Goal: Task Accomplishment & Management: Use online tool/utility

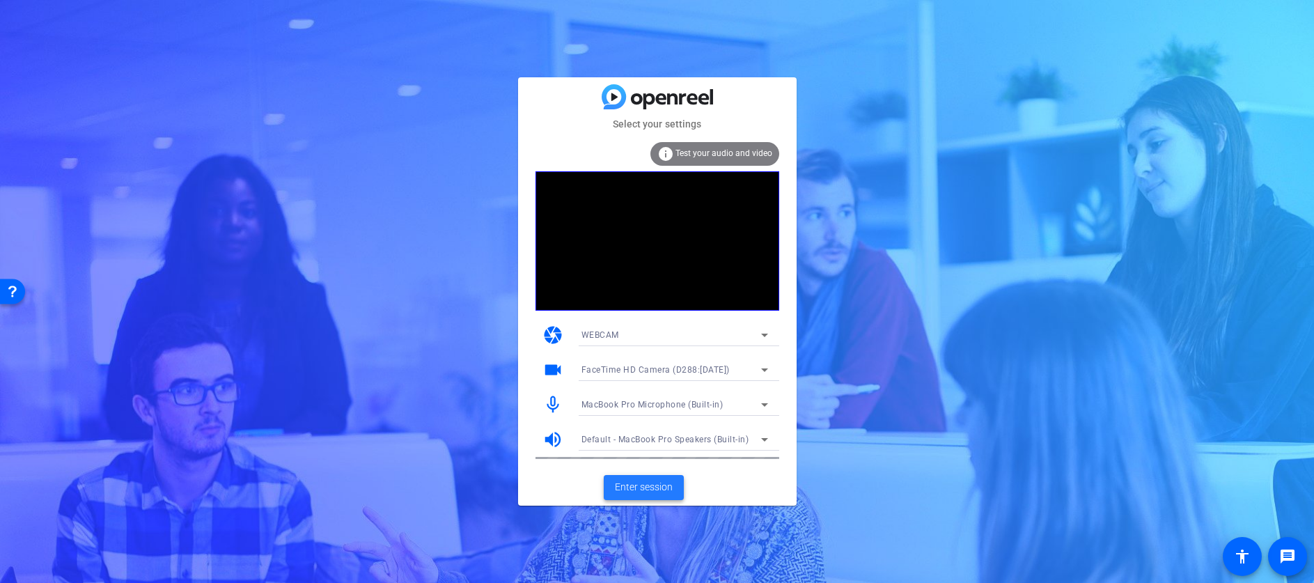
click at [657, 483] on span "Enter session" at bounding box center [644, 487] width 58 height 15
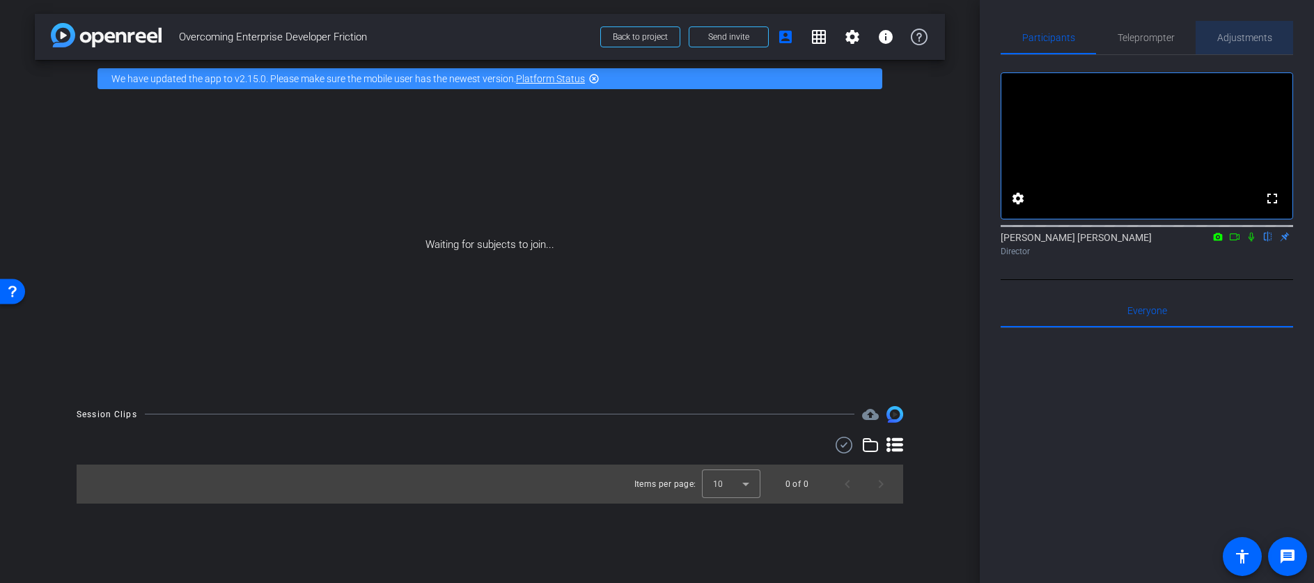
click at [1254, 33] on span "Adjustments" at bounding box center [1244, 38] width 55 height 10
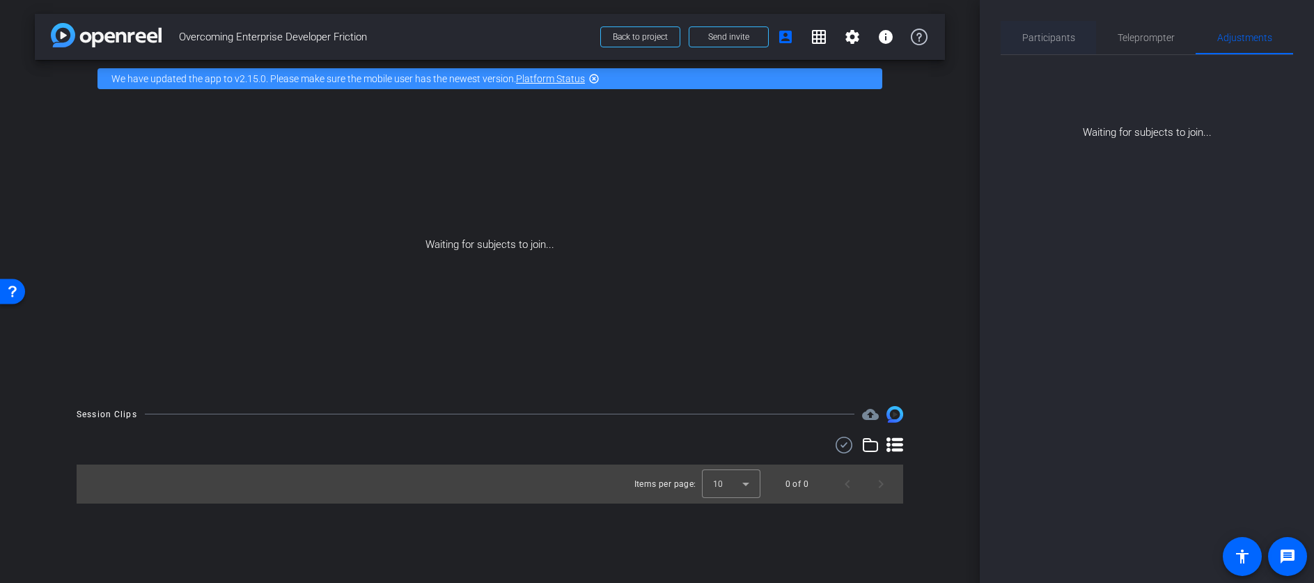
click at [1051, 33] on span "Participants" at bounding box center [1048, 38] width 53 height 10
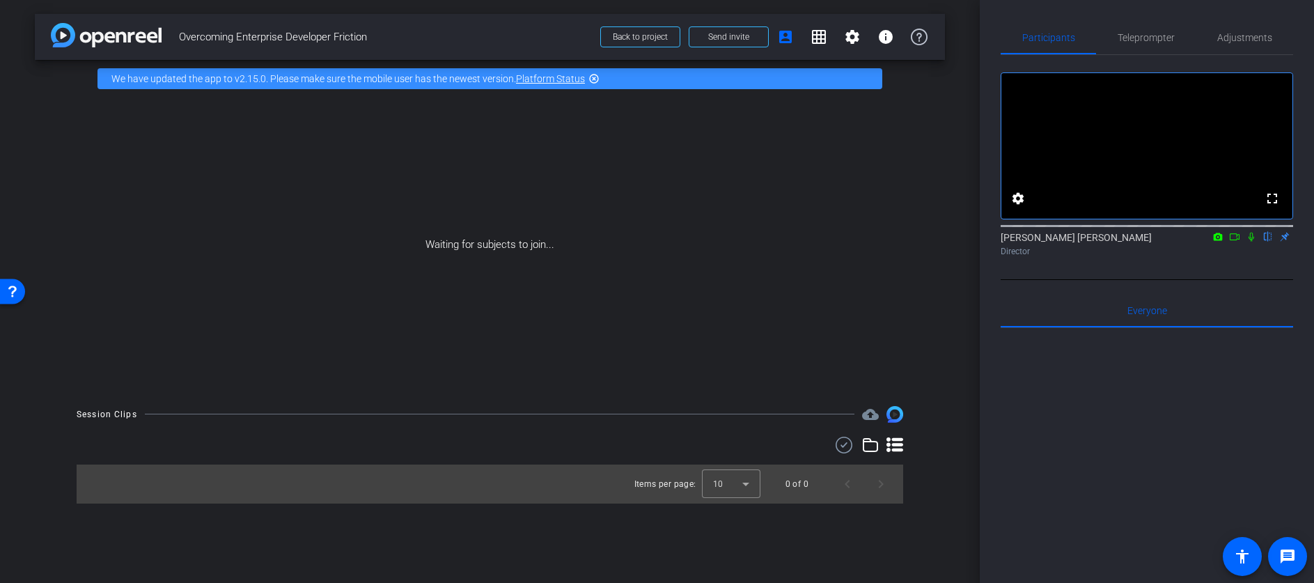
click at [1234, 242] on icon at bounding box center [1234, 237] width 11 height 10
click at [1267, 242] on icon at bounding box center [1268, 237] width 6 height 9
click at [847, 39] on mat-icon "settings" at bounding box center [852, 37] width 17 height 17
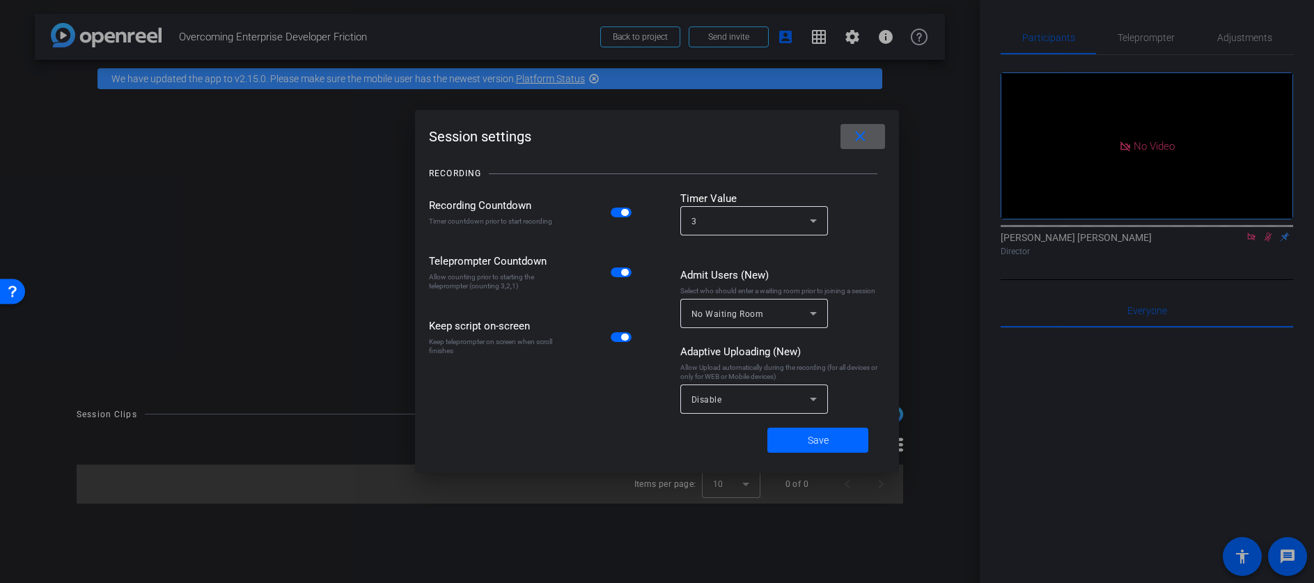
click at [865, 140] on mat-icon "close" at bounding box center [860, 136] width 17 height 17
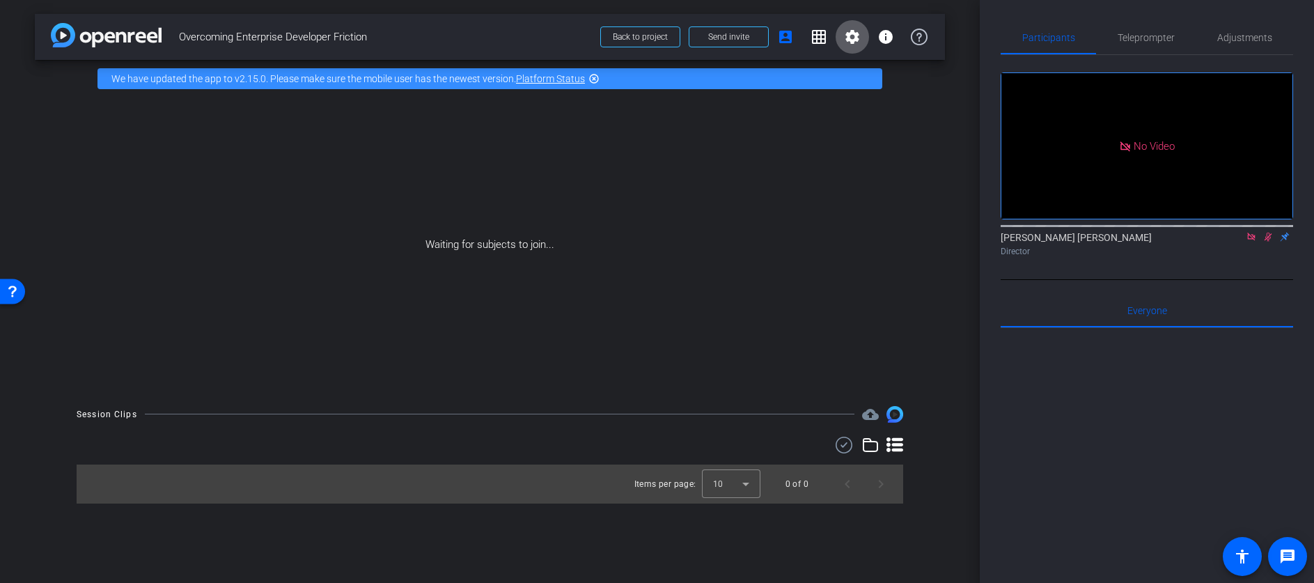
click at [1040, 258] on div "[PERSON_NAME] [PERSON_NAME] Director" at bounding box center [1147, 243] width 292 height 27
click at [1014, 258] on div "Director" at bounding box center [1147, 251] width 292 height 13
click at [1206, 258] on div "Director" at bounding box center [1147, 251] width 292 height 13
click at [1231, 38] on span "Adjustments" at bounding box center [1244, 38] width 55 height 10
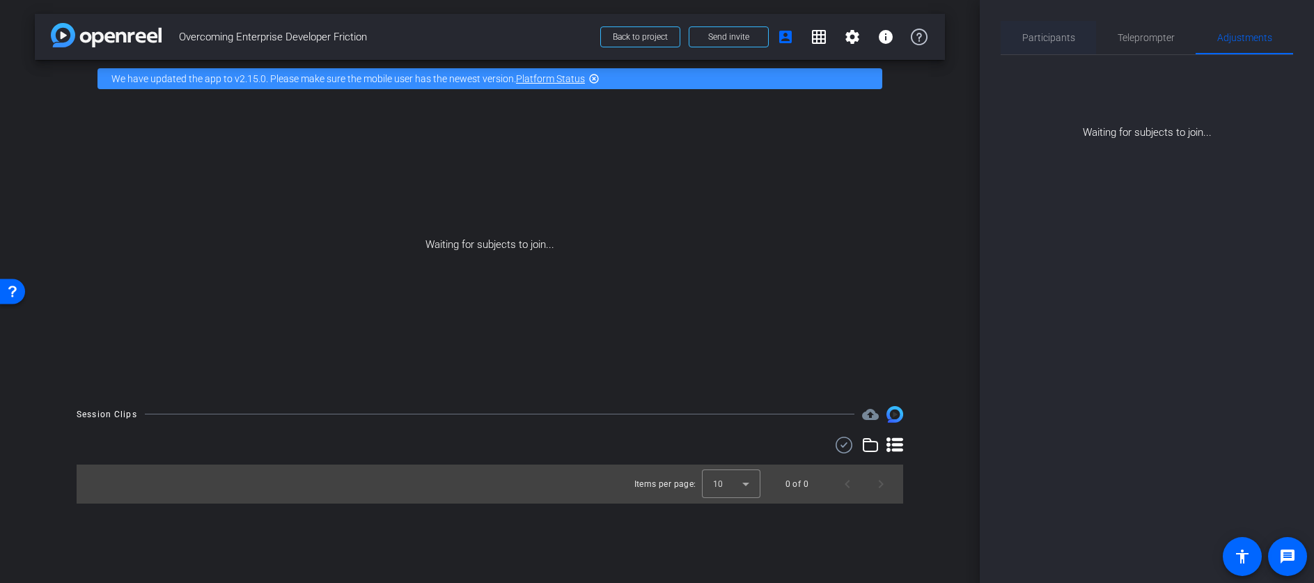
click at [1054, 38] on span "Participants" at bounding box center [1048, 38] width 53 height 10
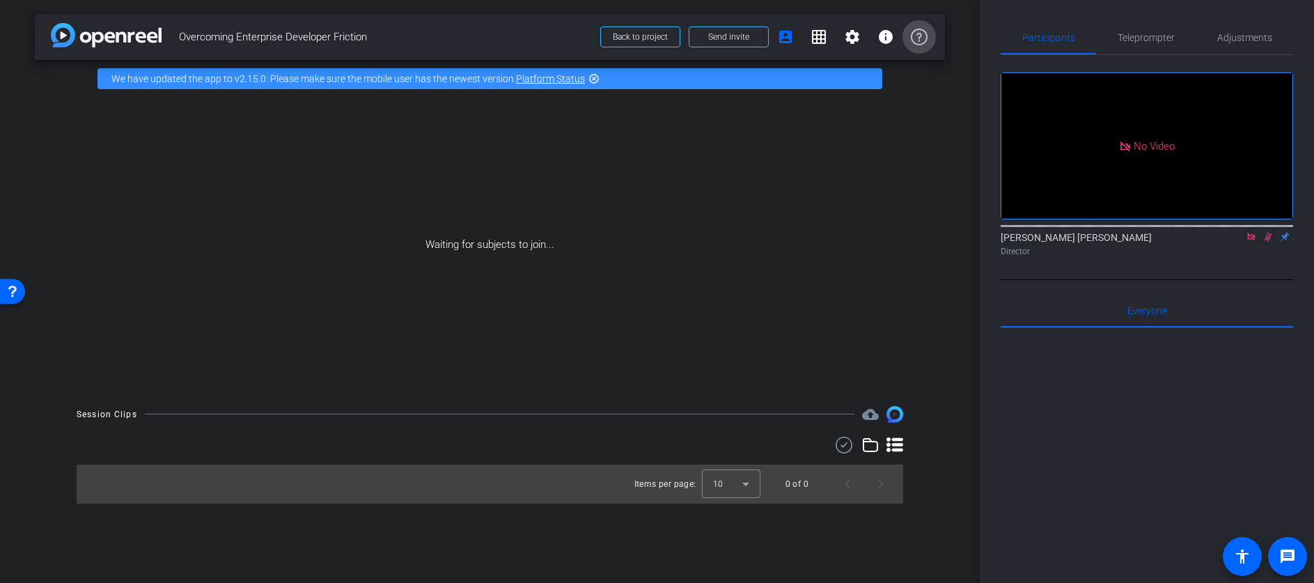
click at [921, 36] on icon at bounding box center [919, 37] width 17 height 17
click at [1037, 40] on span "Participants" at bounding box center [1048, 38] width 53 height 10
click at [1122, 140] on icon at bounding box center [1125, 146] width 13 height 13
click at [1134, 139] on span "No Video" at bounding box center [1154, 145] width 41 height 13
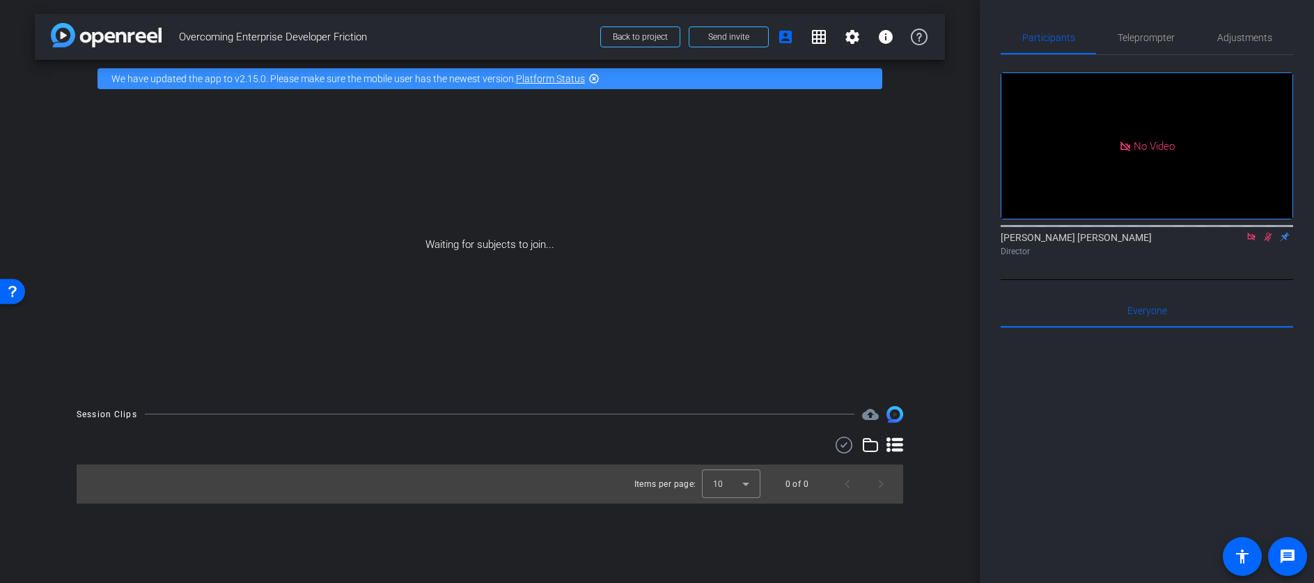
drag, startPoint x: 1252, startPoint y: 193, endPoint x: 1251, endPoint y: 204, distance: 11.2
click at [1252, 233] on icon at bounding box center [1251, 237] width 8 height 8
click at [1250, 242] on icon at bounding box center [1252, 237] width 8 height 9
drag, startPoint x: 1233, startPoint y: 254, endPoint x: 1232, endPoint y: 274, distance: 20.2
click at [1232, 258] on div "[PERSON_NAME] [PERSON_NAME] flip Director" at bounding box center [1147, 243] width 292 height 27
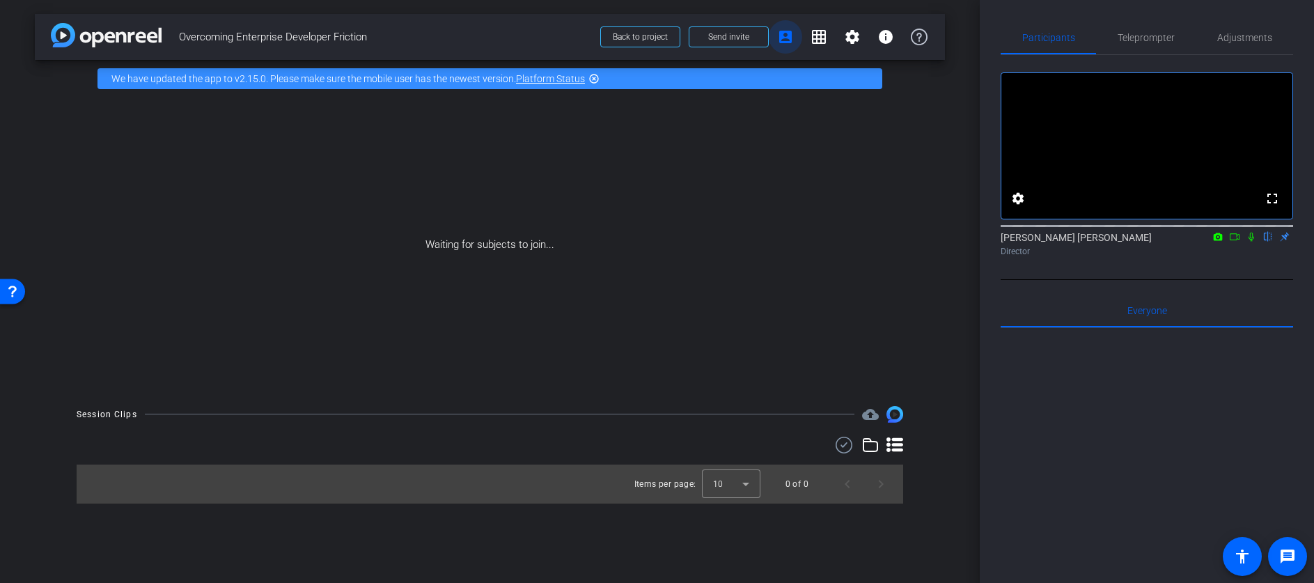
click at [785, 35] on mat-icon "account_box" at bounding box center [785, 37] width 17 height 17
click at [813, 35] on mat-icon "grid_on" at bounding box center [818, 37] width 17 height 17
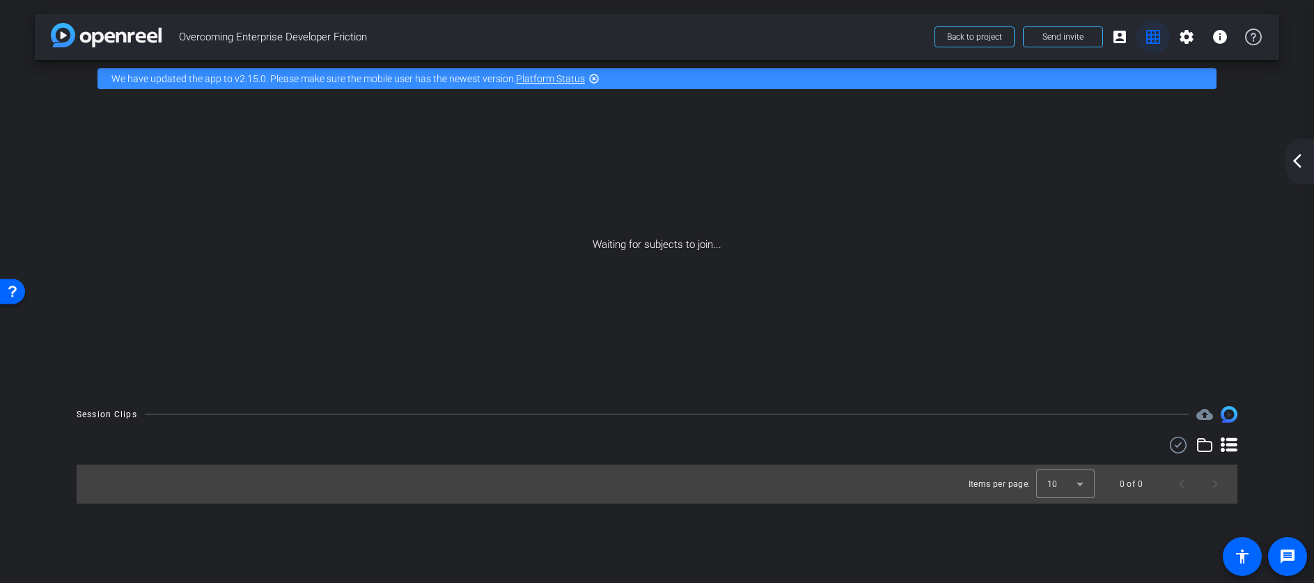
click at [1158, 38] on mat-icon "grid_on" at bounding box center [1153, 37] width 17 height 17
click at [1118, 37] on mat-icon "account_box" at bounding box center [1119, 37] width 17 height 17
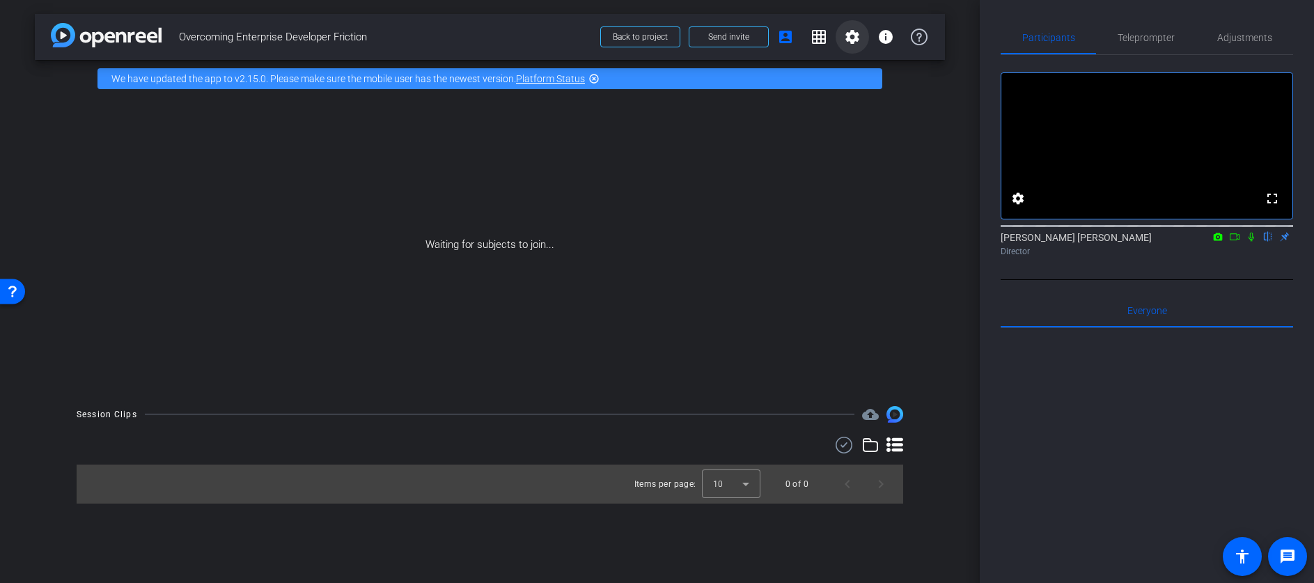
click at [850, 36] on mat-icon "settings" at bounding box center [852, 37] width 17 height 17
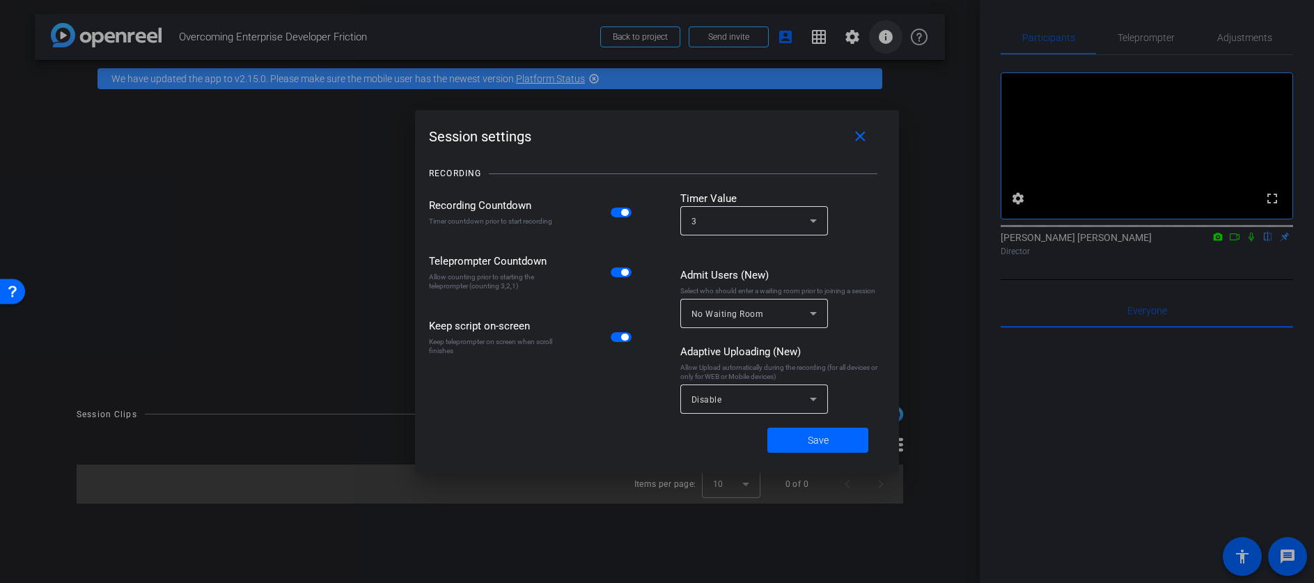
click at [882, 36] on div at bounding box center [657, 291] width 1314 height 583
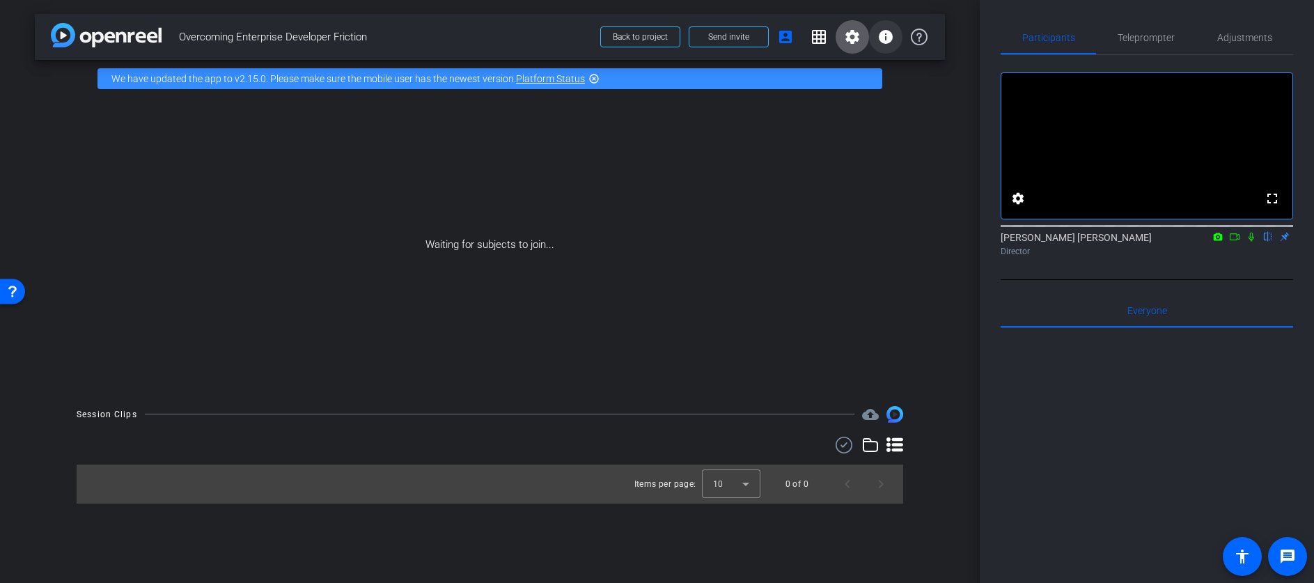
click at [882, 36] on mat-icon "info" at bounding box center [885, 37] width 17 height 17
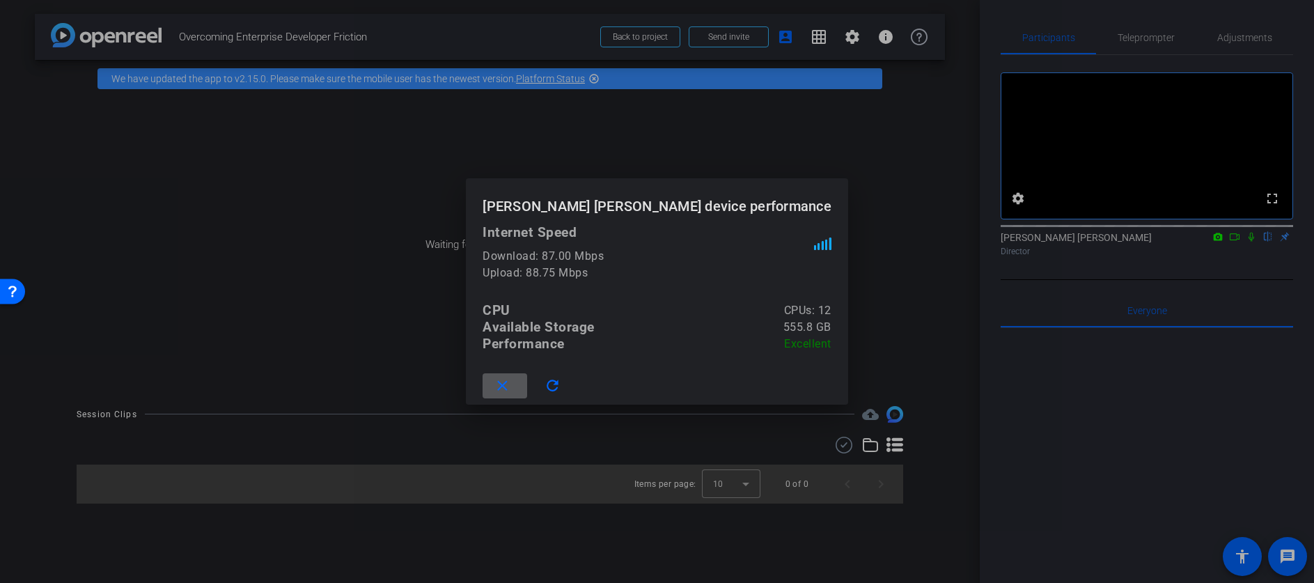
click at [511, 389] on mat-icon "close" at bounding box center [502, 385] width 17 height 17
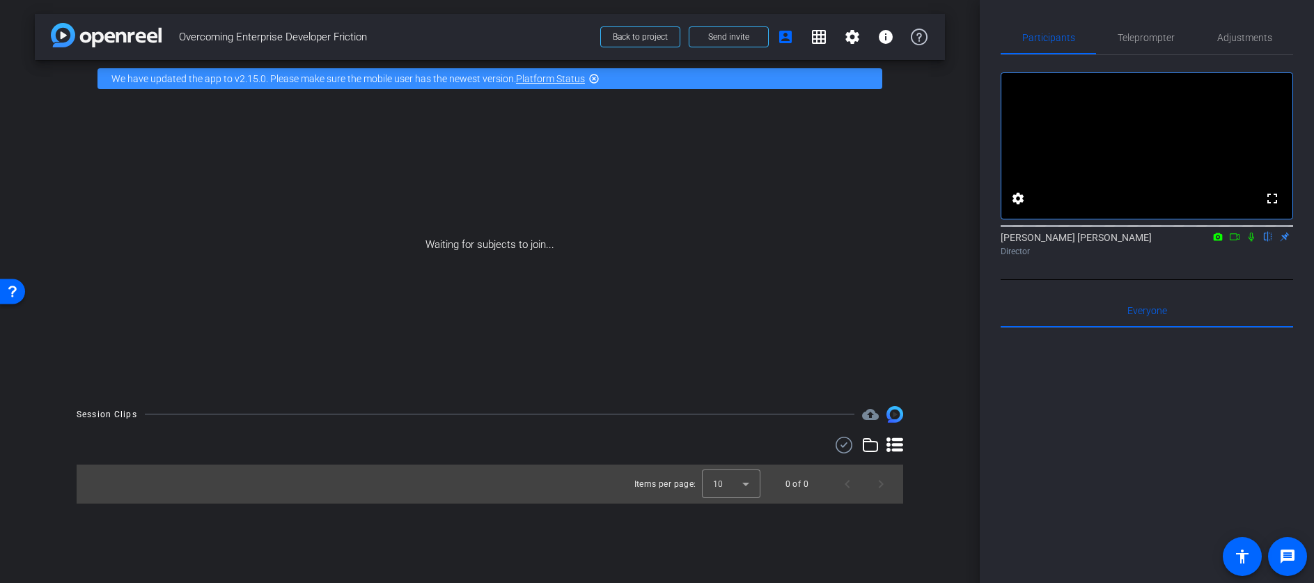
click at [1251, 242] on icon at bounding box center [1251, 237] width 6 height 9
click at [1251, 242] on icon at bounding box center [1252, 237] width 8 height 9
click at [1241, 41] on span "Adjustments" at bounding box center [1244, 38] width 55 height 10
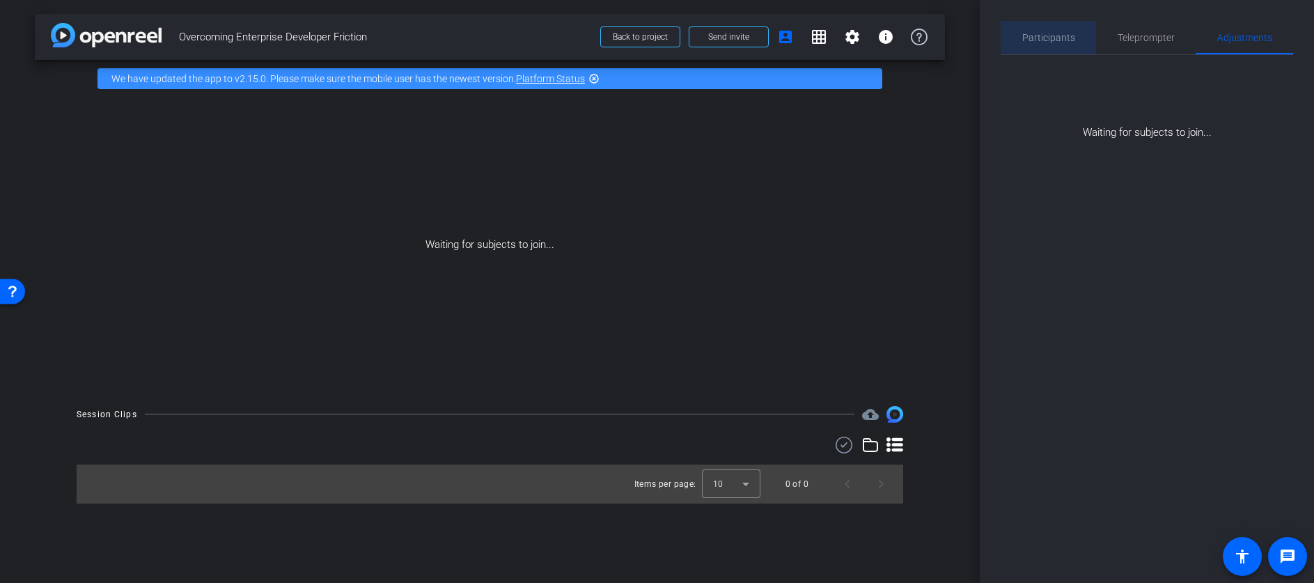
click at [1039, 40] on span "Participants" at bounding box center [1048, 38] width 53 height 10
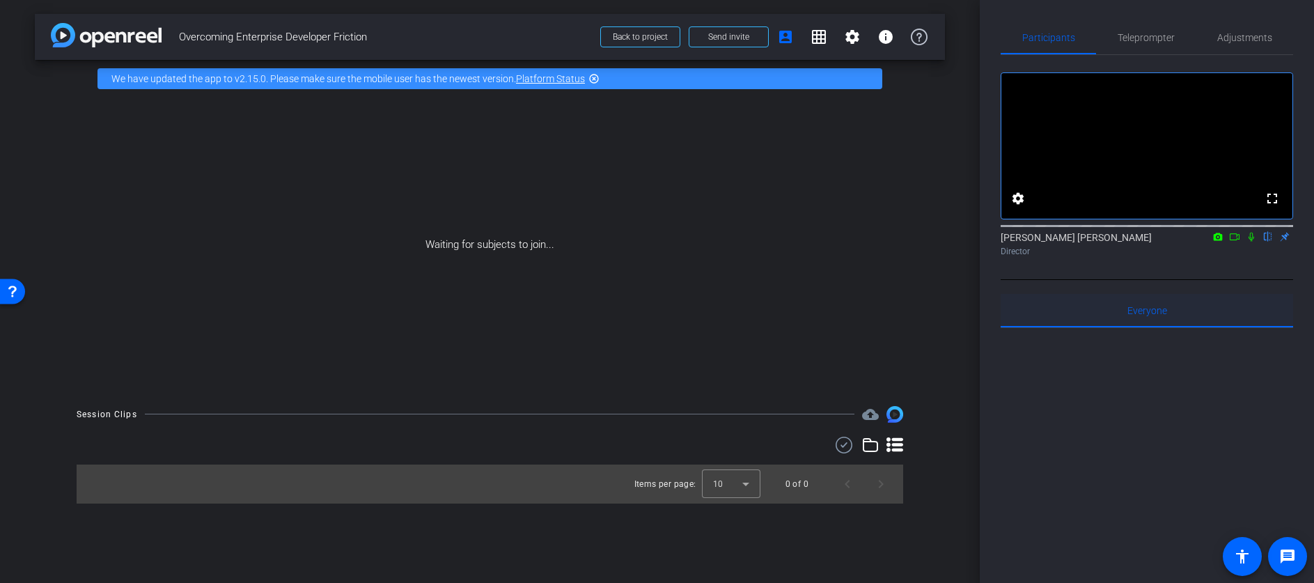
click at [1145, 327] on span "Everyone 0" at bounding box center [1147, 310] width 40 height 33
click at [1286, 254] on div "[PERSON_NAME] [PERSON_NAME] flip Director" at bounding box center [1147, 243] width 292 height 27
click at [1283, 253] on div "[PERSON_NAME] [PERSON_NAME] flip Director" at bounding box center [1147, 243] width 292 height 27
drag, startPoint x: 1283, startPoint y: 251, endPoint x: 1268, endPoint y: 268, distance: 23.2
click at [1283, 251] on div "[PERSON_NAME] [PERSON_NAME] flip Director" at bounding box center [1147, 243] width 292 height 27
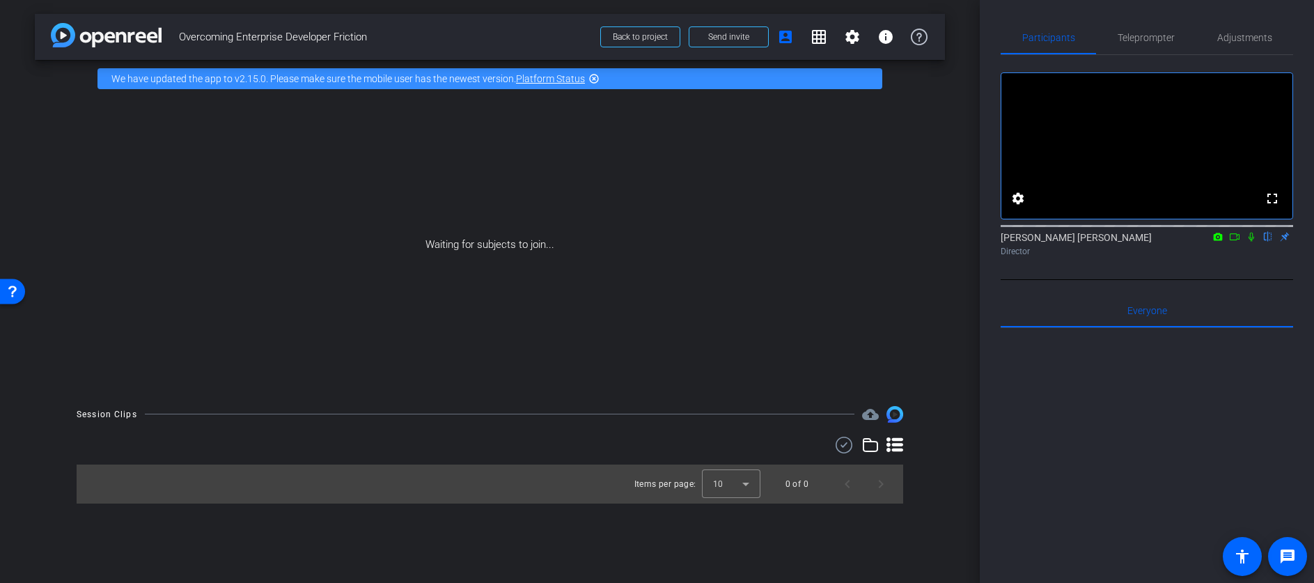
click at [1209, 280] on div "fullscreen settings [PERSON_NAME] [PERSON_NAME] flip Director" at bounding box center [1147, 167] width 292 height 225
click at [1249, 557] on mat-icon "accessibility" at bounding box center [1242, 556] width 17 height 17
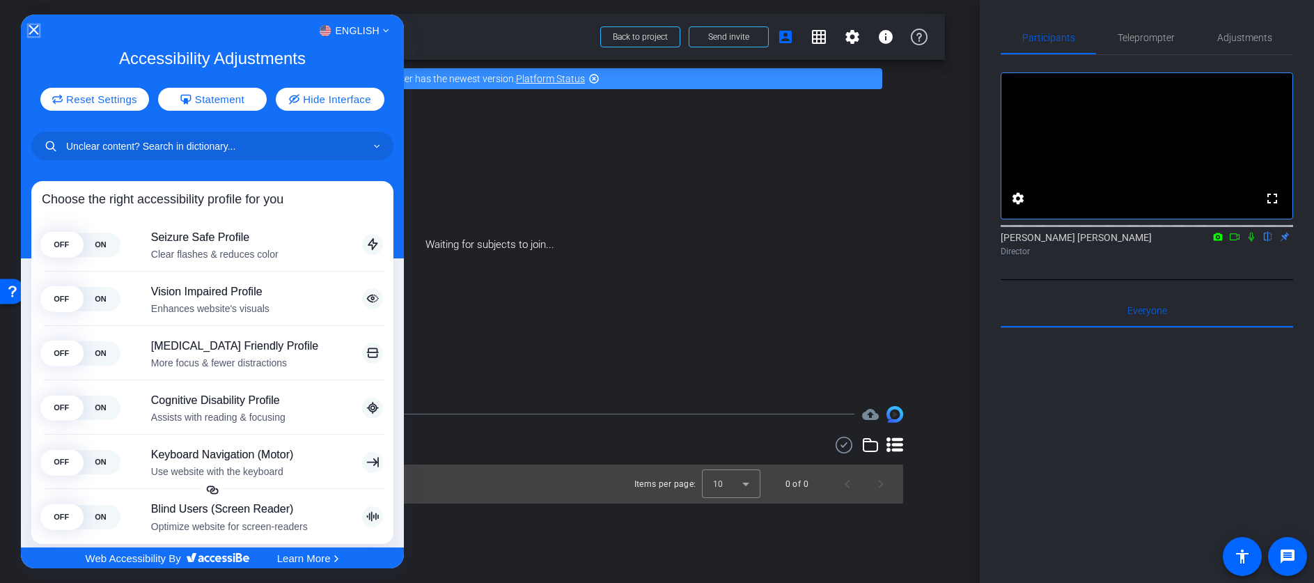
click at [29, 28] on icon "Close Accessibility Interface" at bounding box center [34, 30] width 10 height 10
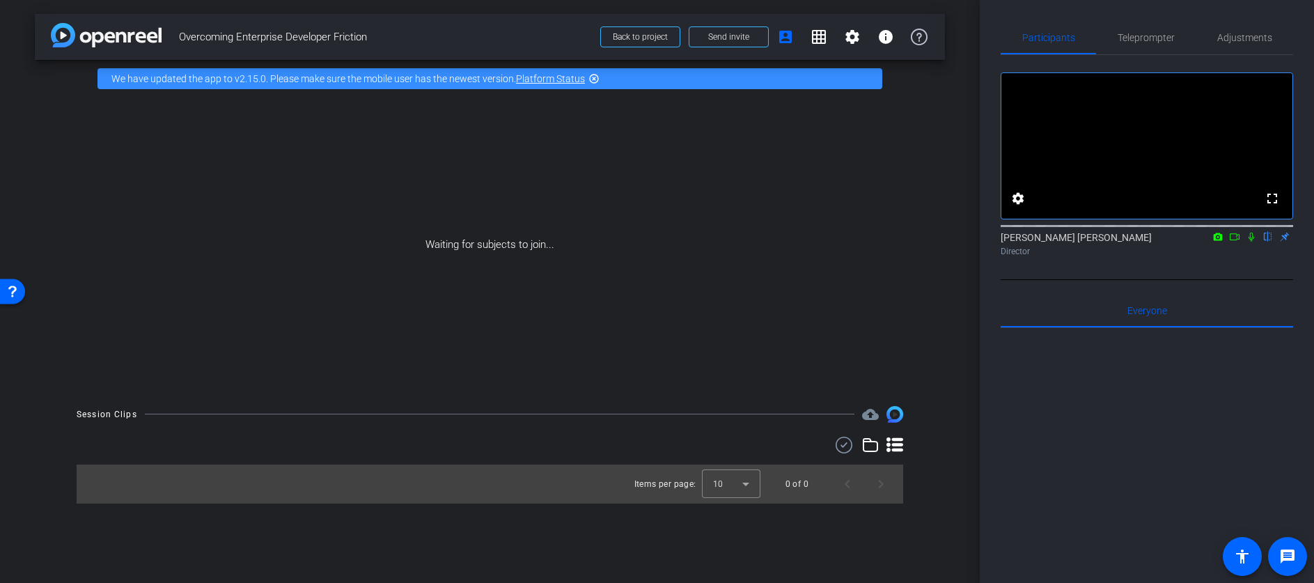
click at [11, 288] on div "Open Resource Center" at bounding box center [12, 290] width 11 height 11
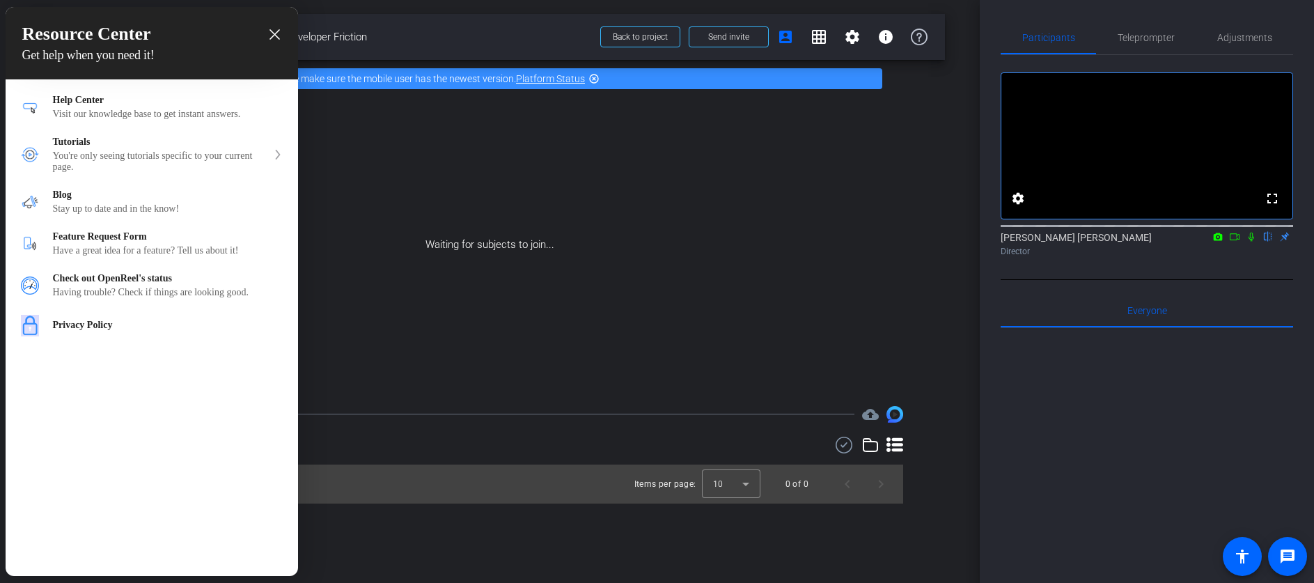
click at [274, 31] on icon "close resource center" at bounding box center [274, 34] width 10 height 10
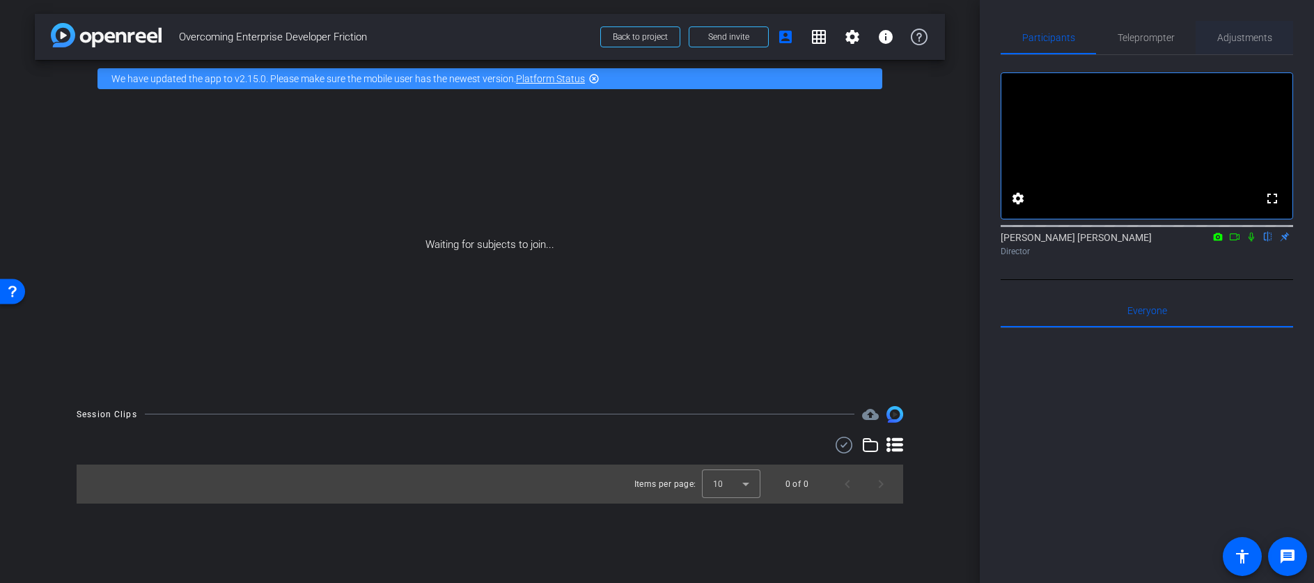
click at [1251, 28] on span "Adjustments" at bounding box center [1244, 37] width 55 height 33
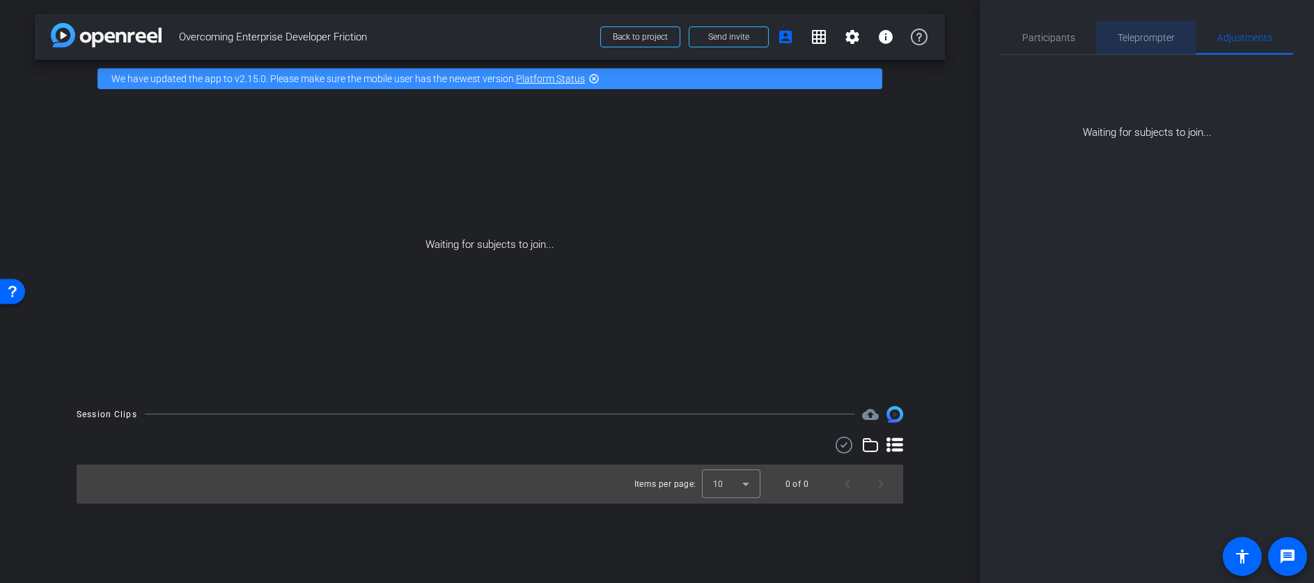
click at [1150, 40] on span "Teleprompter" at bounding box center [1146, 38] width 57 height 10
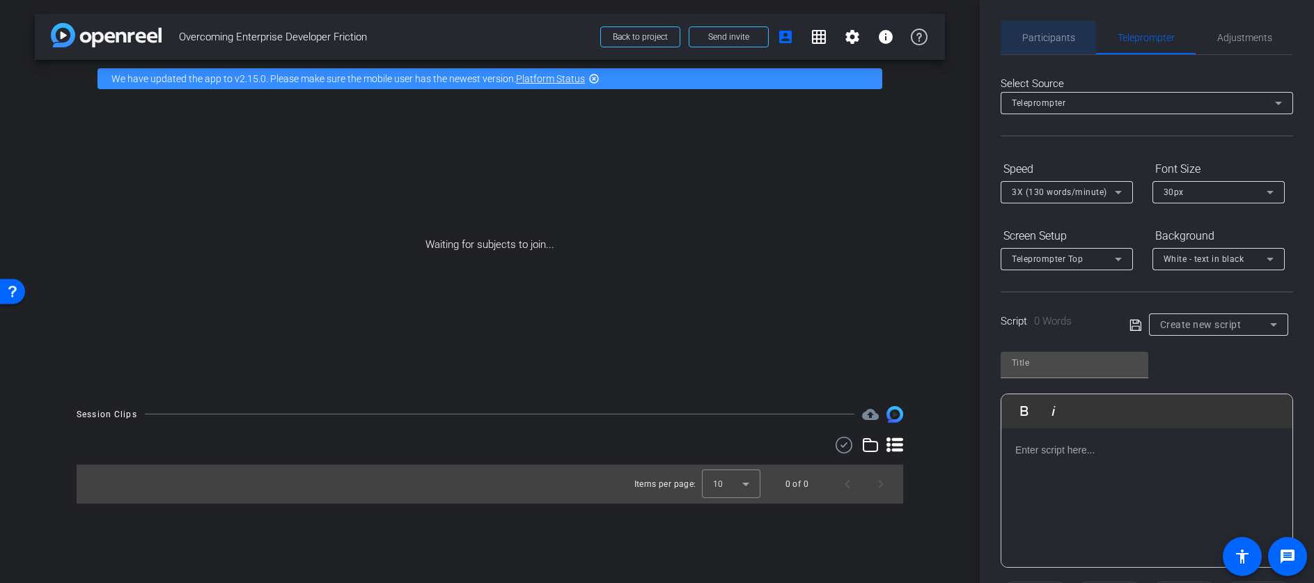
click at [1043, 39] on span "Participants" at bounding box center [1048, 38] width 53 height 10
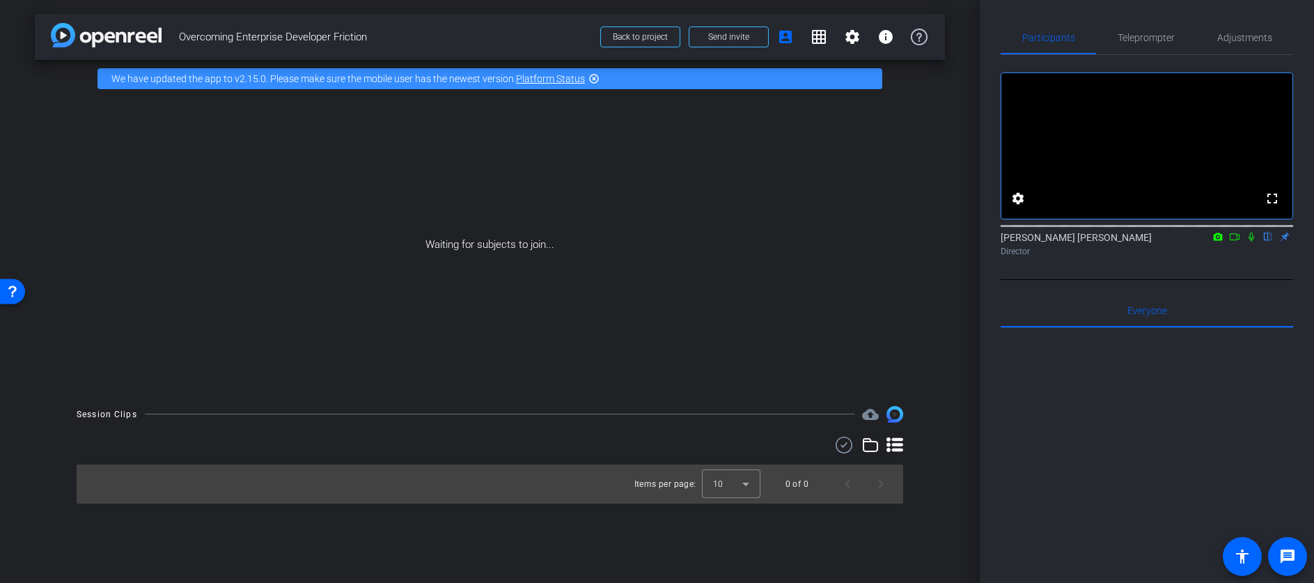
click at [1236, 242] on icon at bounding box center [1234, 237] width 11 height 10
click at [1269, 242] on icon at bounding box center [1267, 237] width 11 height 10
click at [871, 416] on mat-icon "cloud_upload" at bounding box center [870, 414] width 17 height 17
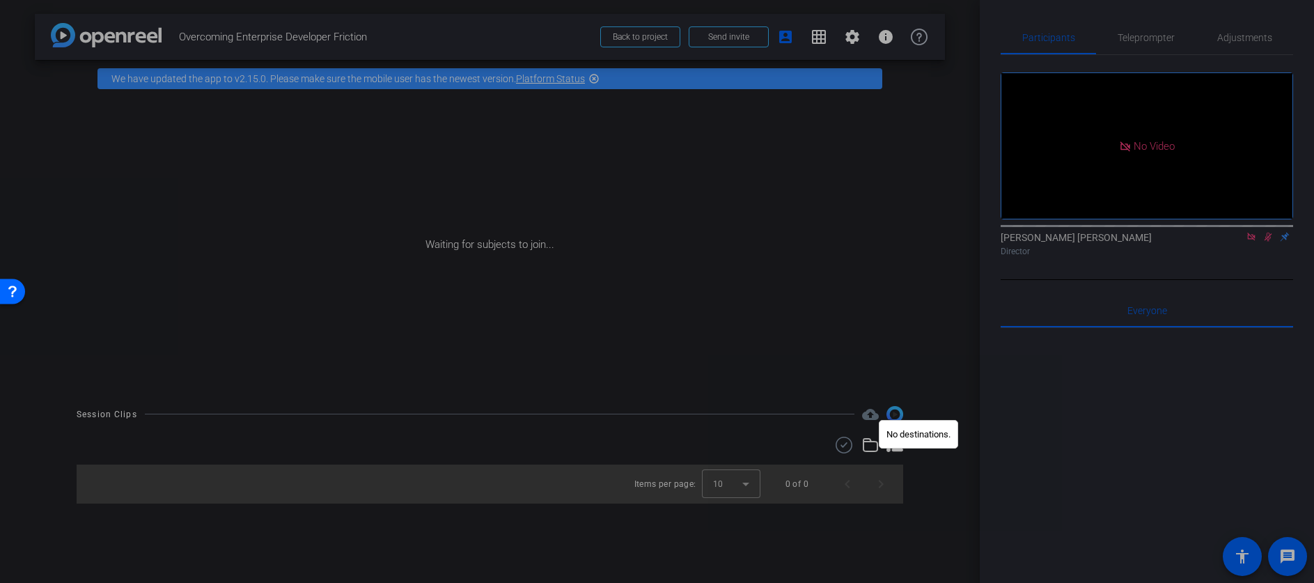
click at [844, 366] on div at bounding box center [657, 291] width 1314 height 583
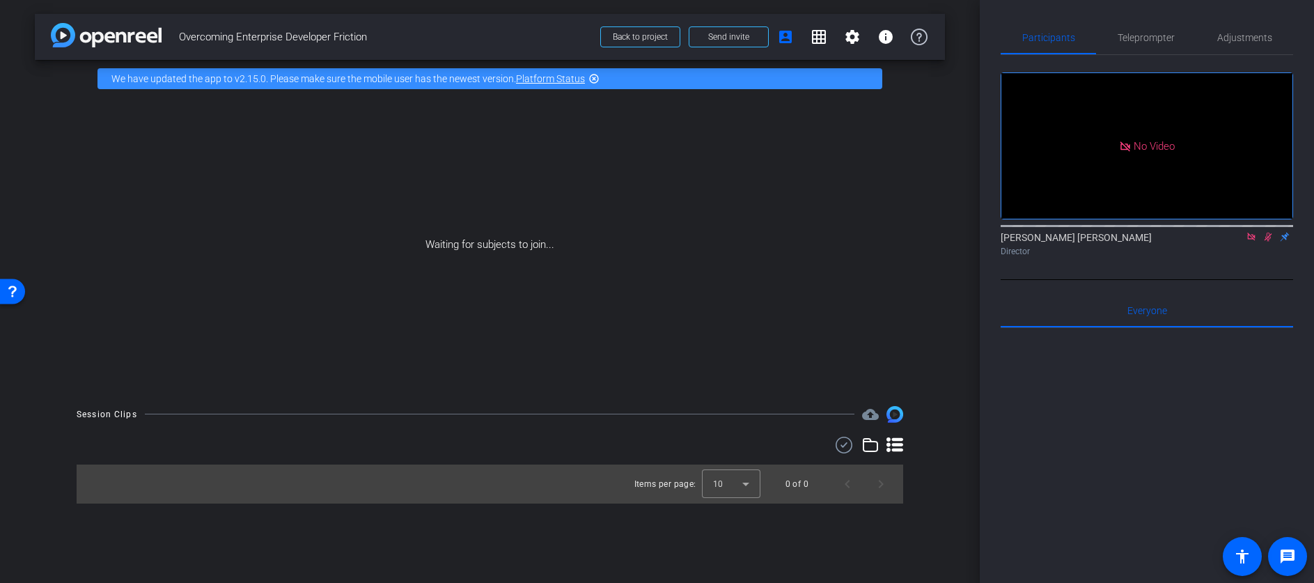
click at [893, 416] on img at bounding box center [894, 414] width 17 height 17
click at [888, 309] on div "Waiting for subjects to join..." at bounding box center [490, 244] width 910 height 295
click at [1278, 280] on div "No Video [PERSON_NAME] [PERSON_NAME] Director" at bounding box center [1147, 167] width 292 height 225
click at [1158, 280] on div "No Video [PERSON_NAME] [PERSON_NAME] Director" at bounding box center [1147, 167] width 292 height 225
click at [1163, 262] on div "[PERSON_NAME] [PERSON_NAME] Director" at bounding box center [1147, 240] width 292 height 42
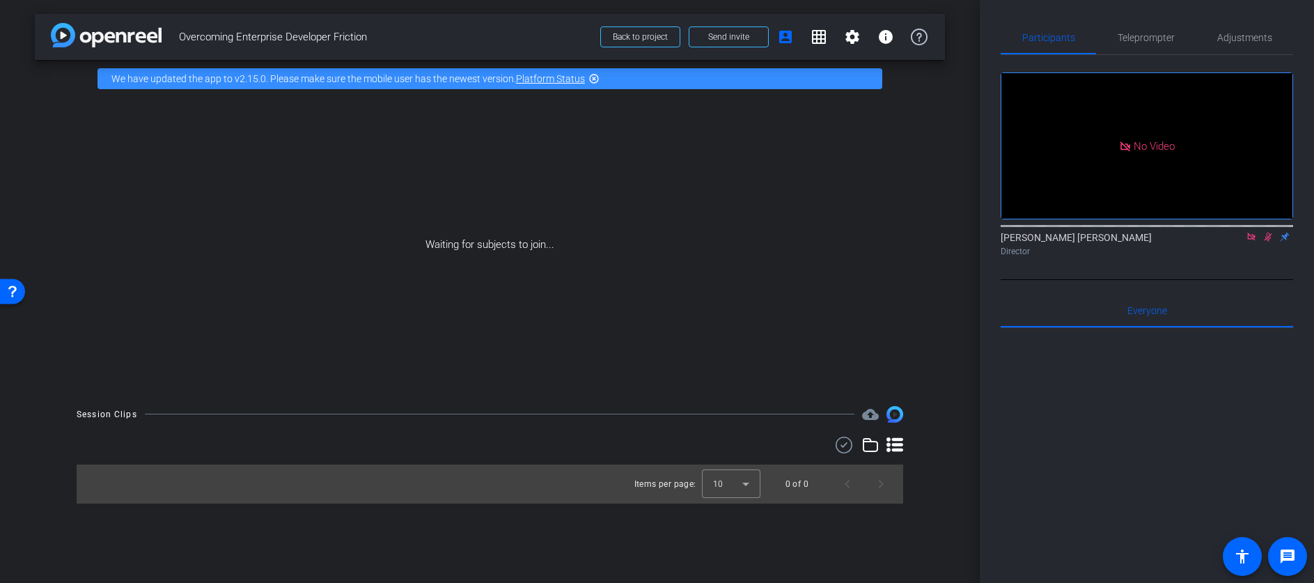
click at [1163, 262] on div "[PERSON_NAME] [PERSON_NAME] Director" at bounding box center [1147, 240] width 292 height 42
click at [1151, 193] on div "No Video" at bounding box center [1146, 146] width 291 height 146
drag, startPoint x: 1151, startPoint y: 193, endPoint x: 1129, endPoint y: 207, distance: 26.3
click at [1129, 207] on div "No Video" at bounding box center [1146, 146] width 291 height 146
click at [1135, 152] on span "No Video" at bounding box center [1154, 145] width 41 height 13
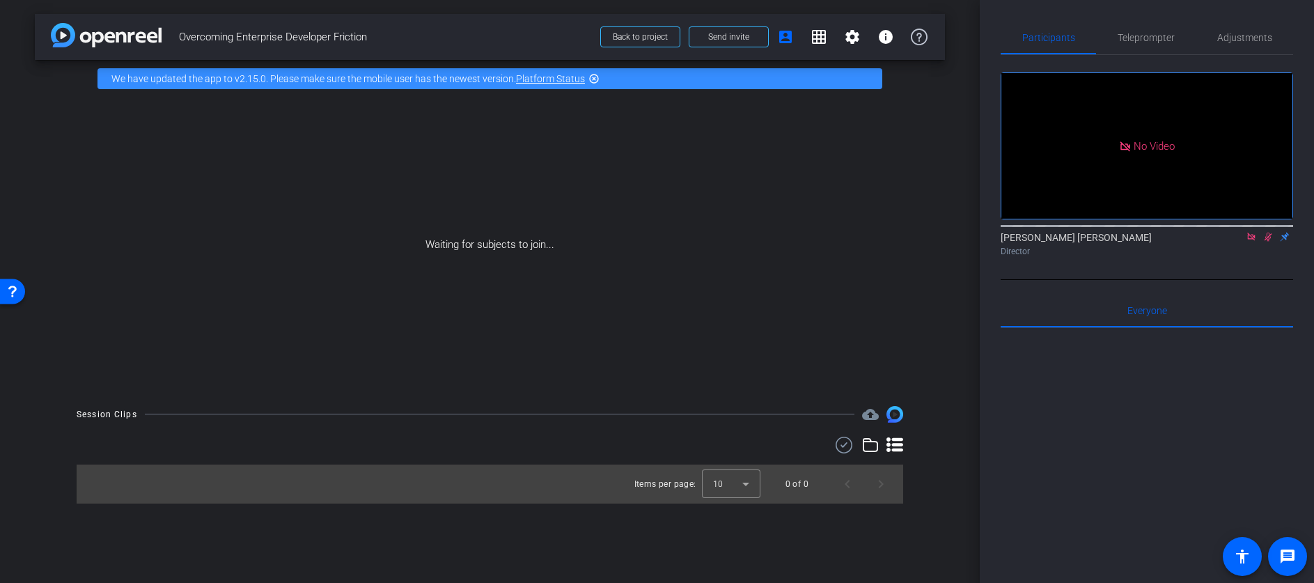
click at [1097, 153] on div "No Video" at bounding box center [1146, 146] width 291 height 146
click at [1141, 148] on span "No Video" at bounding box center [1154, 145] width 41 height 13
click at [1032, 256] on div "[PERSON_NAME] [PERSON_NAME] Director" at bounding box center [1147, 243] width 292 height 27
click at [1017, 258] on div "Director" at bounding box center [1147, 251] width 292 height 13
click at [1013, 258] on div "Director" at bounding box center [1147, 251] width 292 height 13
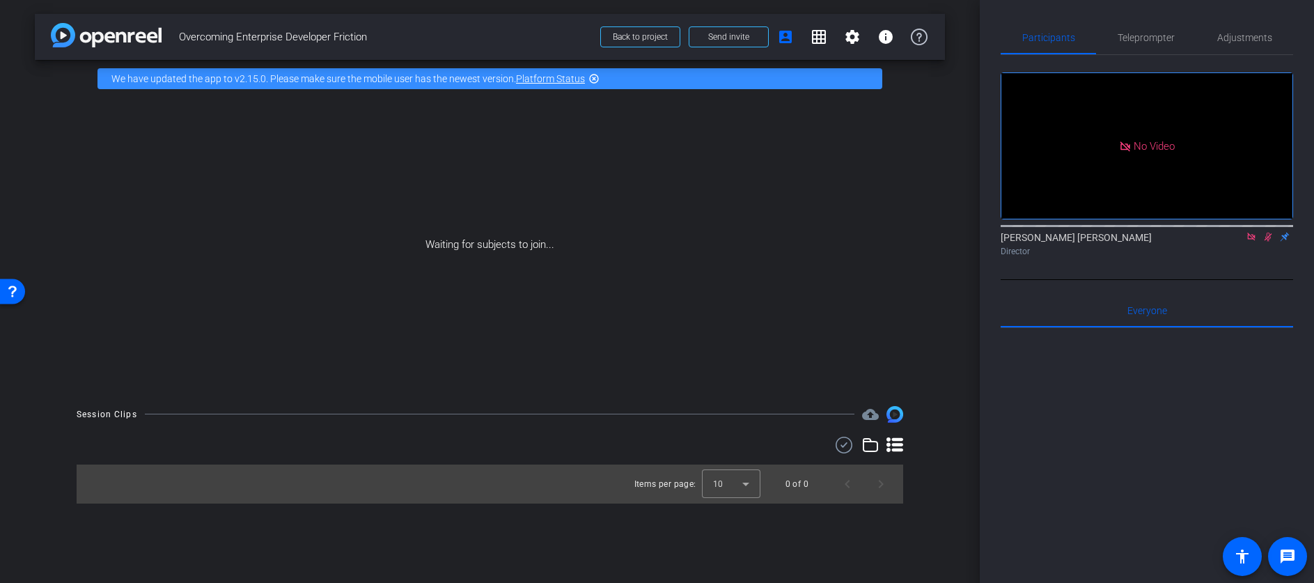
click at [1079, 280] on div "No Video [PERSON_NAME] [PERSON_NAME] Director" at bounding box center [1147, 167] width 292 height 225
click at [1159, 315] on span "Everyone 0" at bounding box center [1147, 311] width 40 height 10
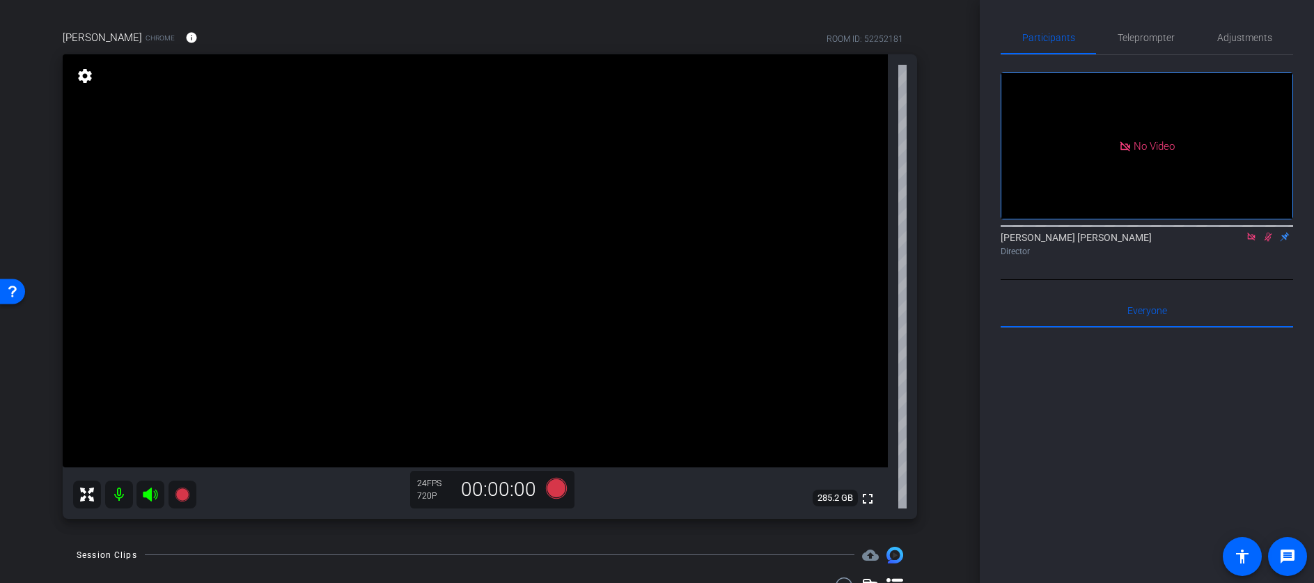
scroll to position [91, 0]
click at [1250, 242] on icon at bounding box center [1251, 237] width 11 height 10
click at [1248, 242] on icon at bounding box center [1252, 237] width 8 height 9
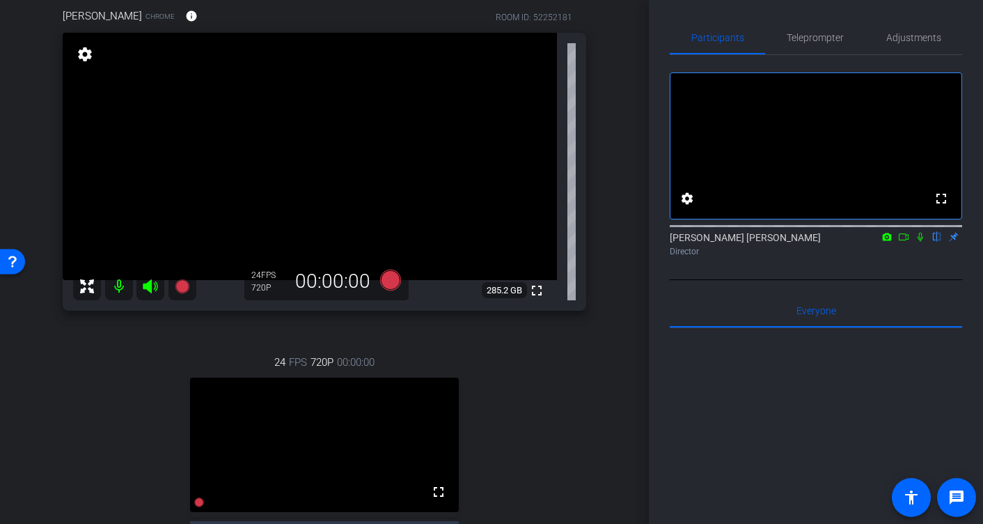
scroll to position [120, 0]
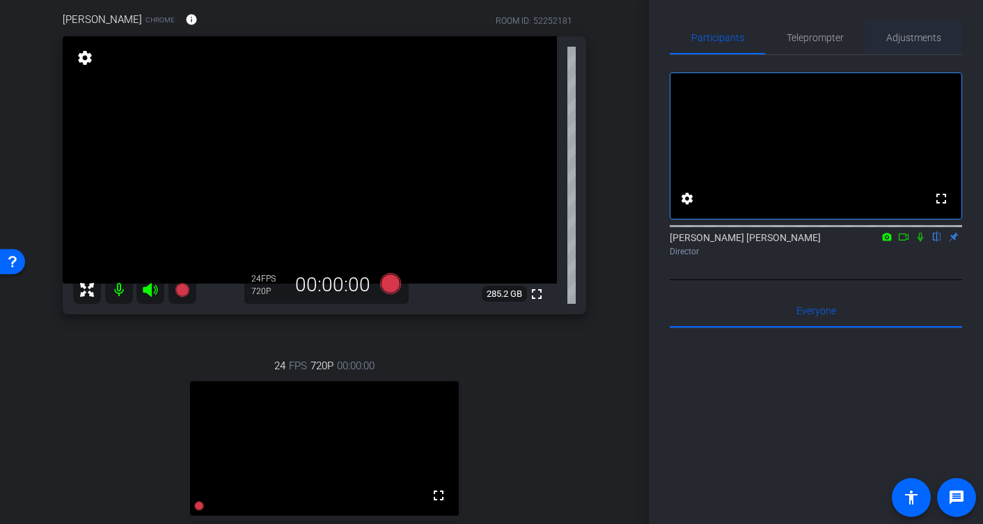
click at [915, 40] on span "Adjustments" at bounding box center [913, 38] width 55 height 10
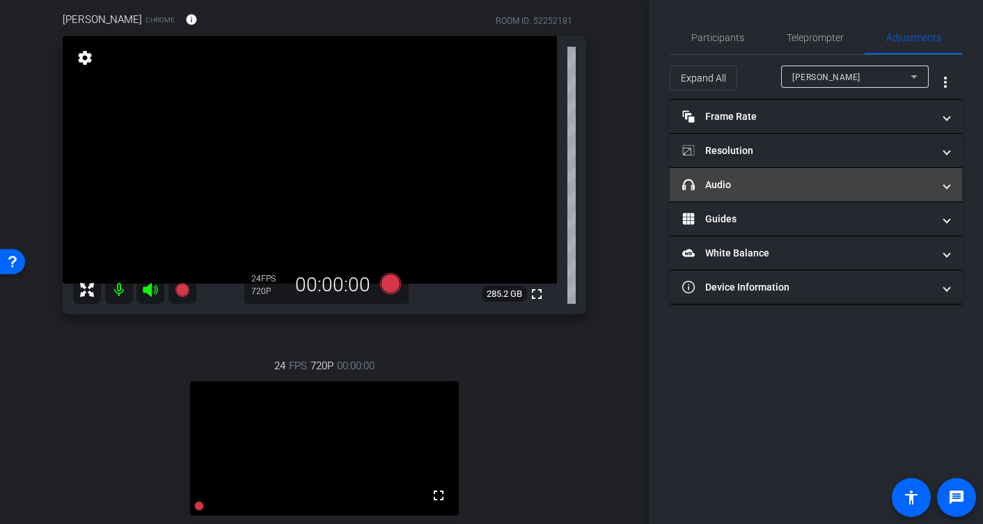
click at [936, 185] on span "headphone icon Audio" at bounding box center [813, 185] width 262 height 15
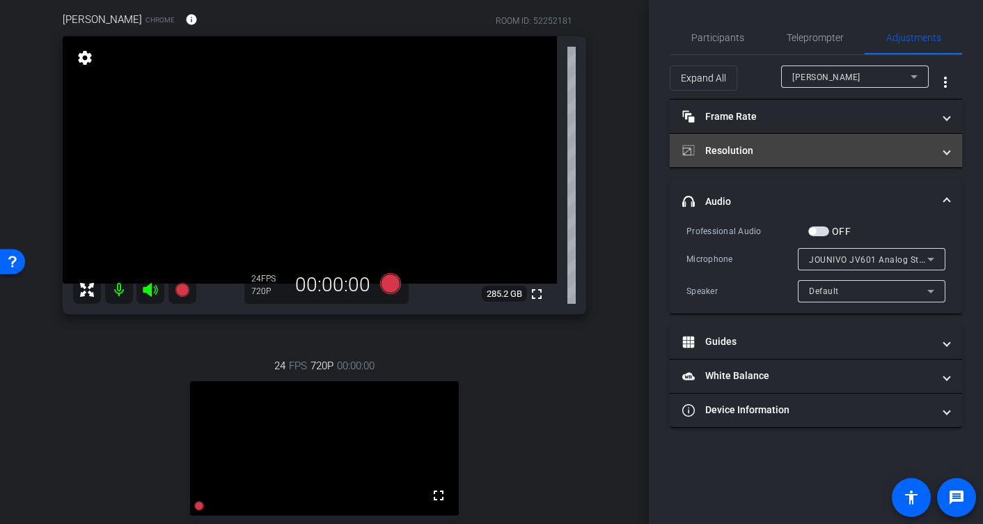
click at [939, 152] on span "Resolution" at bounding box center [813, 150] width 262 height 15
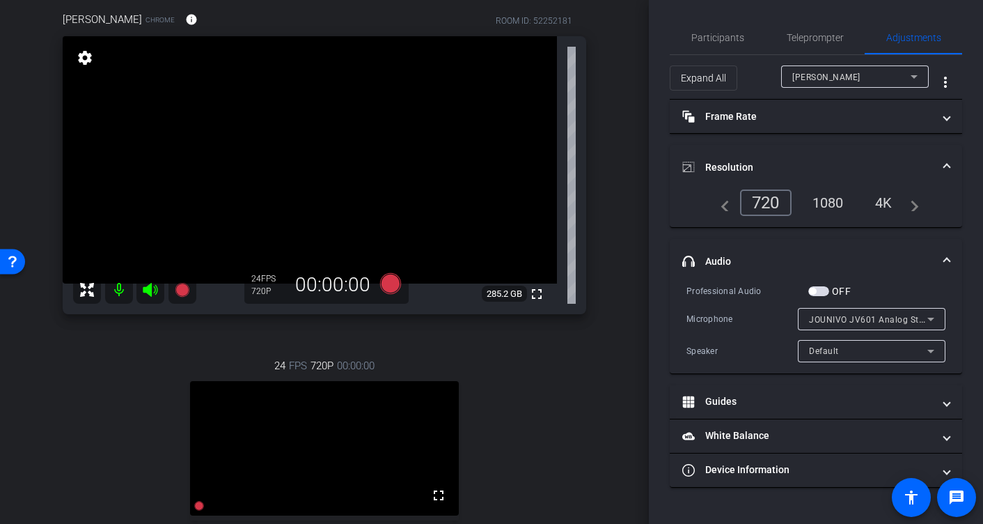
click at [831, 201] on div "1080" at bounding box center [828, 203] width 52 height 24
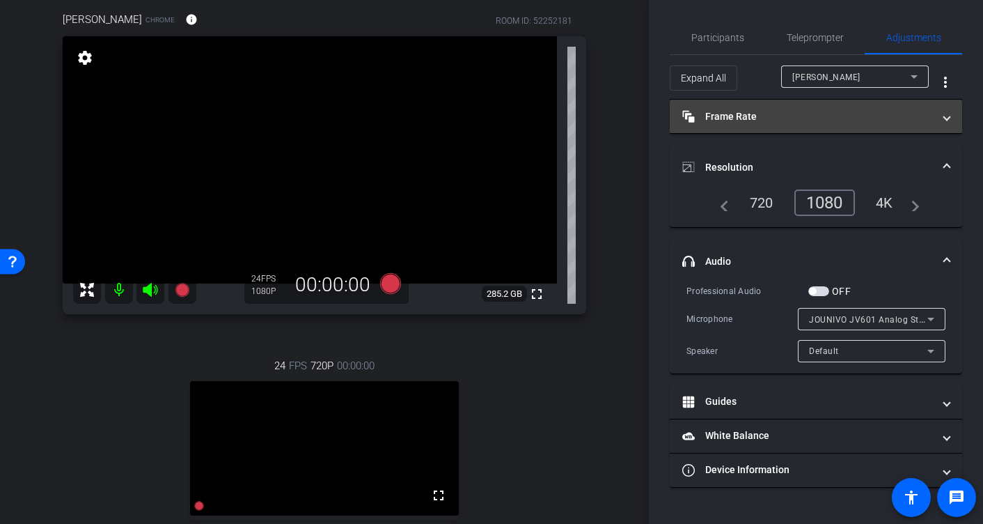
click at [952, 118] on mat-expansion-panel-header "Frame Rate Frame Rate" at bounding box center [816, 116] width 292 height 33
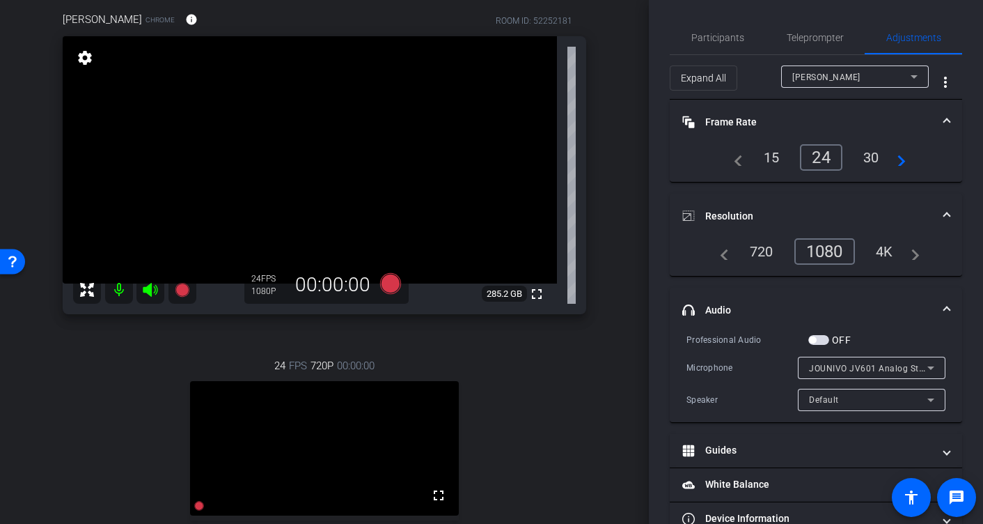
click at [941, 116] on span "Frame Rate Frame Rate" at bounding box center [813, 122] width 262 height 15
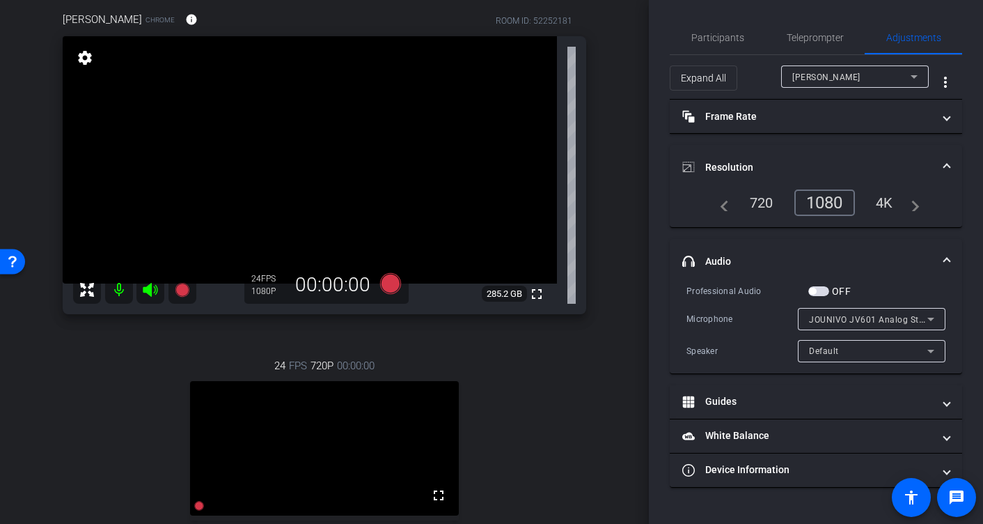
click at [942, 158] on mat-expansion-panel-header "Resolution" at bounding box center [816, 167] width 292 height 45
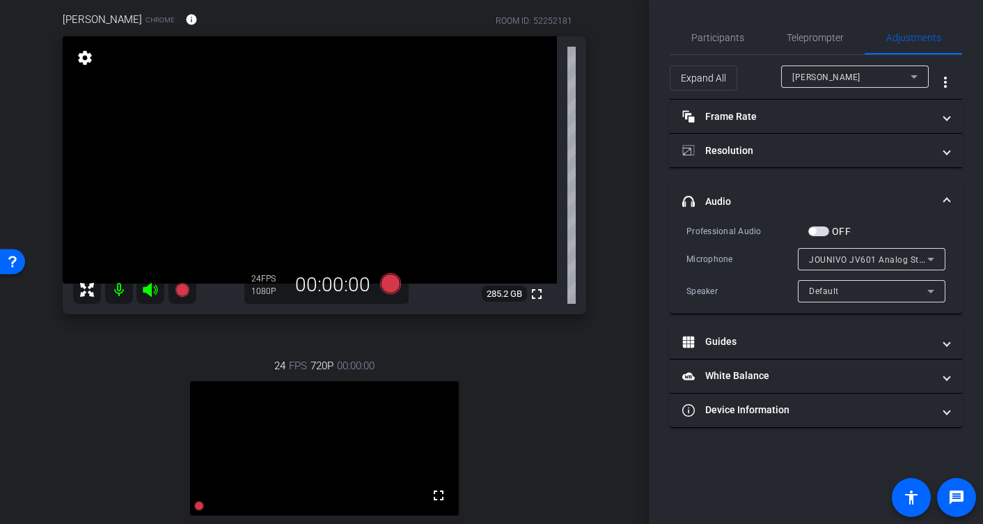
click at [946, 200] on span at bounding box center [947, 201] width 6 height 15
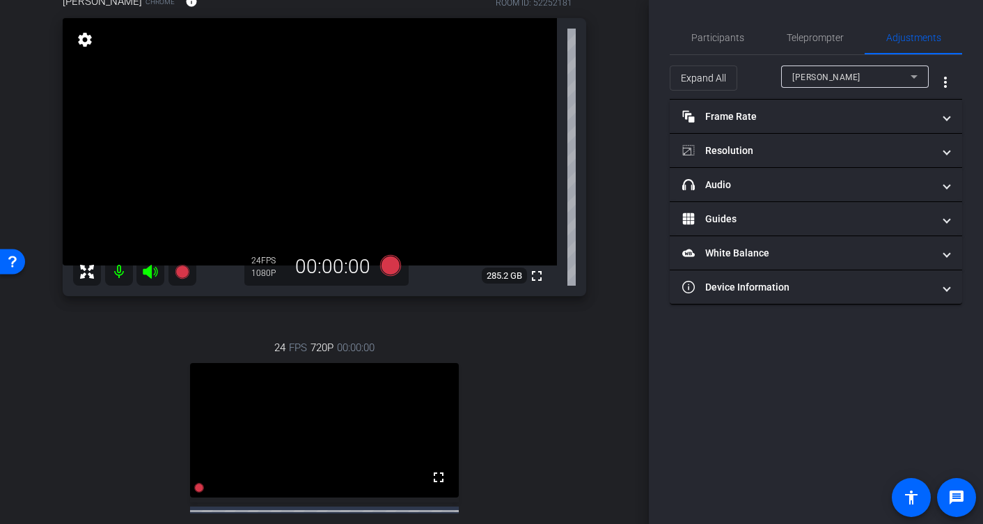
scroll to position [139, 0]
click at [628, 171] on div "arrow_back Overcoming Enterprise Developer Friction Back to project Send invite…" at bounding box center [324, 123] width 649 height 524
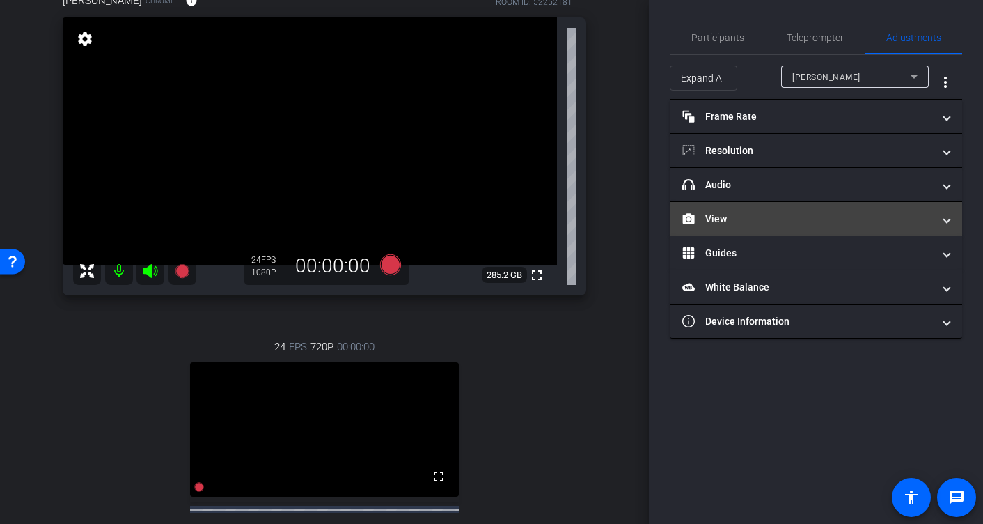
click at [950, 222] on mat-expansion-panel-header "View" at bounding box center [816, 218] width 292 height 33
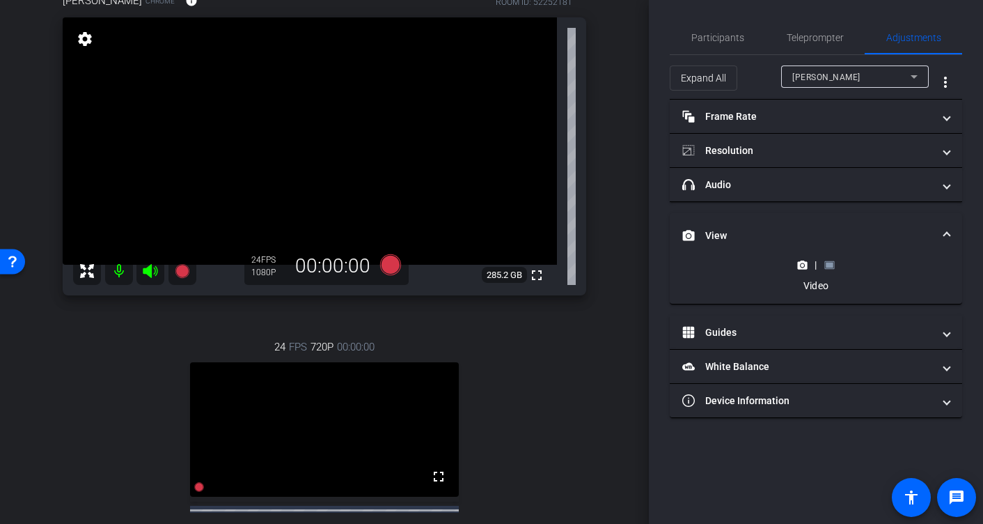
click at [829, 265] on rect at bounding box center [830, 265] width 8 height 6
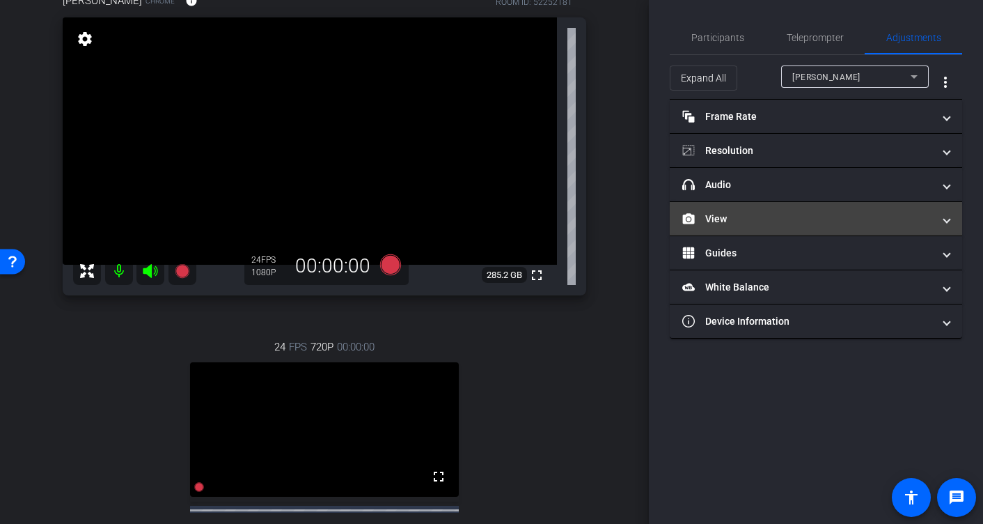
click at [950, 217] on mat-expansion-panel-header "View" at bounding box center [816, 218] width 292 height 33
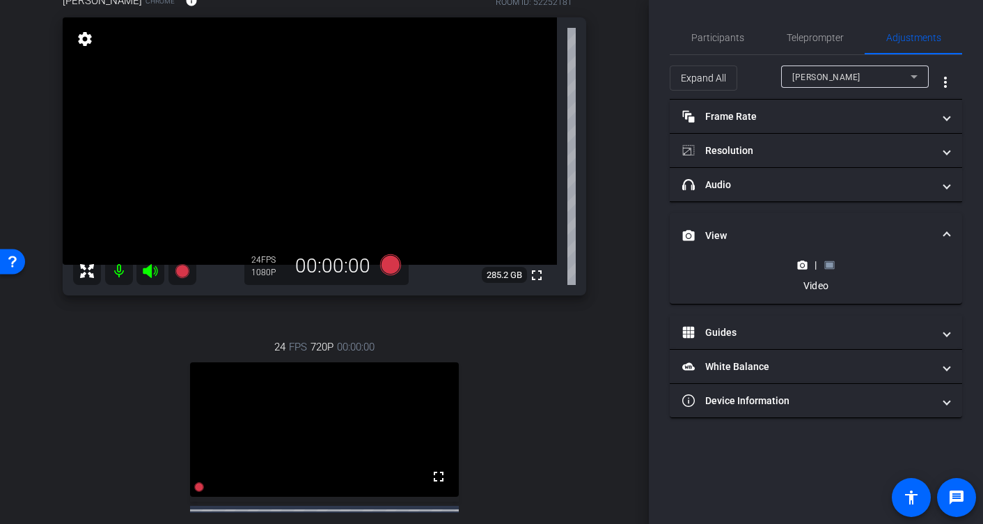
click at [829, 266] on rect at bounding box center [830, 265] width 8 height 6
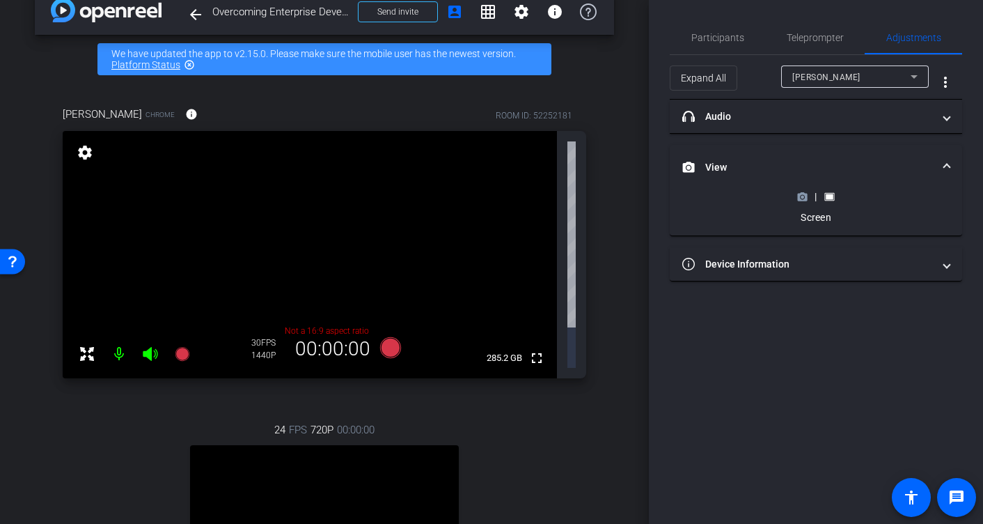
scroll to position [34, 0]
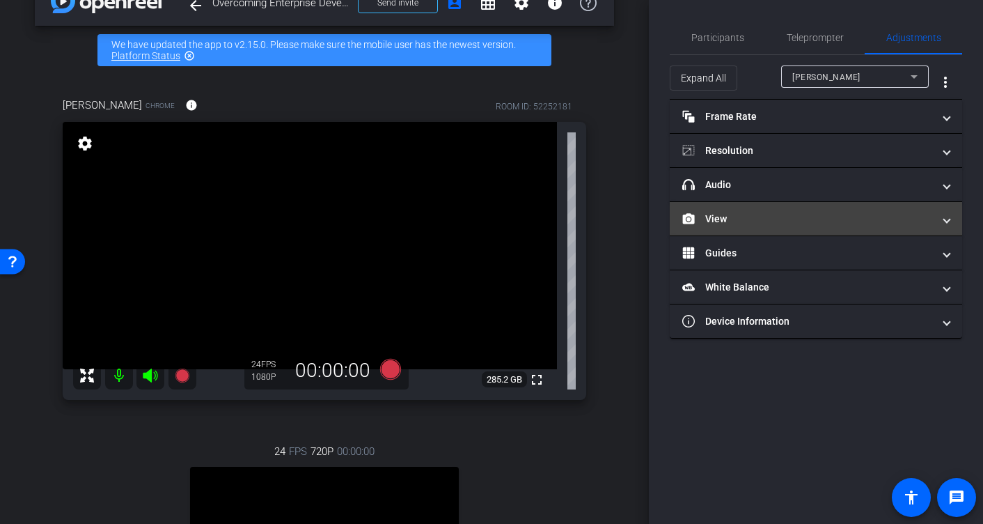
click at [950, 218] on mat-expansion-panel-header "View" at bounding box center [816, 218] width 292 height 33
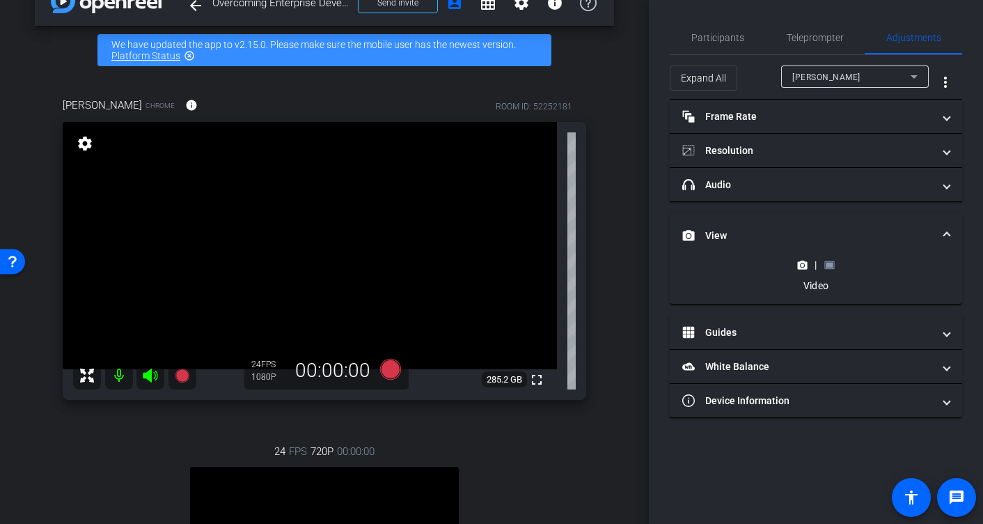
click at [833, 266] on icon at bounding box center [829, 264] width 10 height 8
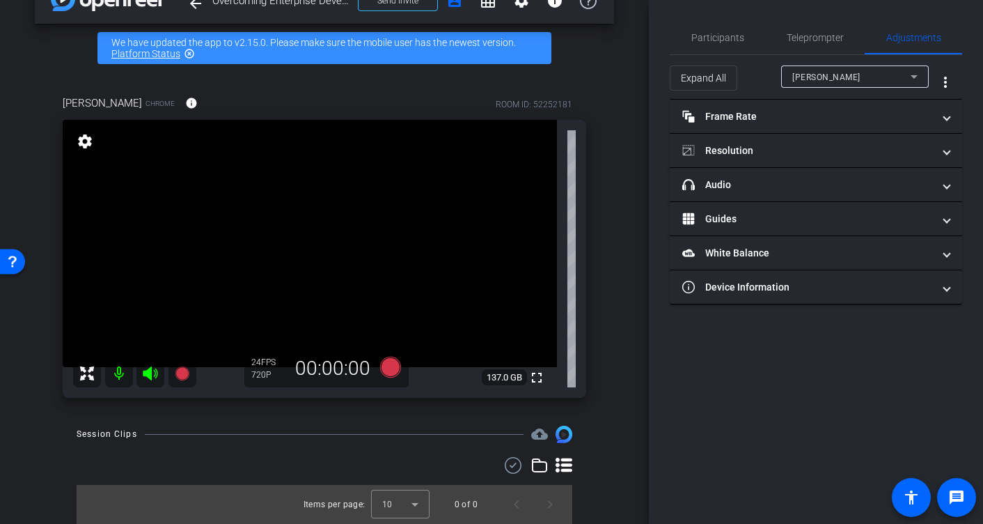
scroll to position [0, 0]
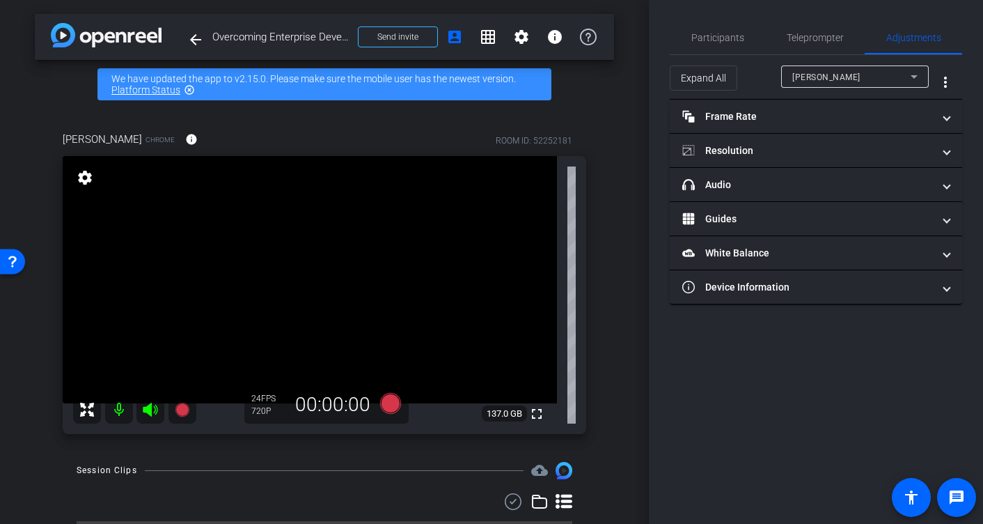
click at [916, 75] on icon at bounding box center [914, 76] width 17 height 17
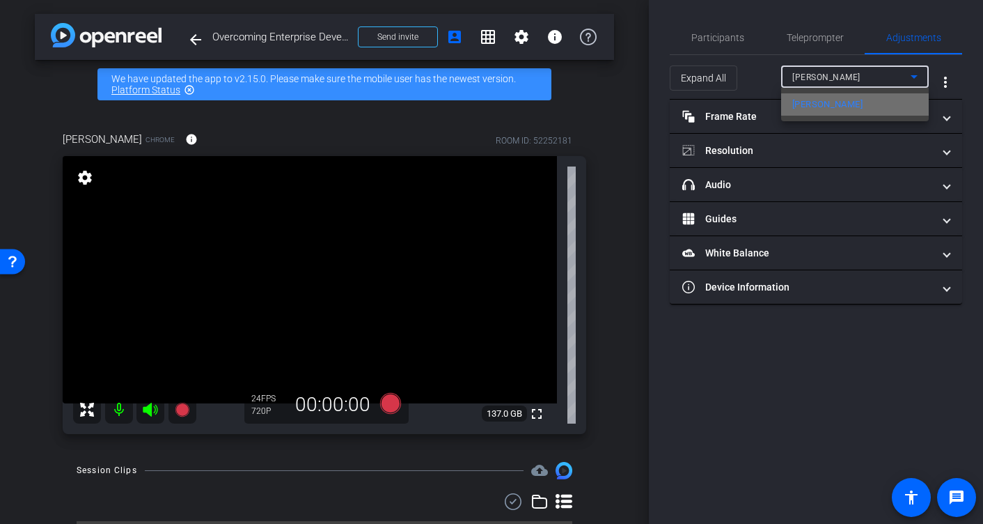
click at [861, 104] on mat-option "[PERSON_NAME]" at bounding box center [855, 104] width 148 height 22
click at [912, 77] on icon at bounding box center [914, 76] width 7 height 3
click at [912, 77] on div at bounding box center [491, 262] width 983 height 524
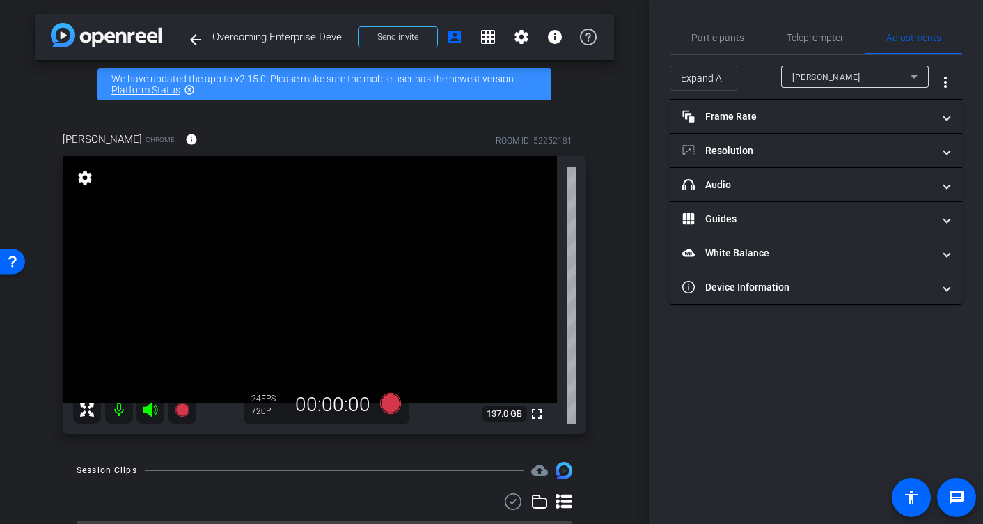
click at [620, 277] on div "arrow_back Overcoming Enterprise Developer Friction Back to project Send invite…" at bounding box center [324, 262] width 649 height 524
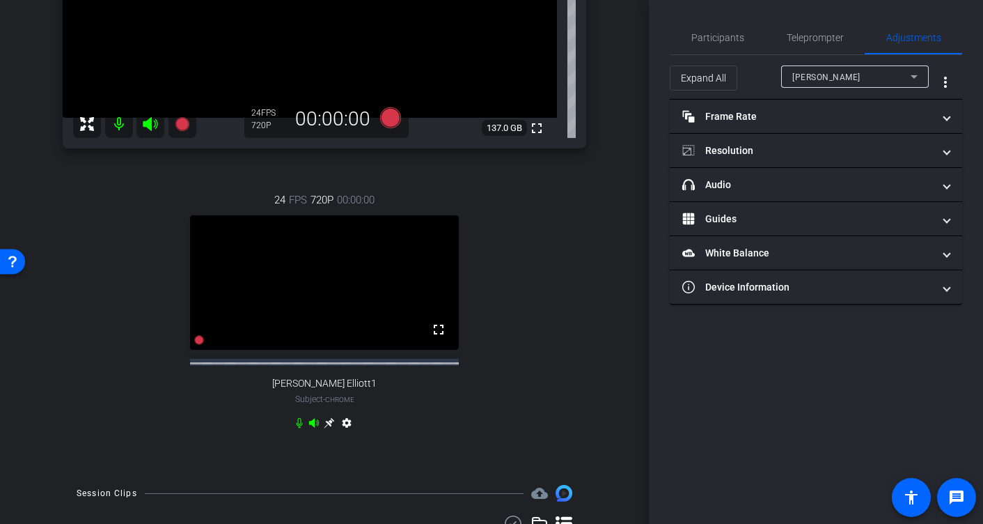
scroll to position [286, 0]
click at [329, 428] on icon at bounding box center [329, 421] width 11 height 11
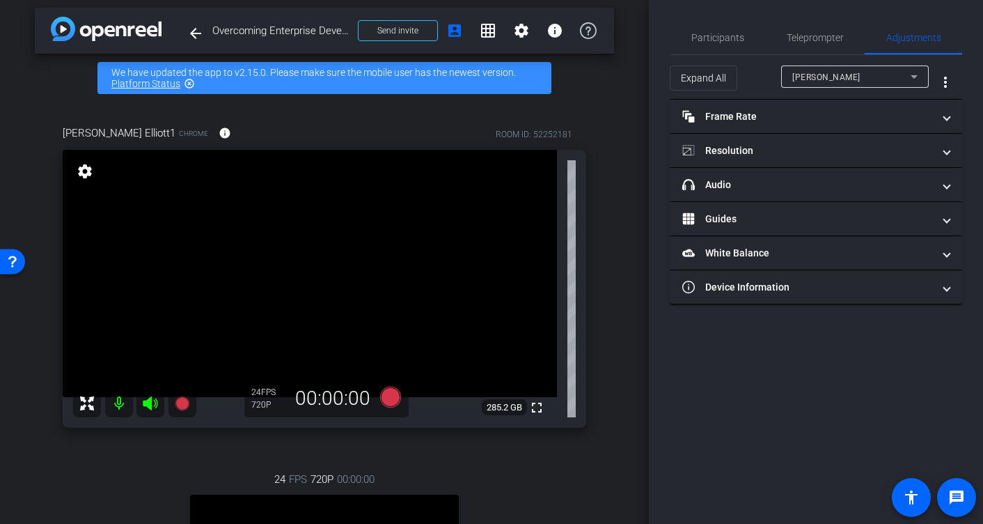
scroll to position [0, 0]
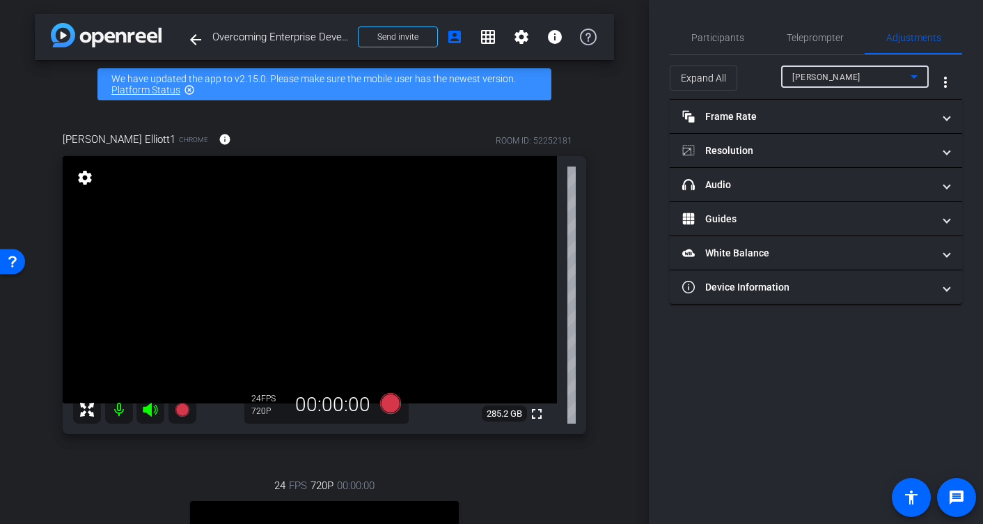
click at [843, 80] on div "[PERSON_NAME]" at bounding box center [851, 76] width 118 height 17
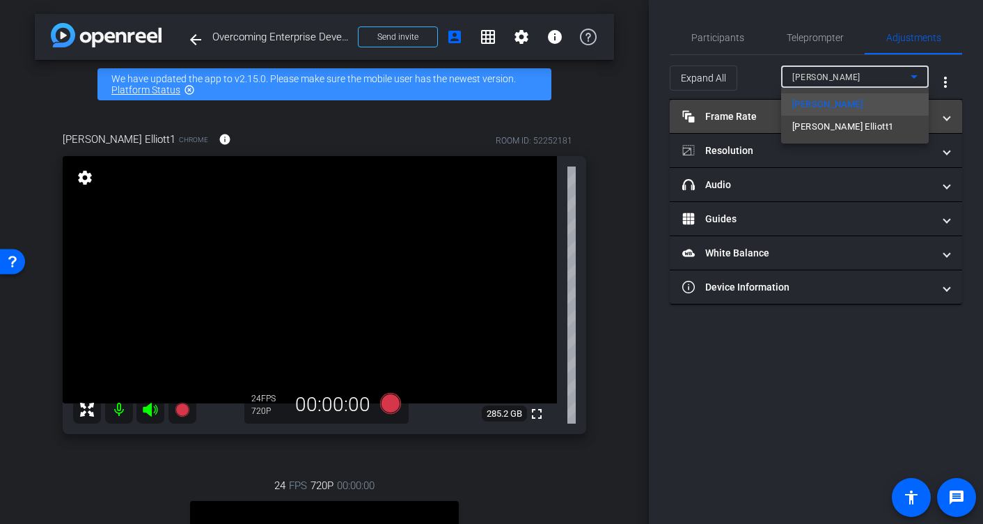
click at [826, 127] on span "[PERSON_NAME] Elliott1" at bounding box center [842, 126] width 101 height 17
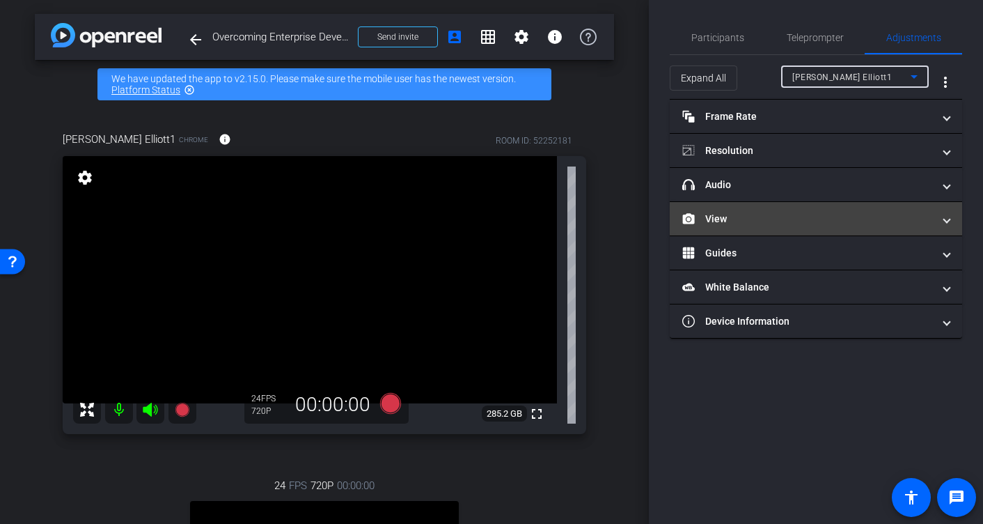
click at [873, 214] on mat-panel-title "View" at bounding box center [807, 219] width 251 height 15
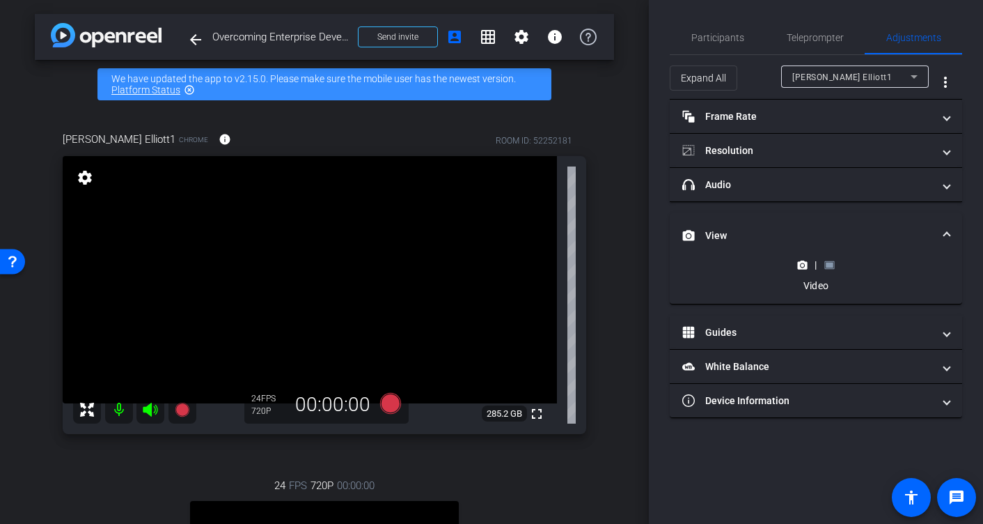
click at [829, 264] on rect at bounding box center [830, 265] width 8 height 6
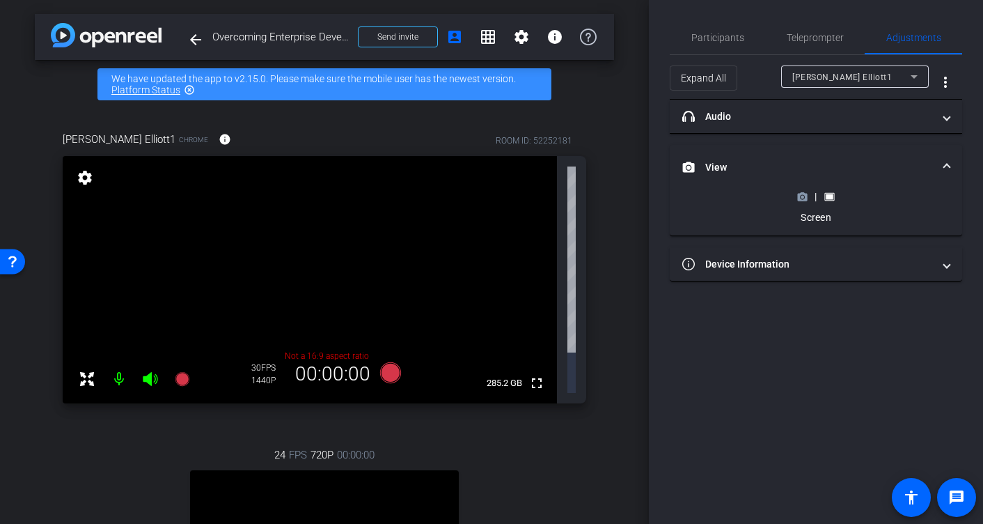
click at [801, 196] on circle at bounding box center [802, 196] width 3 height 3
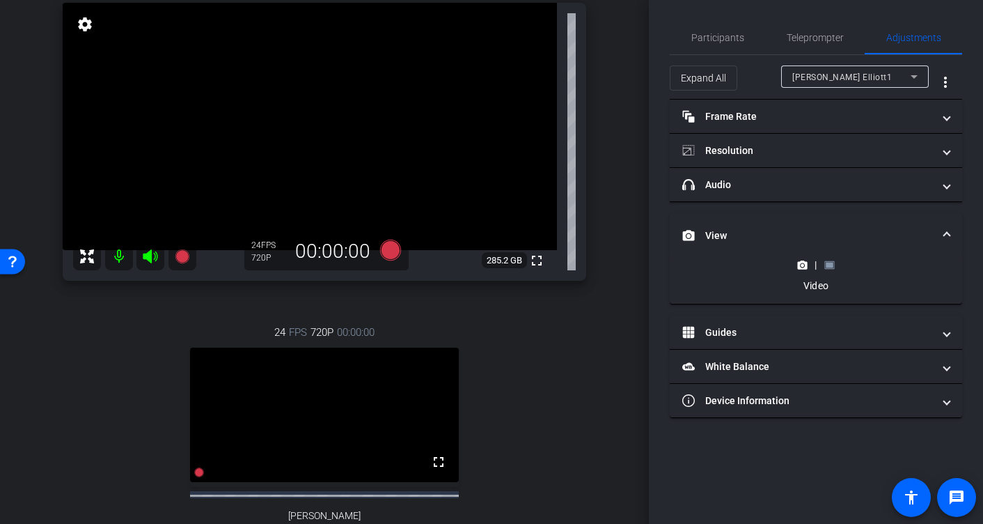
scroll to position [152, 0]
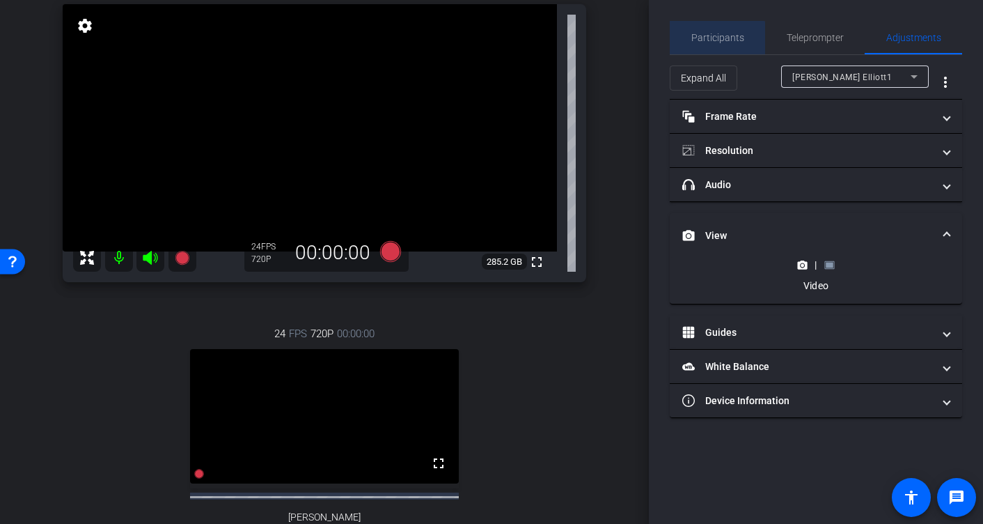
click at [716, 41] on span "Participants" at bounding box center [717, 38] width 53 height 10
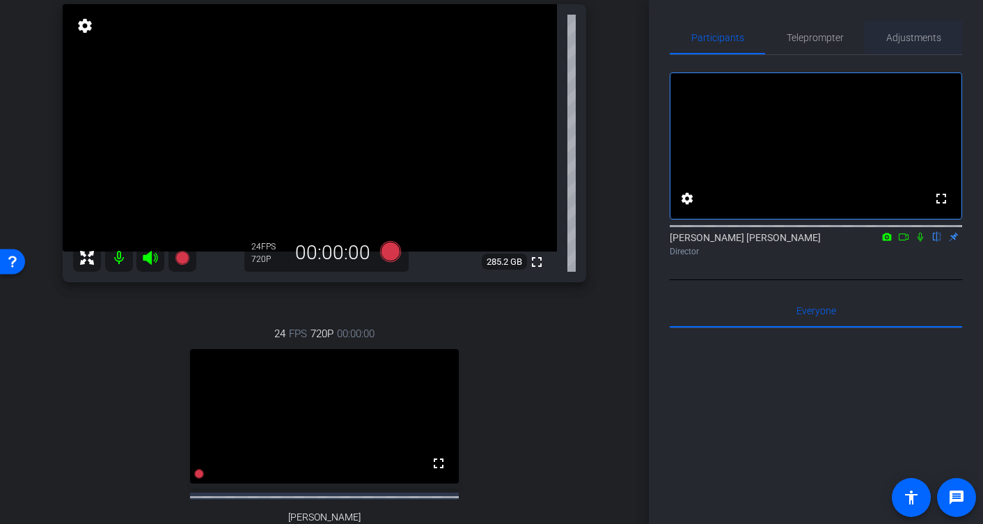
click at [905, 41] on span "Adjustments" at bounding box center [913, 38] width 55 height 10
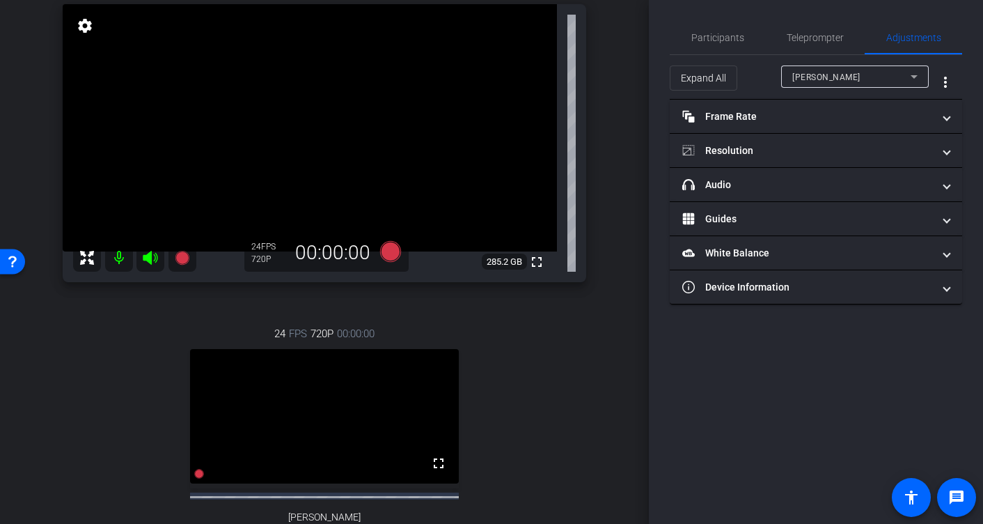
click at [843, 80] on div "[PERSON_NAME]" at bounding box center [851, 76] width 118 height 17
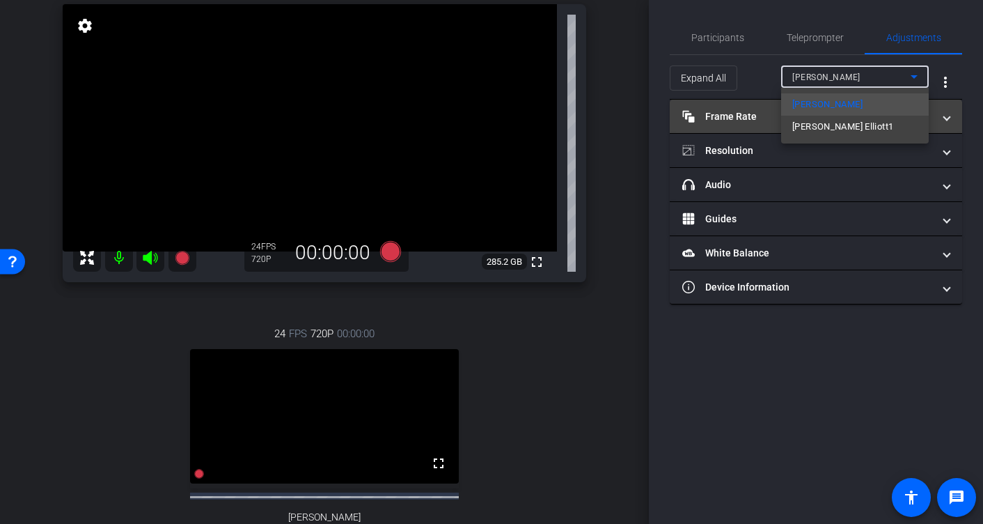
click at [836, 126] on span "[PERSON_NAME] Elliott1" at bounding box center [842, 126] width 101 height 17
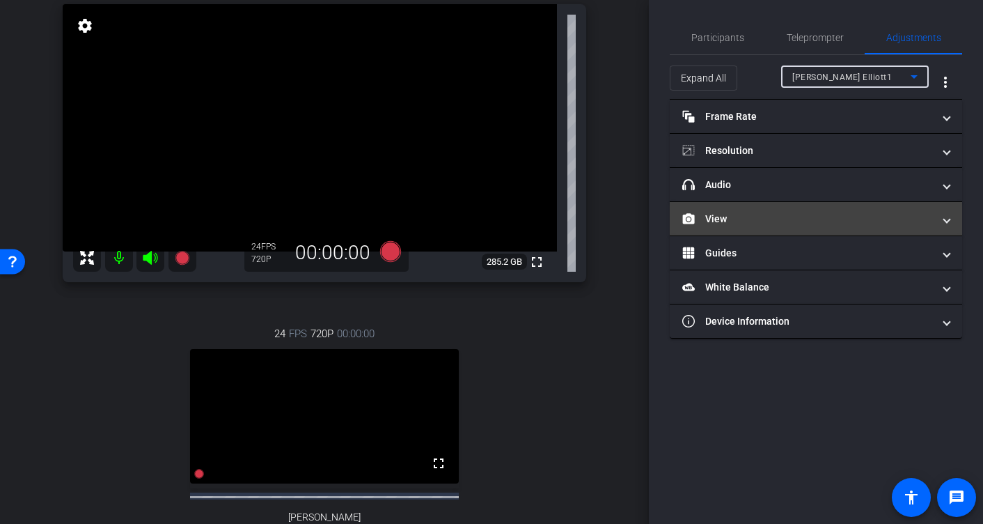
click at [937, 217] on span "View" at bounding box center [813, 219] width 262 height 15
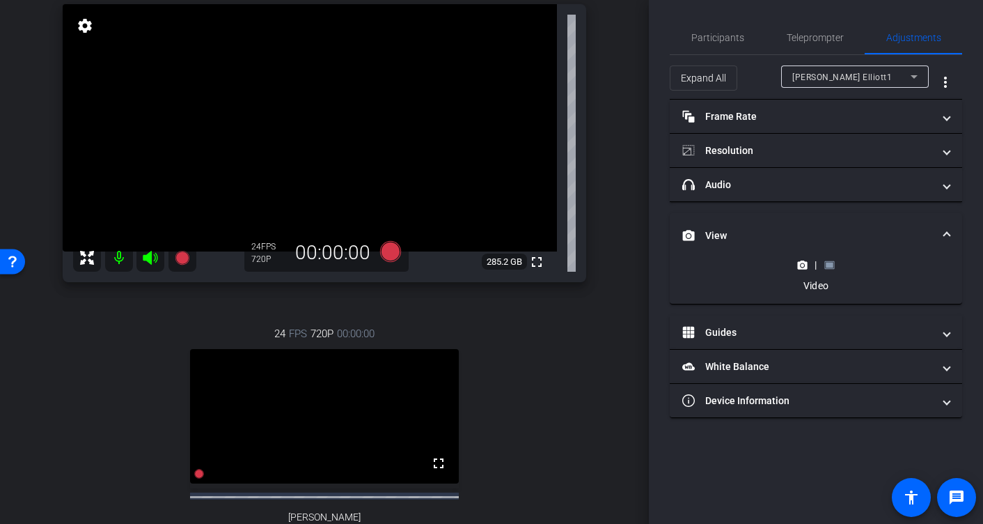
click at [830, 265] on rect at bounding box center [830, 265] width 8 height 6
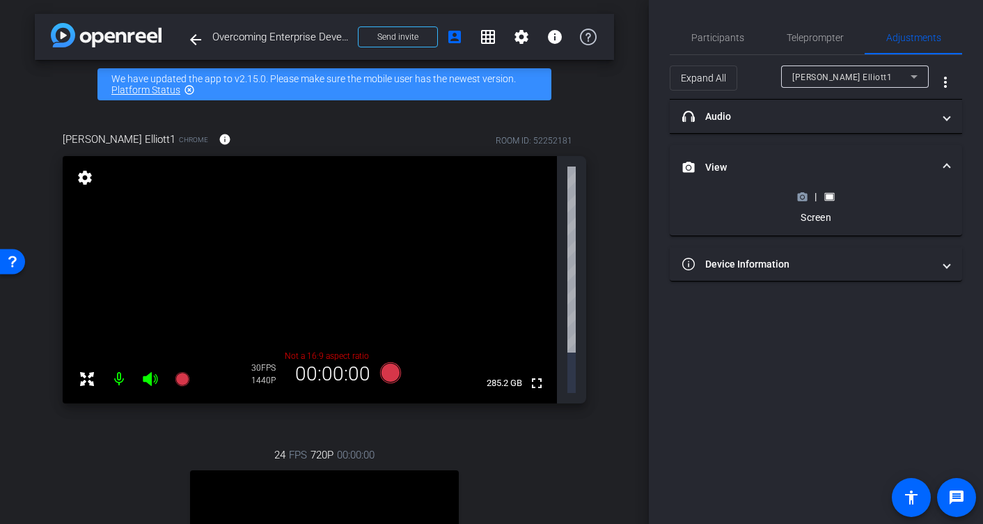
scroll to position [3, 0]
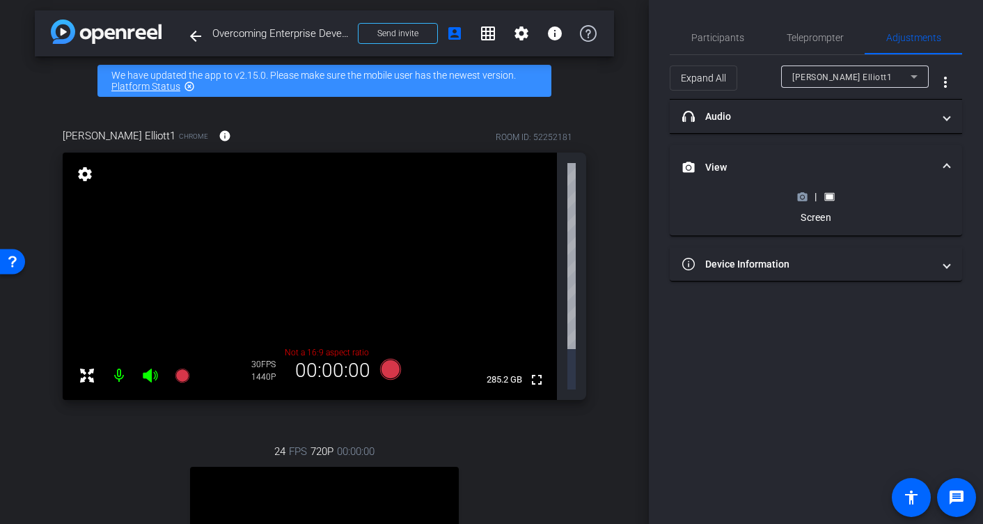
click at [800, 195] on icon at bounding box center [803, 197] width 10 height 8
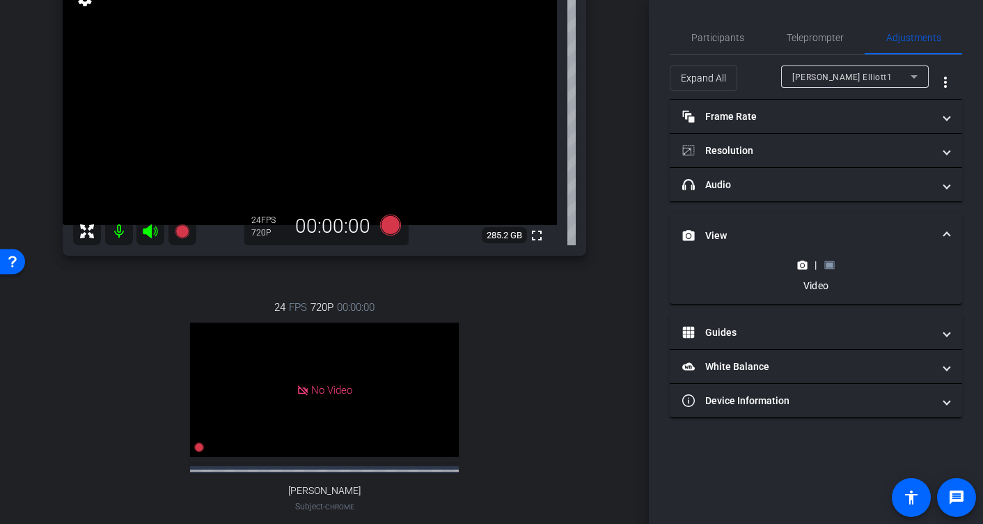
scroll to position [182, 0]
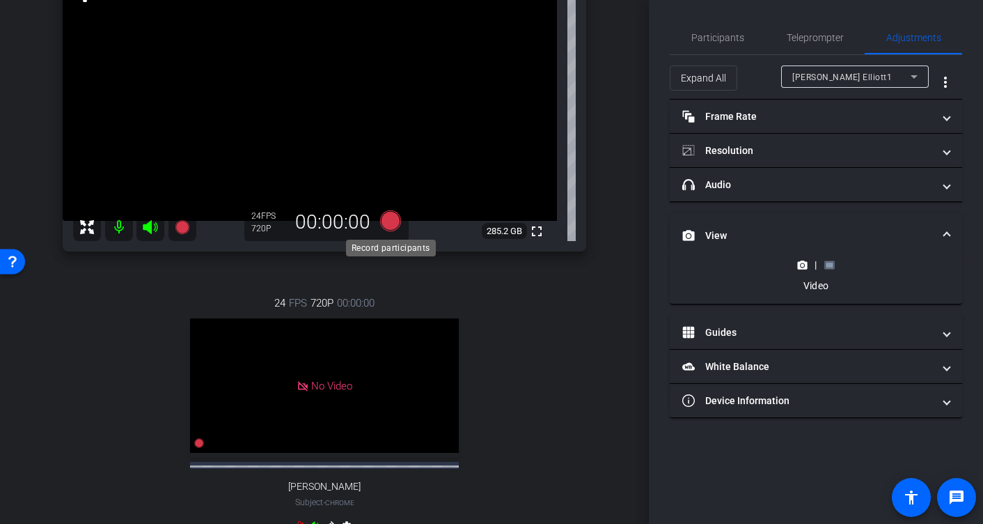
click at [392, 226] on icon at bounding box center [390, 220] width 21 height 21
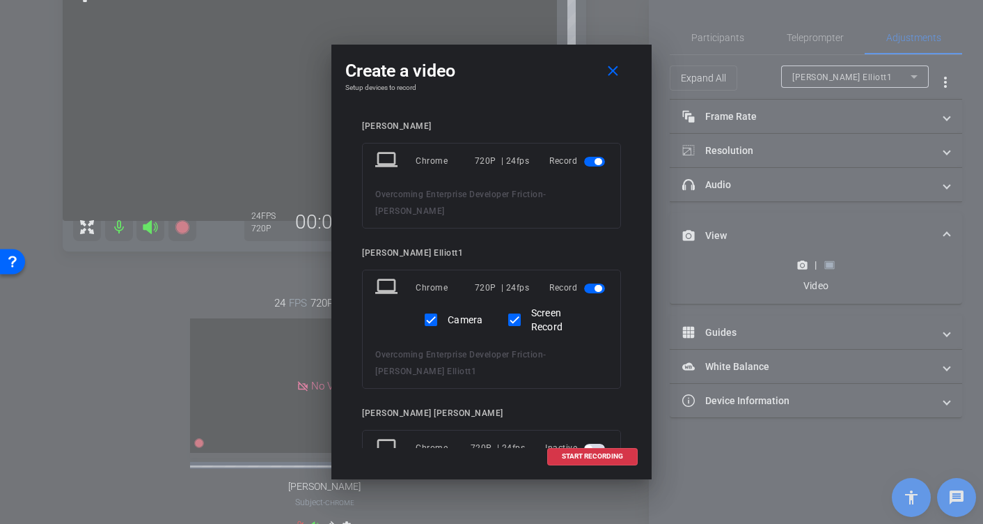
click at [590, 162] on span "button" at bounding box center [594, 162] width 21 height 10
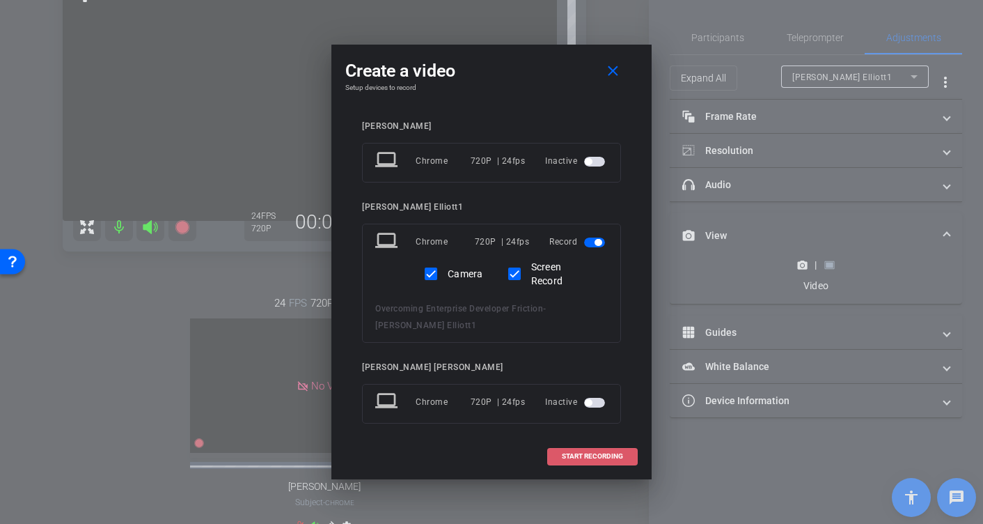
click at [598, 455] on span "START RECORDING" at bounding box center [592, 456] width 61 height 7
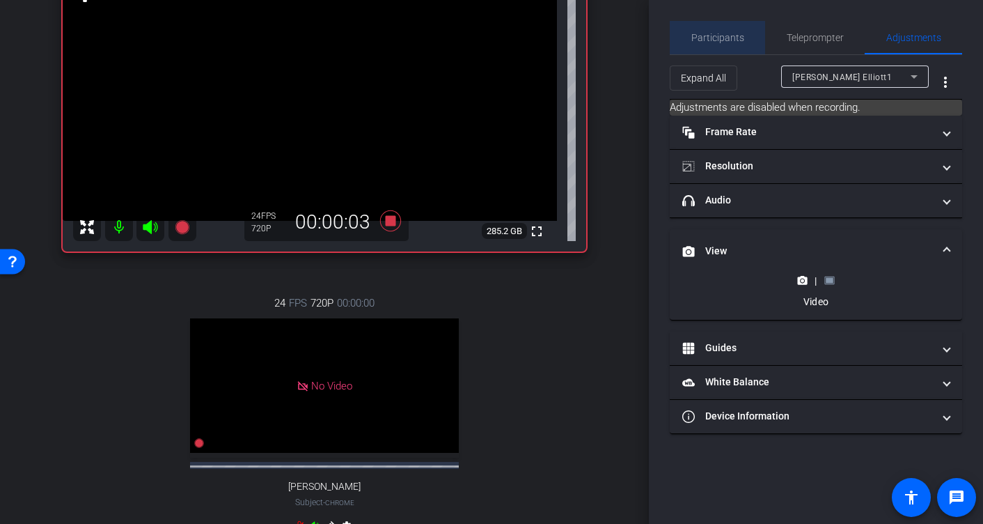
click at [718, 38] on span "Participants" at bounding box center [717, 38] width 53 height 10
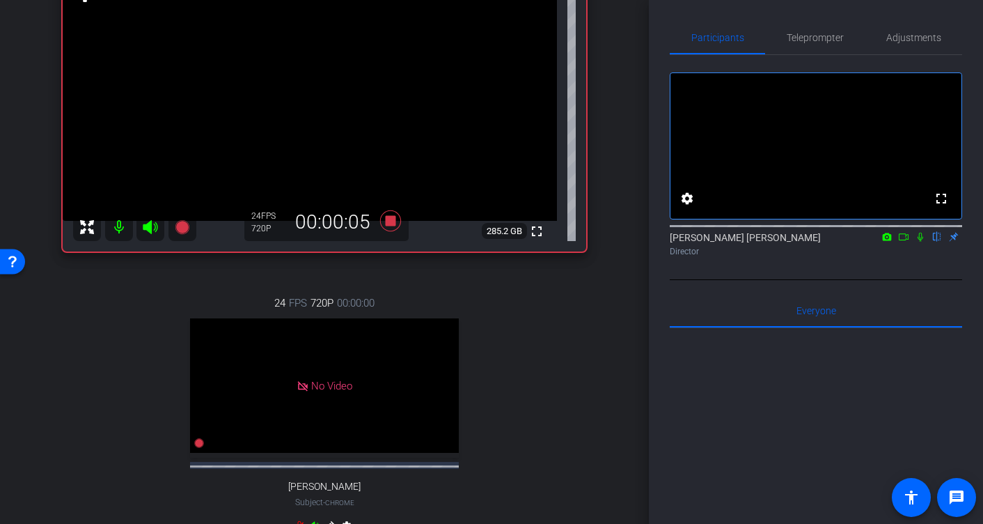
click at [902, 242] on icon at bounding box center [903, 237] width 11 height 10
click at [938, 243] on mat-icon at bounding box center [937, 236] width 17 height 13
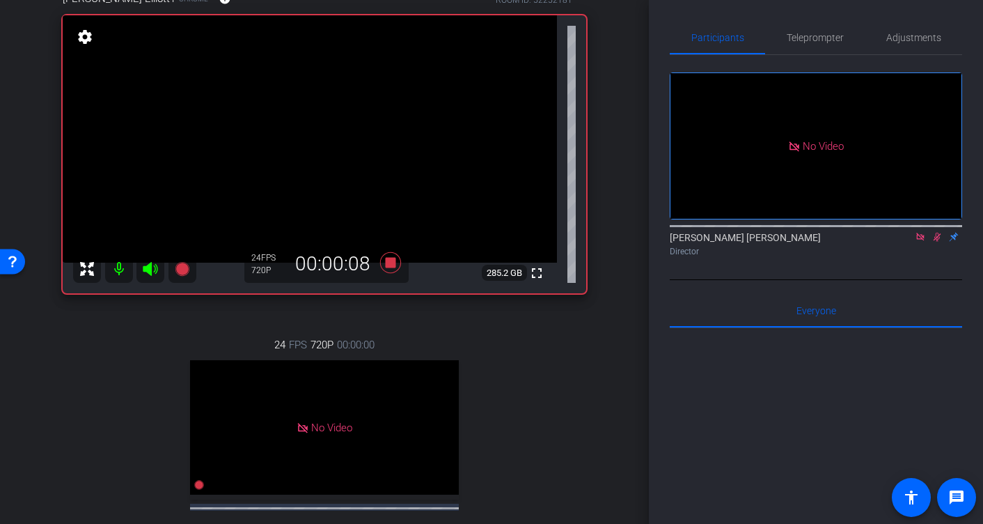
scroll to position [140, 0]
click at [921, 36] on span "Adjustments" at bounding box center [913, 38] width 55 height 10
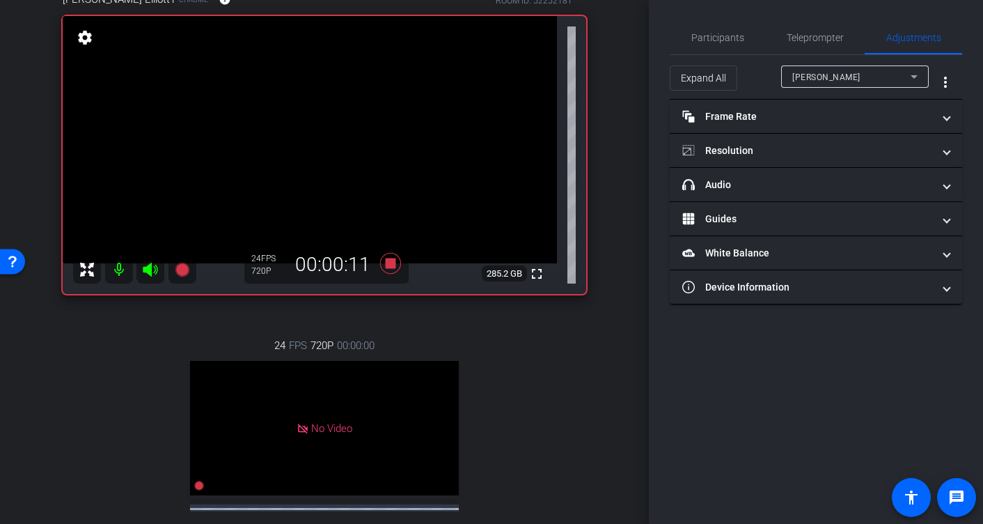
click at [863, 75] on div "[PERSON_NAME]" at bounding box center [851, 76] width 118 height 17
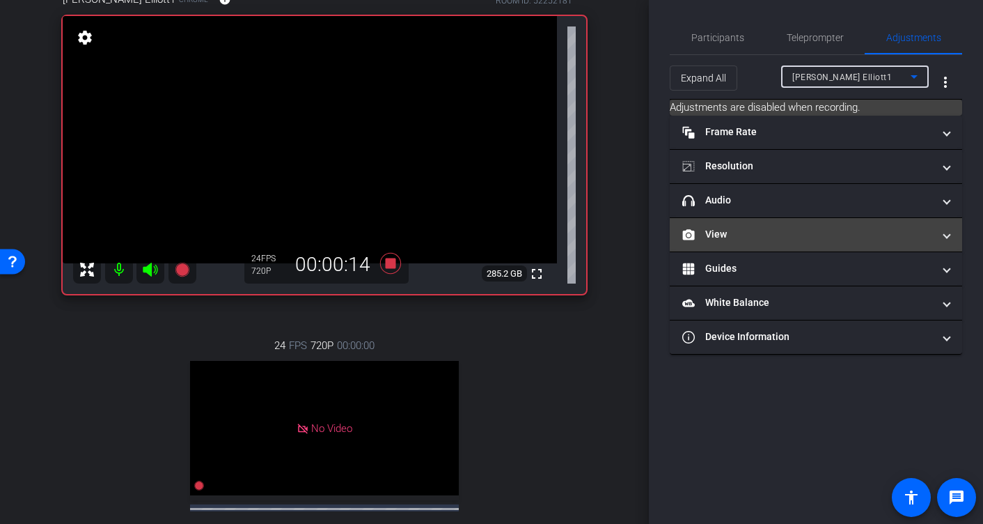
click at [937, 234] on span "View" at bounding box center [813, 234] width 262 height 15
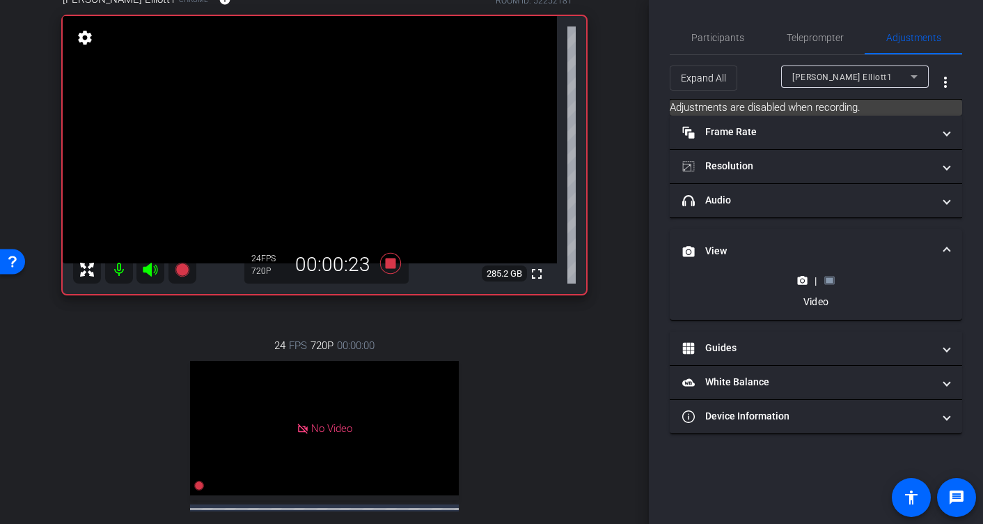
click at [829, 281] on rect at bounding box center [830, 281] width 8 height 6
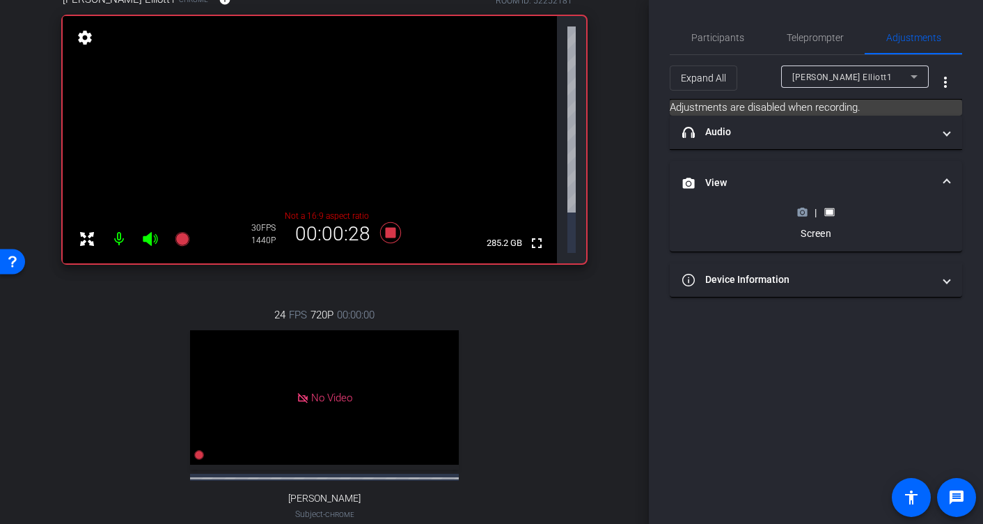
click at [799, 212] on icon at bounding box center [803, 212] width 10 height 8
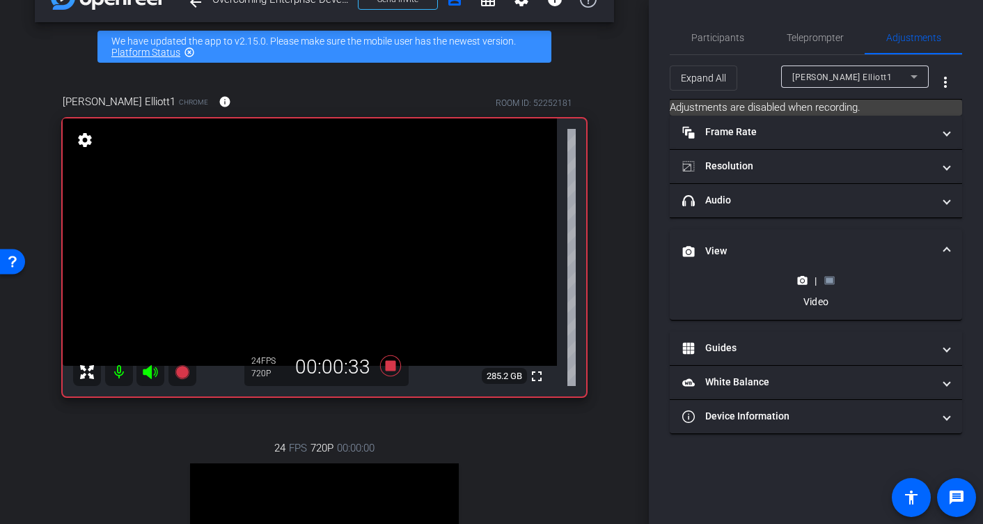
scroll to position [43, 0]
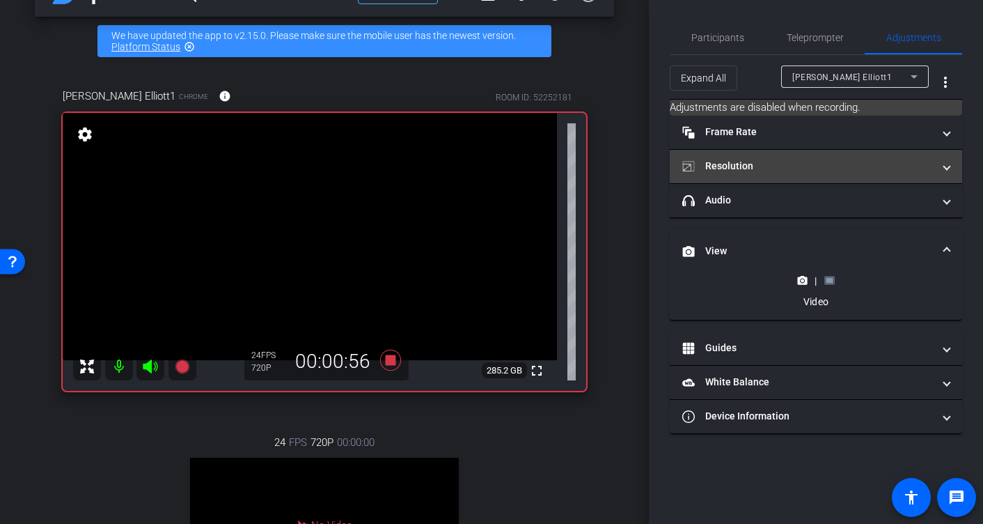
click at [946, 166] on span at bounding box center [947, 166] width 6 height 15
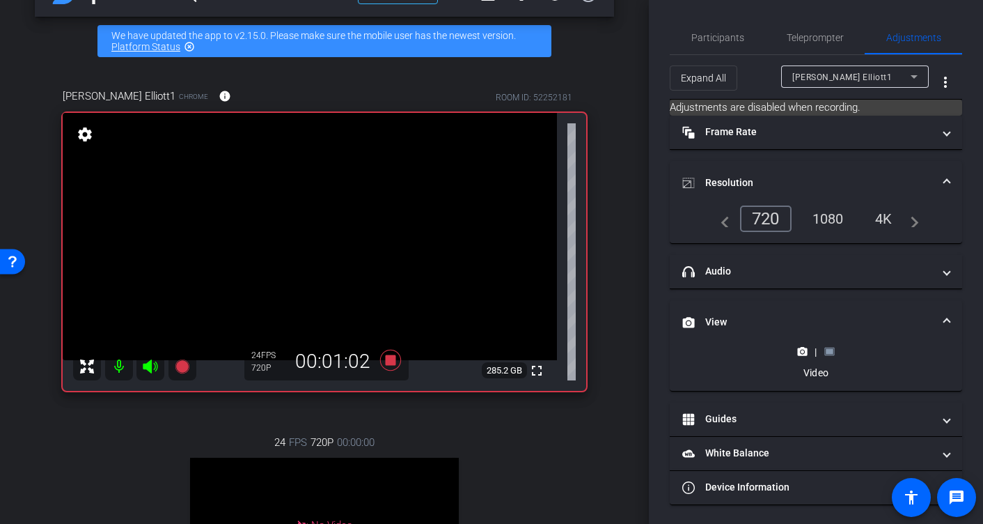
click at [947, 177] on span at bounding box center [947, 182] width 6 height 15
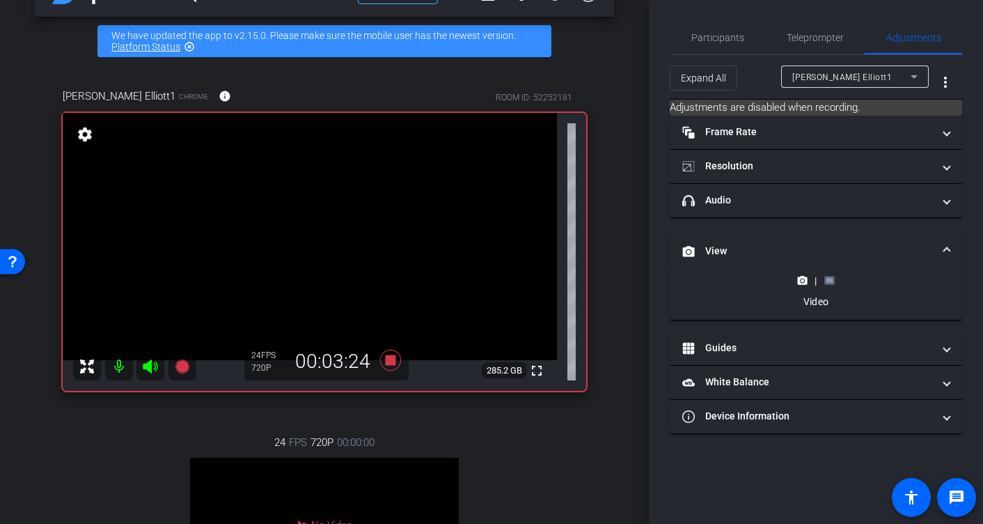
click at [829, 281] on rect at bounding box center [830, 281] width 8 height 6
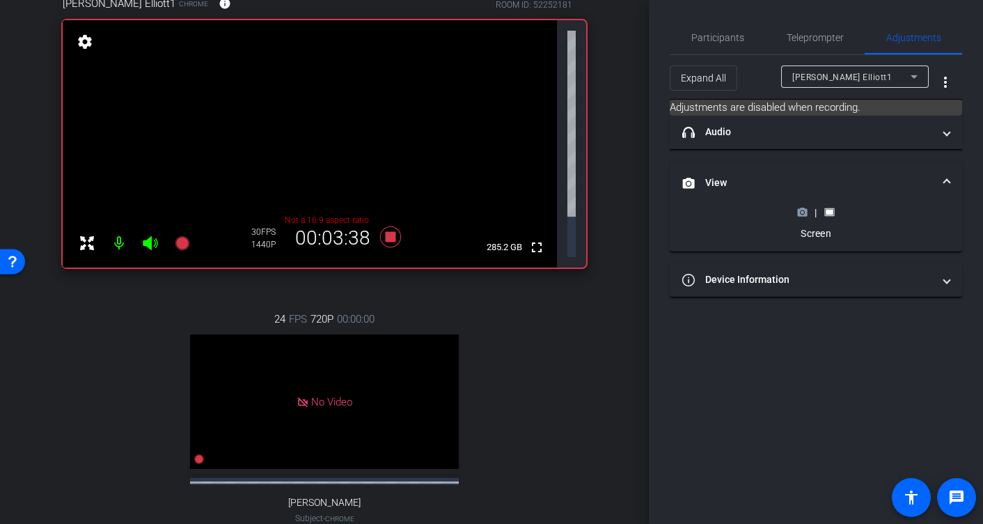
scroll to position [0, 0]
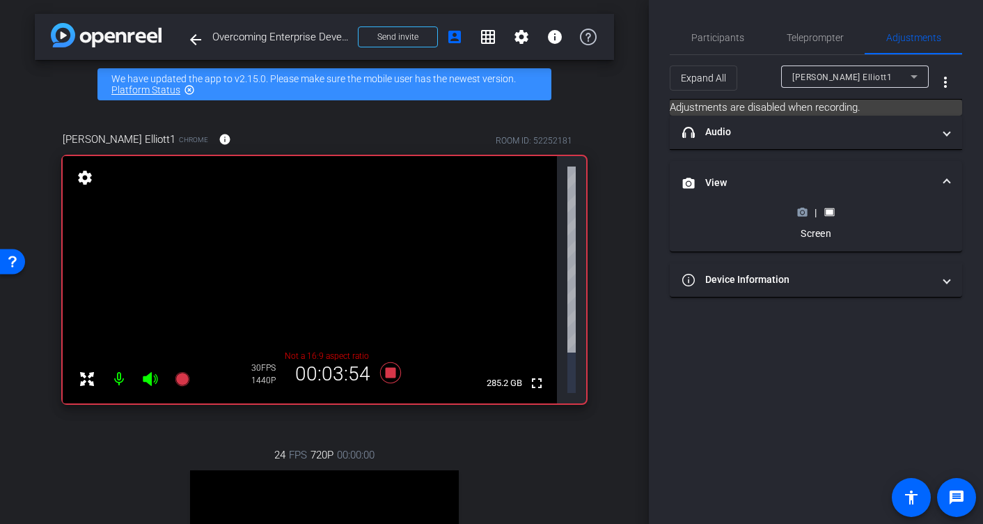
click at [801, 215] on icon at bounding box center [803, 212] width 10 height 8
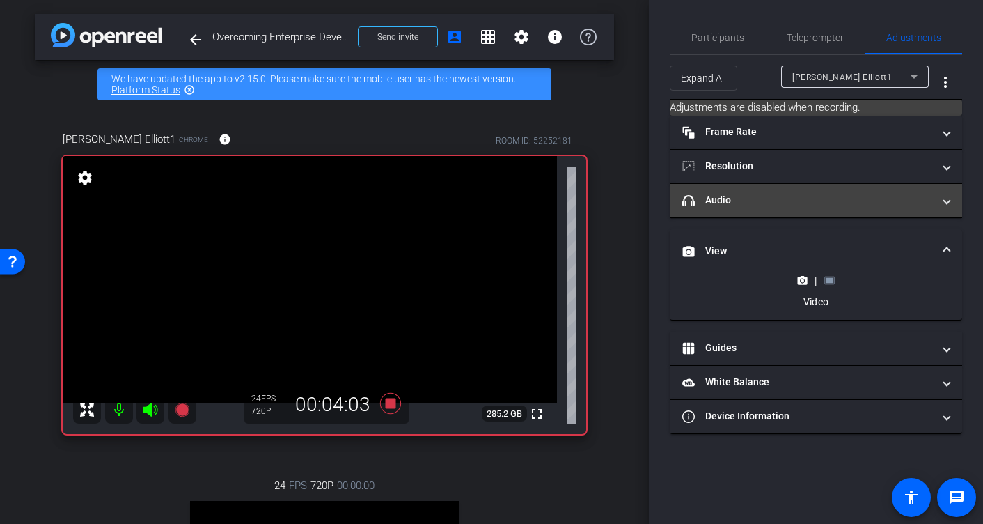
click at [948, 197] on span at bounding box center [947, 200] width 6 height 15
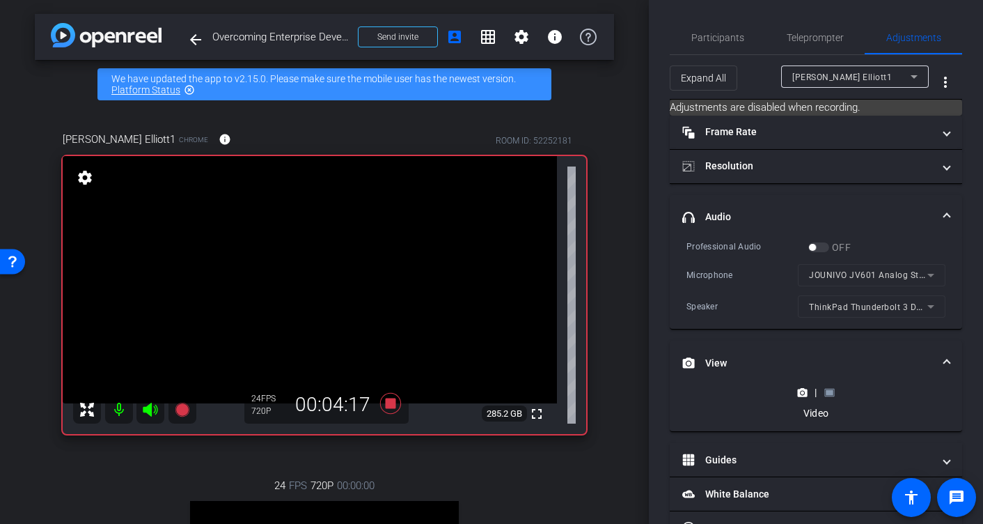
click at [929, 272] on mat-form-field "JOUNIVO JV601 Analog Stereo" at bounding box center [872, 275] width 148 height 22
click at [931, 272] on mat-form-field "JOUNIVO JV601 Analog Stereo" at bounding box center [872, 275] width 148 height 22
click at [927, 242] on div "Professional Audio OFF" at bounding box center [816, 247] width 259 height 15
click at [946, 214] on span at bounding box center [947, 217] width 6 height 15
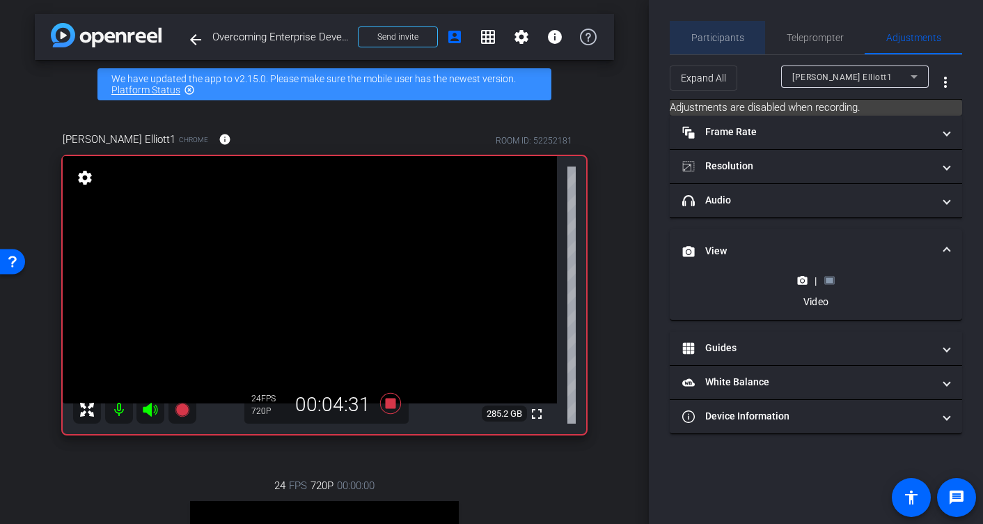
click at [719, 34] on span "Participants" at bounding box center [717, 38] width 53 height 10
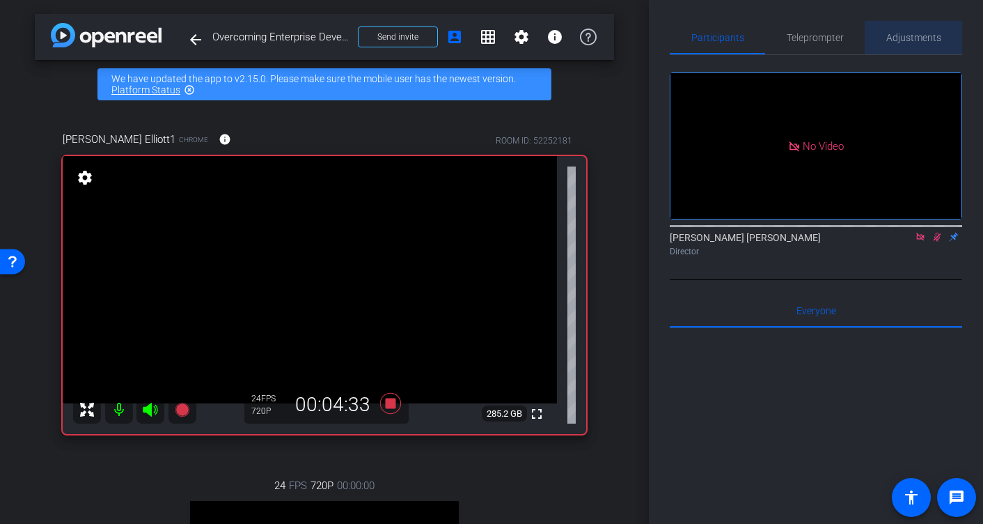
click at [904, 33] on span "Adjustments" at bounding box center [913, 38] width 55 height 10
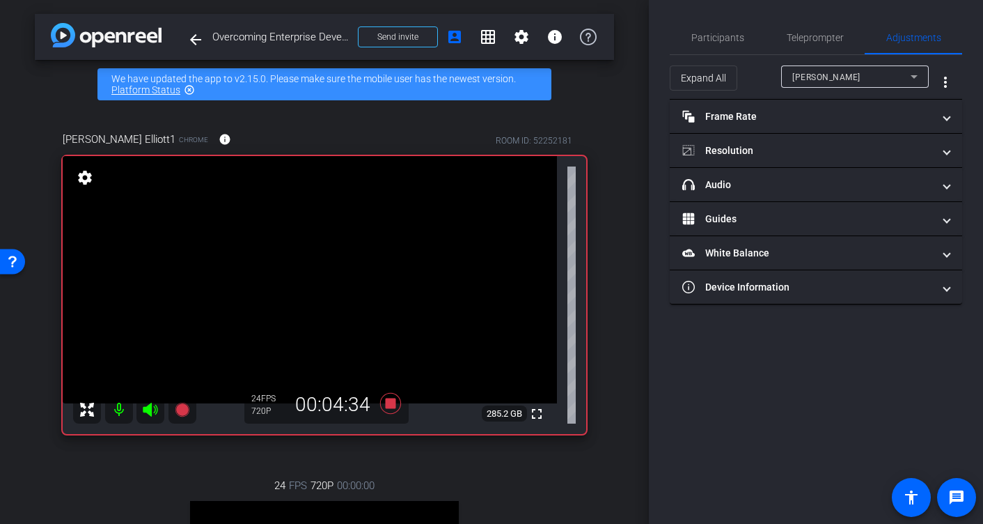
click at [895, 81] on div "[PERSON_NAME]" at bounding box center [851, 76] width 118 height 17
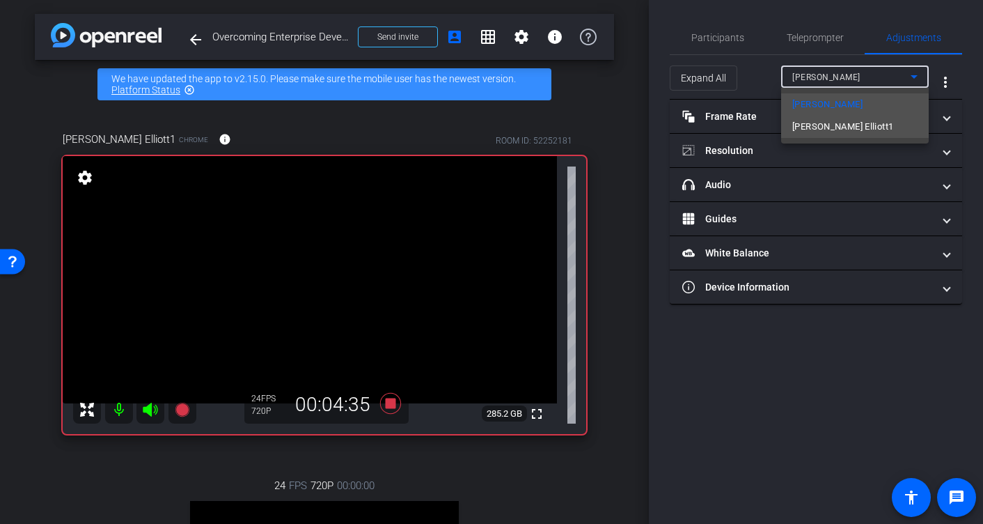
click at [871, 124] on mat-option "[PERSON_NAME] Elliott1" at bounding box center [855, 127] width 148 height 22
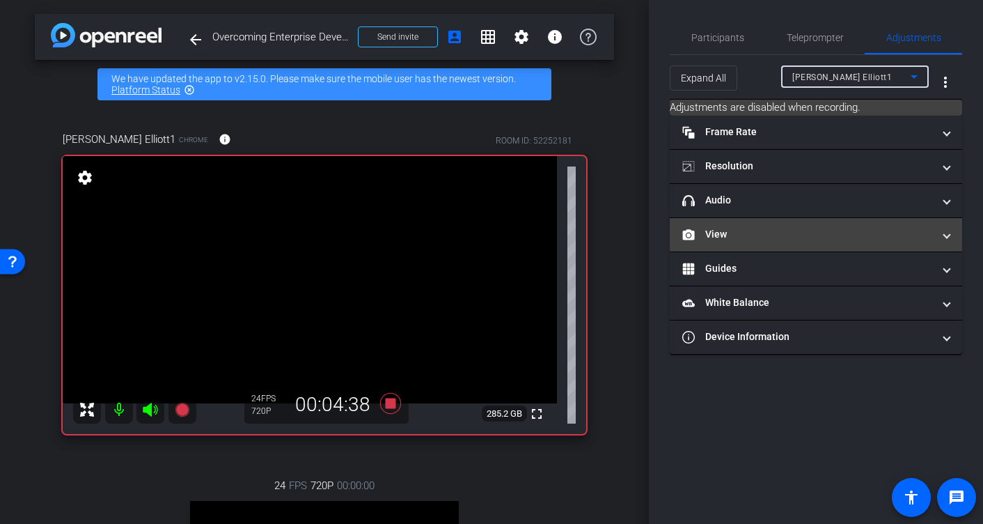
click at [938, 232] on span "View" at bounding box center [813, 234] width 262 height 15
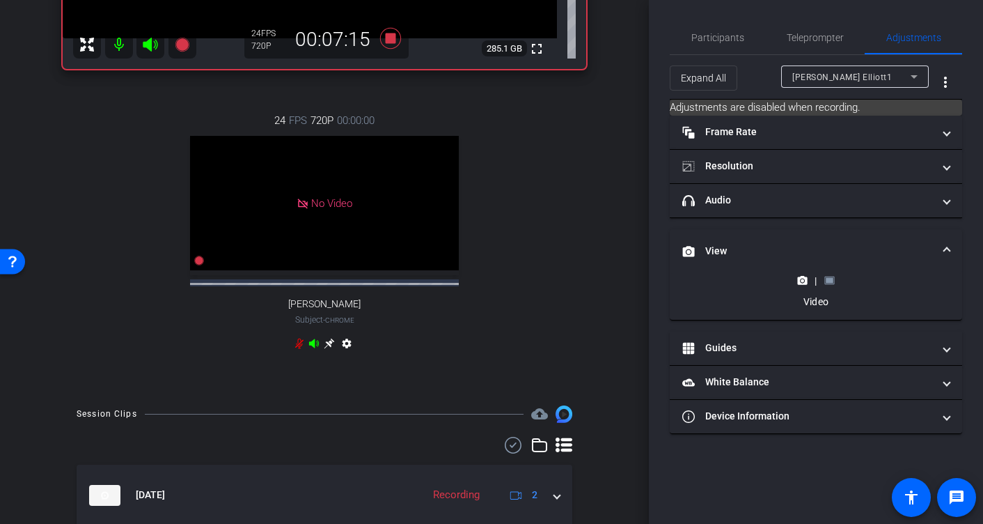
scroll to position [429, 0]
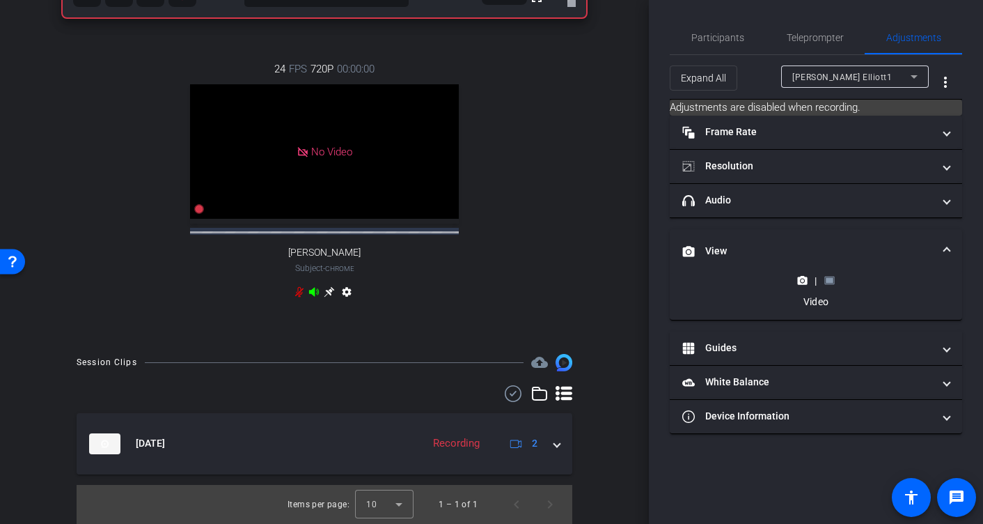
click at [564, 393] on icon at bounding box center [564, 393] width 17 height 15
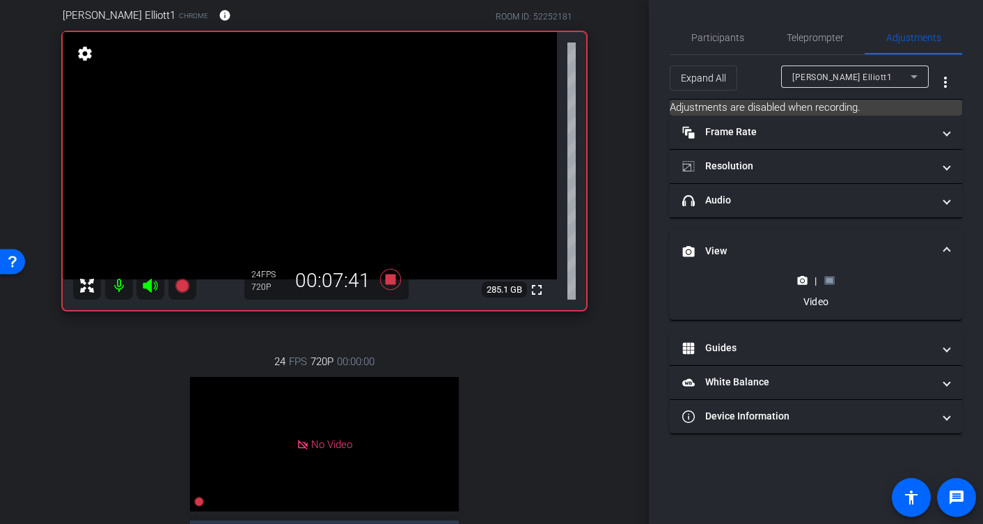
scroll to position [129, 0]
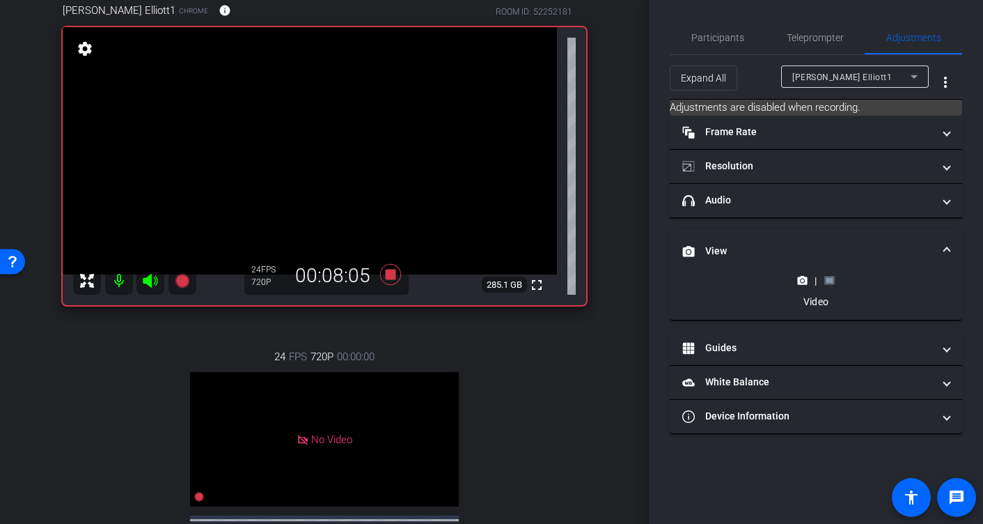
click at [827, 279] on rect at bounding box center [830, 281] width 8 height 6
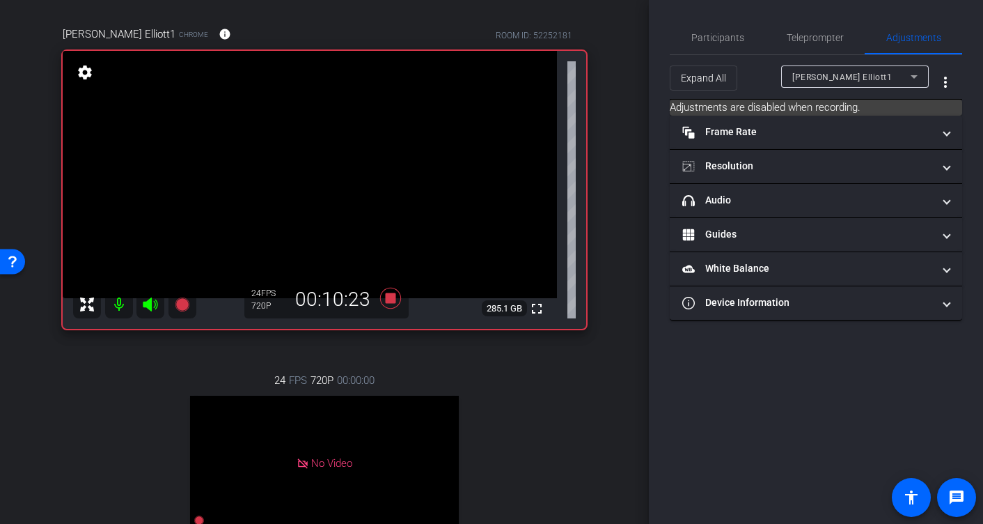
scroll to position [79, 0]
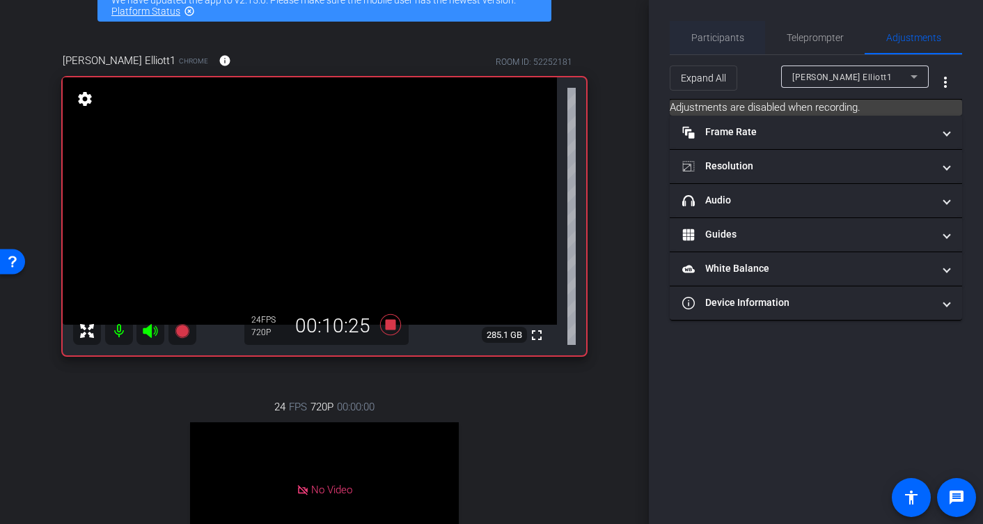
click at [720, 40] on span "Participants" at bounding box center [717, 38] width 53 height 10
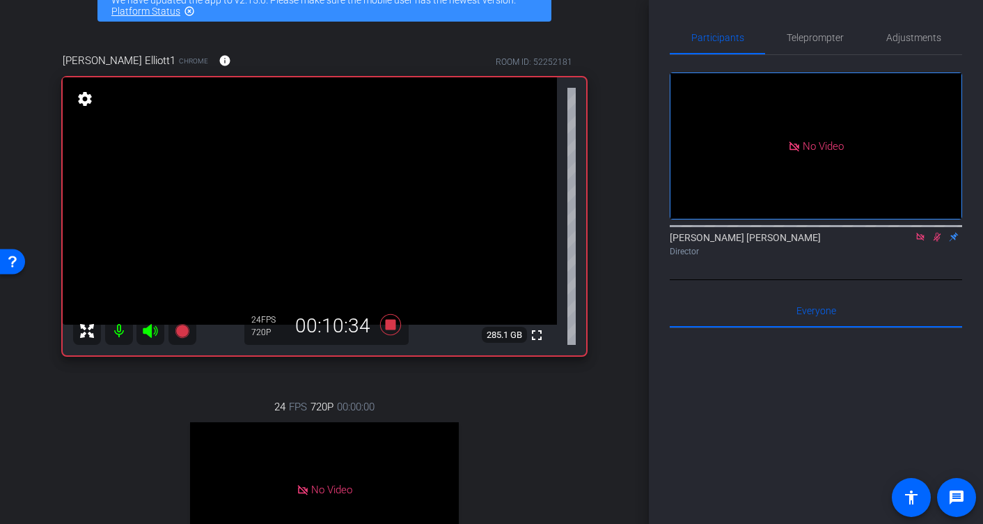
click at [937, 232] on icon at bounding box center [937, 237] width 11 height 10
click at [914, 40] on span "Adjustments" at bounding box center [913, 38] width 55 height 10
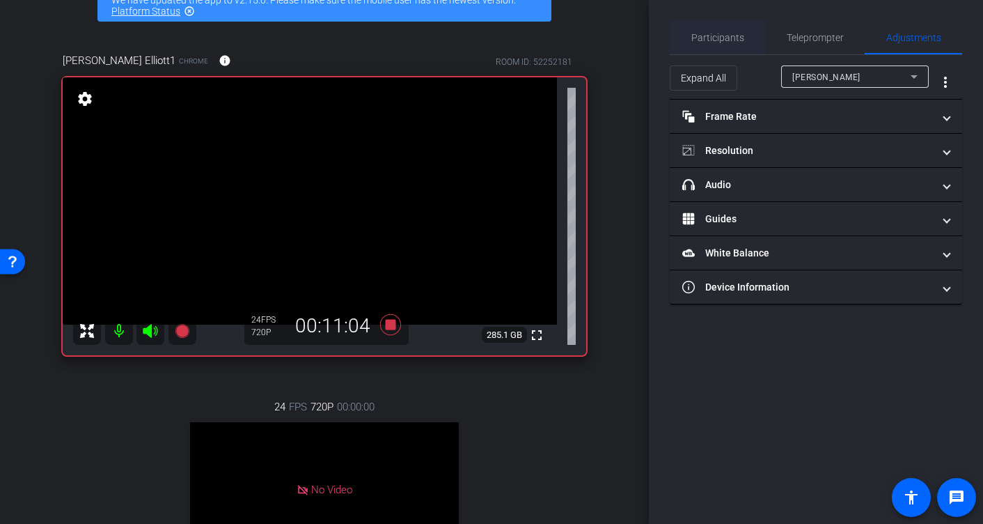
click at [717, 38] on span "Participants" at bounding box center [717, 38] width 53 height 10
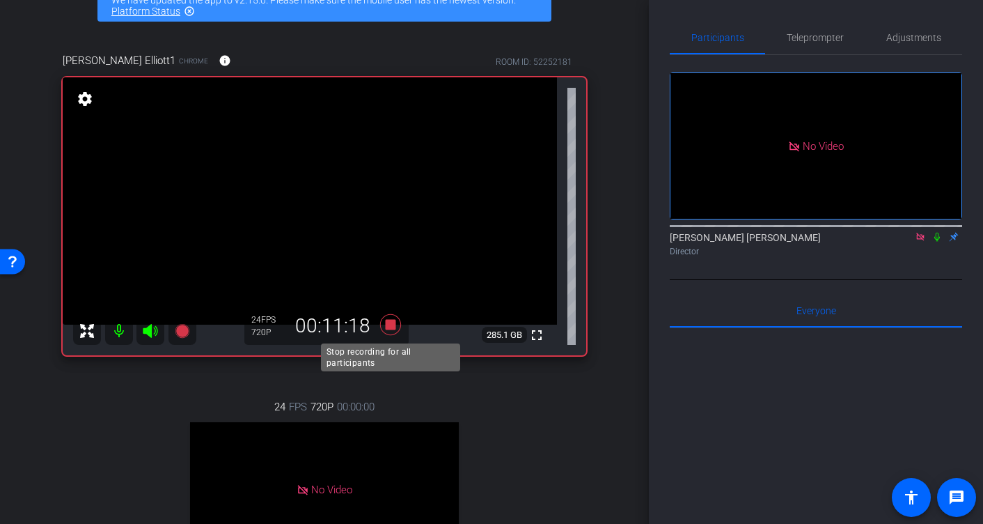
click at [385, 324] on icon at bounding box center [390, 324] width 33 height 25
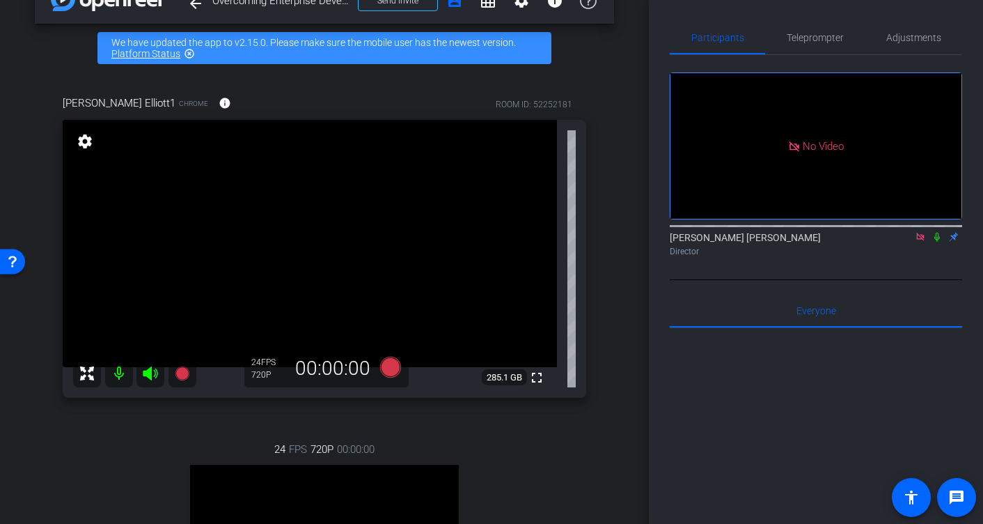
scroll to position [0, 0]
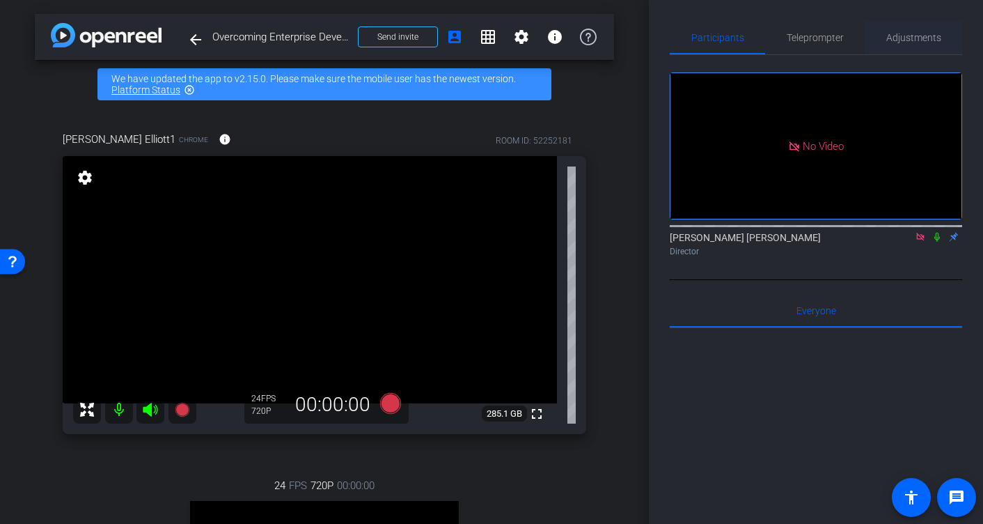
click at [914, 42] on span "Adjustments" at bounding box center [913, 38] width 55 height 10
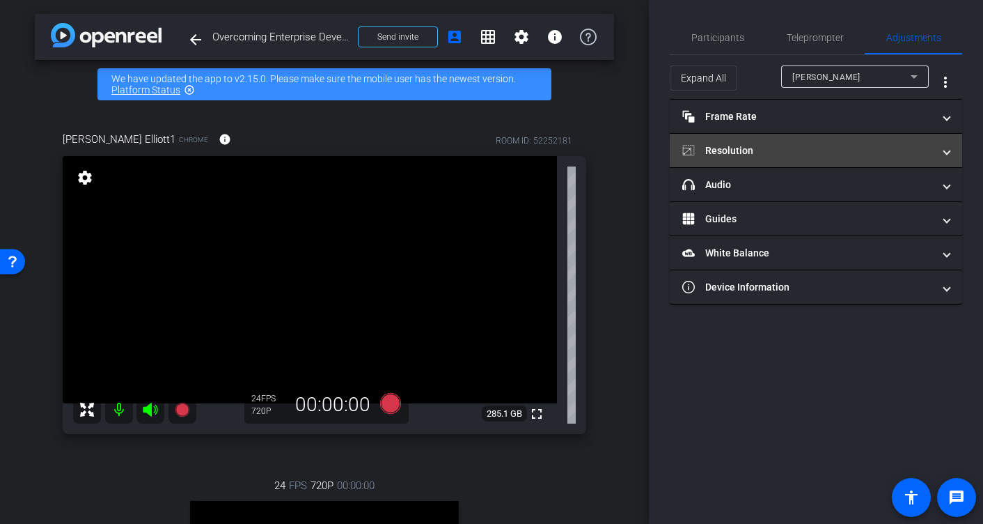
click at [937, 145] on span "Resolution" at bounding box center [813, 150] width 262 height 15
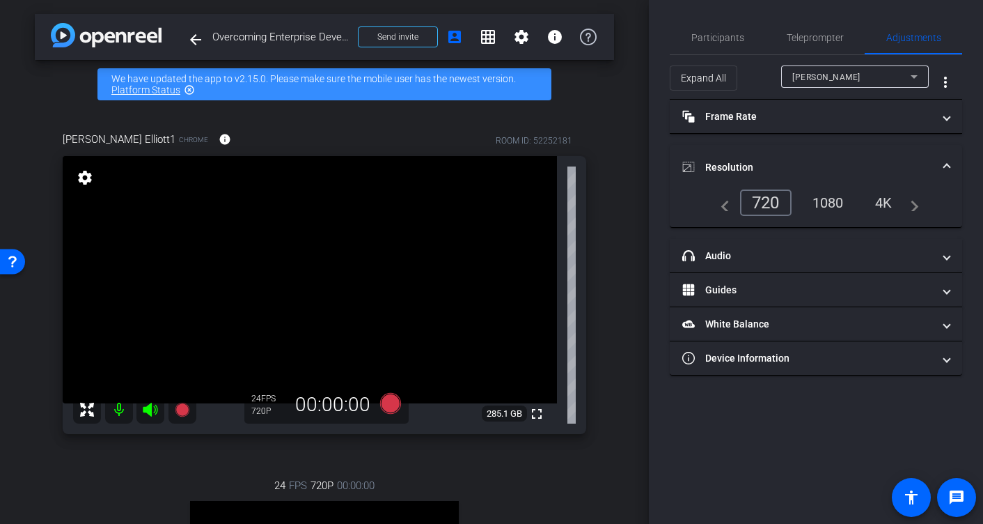
click at [841, 203] on div "1080" at bounding box center [828, 203] width 52 height 24
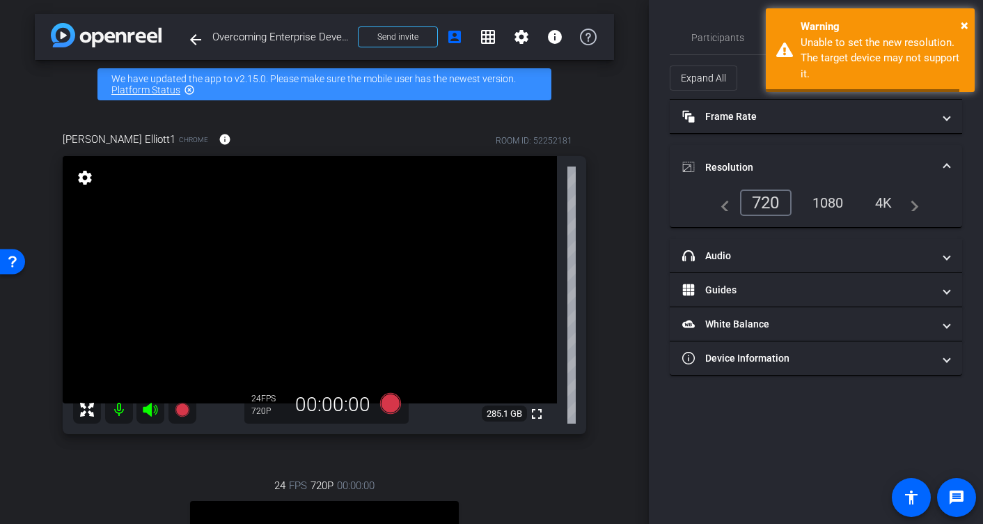
click at [835, 205] on div "1080" at bounding box center [828, 203] width 52 height 24
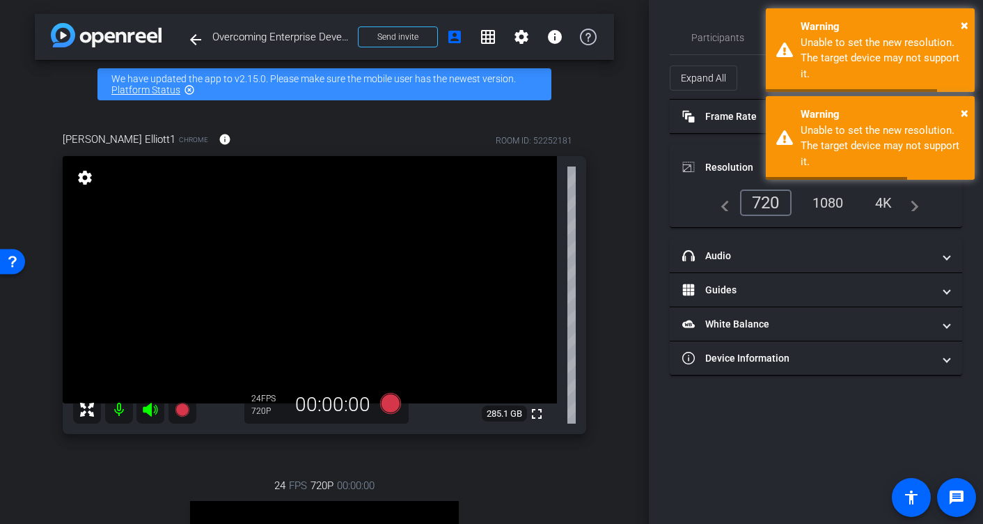
click at [831, 204] on div "1080" at bounding box center [828, 203] width 52 height 24
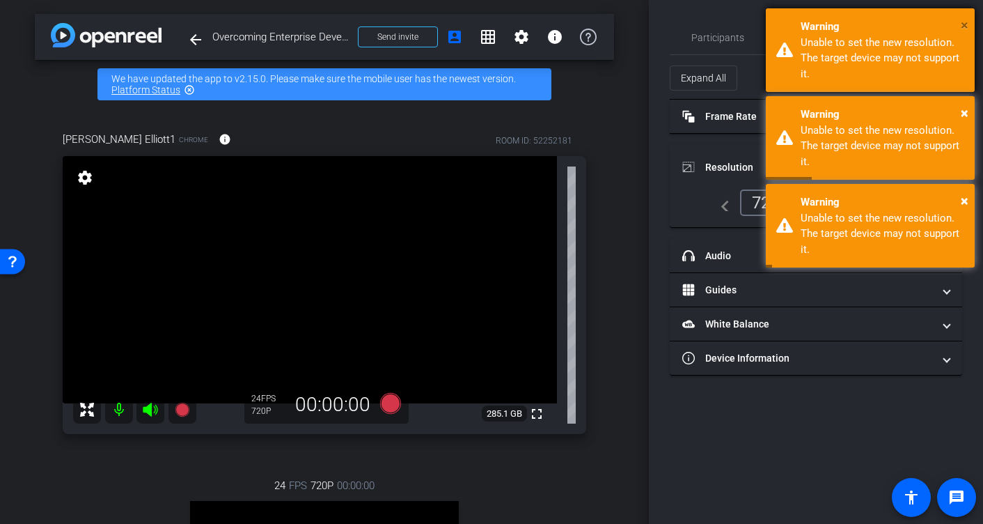
click at [964, 24] on span "×" at bounding box center [965, 25] width 8 height 17
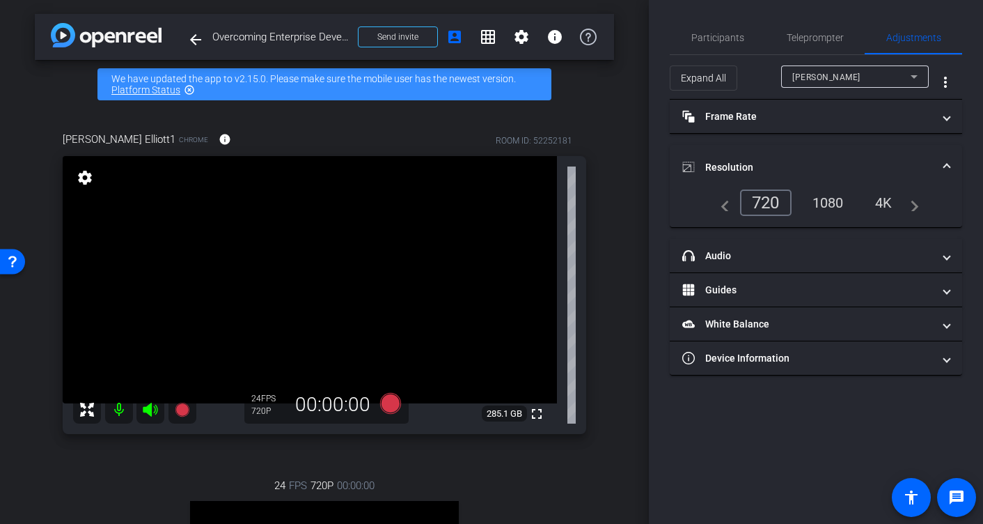
click at [616, 226] on div "arrow_back Overcoming Enterprise Developer Friction Back to project Send invite…" at bounding box center [324, 262] width 649 height 524
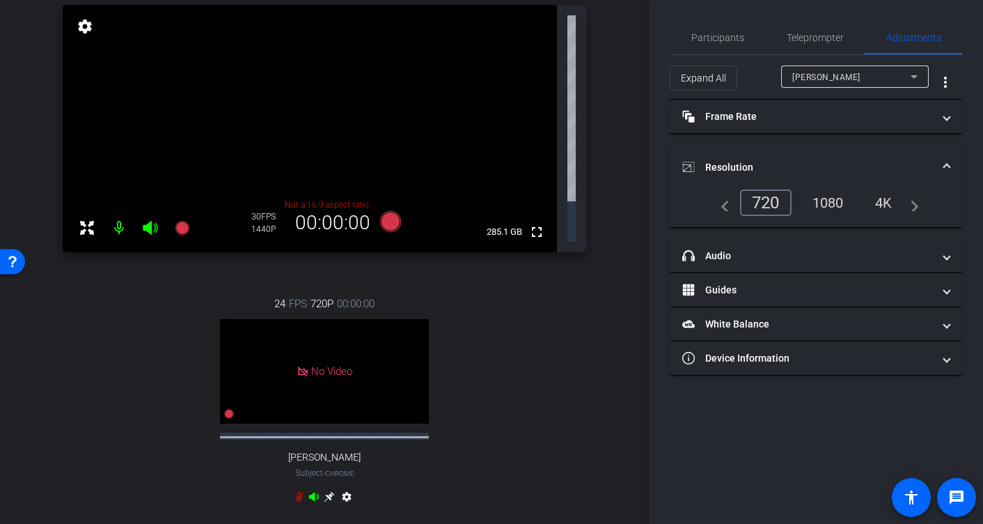
scroll to position [149, 0]
click at [838, 205] on div "1080" at bounding box center [828, 203] width 52 height 24
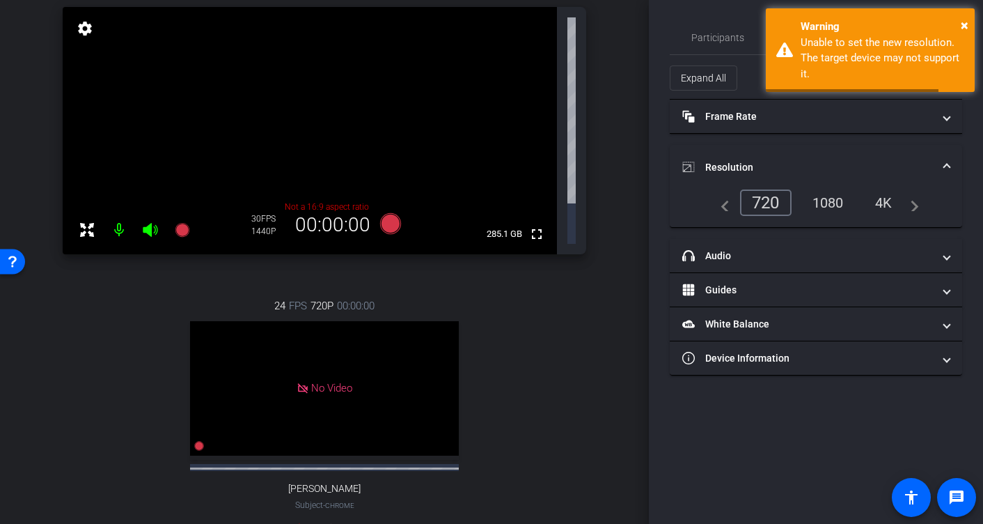
click at [828, 201] on div "1080" at bounding box center [828, 203] width 52 height 24
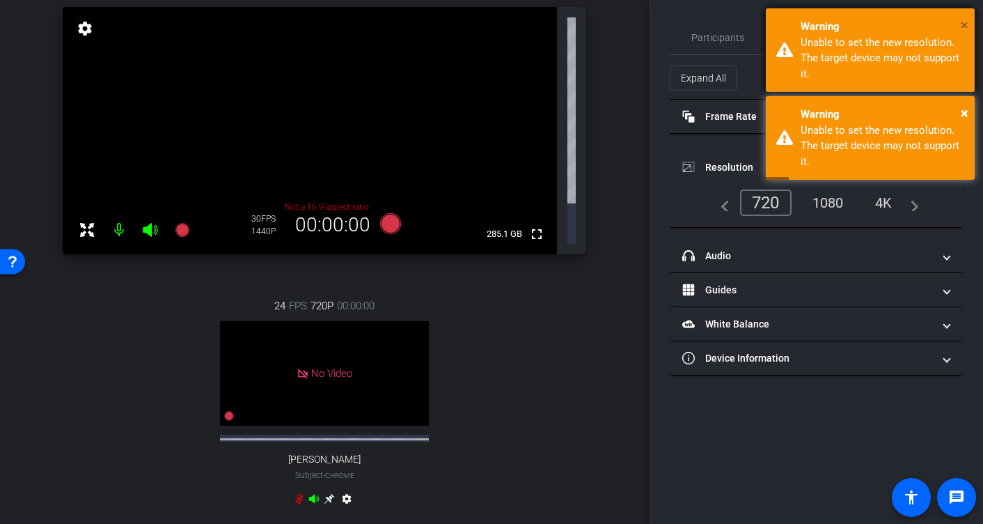
click at [962, 29] on span "×" at bounding box center [965, 25] width 8 height 17
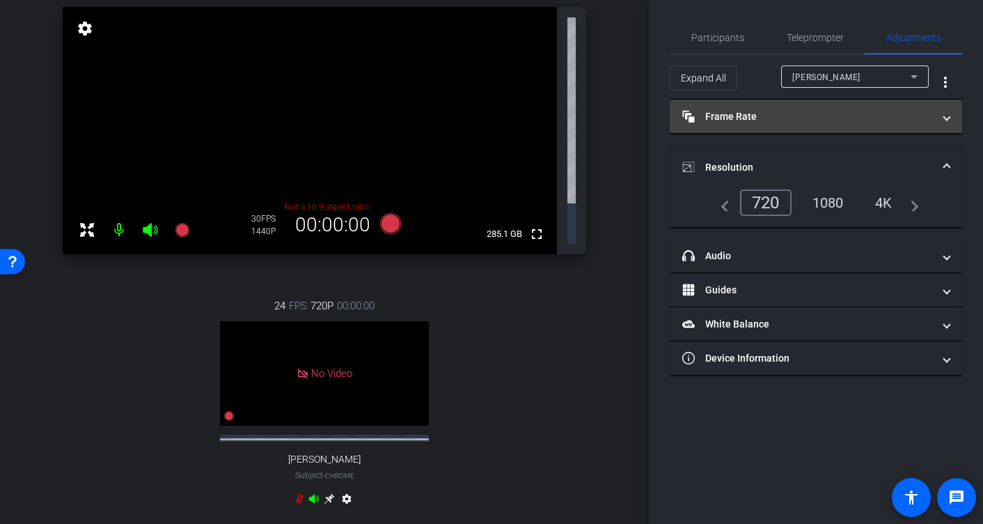
click at [948, 111] on span at bounding box center [947, 116] width 6 height 15
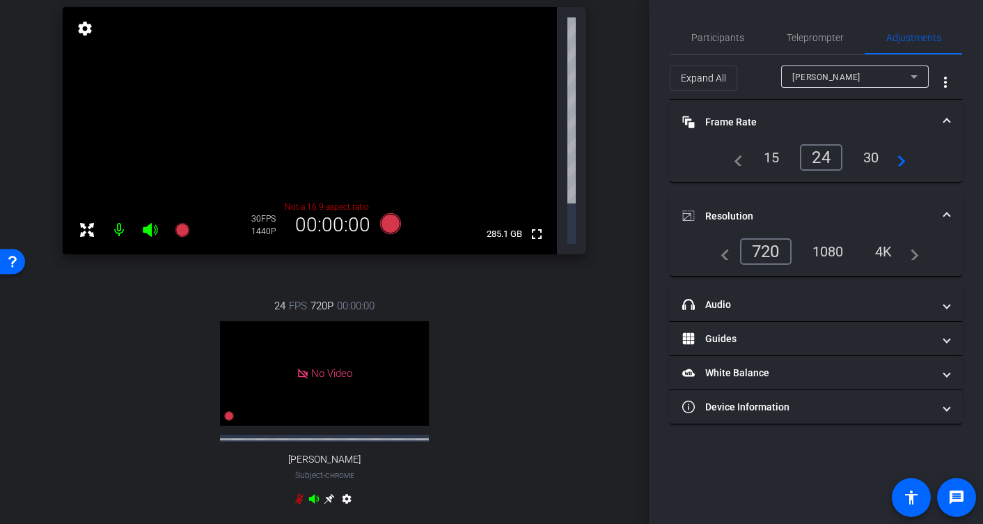
click at [953, 120] on mat-expansion-panel-header "Frame Rate Frame Rate" at bounding box center [816, 122] width 292 height 45
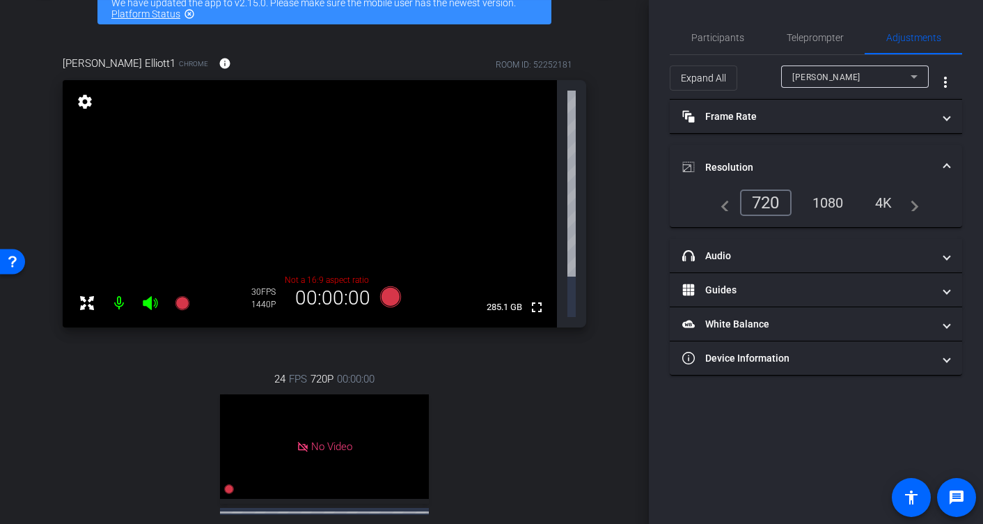
scroll to position [77, 0]
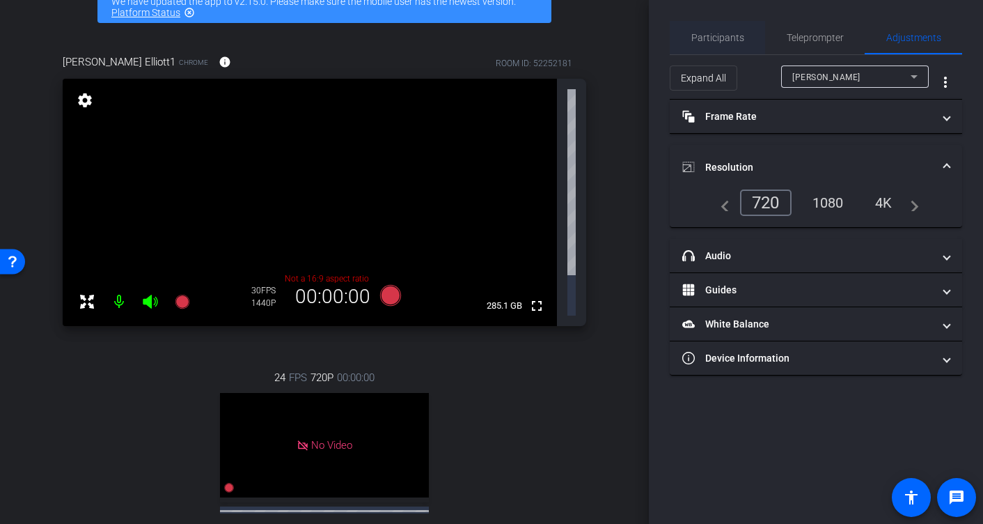
click at [716, 38] on span "Participants" at bounding box center [717, 38] width 53 height 10
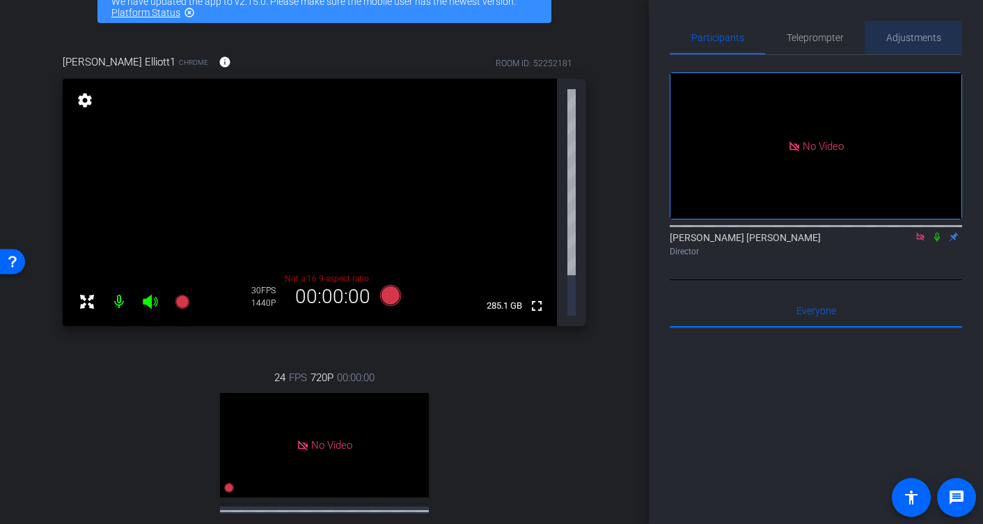
click at [922, 35] on span "Adjustments" at bounding box center [913, 38] width 55 height 10
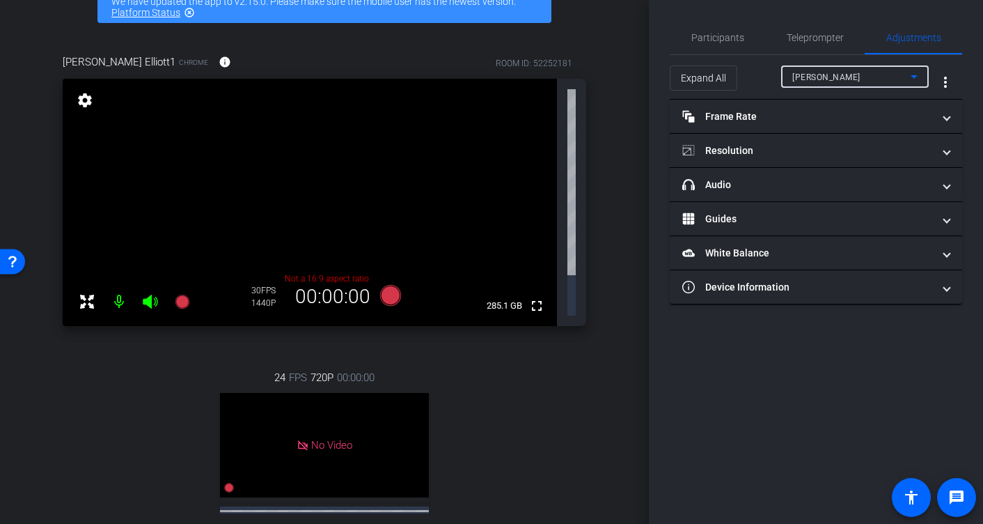
click at [883, 76] on div "[PERSON_NAME]" at bounding box center [851, 76] width 118 height 17
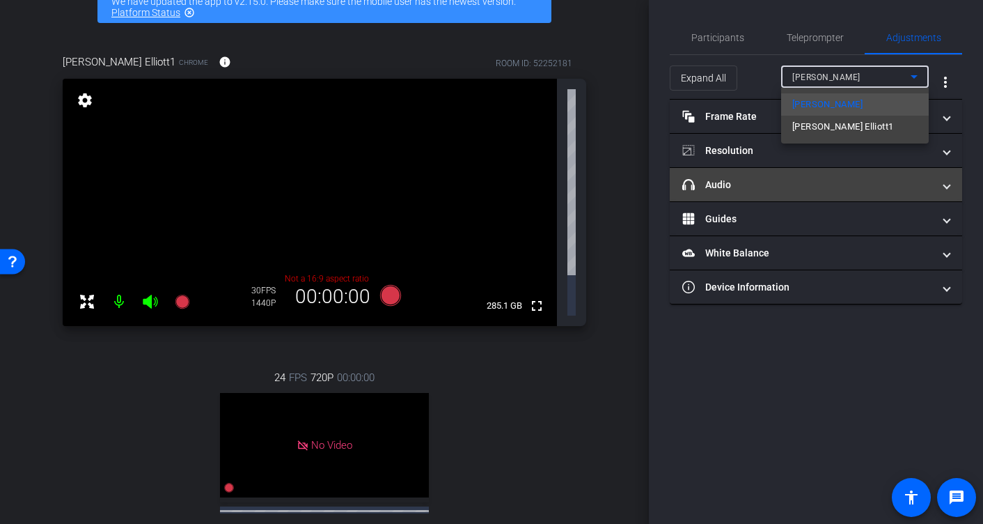
click at [839, 128] on span "[PERSON_NAME] Elliott1" at bounding box center [842, 126] width 101 height 17
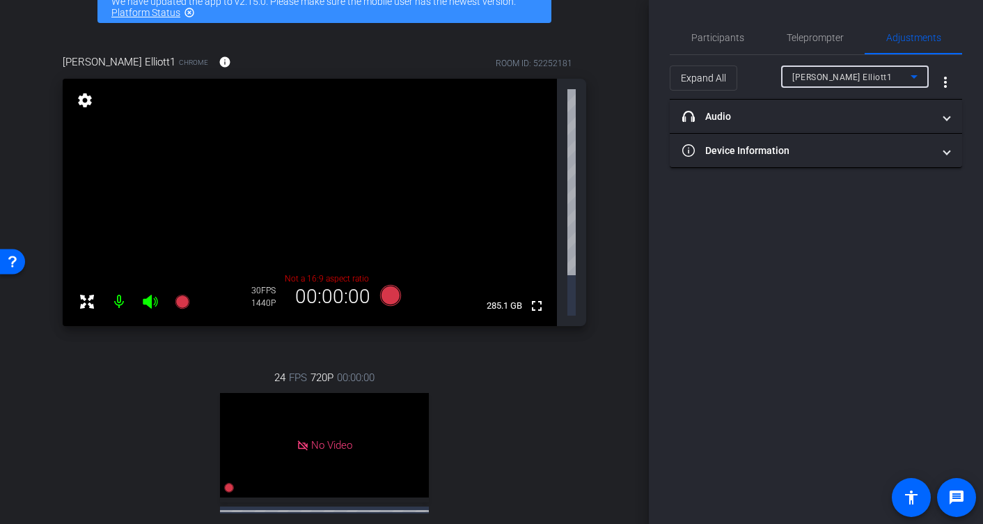
click at [898, 74] on div "[PERSON_NAME] Elliott1" at bounding box center [851, 76] width 118 height 17
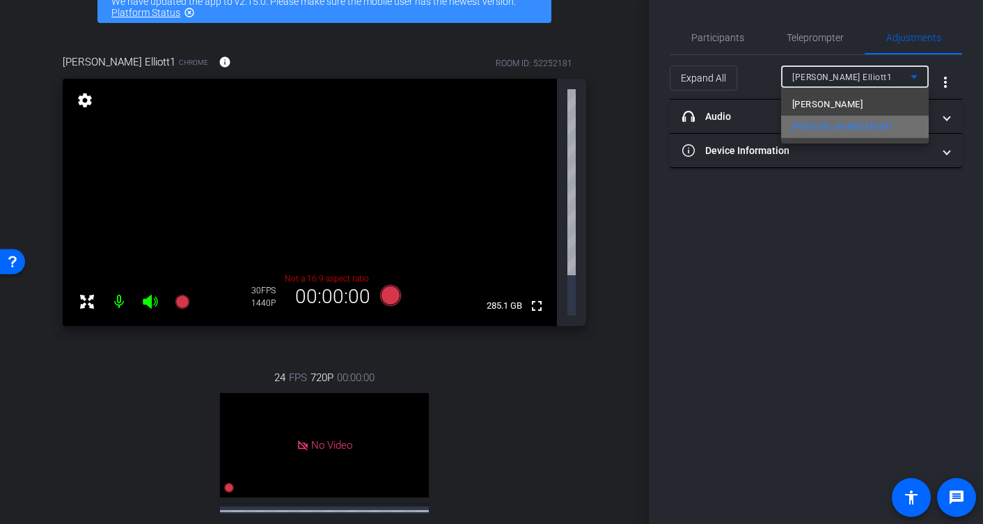
click at [849, 127] on mat-option "[PERSON_NAME] Elliott1" at bounding box center [855, 127] width 148 height 22
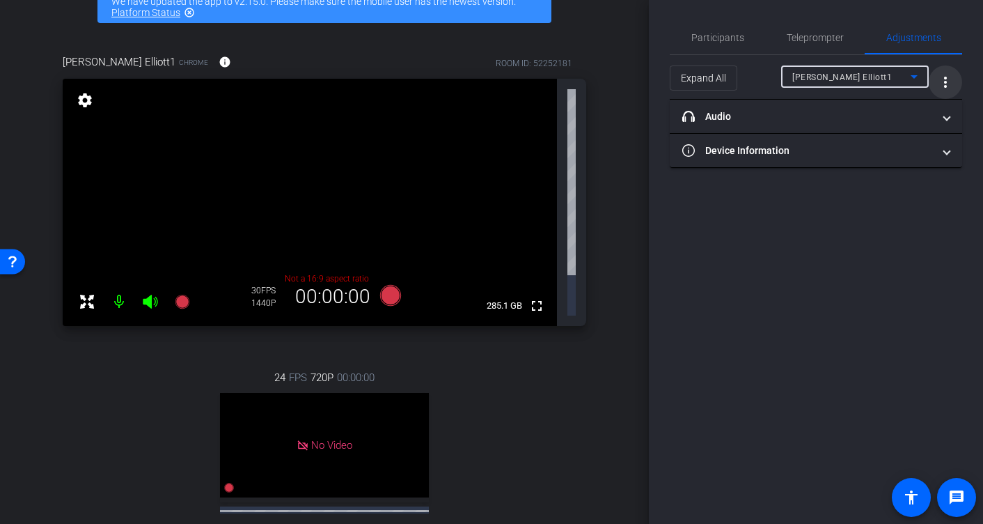
click at [950, 86] on mat-icon "more_vert" at bounding box center [945, 82] width 17 height 17
click at [949, 83] on div at bounding box center [491, 262] width 983 height 524
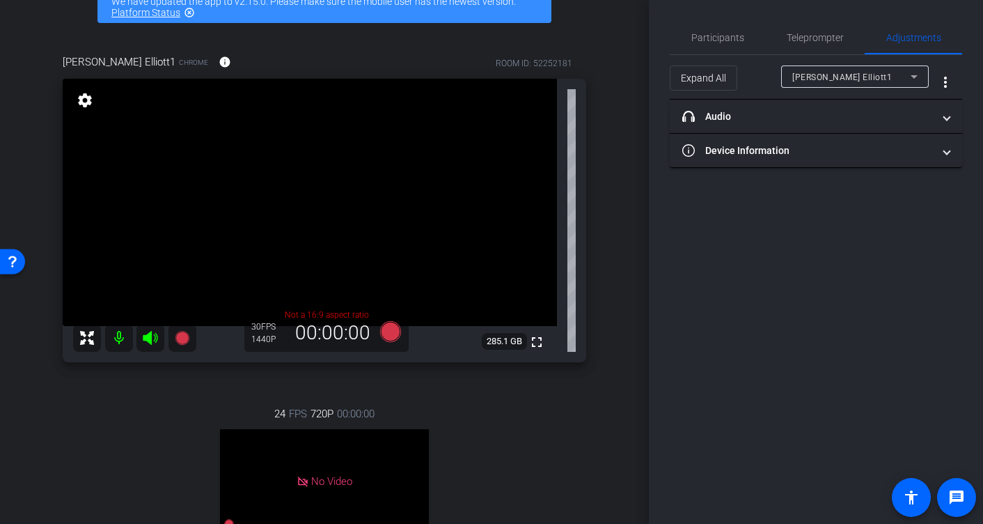
click at [888, 84] on div "[PERSON_NAME] Elliott1" at bounding box center [851, 76] width 118 height 17
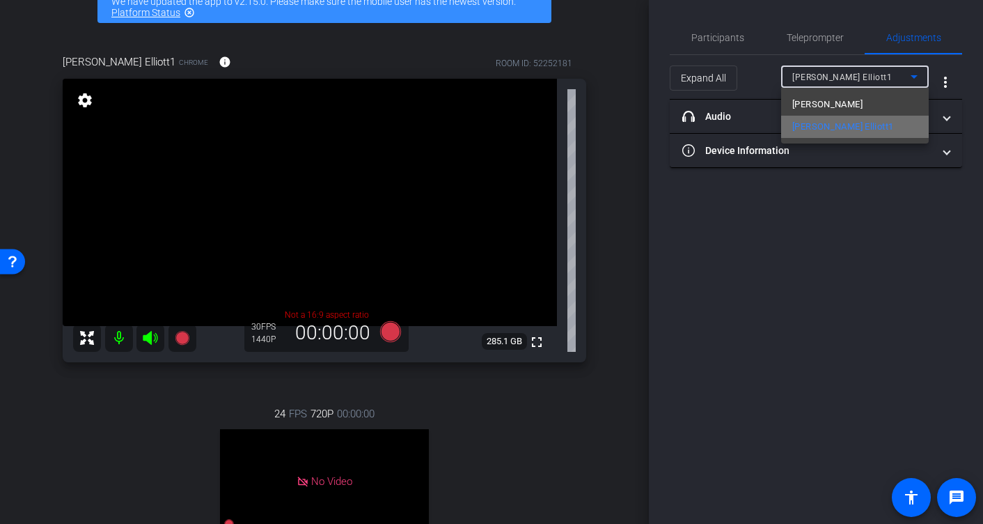
click at [851, 119] on mat-option "[PERSON_NAME] Elliott1" at bounding box center [855, 127] width 148 height 22
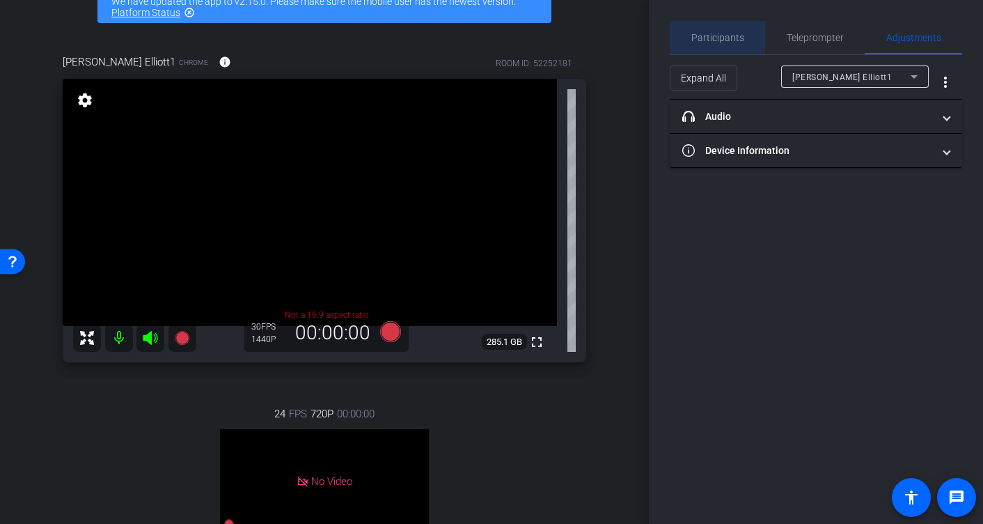
click at [730, 42] on span "Participants" at bounding box center [717, 38] width 53 height 10
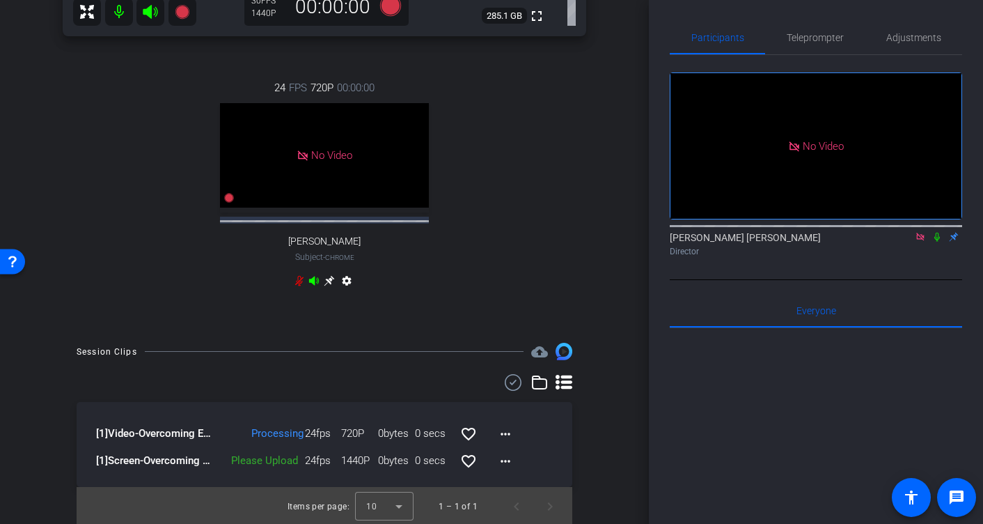
scroll to position [425, 0]
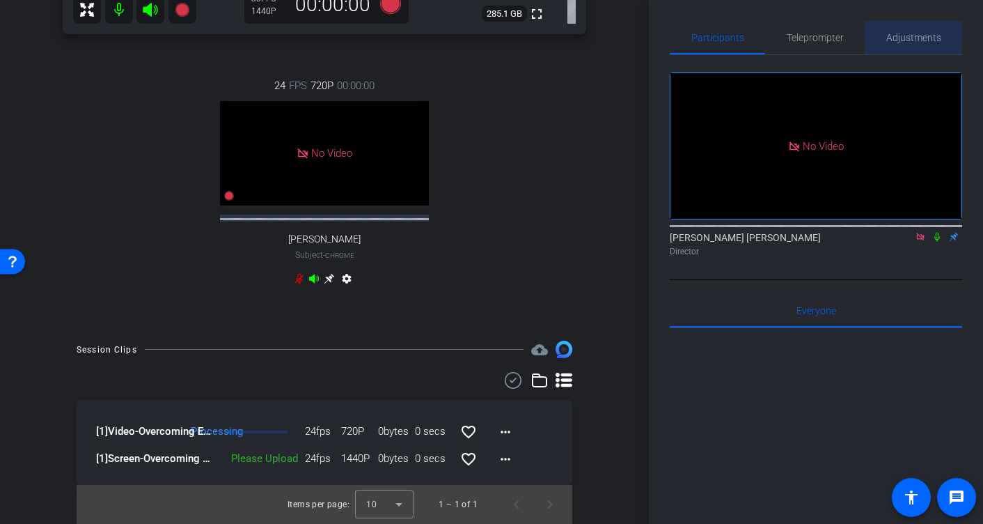
click at [909, 41] on span "Adjustments" at bounding box center [913, 38] width 55 height 10
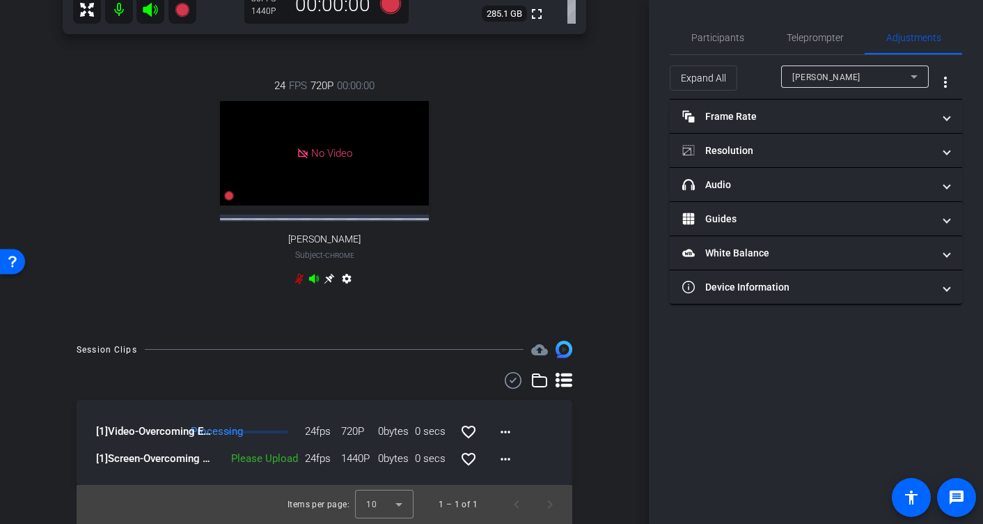
click at [875, 79] on div "[PERSON_NAME]" at bounding box center [851, 76] width 118 height 17
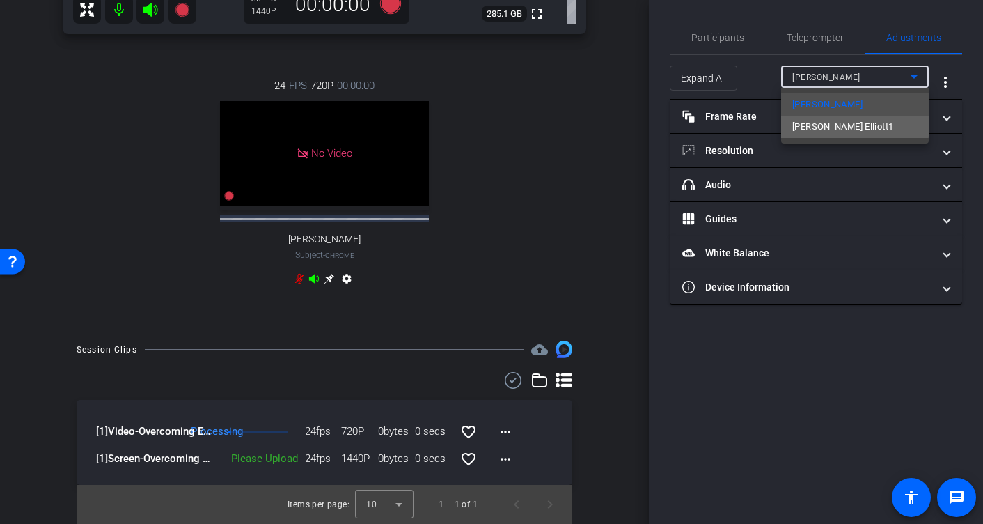
click at [843, 125] on span "[PERSON_NAME] Elliott1" at bounding box center [842, 126] width 101 height 17
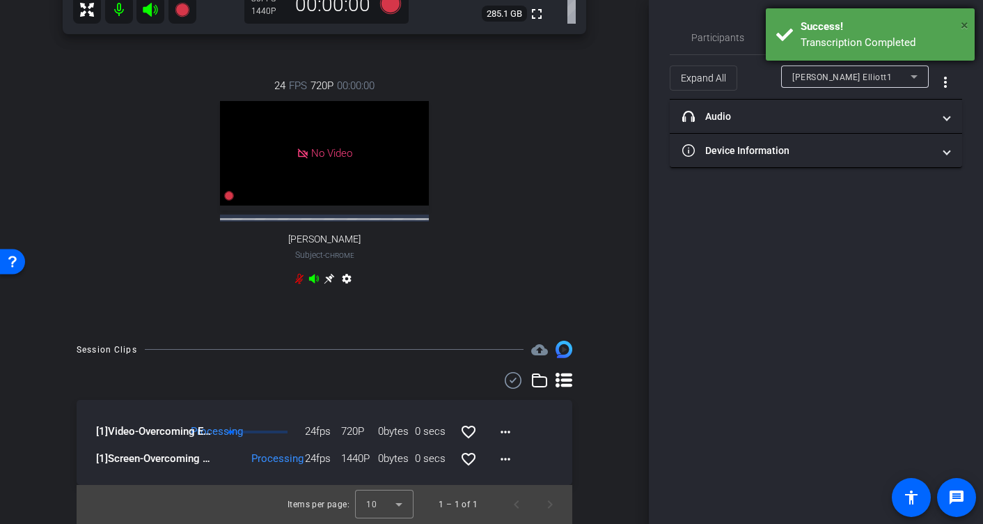
click at [967, 24] on span "×" at bounding box center [965, 25] width 8 height 17
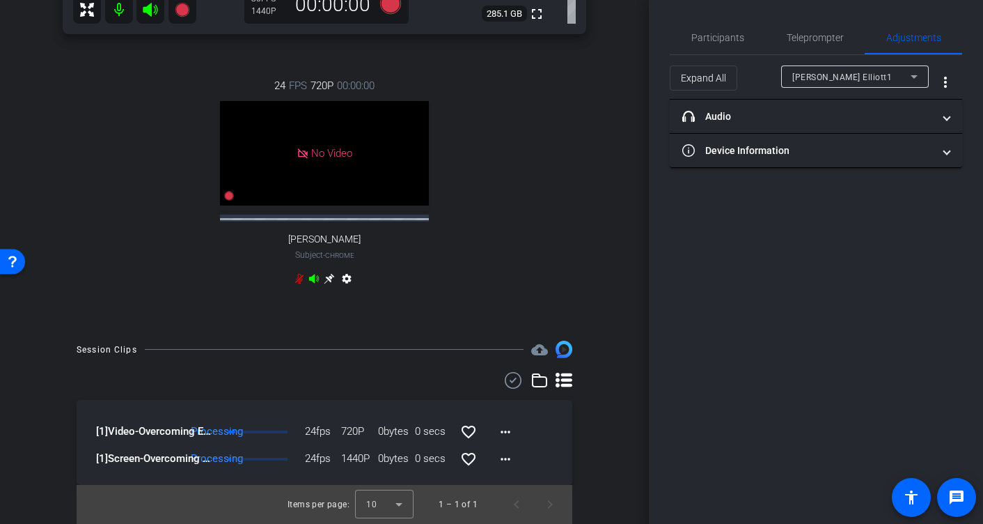
click at [856, 75] on div "[PERSON_NAME] Elliott1" at bounding box center [851, 76] width 118 height 17
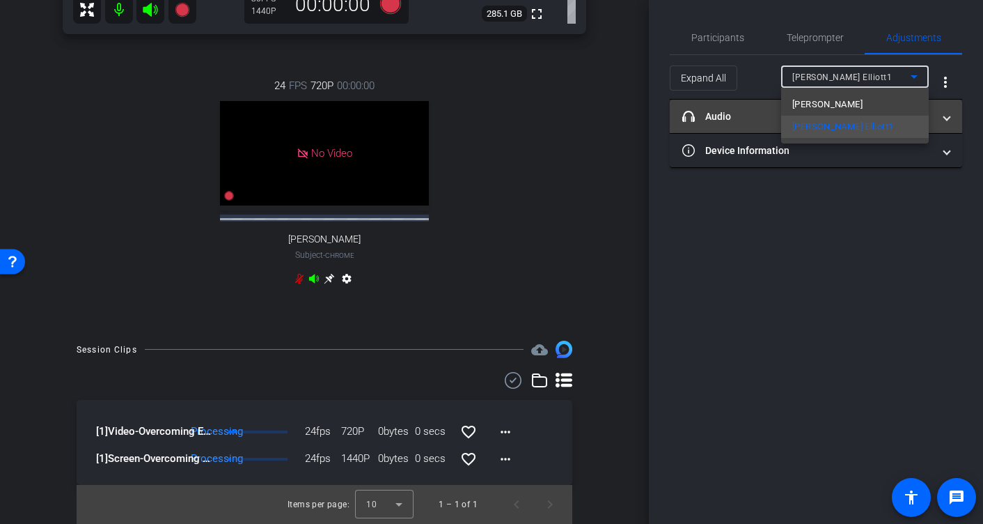
click at [843, 127] on span "[PERSON_NAME] Elliott1" at bounding box center [842, 126] width 101 height 17
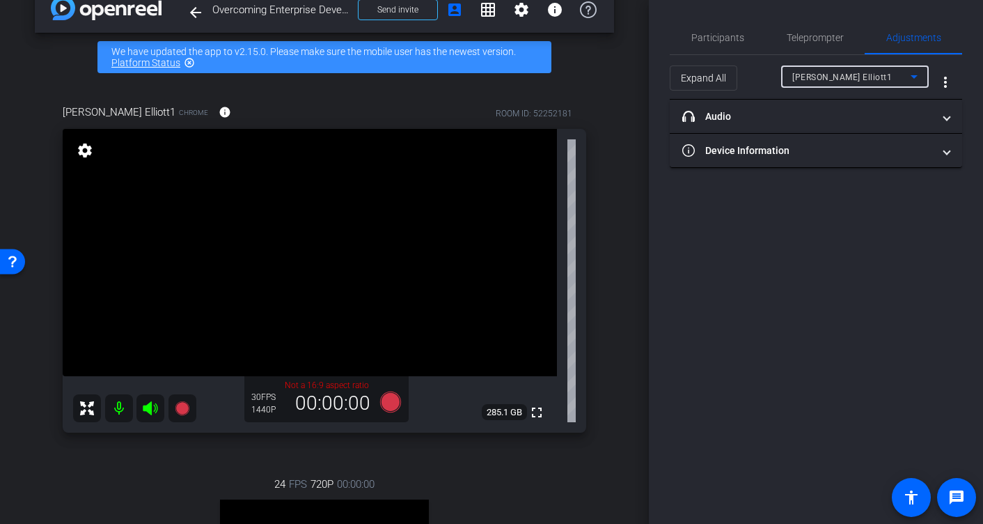
scroll to position [13, 0]
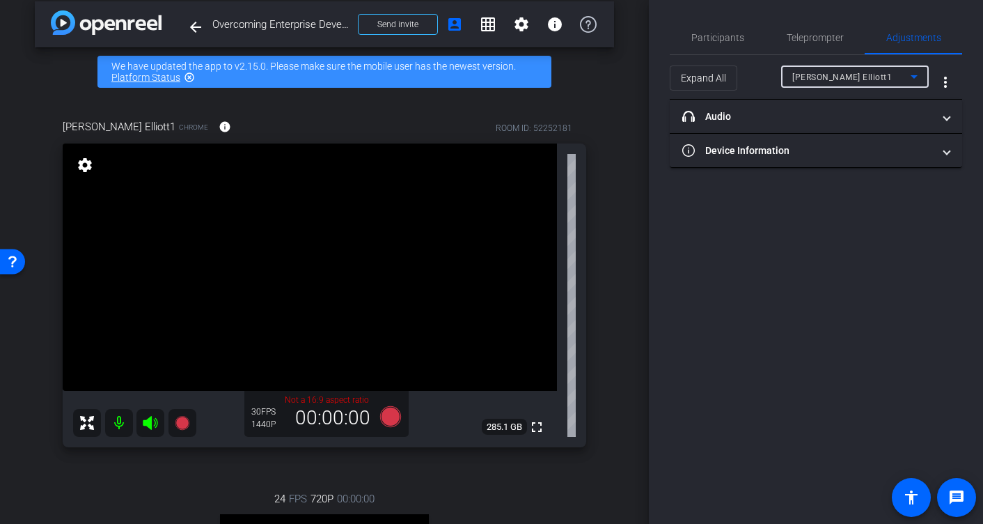
click at [919, 78] on icon at bounding box center [914, 76] width 17 height 17
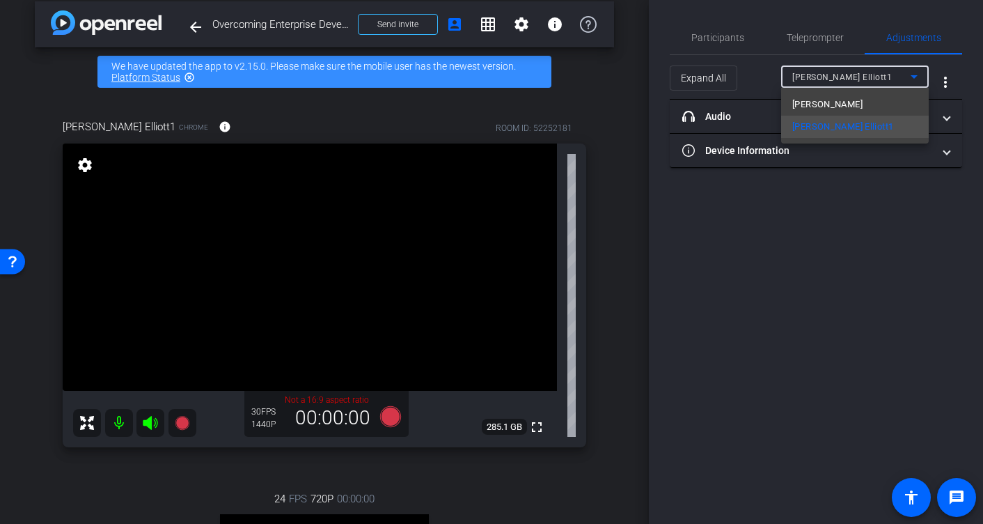
click at [904, 76] on div at bounding box center [491, 262] width 983 height 524
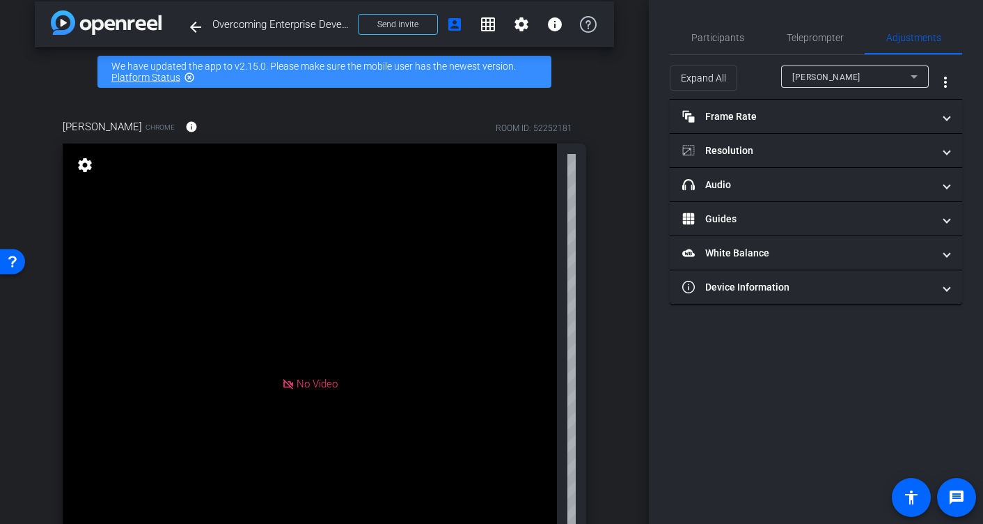
scroll to position [0, 0]
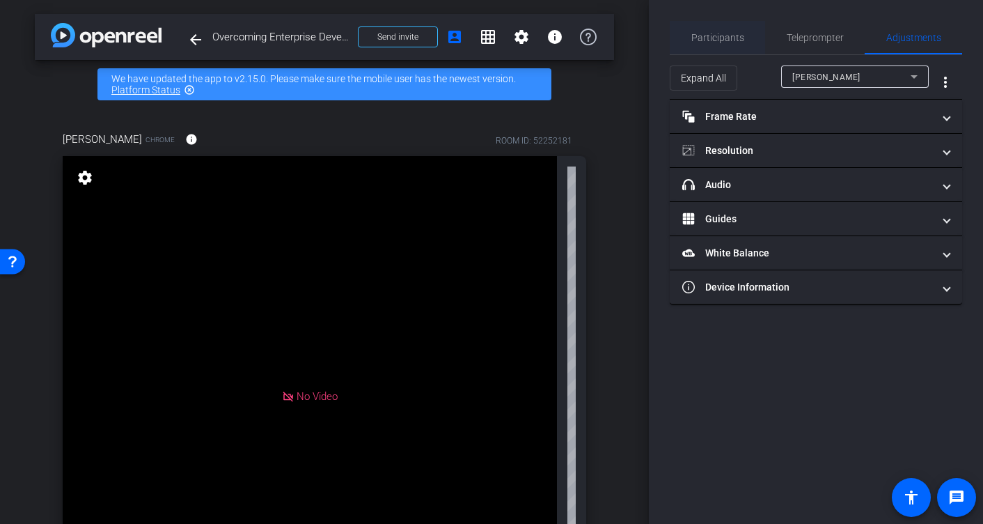
click at [708, 40] on span "Participants" at bounding box center [717, 38] width 53 height 10
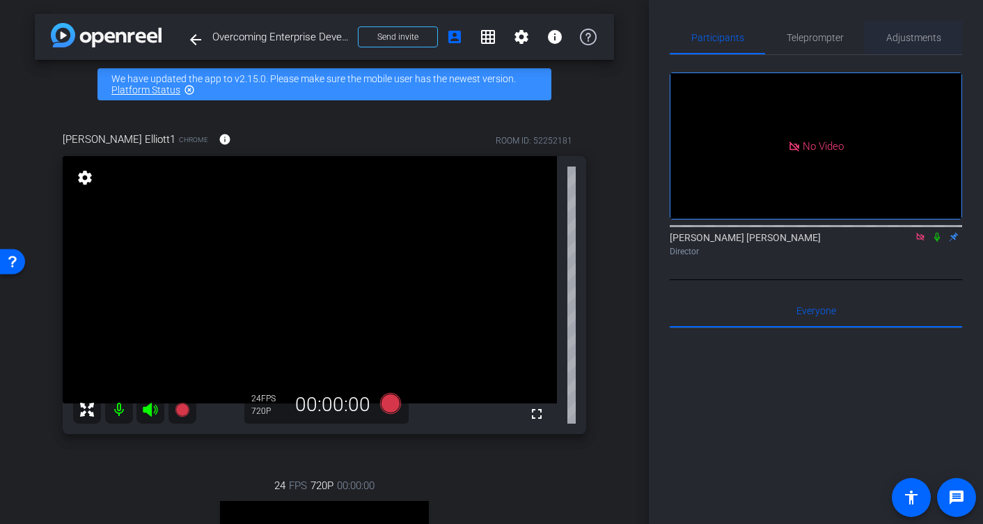
click at [901, 38] on span "Adjustments" at bounding box center [913, 38] width 55 height 10
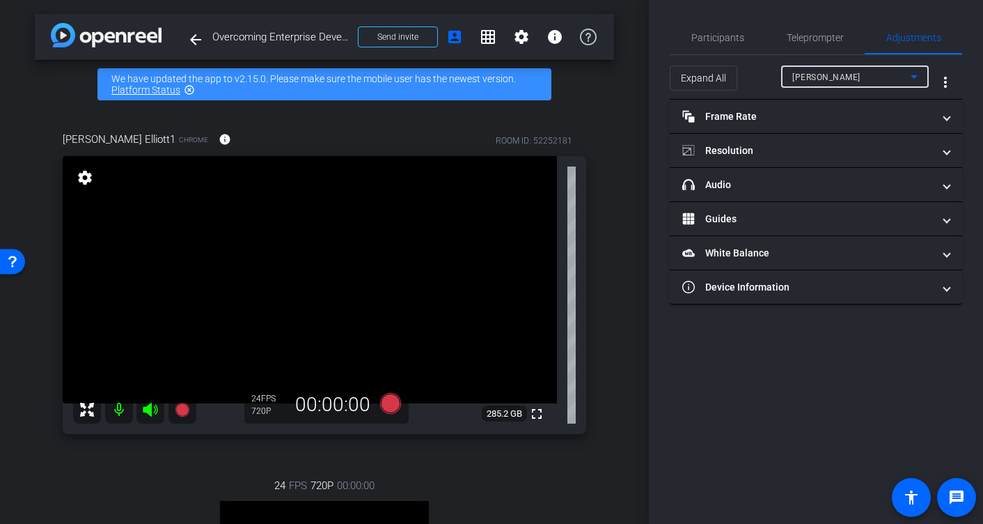
click at [850, 79] on div "[PERSON_NAME]" at bounding box center [851, 76] width 118 height 17
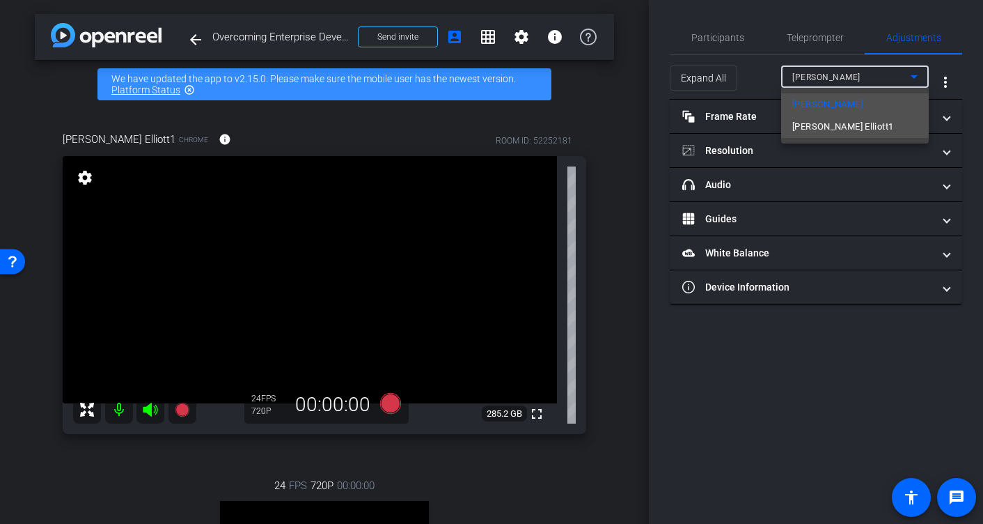
click at [843, 122] on span "[PERSON_NAME] Elliott1" at bounding box center [842, 126] width 101 height 17
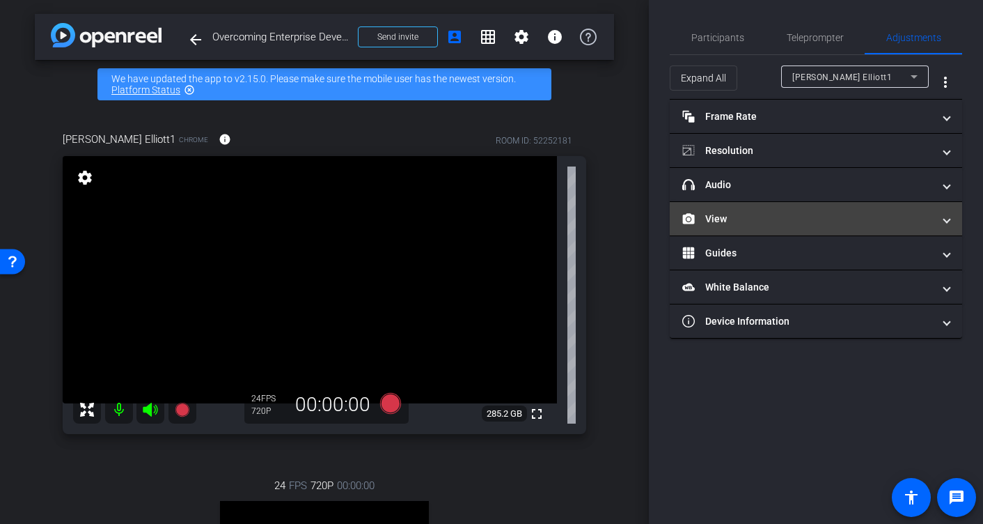
click at [948, 219] on span at bounding box center [947, 219] width 6 height 15
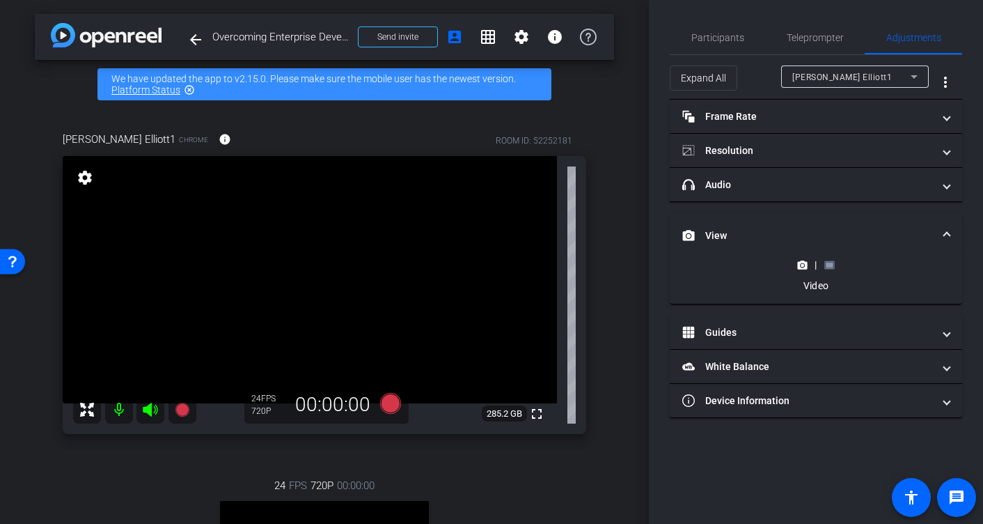
click at [829, 264] on rect at bounding box center [830, 265] width 8 height 6
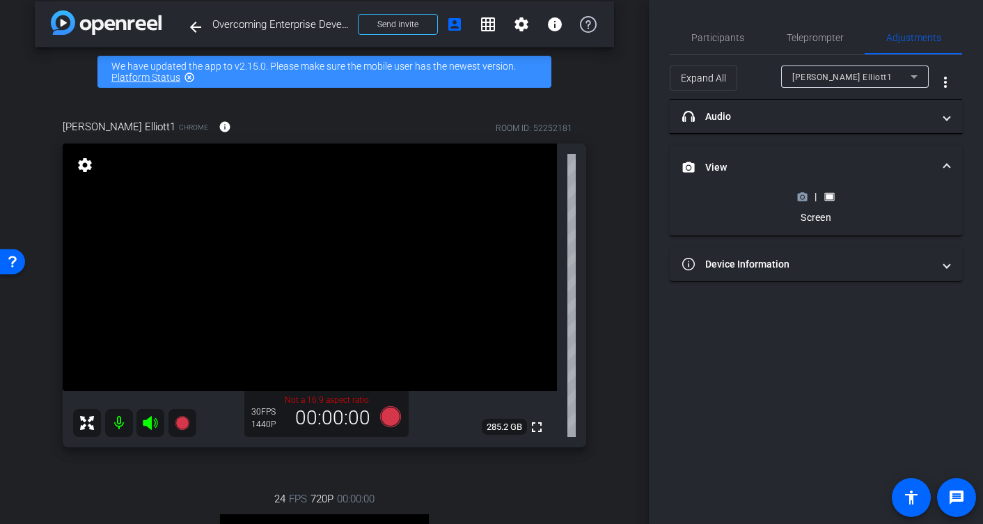
scroll to position [12, 0]
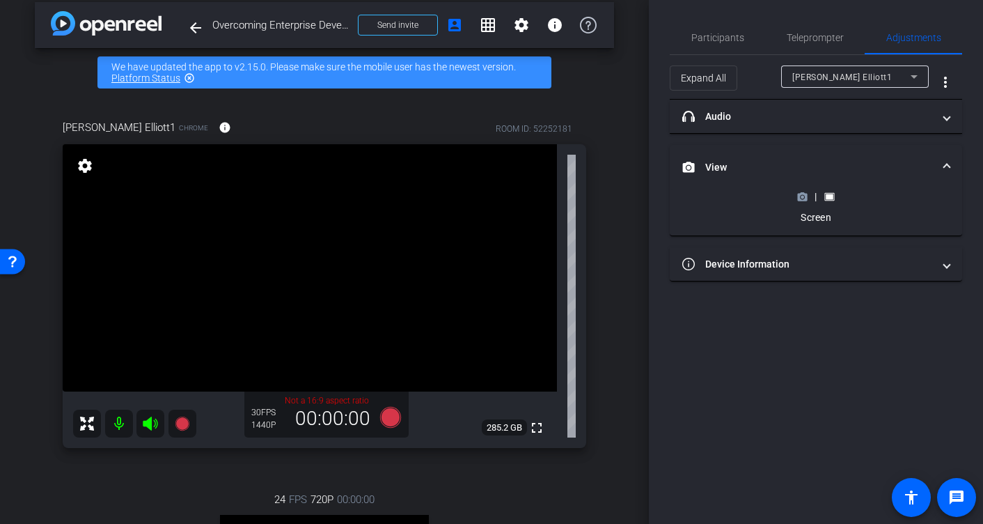
click at [801, 198] on icon at bounding box center [803, 197] width 10 height 8
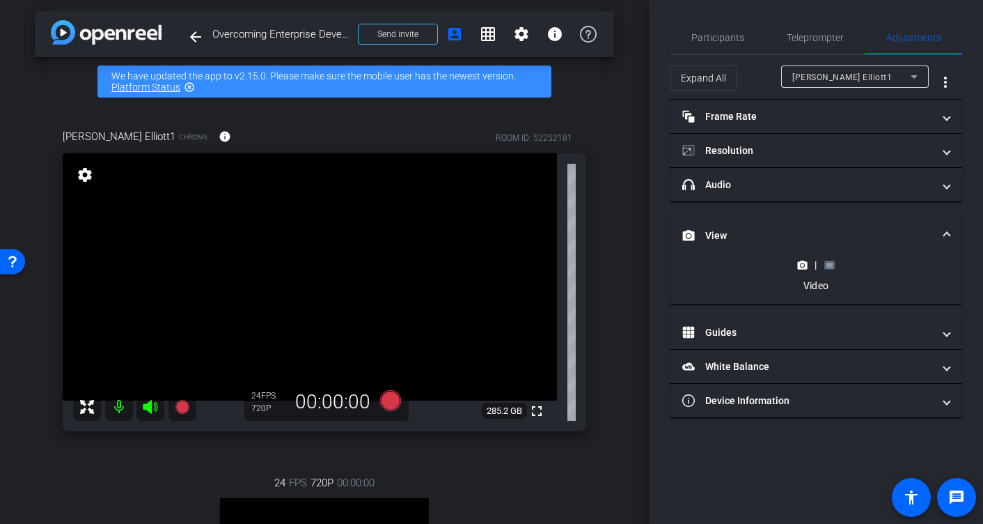
scroll to position [0, 0]
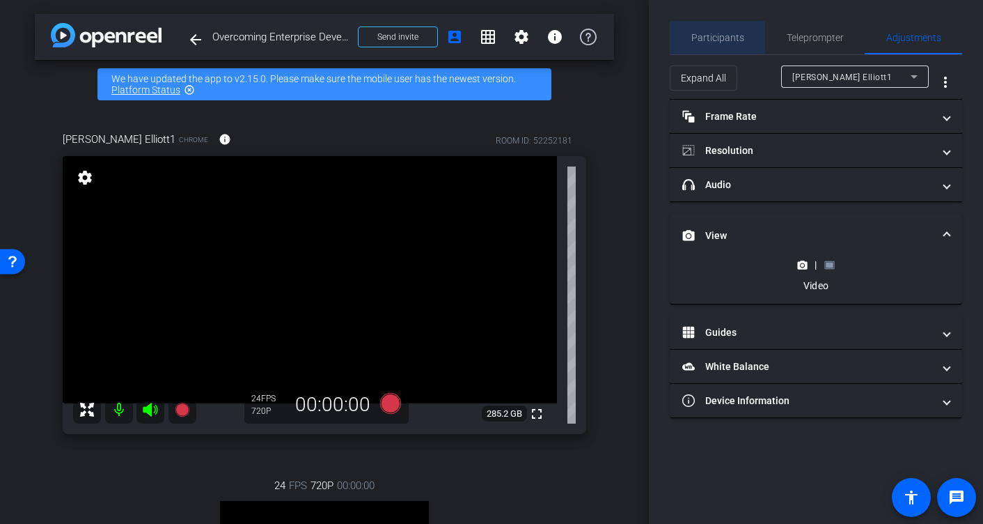
click at [733, 40] on span "Participants" at bounding box center [717, 38] width 53 height 10
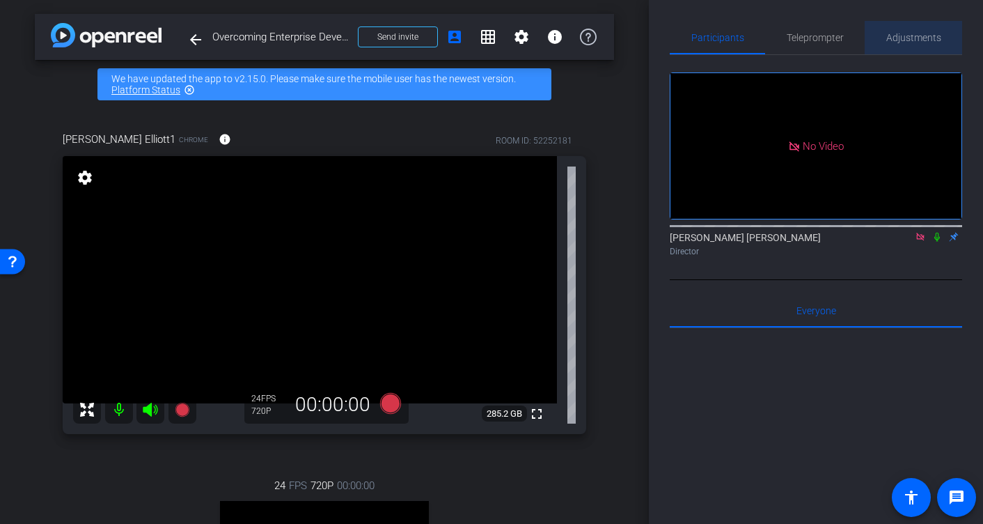
click at [923, 42] on span "Adjustments" at bounding box center [913, 38] width 55 height 10
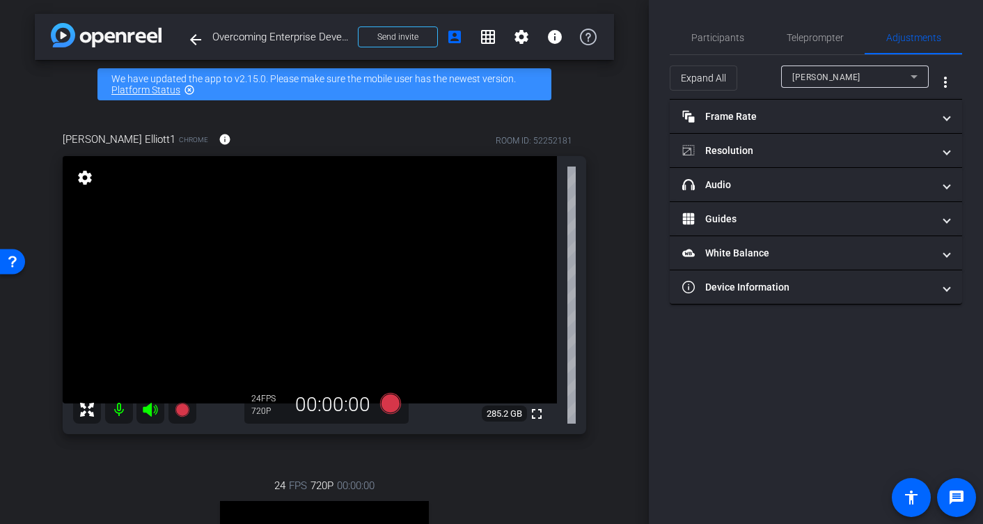
click at [874, 79] on div "[PERSON_NAME]" at bounding box center [851, 76] width 118 height 17
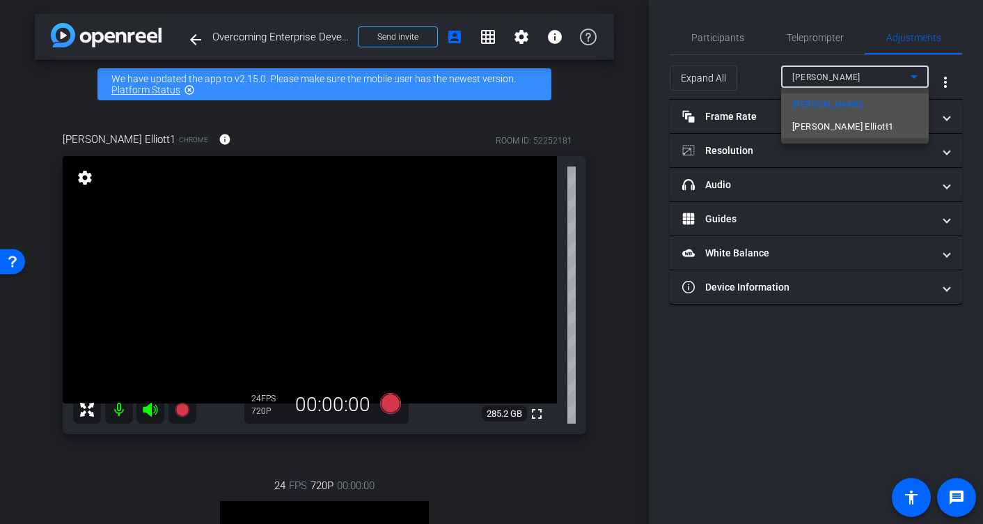
click at [853, 130] on mat-option "[PERSON_NAME] Elliott1" at bounding box center [855, 127] width 148 height 22
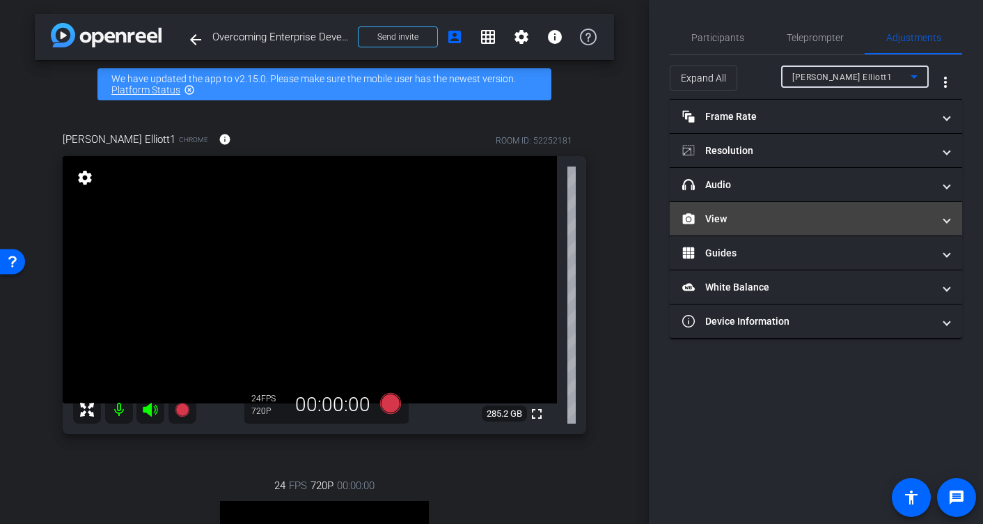
click at [927, 221] on mat-panel-title "View" at bounding box center [807, 219] width 251 height 15
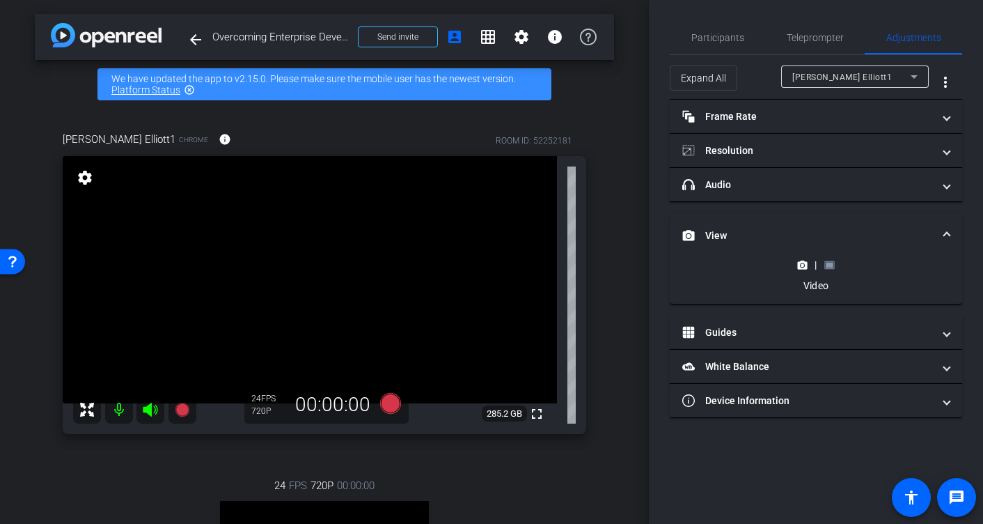
click at [830, 265] on rect at bounding box center [830, 265] width 8 height 6
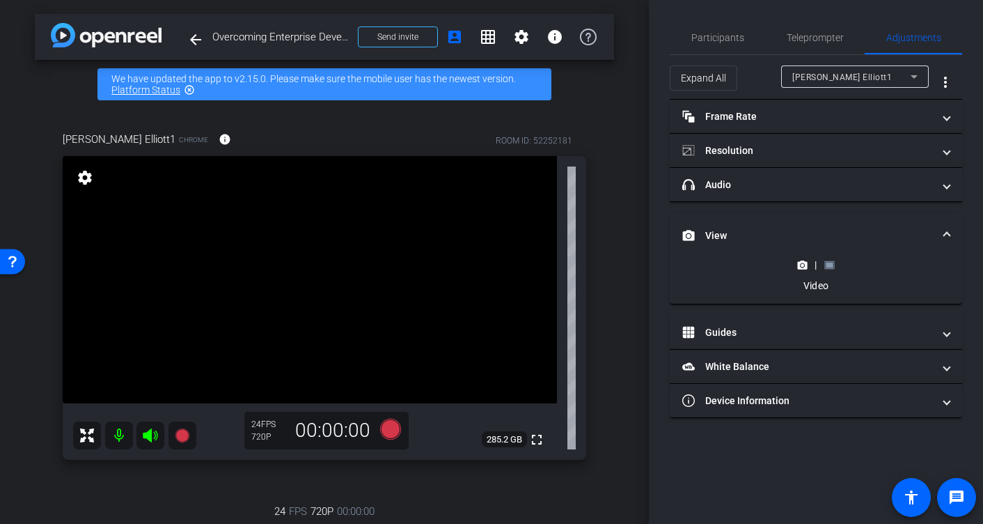
click at [801, 266] on icon at bounding box center [802, 265] width 10 height 10
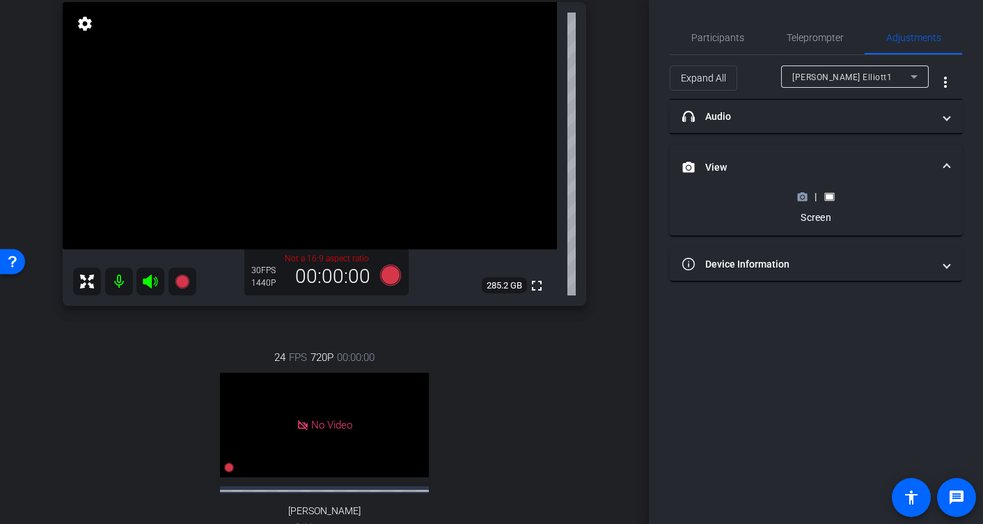
scroll to position [157, 0]
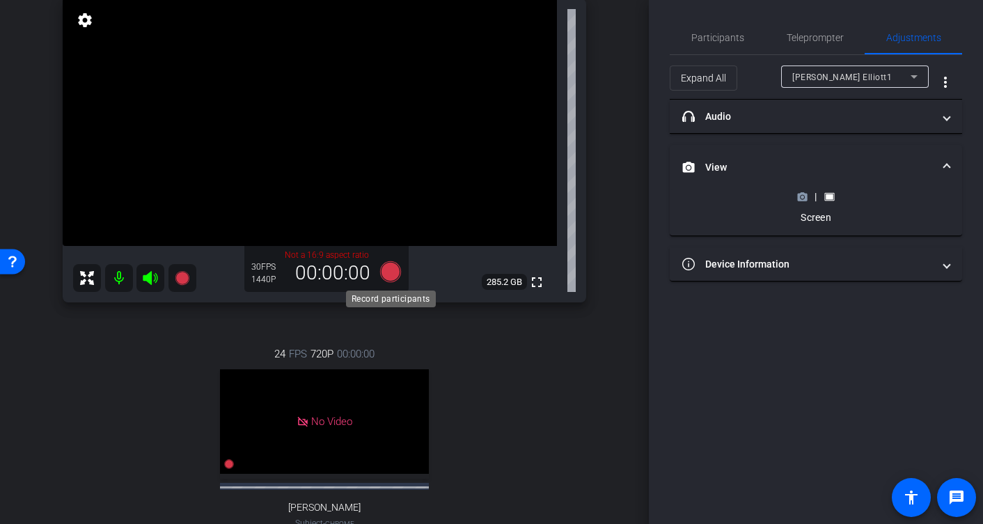
click at [389, 272] on icon at bounding box center [390, 271] width 21 height 21
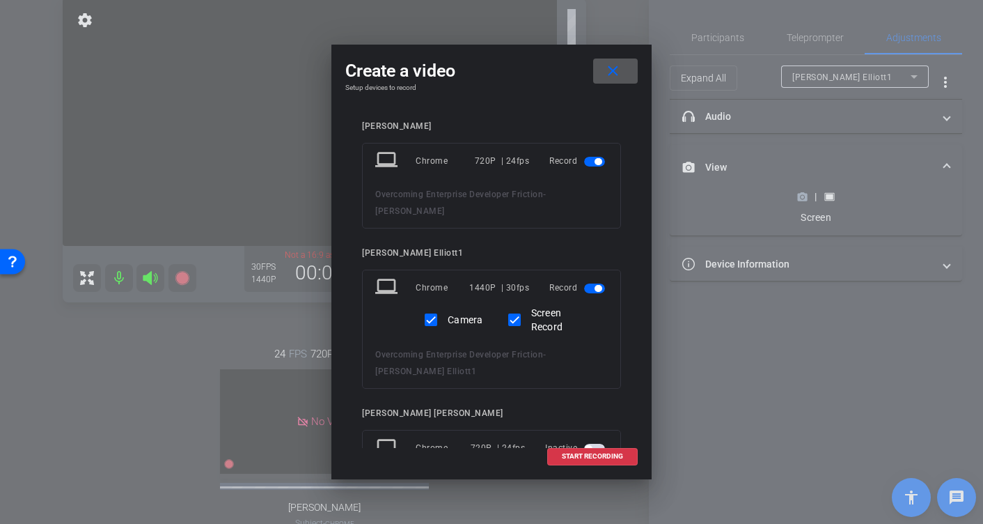
drag, startPoint x: 592, startPoint y: 162, endPoint x: 608, endPoint y: 214, distance: 54.6
click at [592, 162] on span "button" at bounding box center [594, 162] width 21 height 10
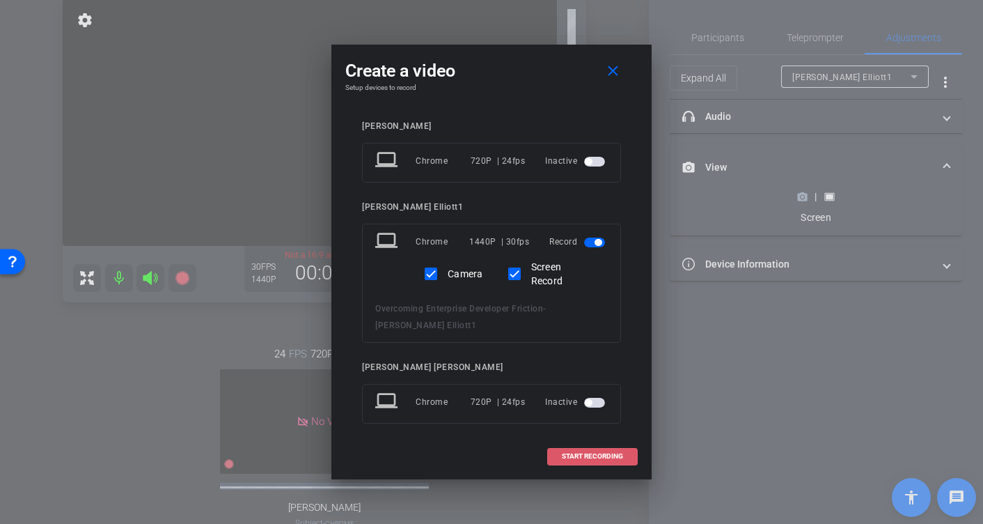
click at [603, 453] on span "START RECORDING" at bounding box center [592, 456] width 61 height 7
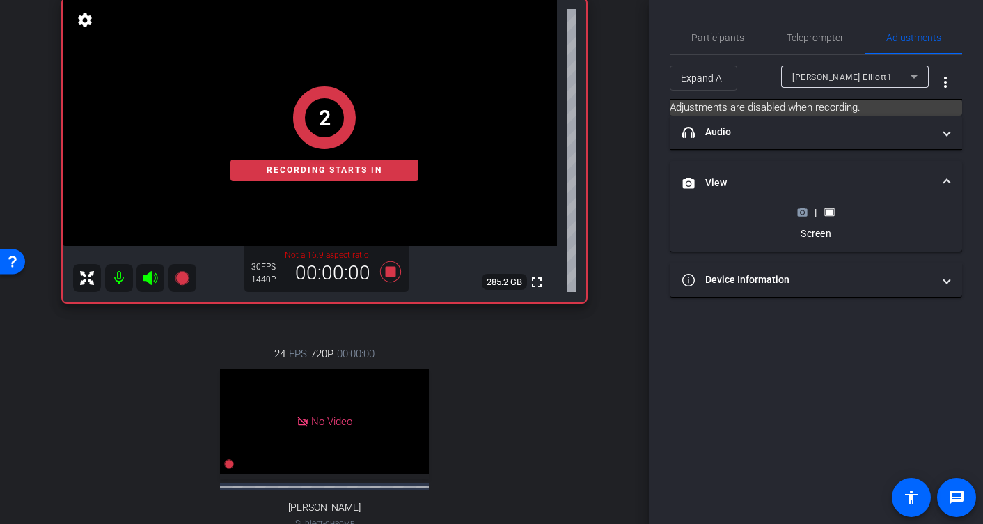
click at [802, 211] on circle at bounding box center [802, 212] width 3 height 3
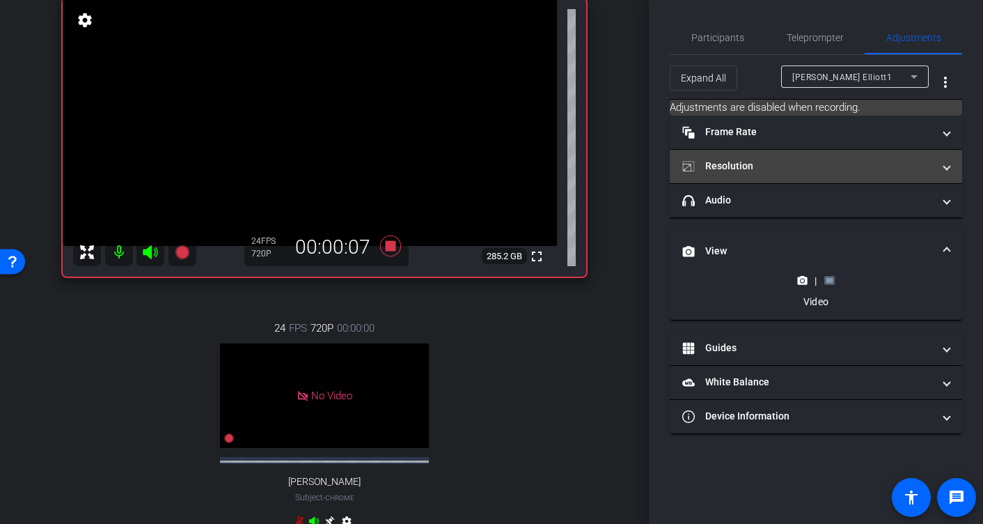
click at [942, 168] on span "Resolution" at bounding box center [813, 166] width 262 height 15
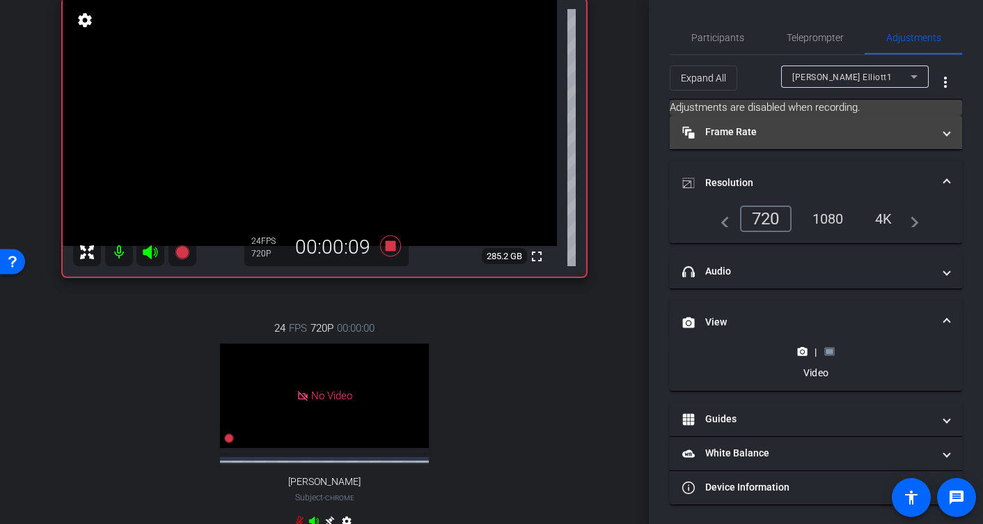
click at [943, 127] on span "Frame Rate Frame Rate" at bounding box center [813, 132] width 262 height 15
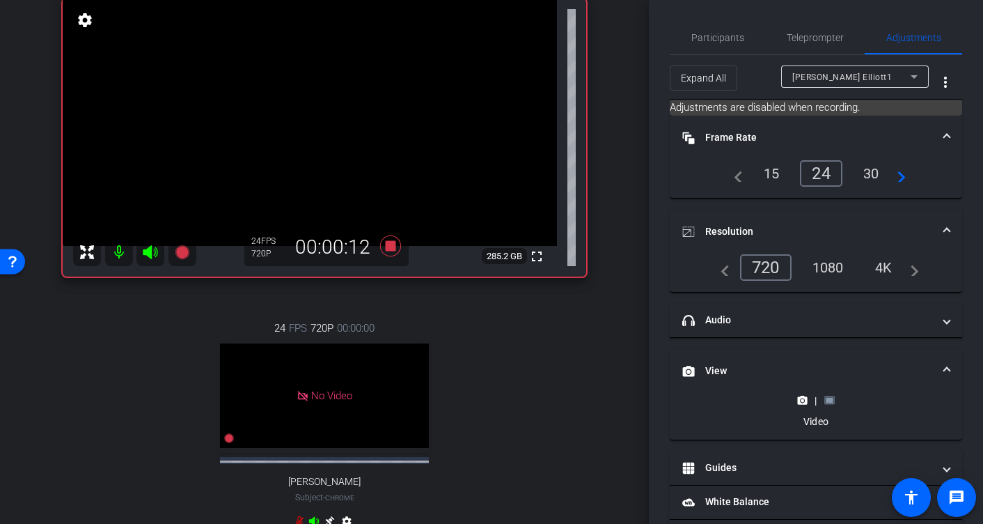
click at [948, 137] on span at bounding box center [947, 137] width 6 height 15
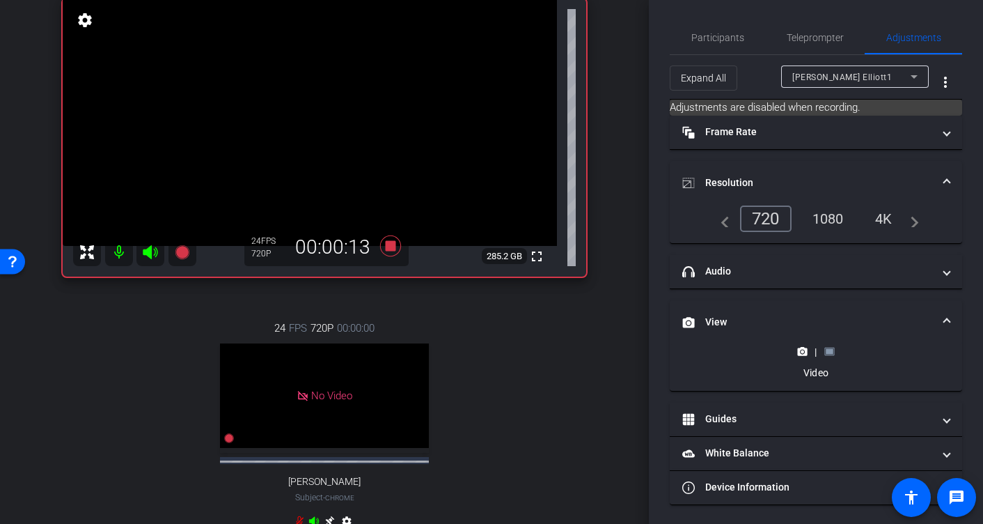
click at [942, 171] on mat-expansion-panel-header "Resolution" at bounding box center [816, 183] width 292 height 45
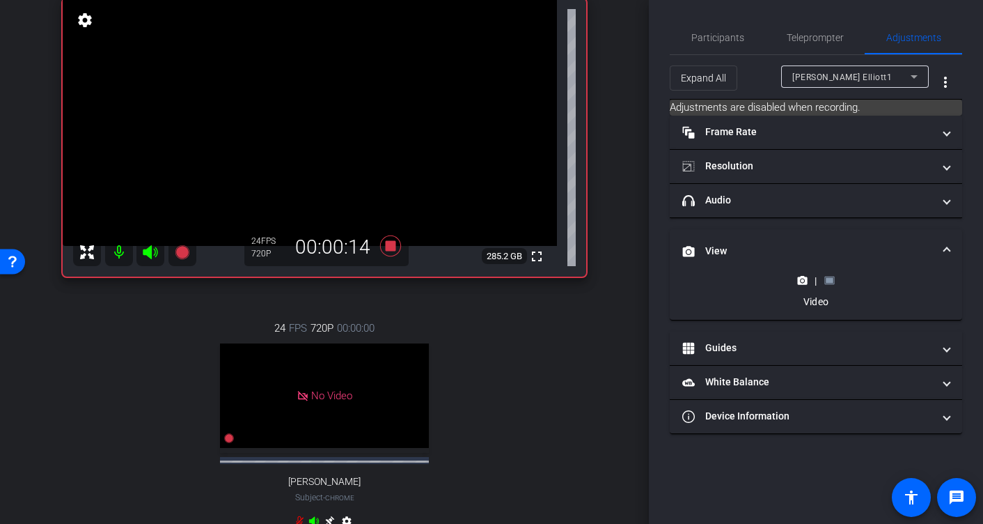
click at [831, 283] on icon at bounding box center [829, 280] width 10 height 10
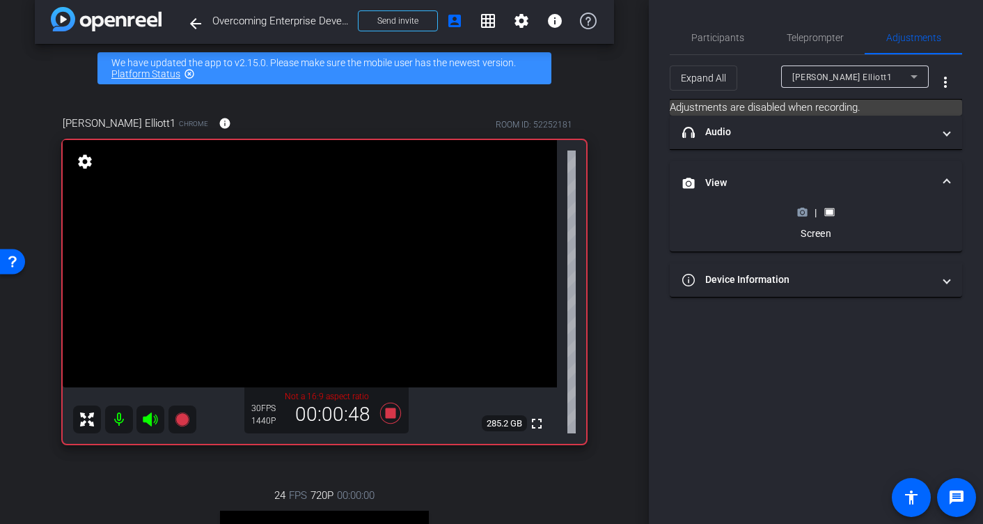
scroll to position [18, 0]
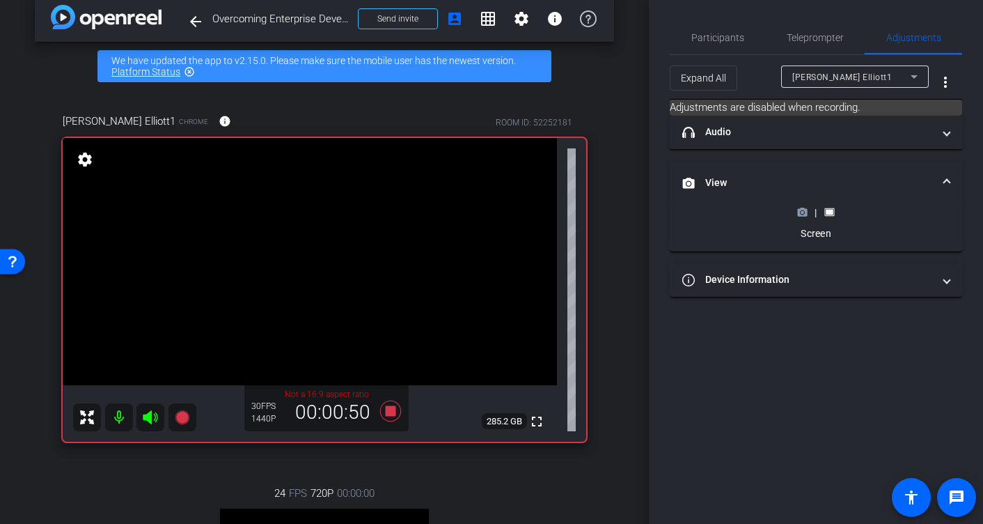
click at [801, 212] on circle at bounding box center [802, 212] width 3 height 3
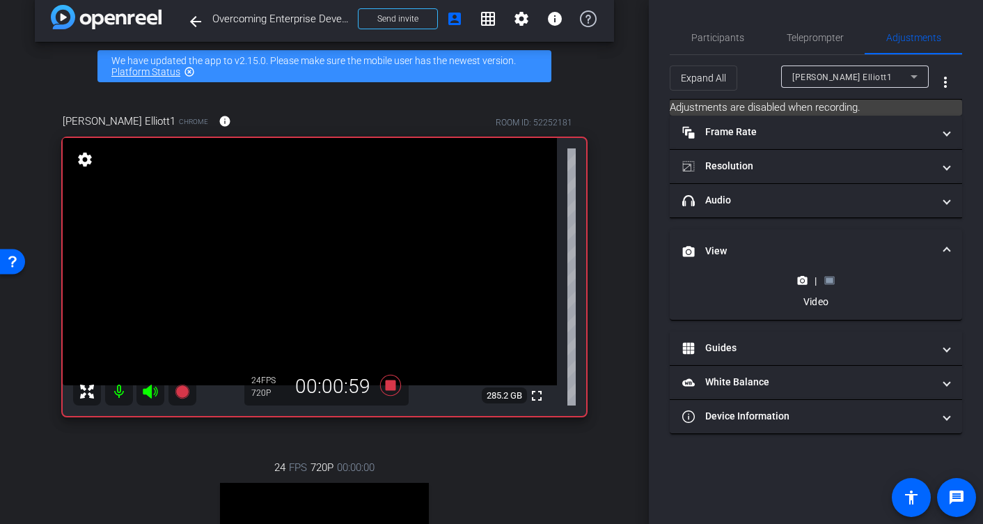
click at [831, 282] on rect at bounding box center [830, 281] width 8 height 6
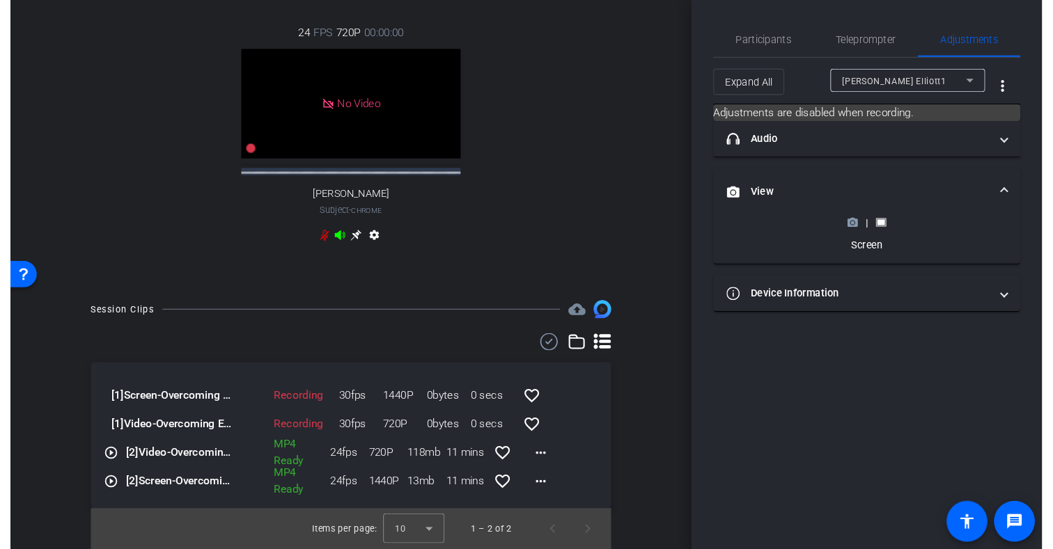
scroll to position [201, 0]
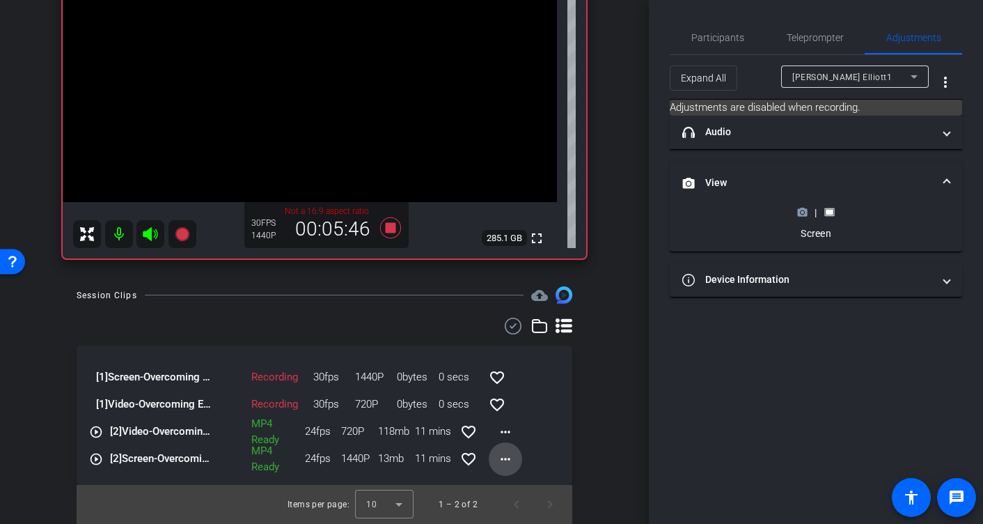
click at [505, 457] on mat-icon "more_horiz" at bounding box center [505, 459] width 17 height 17
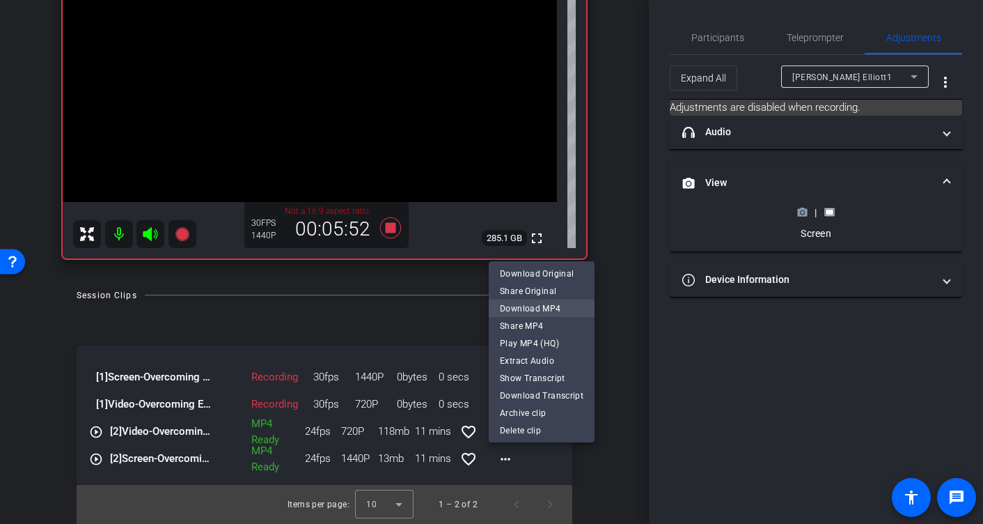
click at [533, 307] on span "Download MP4" at bounding box center [542, 307] width 84 height 17
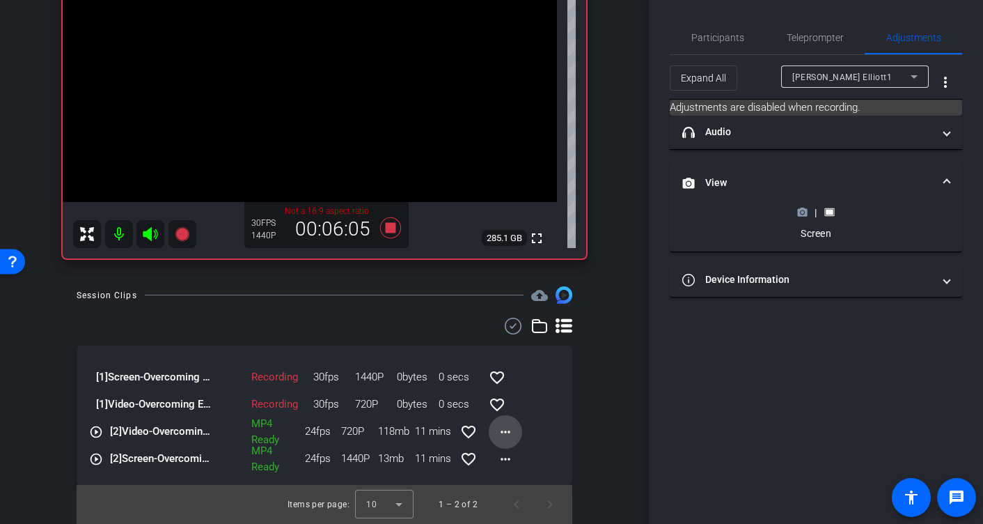
click at [506, 432] on mat-icon "more_horiz" at bounding box center [505, 431] width 17 height 17
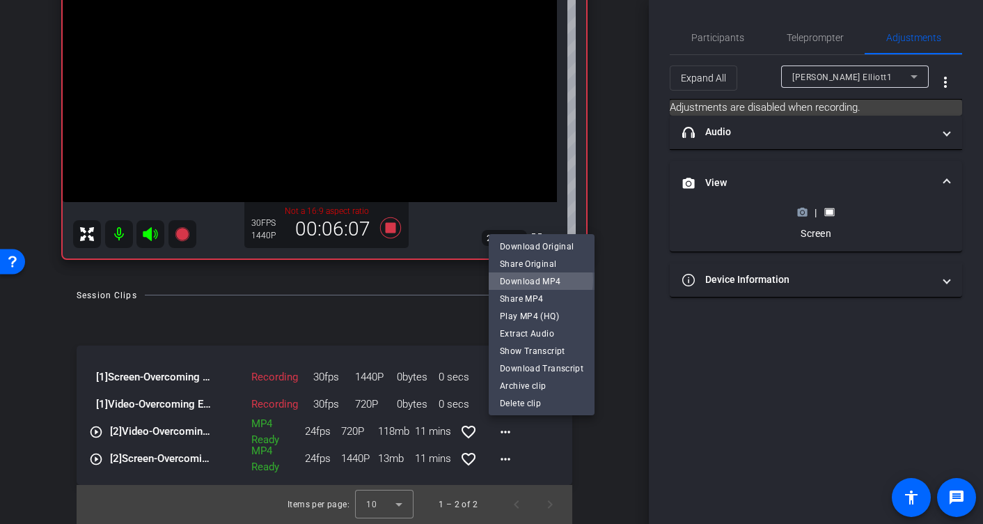
click at [528, 280] on span "Download MP4" at bounding box center [542, 280] width 84 height 17
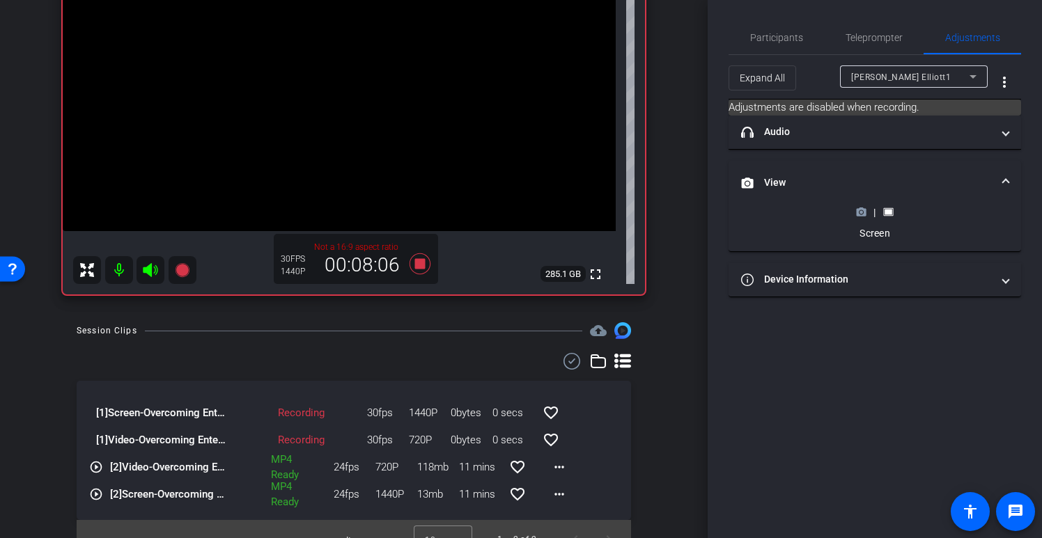
click at [859, 214] on icon at bounding box center [861, 212] width 10 height 10
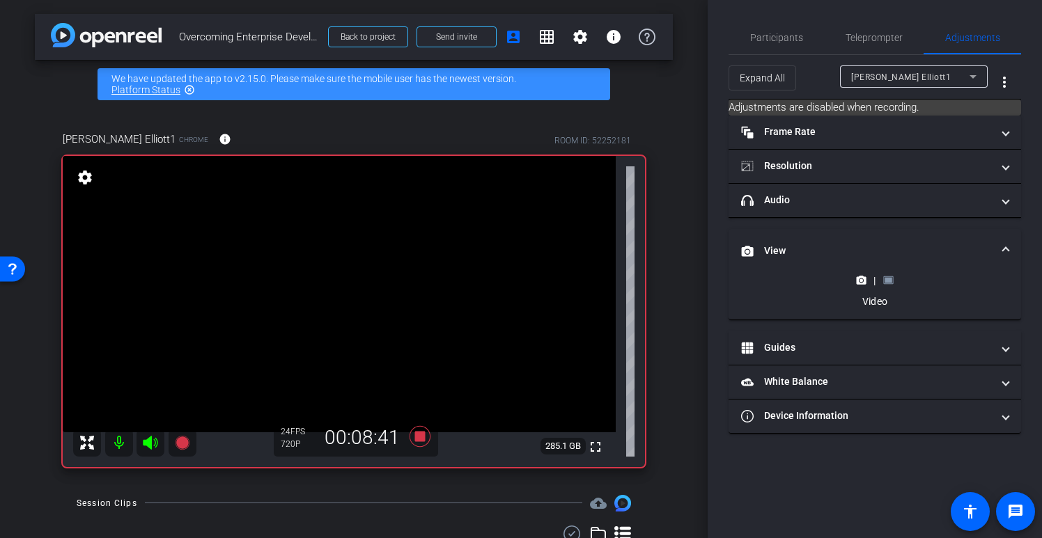
click at [890, 280] on rect at bounding box center [888, 281] width 8 height 6
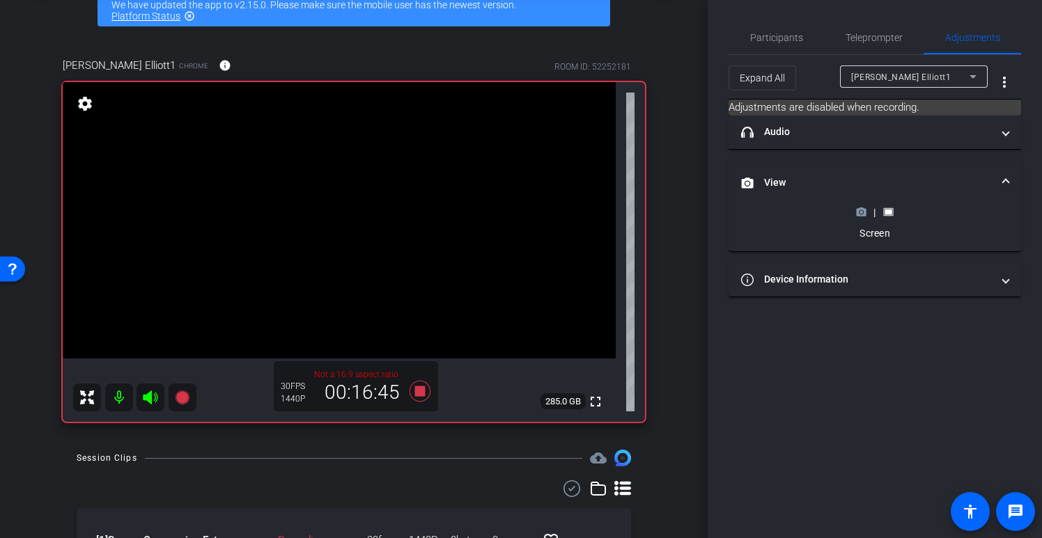
scroll to position [76, 0]
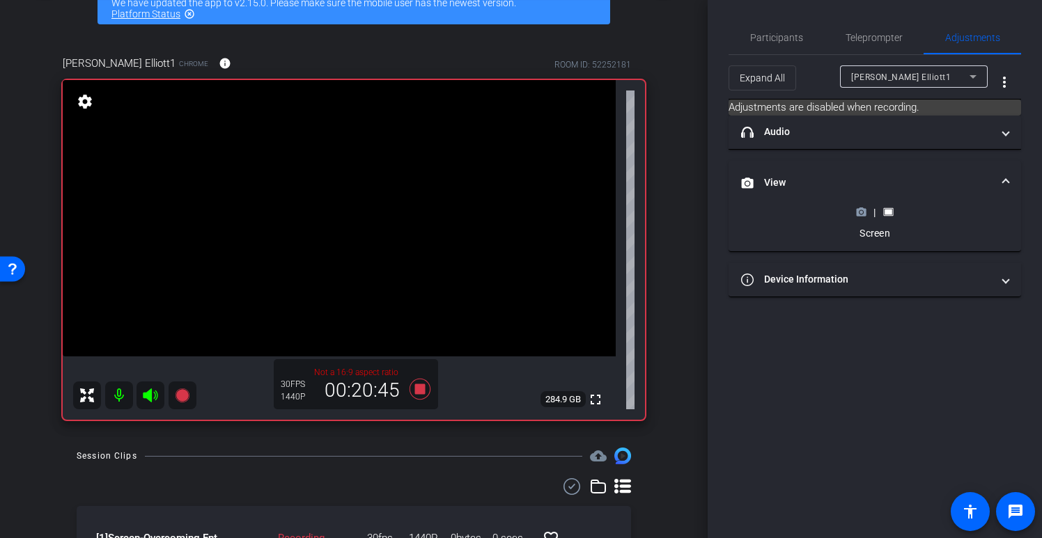
click at [861, 212] on circle at bounding box center [860, 212] width 3 height 3
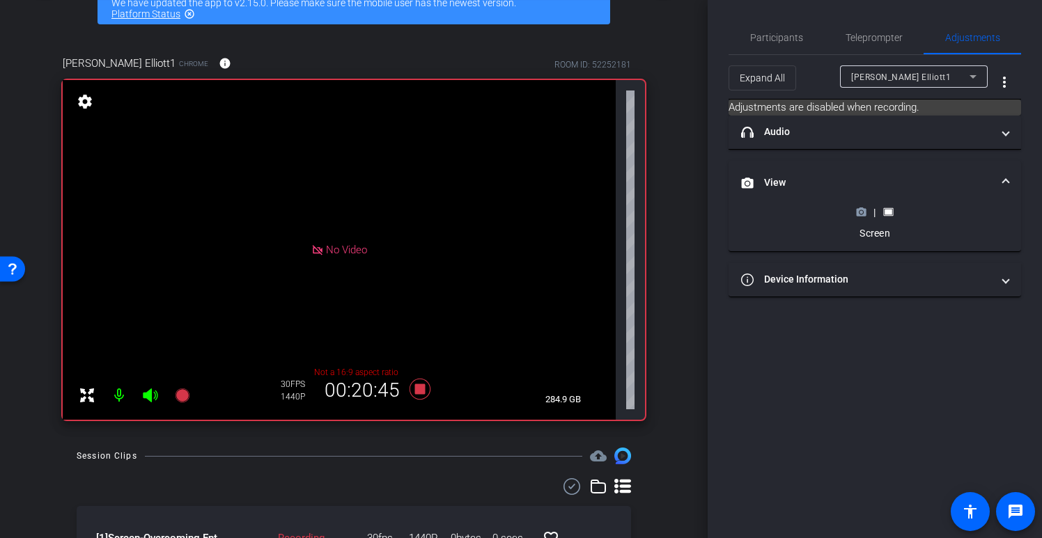
scroll to position [0, 0]
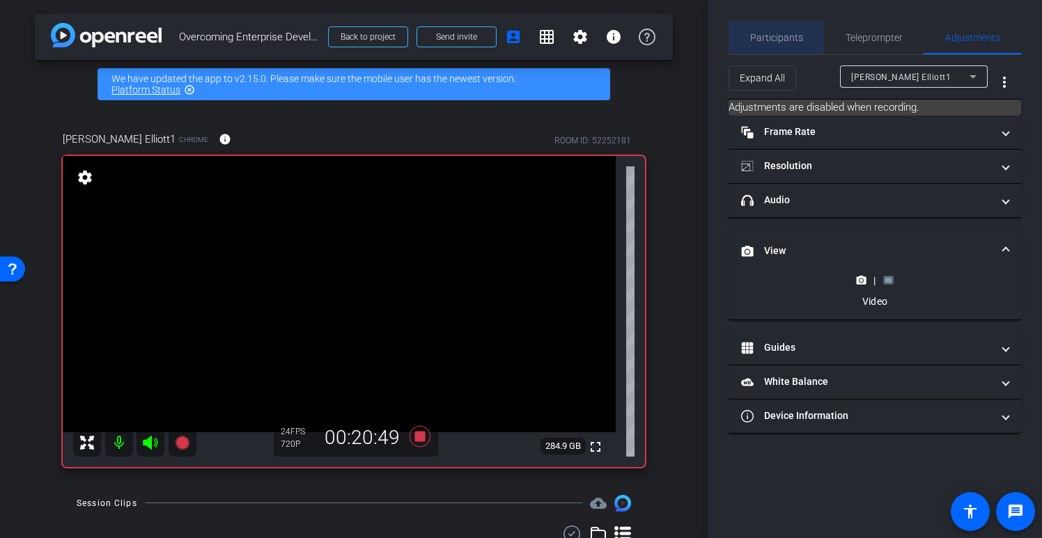
click at [773, 38] on span "Participants" at bounding box center [776, 38] width 53 height 10
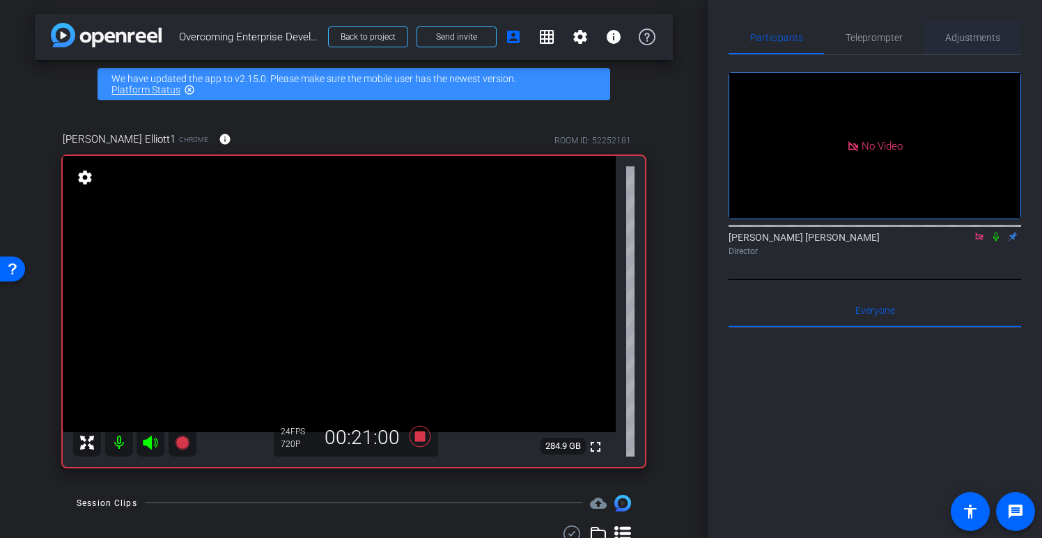
click at [965, 38] on span "Adjustments" at bounding box center [972, 38] width 55 height 10
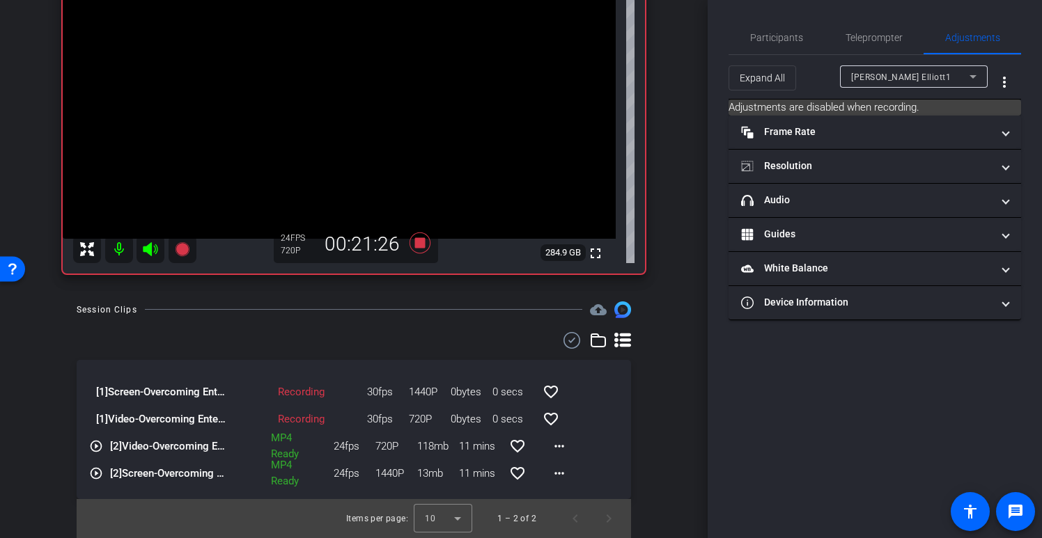
scroll to position [116, 0]
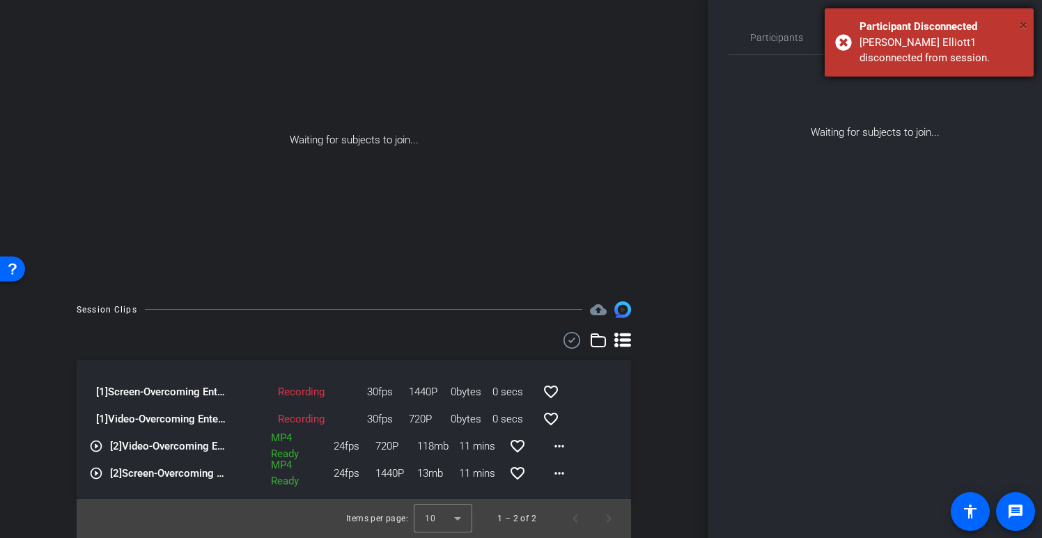
click at [1025, 24] on span "×" at bounding box center [1023, 25] width 8 height 17
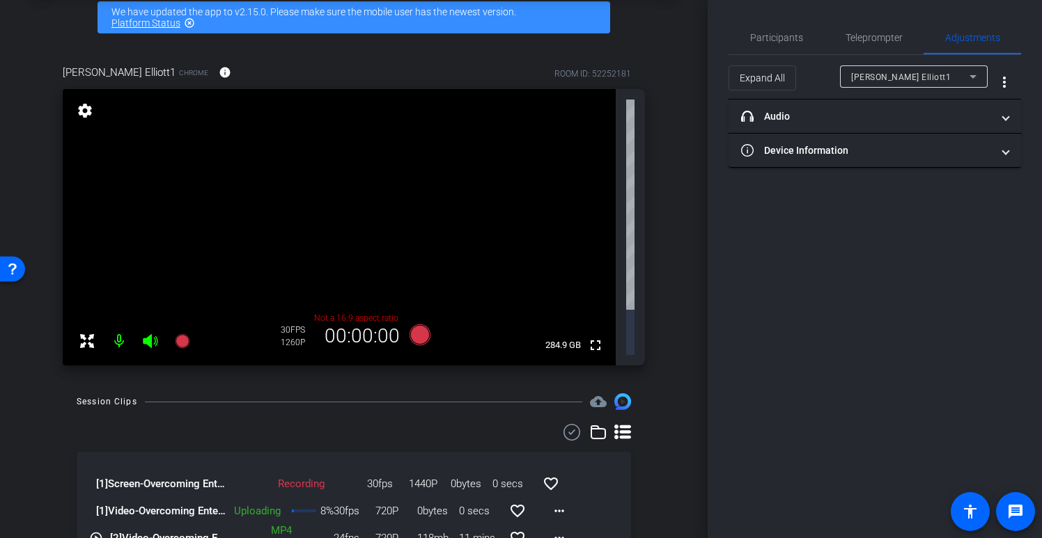
scroll to position [77, 0]
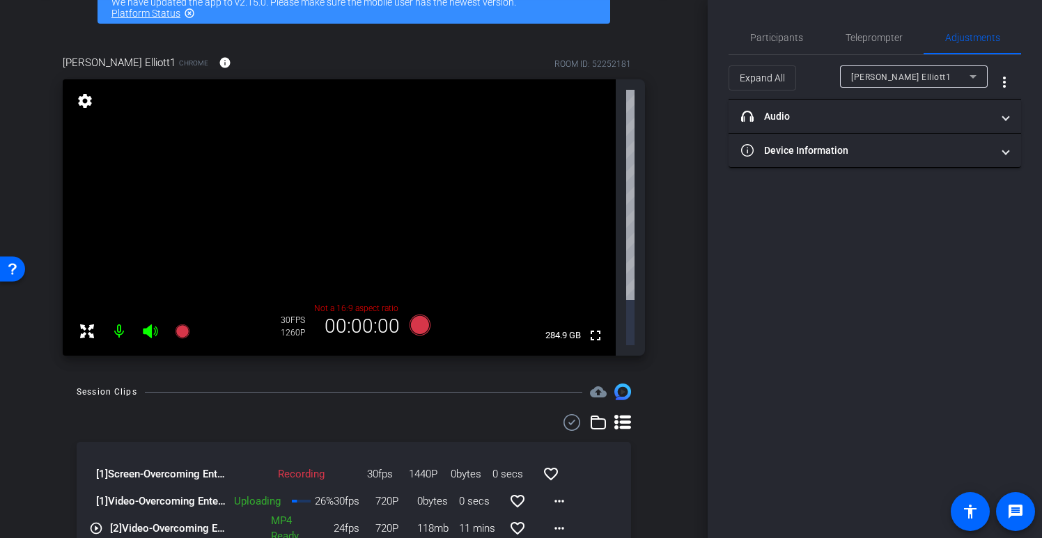
click at [86, 99] on mat-icon "settings" at bounding box center [84, 101] width 19 height 17
click at [80, 100] on mat-icon "settings" at bounding box center [84, 101] width 19 height 17
click at [81, 102] on mat-icon "settings" at bounding box center [84, 101] width 19 height 17
click at [777, 38] on span "Participants" at bounding box center [776, 38] width 53 height 10
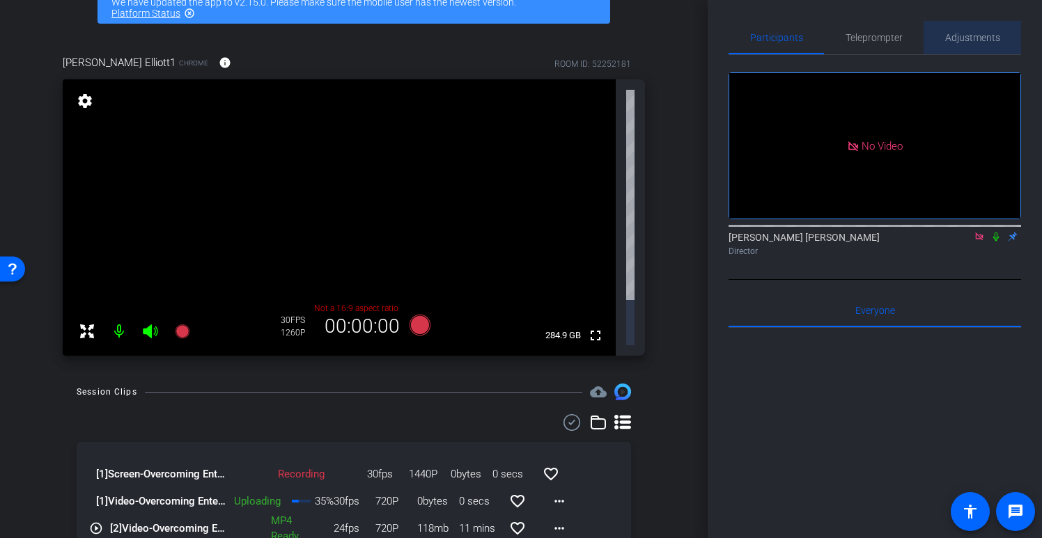
click at [971, 36] on span "Adjustments" at bounding box center [972, 38] width 55 height 10
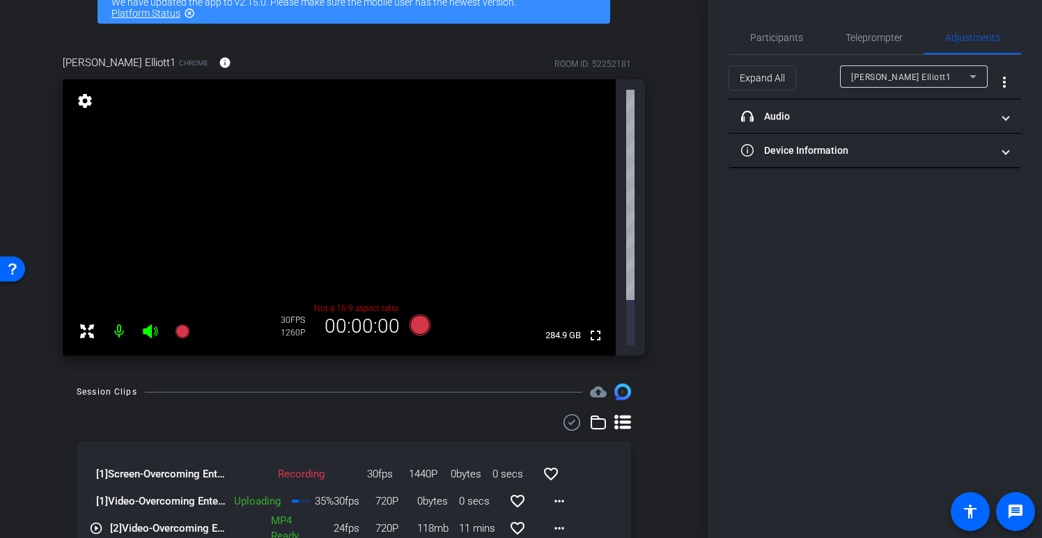
click at [922, 75] on div "[PERSON_NAME] Elliott1" at bounding box center [910, 76] width 118 height 17
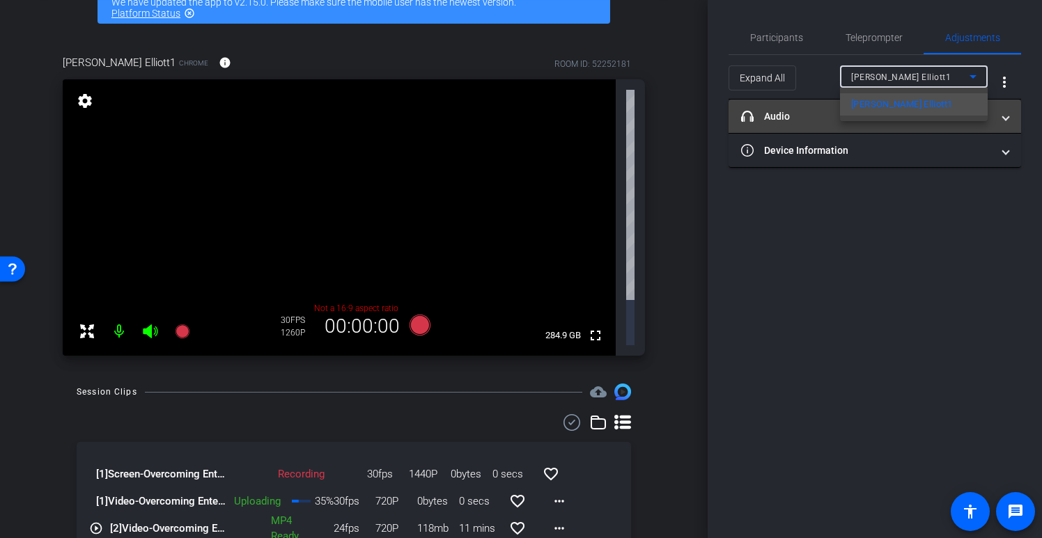
click at [894, 101] on span "[PERSON_NAME] Elliott1" at bounding box center [901, 104] width 101 height 17
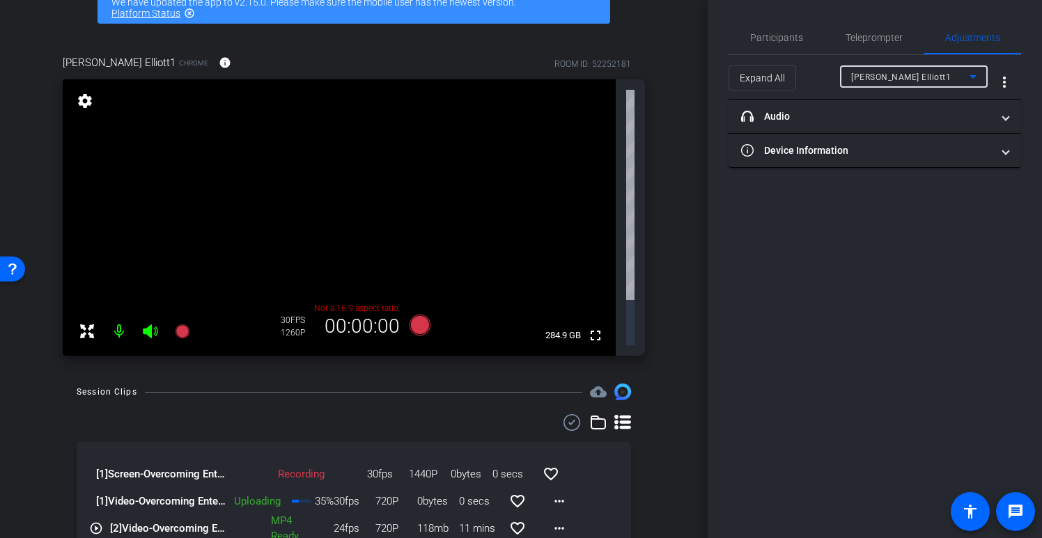
click at [687, 208] on div "arrow_back Overcoming Enterprise Developer Friction Back to project Send invite…" at bounding box center [353, 192] width 707 height 538
click at [1003, 79] on mat-icon "more_vert" at bounding box center [1004, 82] width 17 height 17
click at [687, 145] on div at bounding box center [521, 269] width 1042 height 538
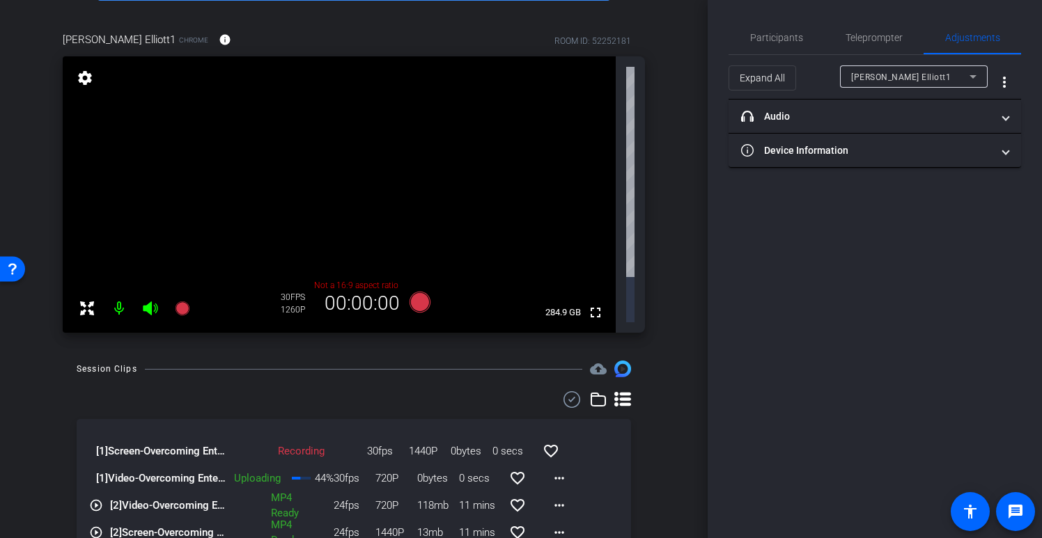
scroll to position [114, 0]
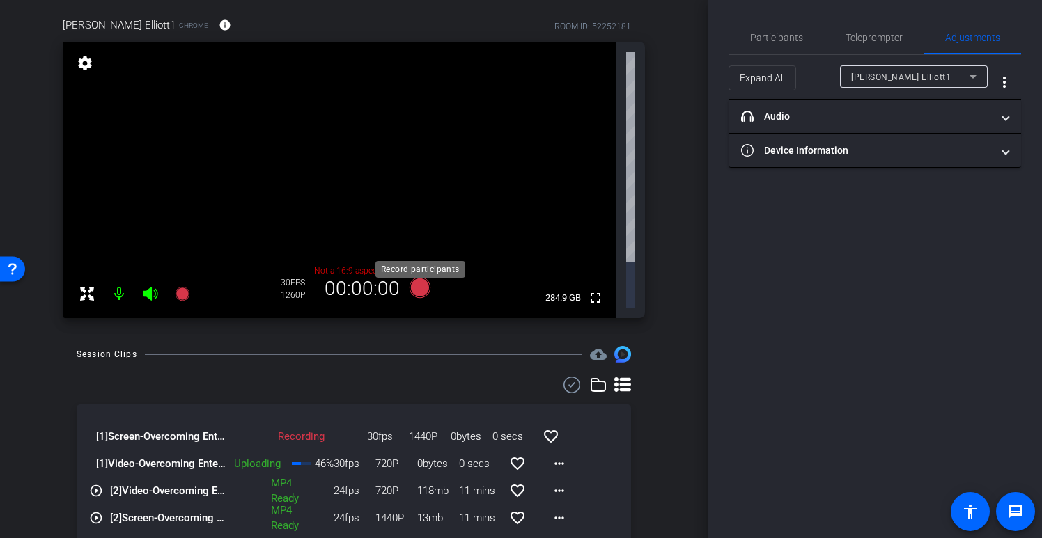
click at [418, 277] on icon at bounding box center [419, 287] width 21 height 21
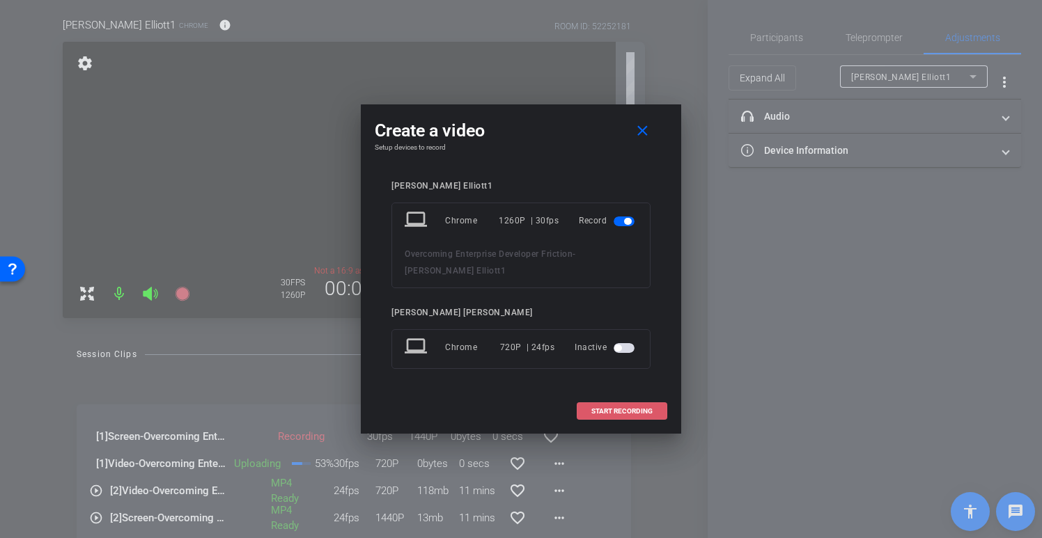
click at [625, 408] on span "START RECORDING" at bounding box center [621, 411] width 61 height 7
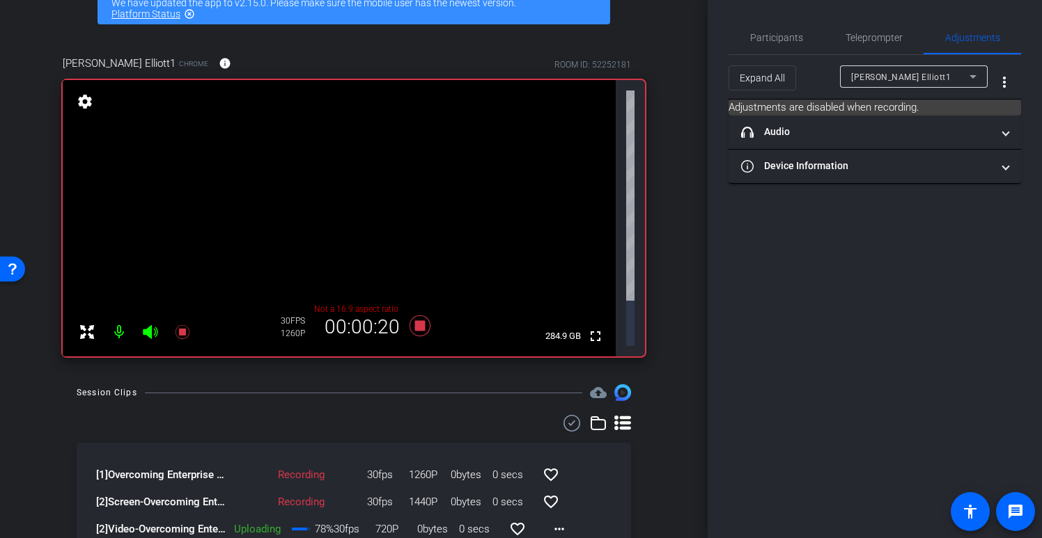
scroll to position [78, 0]
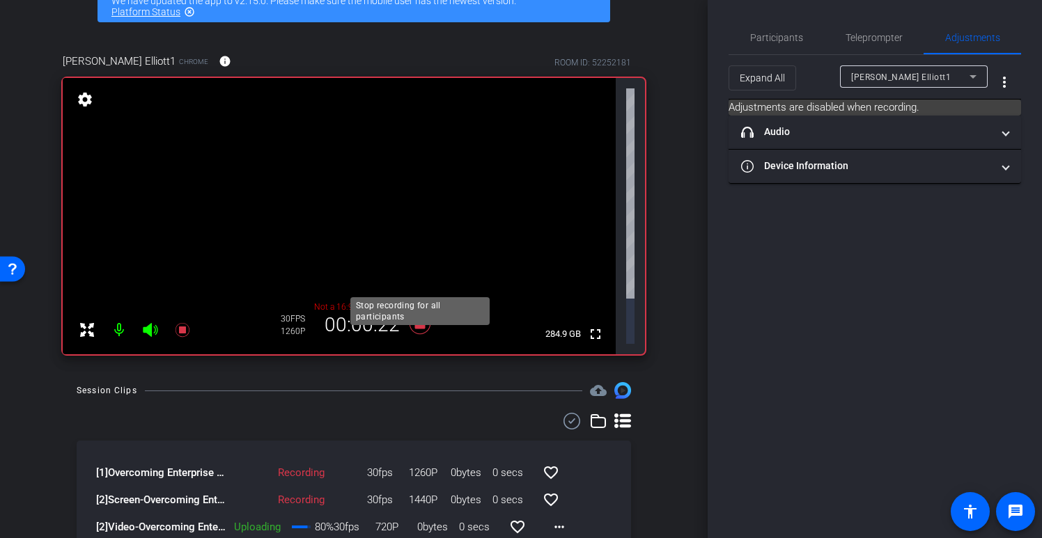
click at [420, 313] on icon at bounding box center [419, 323] width 21 height 21
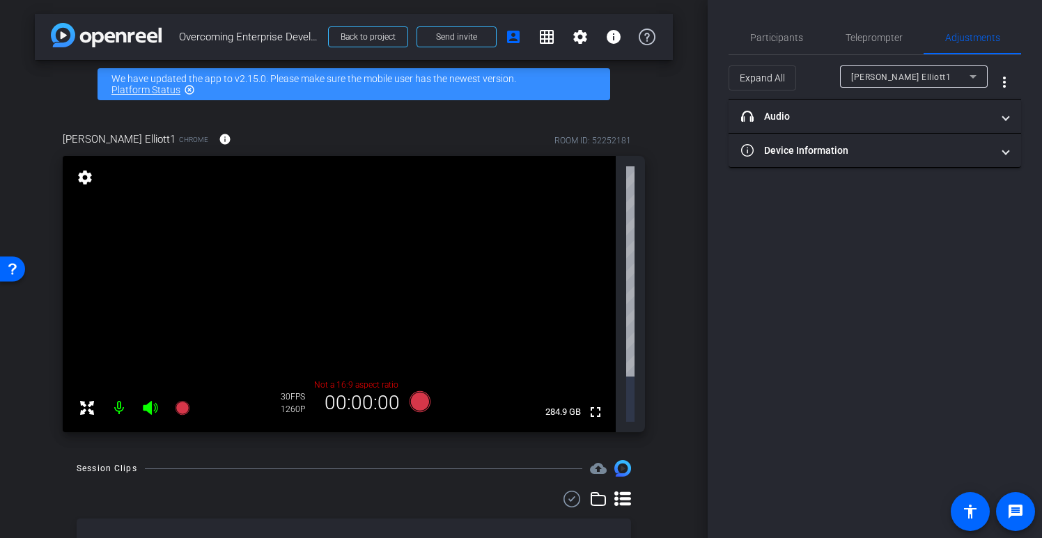
scroll to position [3, 0]
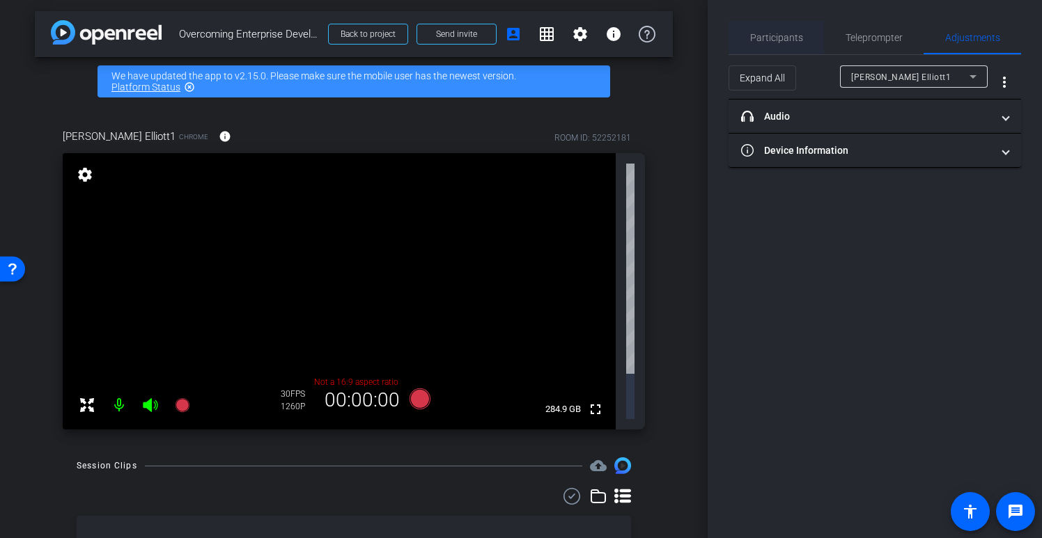
click at [792, 39] on span "Participants" at bounding box center [776, 38] width 53 height 10
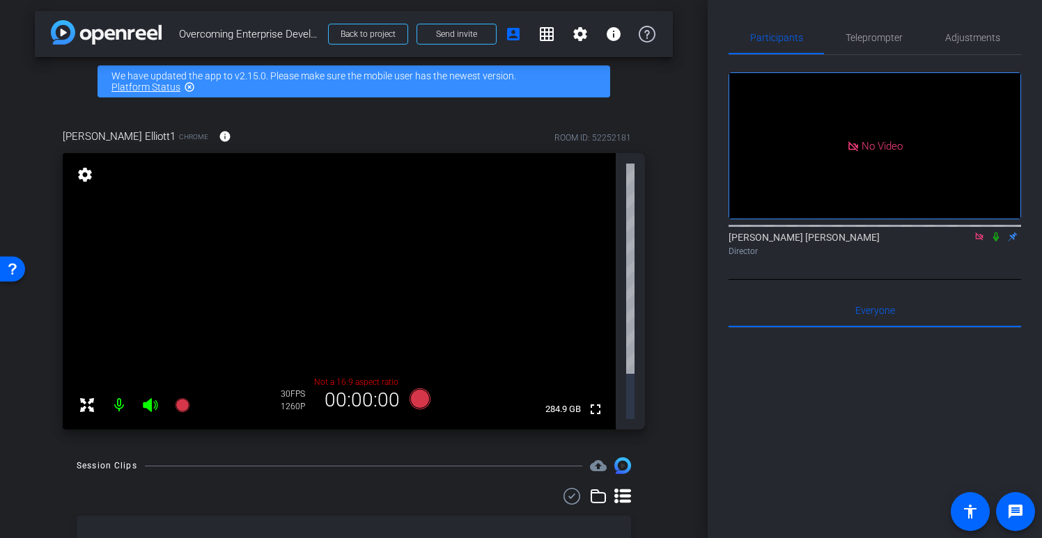
click at [976, 233] on icon at bounding box center [979, 237] width 8 height 8
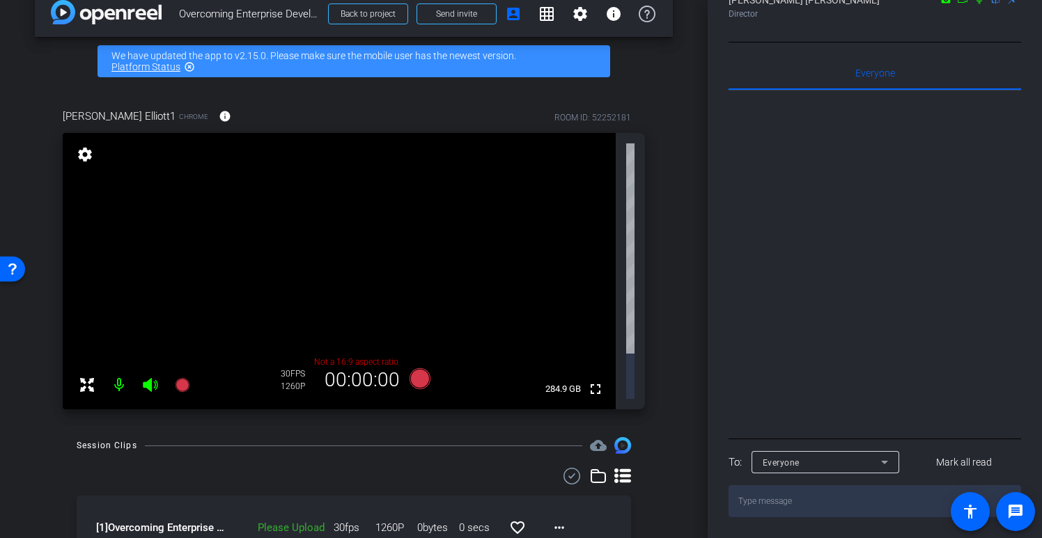
scroll to position [0, 0]
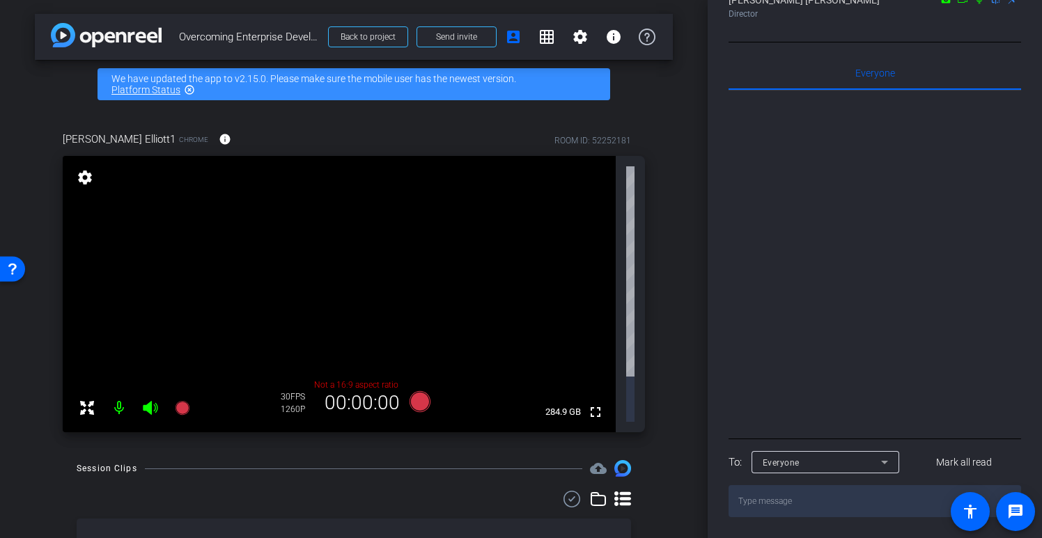
click at [86, 174] on mat-icon "settings" at bounding box center [84, 177] width 19 height 17
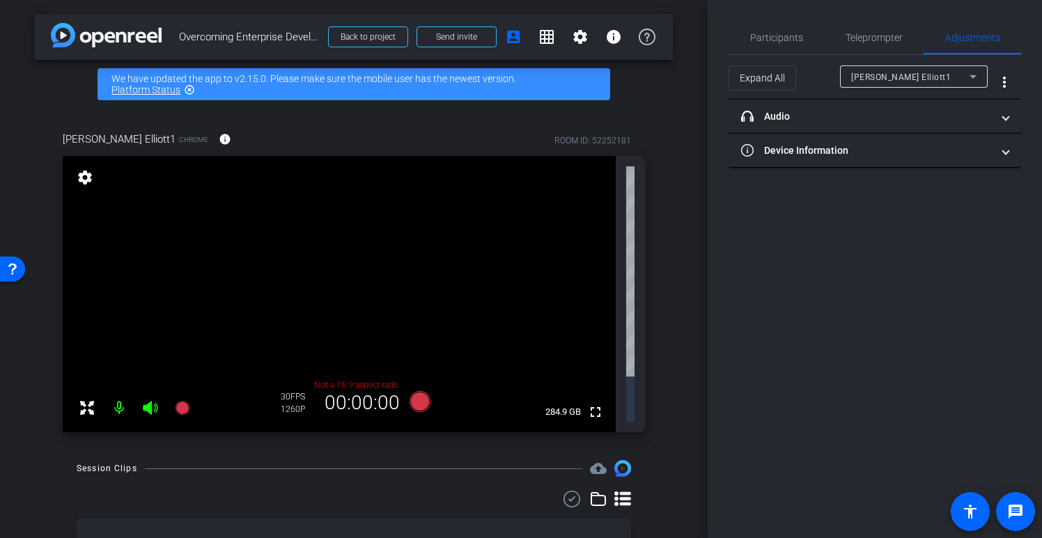
click at [84, 177] on mat-icon "settings" at bounding box center [84, 177] width 19 height 17
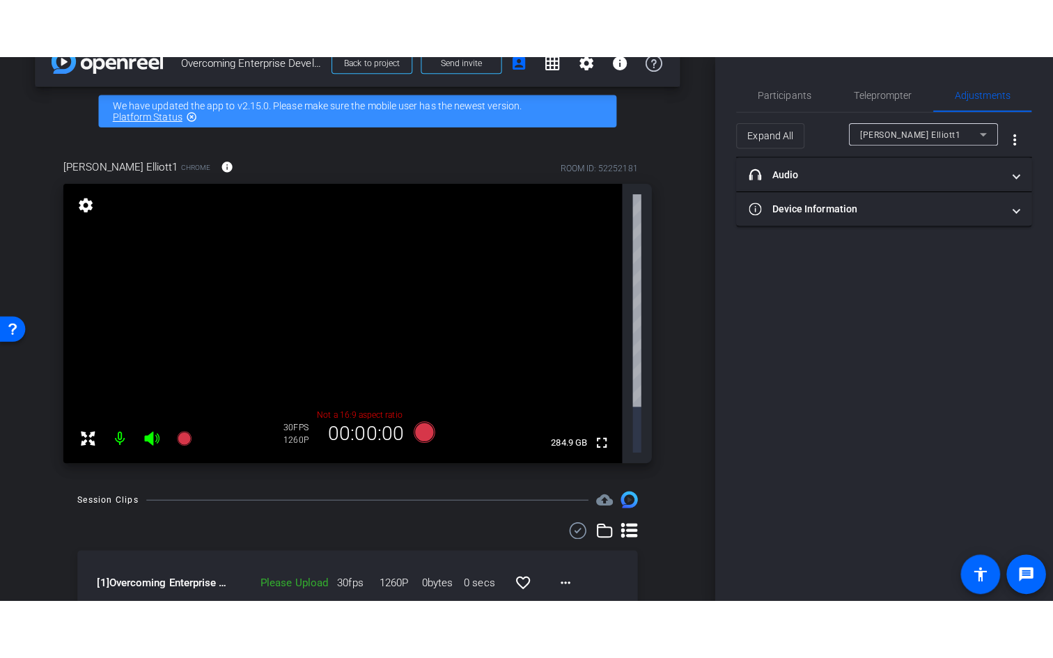
scroll to position [33, 0]
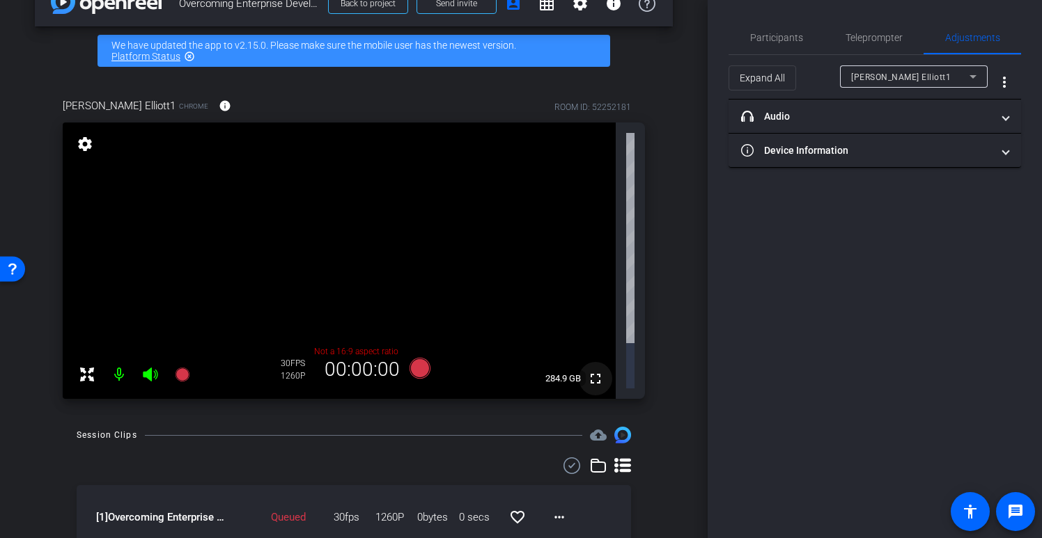
click at [594, 370] on mat-icon "fullscreen" at bounding box center [595, 378] width 17 height 17
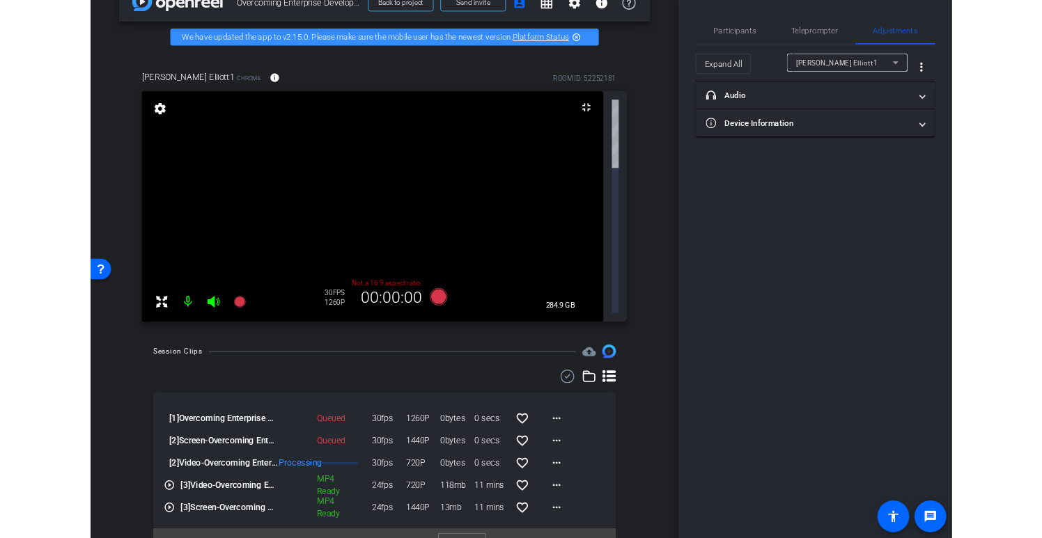
scroll to position [0, 0]
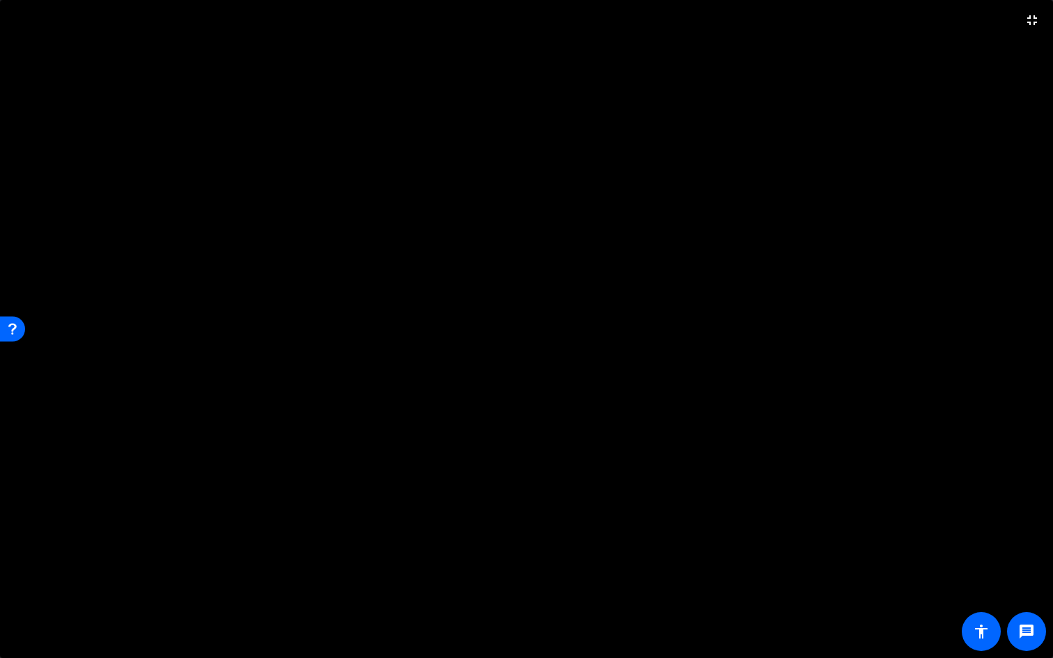
click at [645, 194] on video at bounding box center [526, 329] width 1053 height 658
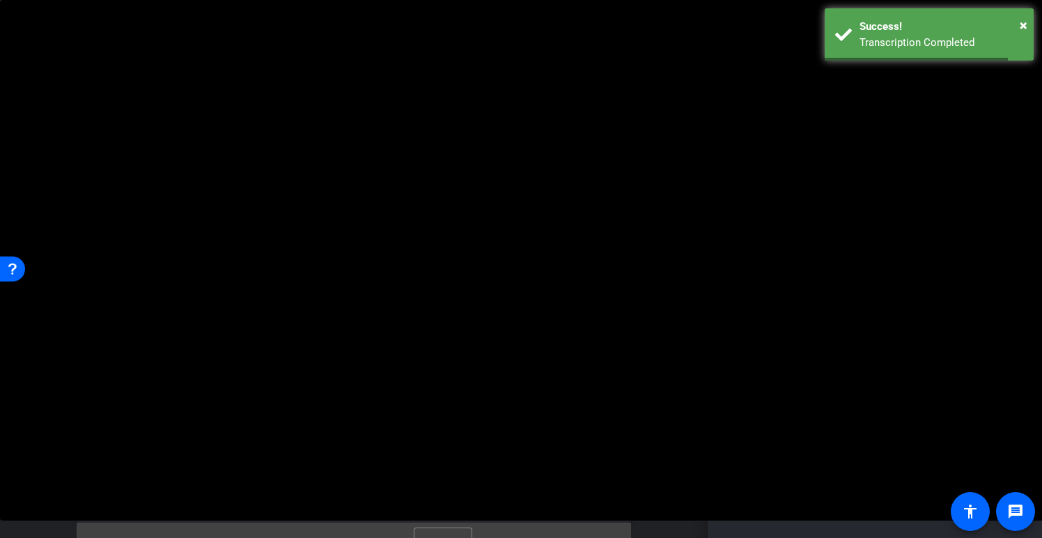
scroll to position [120, 0]
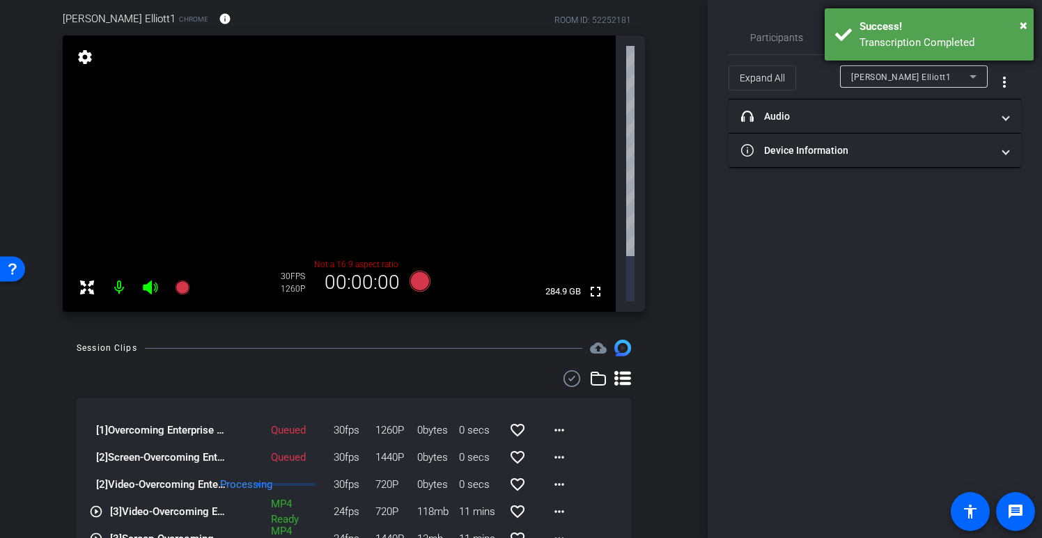
click at [1028, 22] on div "× Success! Transcription Completed" at bounding box center [928, 34] width 209 height 52
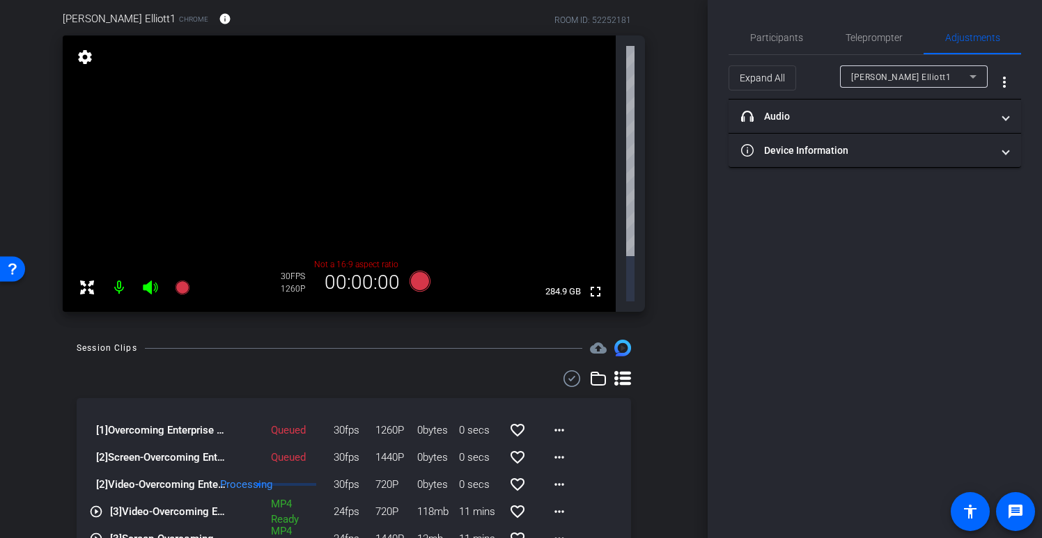
click at [1024, 26] on div "Participants Teleprompter Adjustments settings [PERSON_NAME] [PERSON_NAME] flip…" at bounding box center [874, 269] width 334 height 538
click at [953, 75] on div "[PERSON_NAME] Elliott1" at bounding box center [910, 76] width 118 height 17
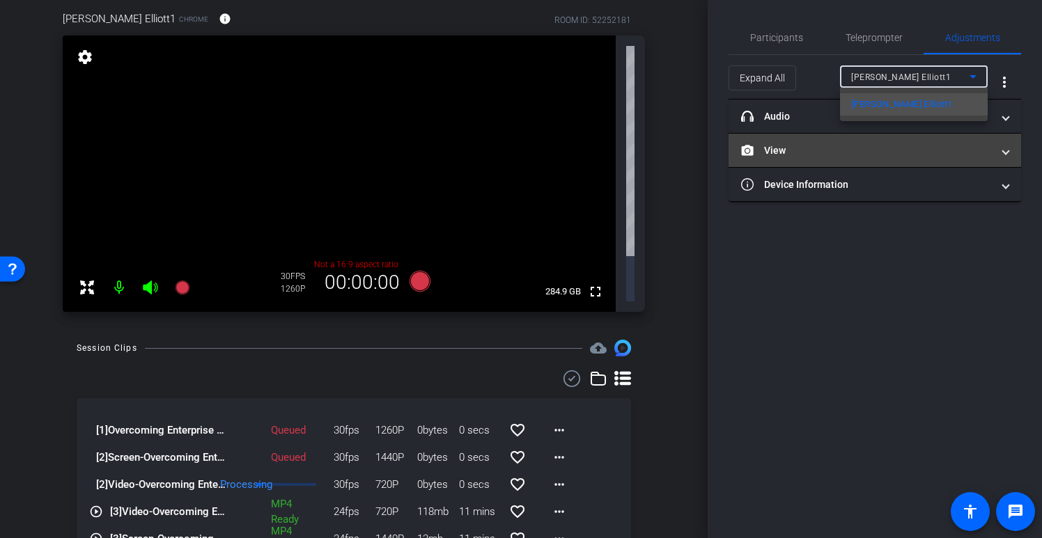
click at [999, 153] on div at bounding box center [521, 269] width 1042 height 538
click at [1012, 146] on mat-expansion-panel-header "View" at bounding box center [874, 150] width 292 height 33
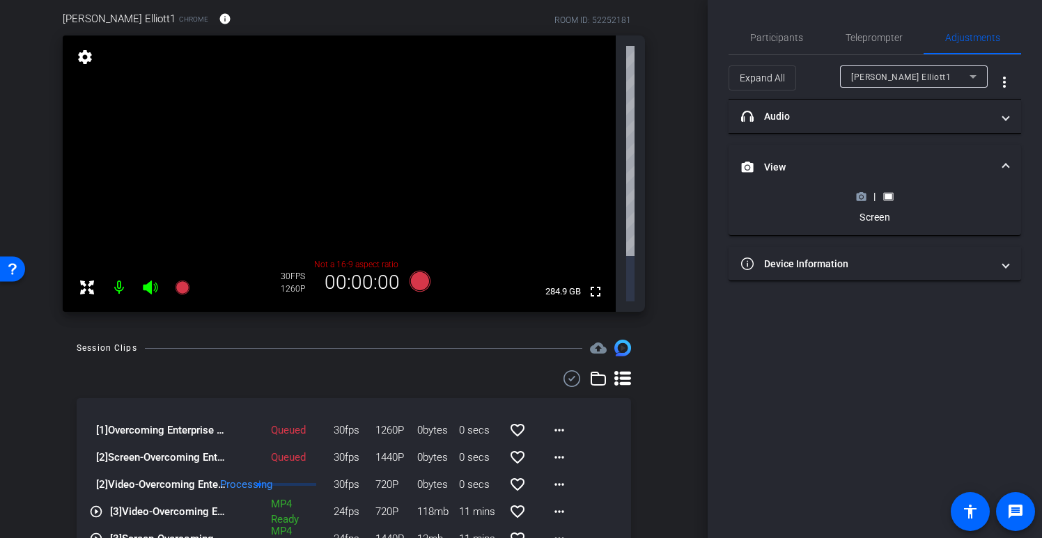
click at [861, 199] on icon at bounding box center [861, 197] width 10 height 8
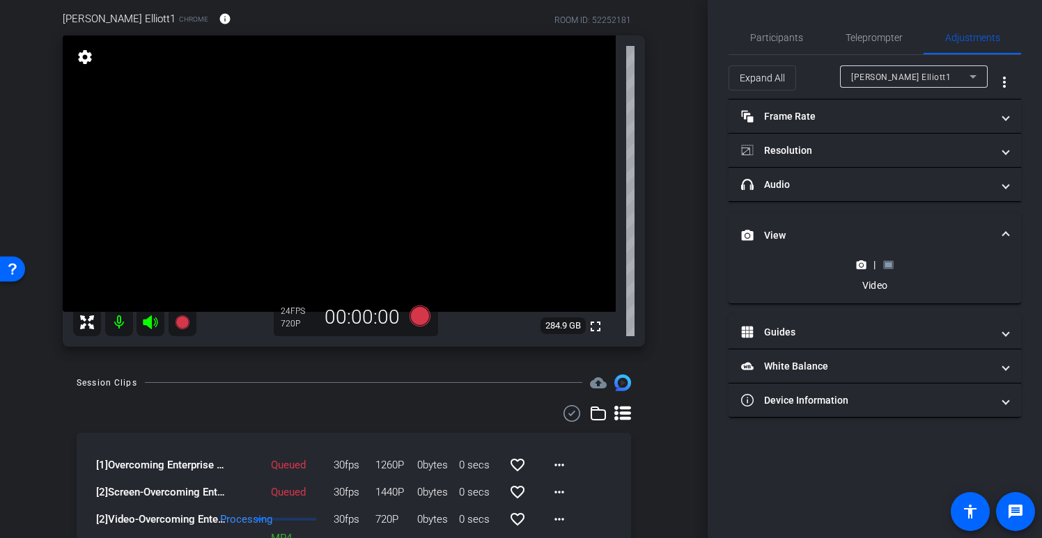
click at [890, 267] on icon at bounding box center [888, 265] width 10 height 10
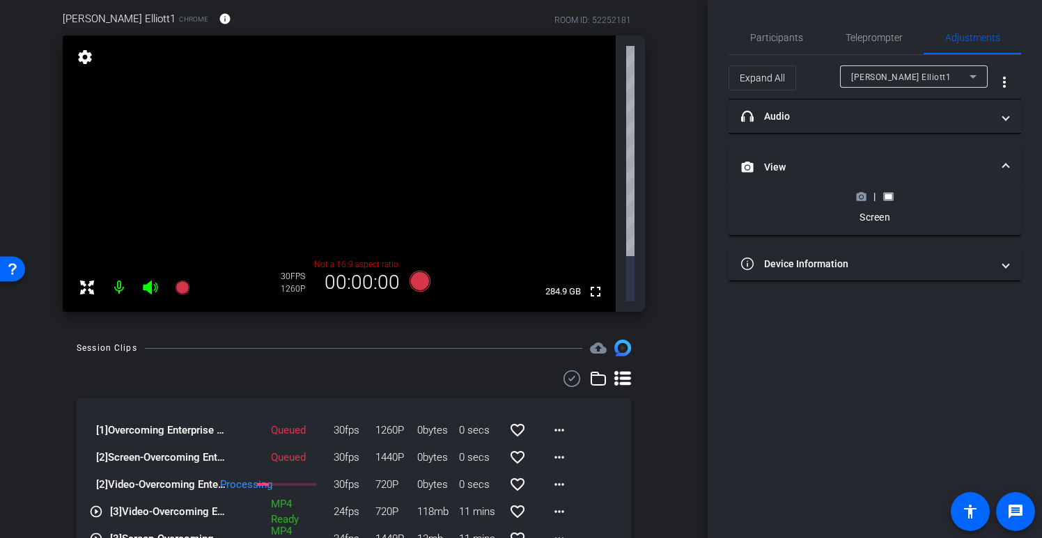
scroll to position [141, 0]
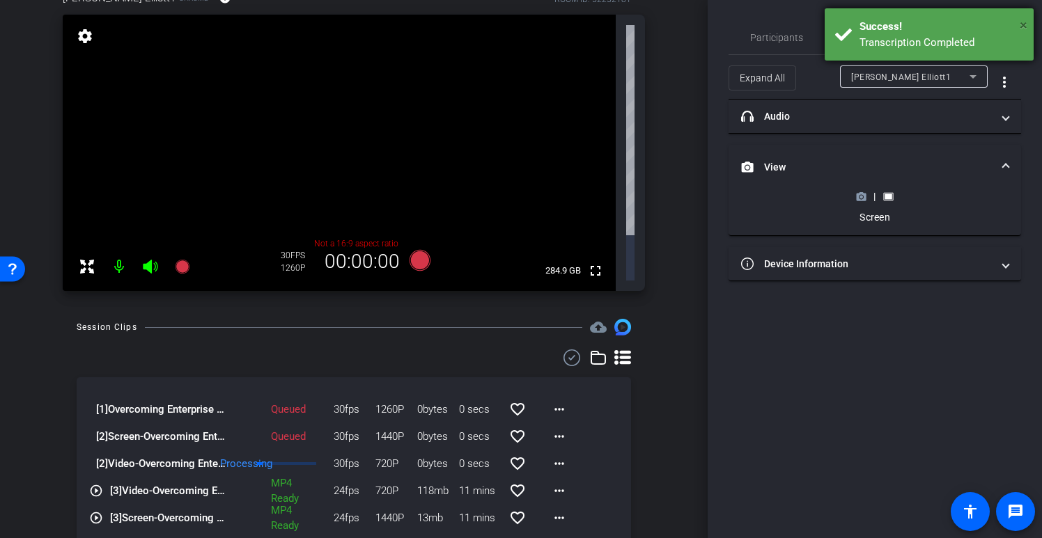
click at [1026, 24] on span "×" at bounding box center [1023, 25] width 8 height 17
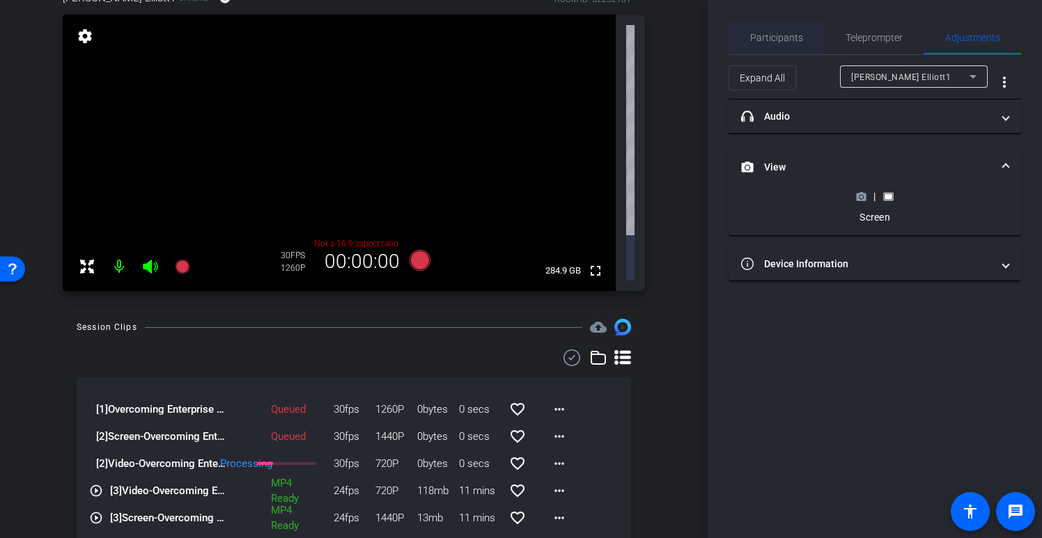
click at [785, 42] on span "Participants" at bounding box center [776, 38] width 53 height 10
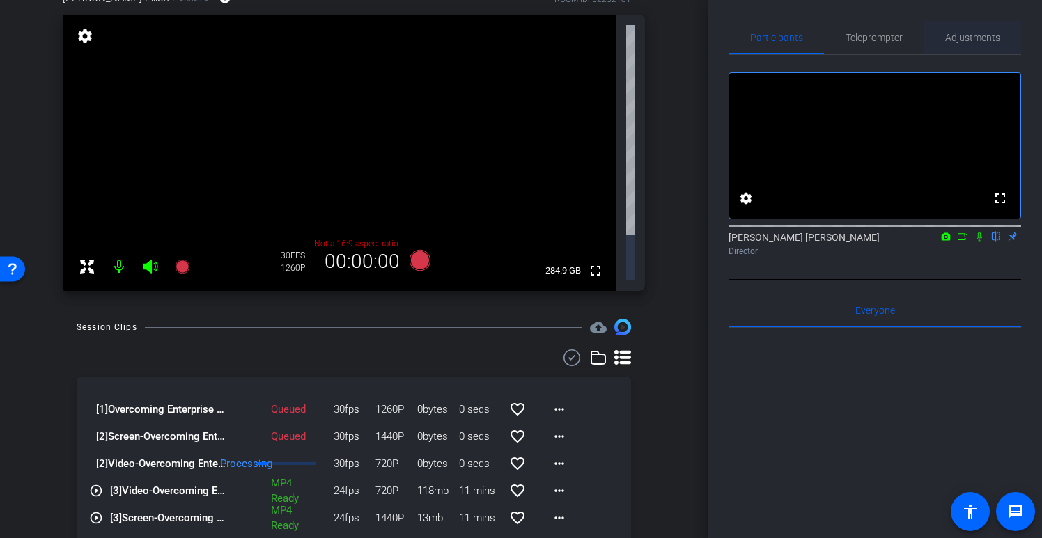
click at [984, 39] on span "Adjustments" at bounding box center [972, 38] width 55 height 10
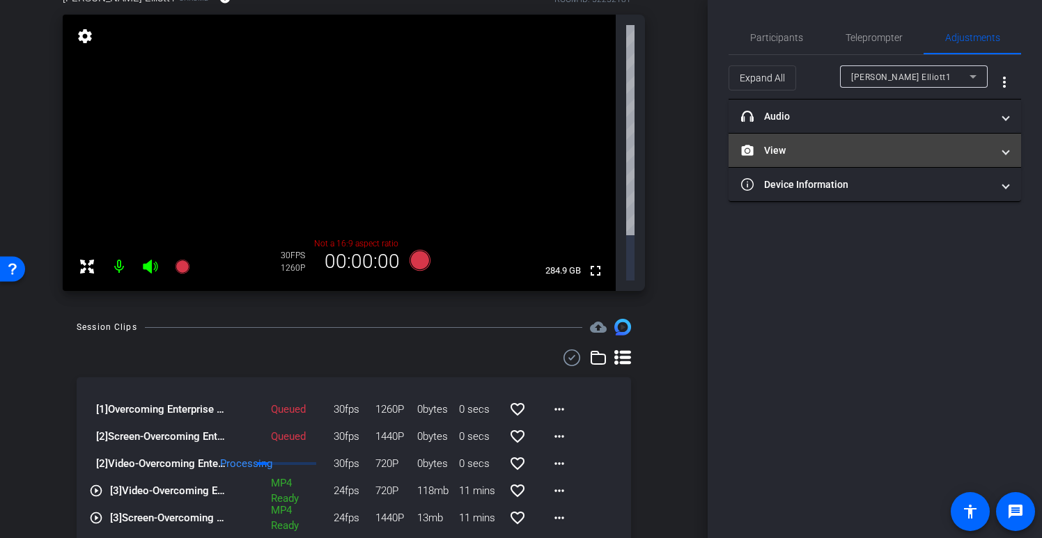
click at [989, 149] on mat-panel-title "View" at bounding box center [866, 150] width 251 height 15
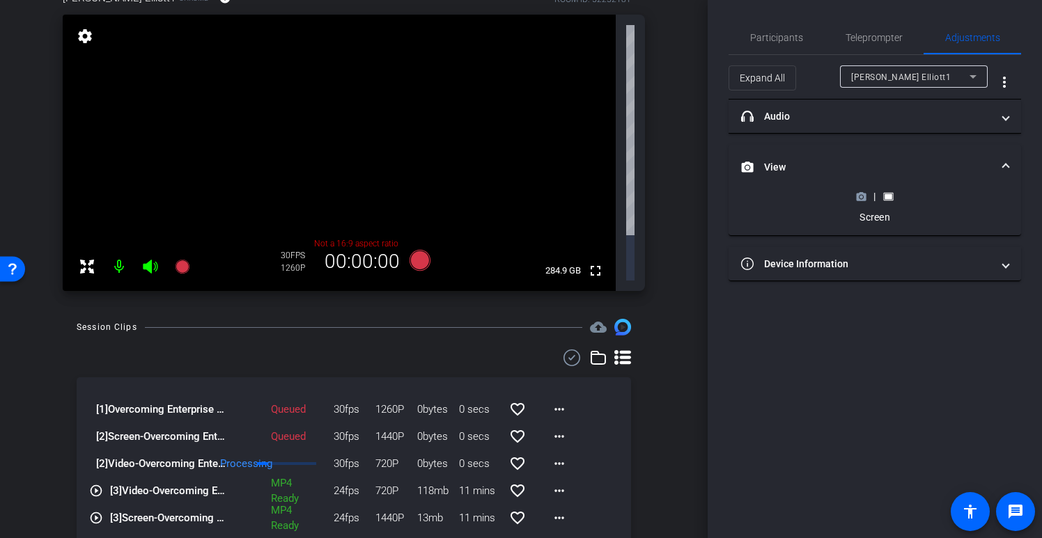
click at [857, 198] on icon at bounding box center [861, 197] width 10 height 8
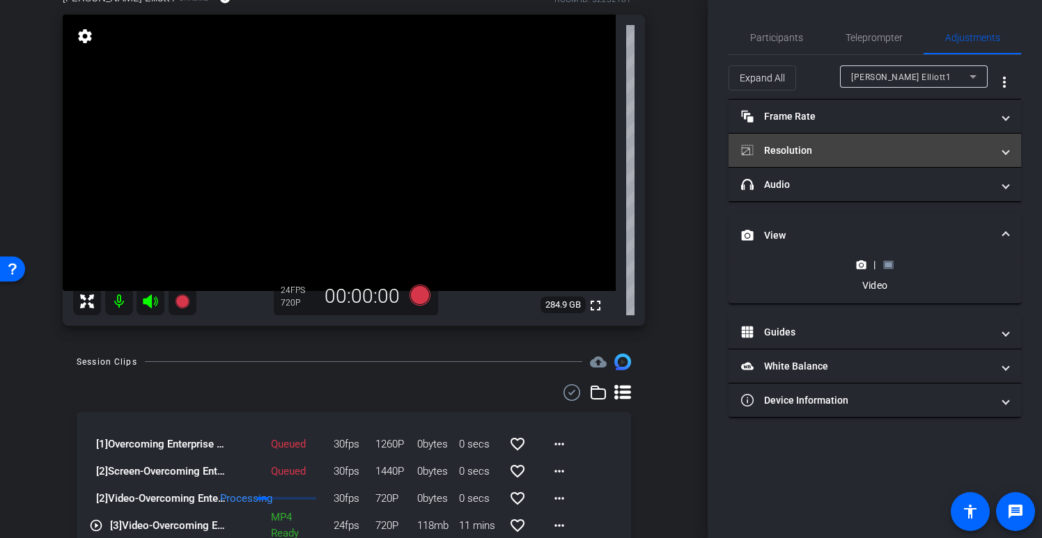
click at [1000, 155] on span "Resolution" at bounding box center [872, 150] width 262 height 15
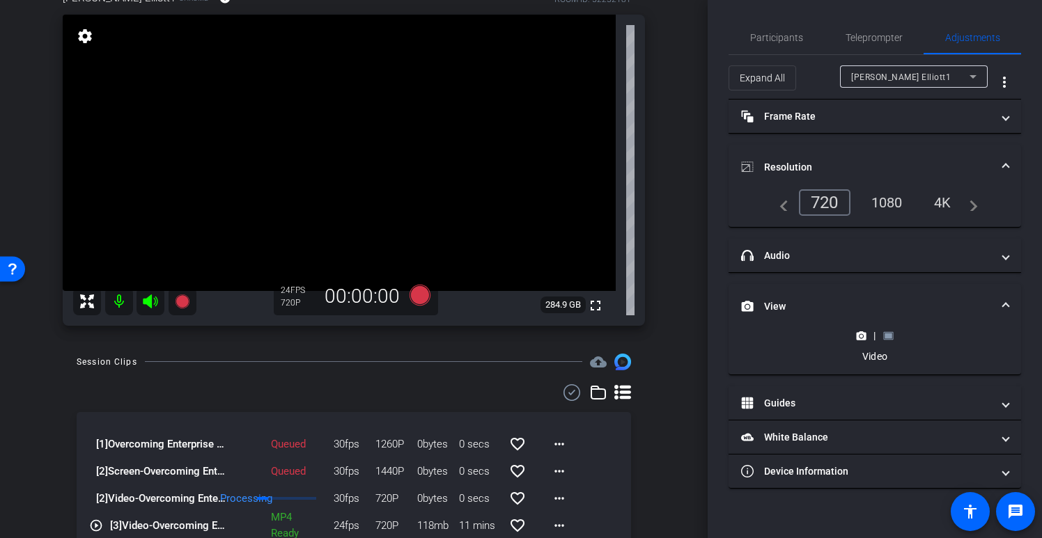
click at [1001, 150] on mat-expansion-panel-header "Resolution" at bounding box center [874, 167] width 292 height 45
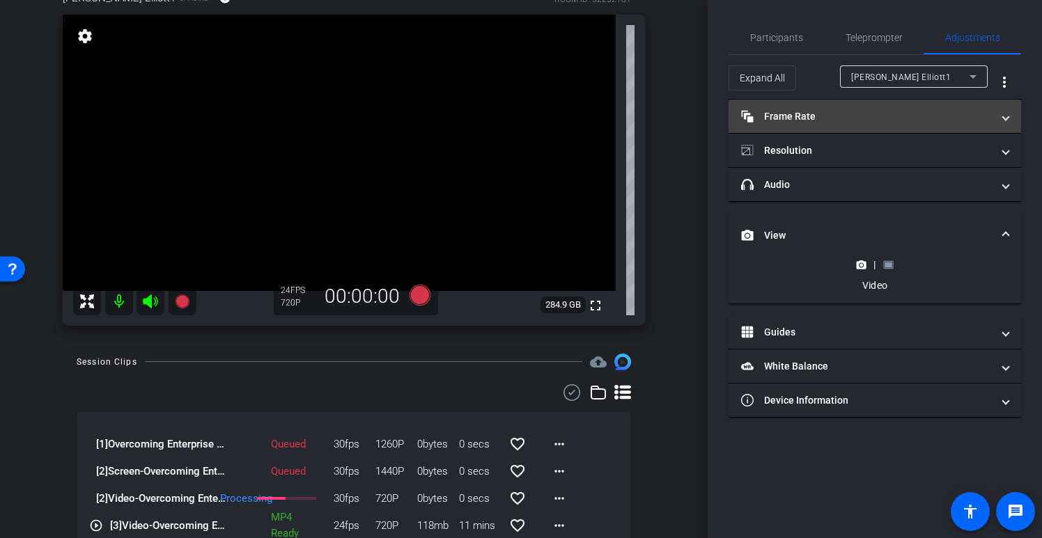
click at [1003, 118] on span at bounding box center [1006, 116] width 6 height 15
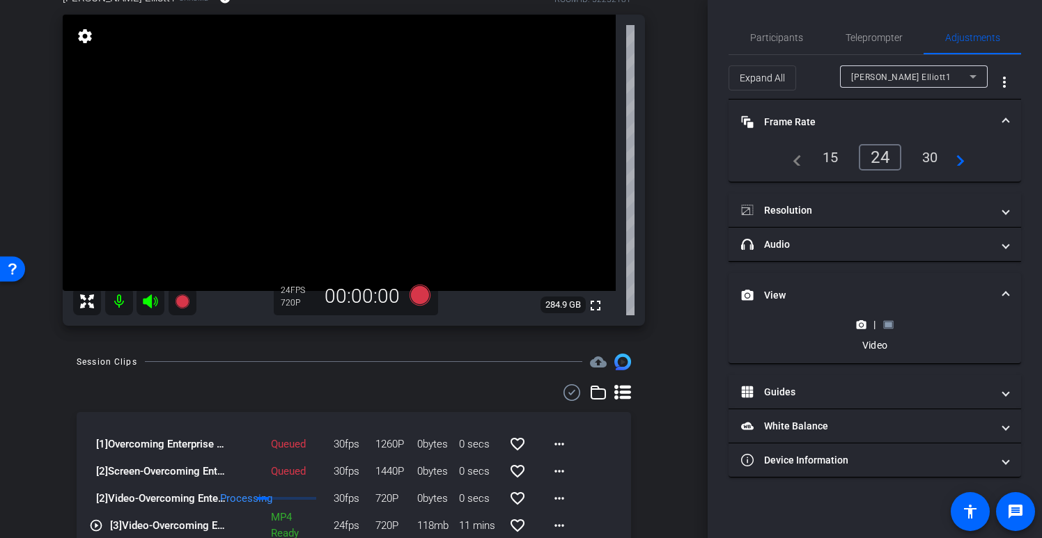
click at [1003, 118] on span at bounding box center [1006, 122] width 6 height 15
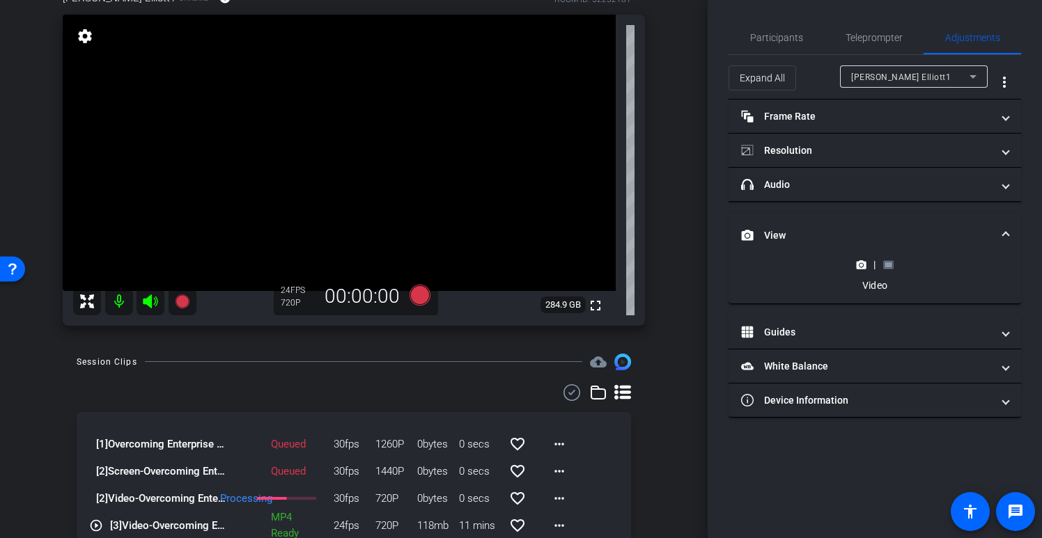
scroll to position [221, 0]
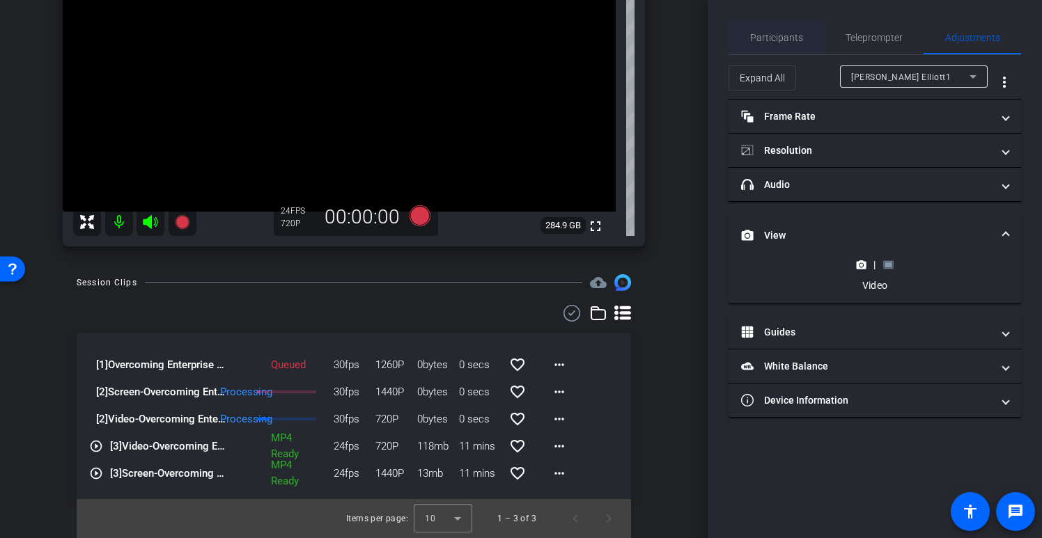
click at [784, 36] on span "Participants" at bounding box center [776, 38] width 53 height 10
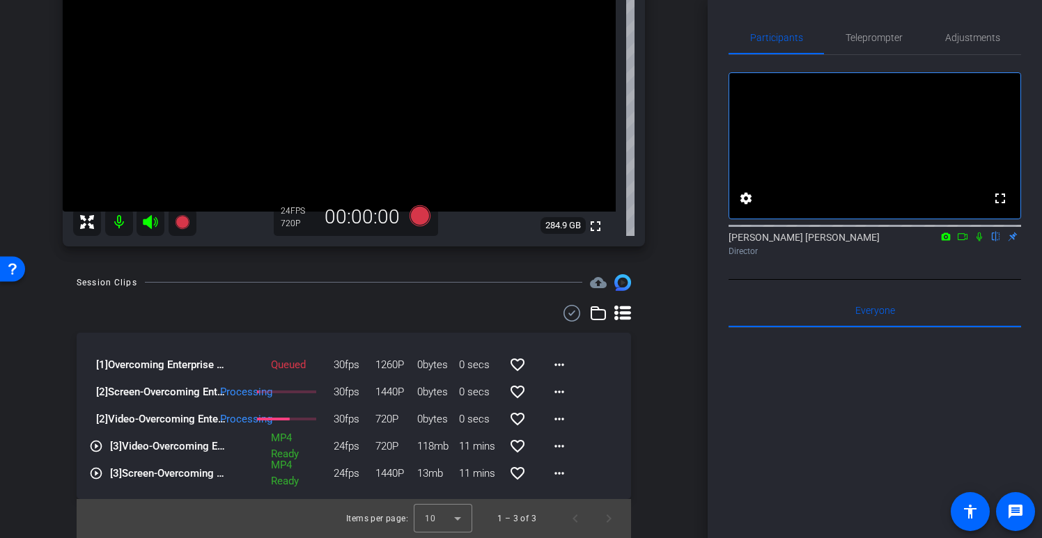
click at [980, 242] on icon at bounding box center [978, 237] width 11 height 10
click at [959, 242] on icon at bounding box center [962, 237] width 11 height 10
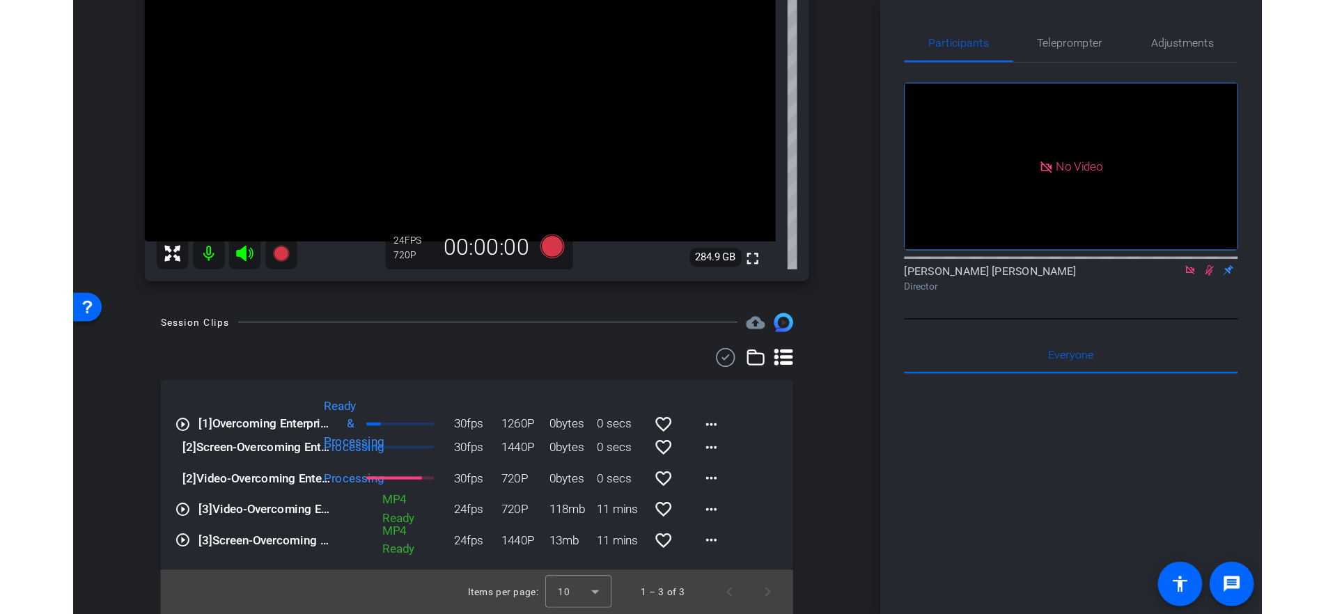
scroll to position [210, 0]
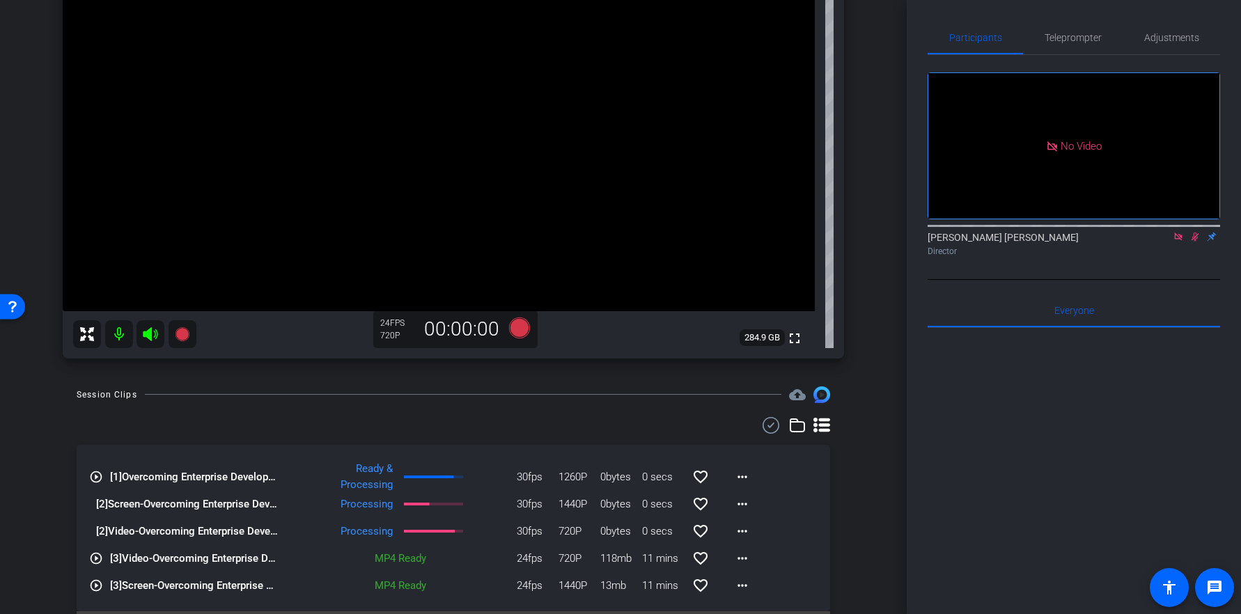
click at [1194, 242] on icon at bounding box center [1194, 237] width 11 height 10
click at [1195, 242] on icon at bounding box center [1195, 237] width 6 height 9
click at [1195, 242] on icon at bounding box center [1195, 237] width 8 height 9
click at [1177, 240] on icon at bounding box center [1178, 237] width 8 height 8
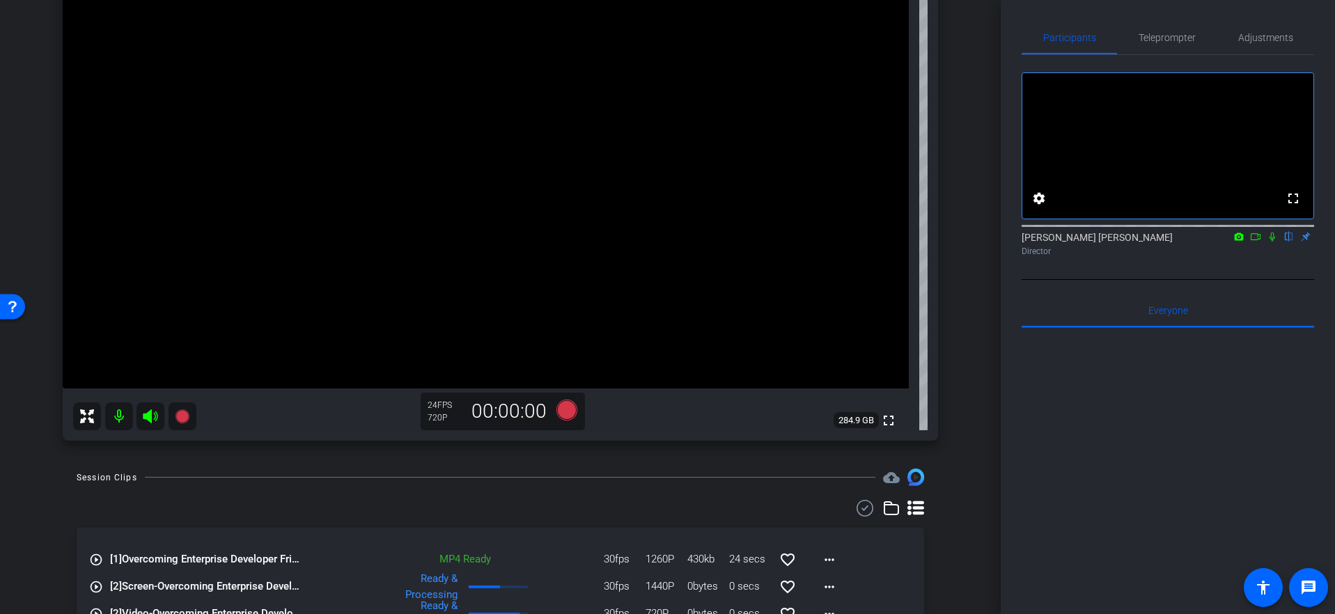
scroll to position [177, 0]
click at [1255, 242] on icon at bounding box center [1255, 237] width 11 height 10
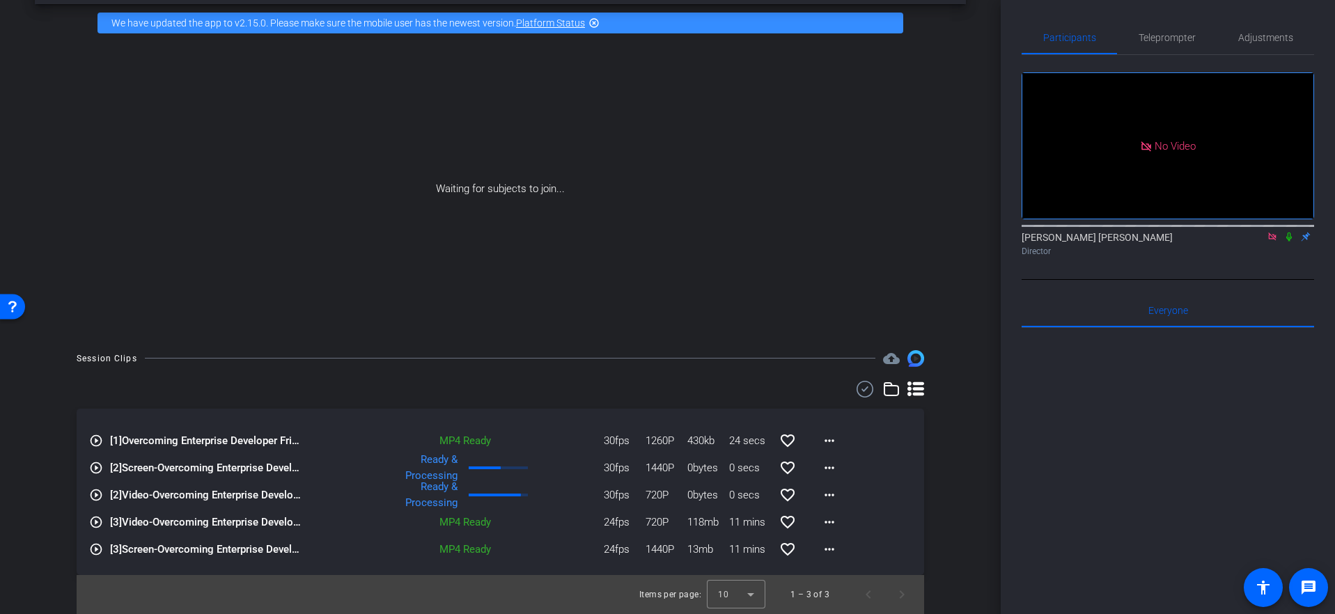
scroll to position [0, 0]
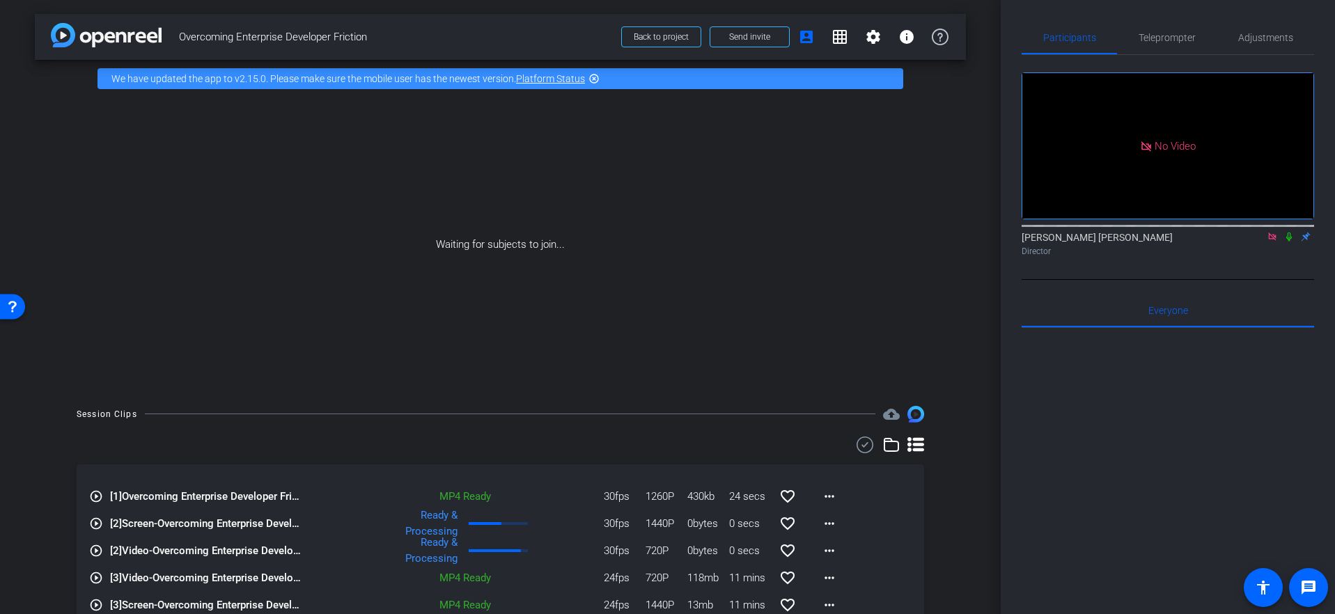
click at [1287, 242] on icon at bounding box center [1289, 237] width 6 height 9
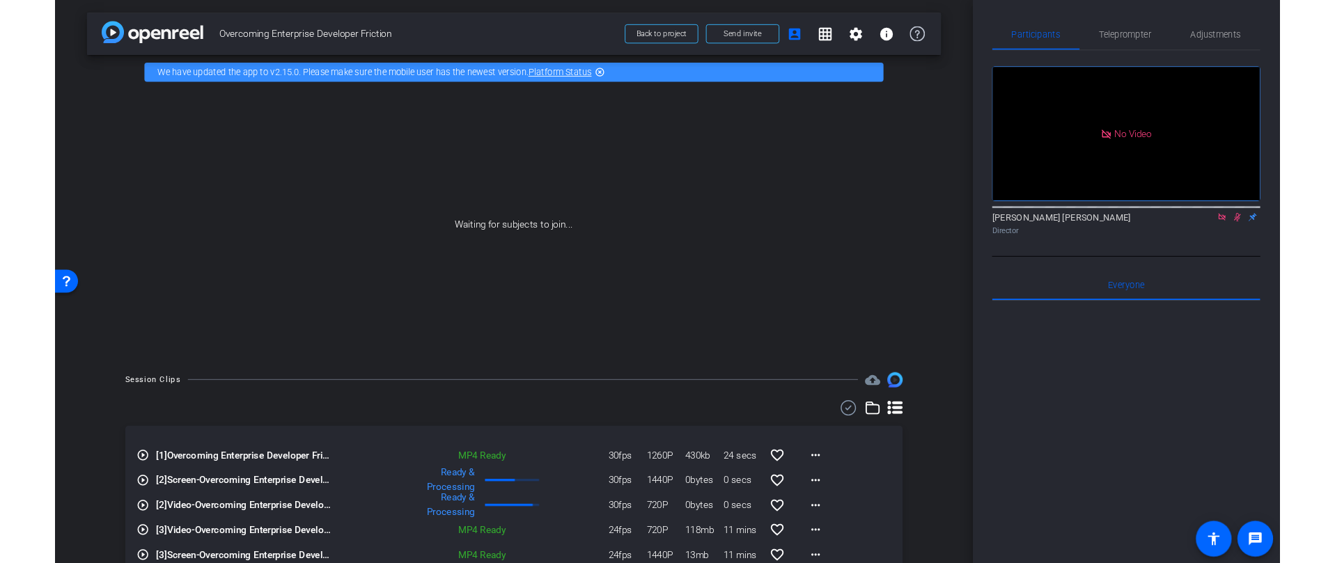
scroll to position [56, 0]
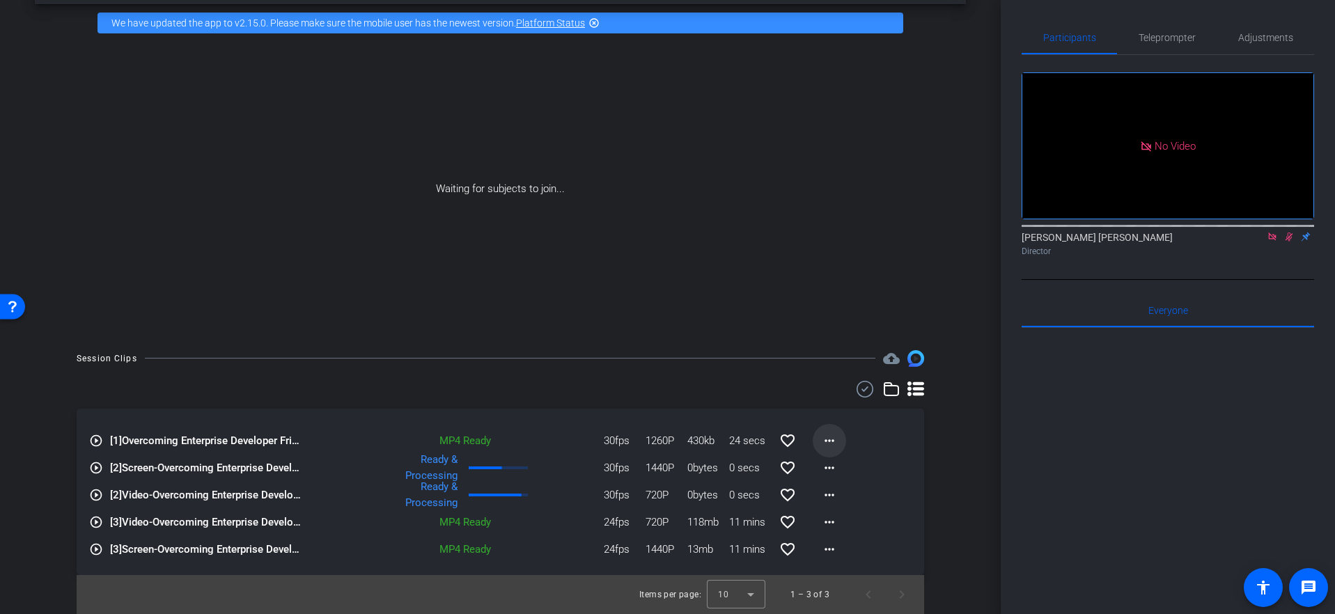
click at [825, 439] on mat-icon "more_horiz" at bounding box center [829, 440] width 17 height 17
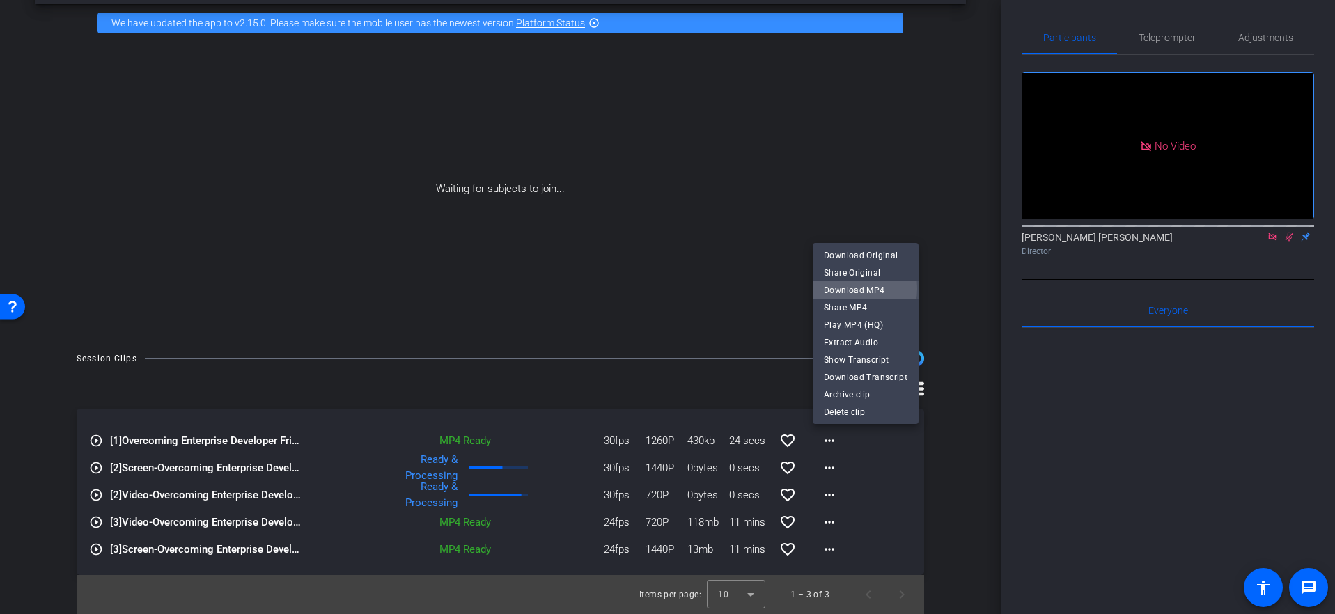
click at [852, 288] on span "Download MP4" at bounding box center [866, 289] width 84 height 17
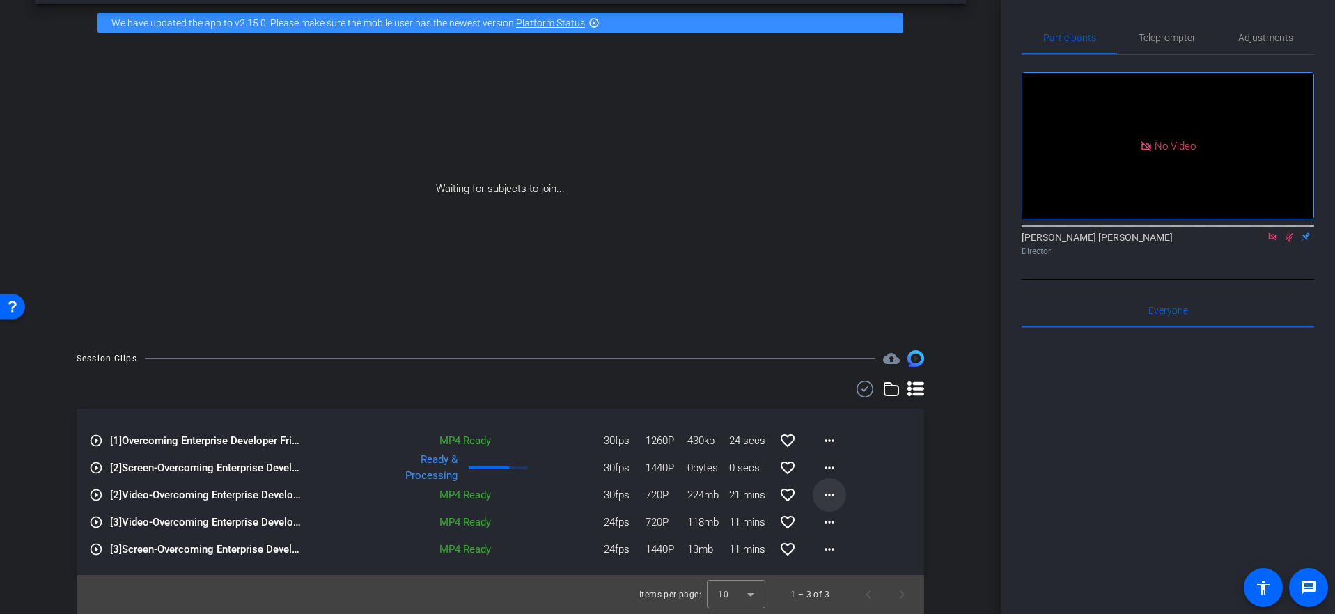
click at [828, 498] on mat-icon "more_horiz" at bounding box center [829, 495] width 17 height 17
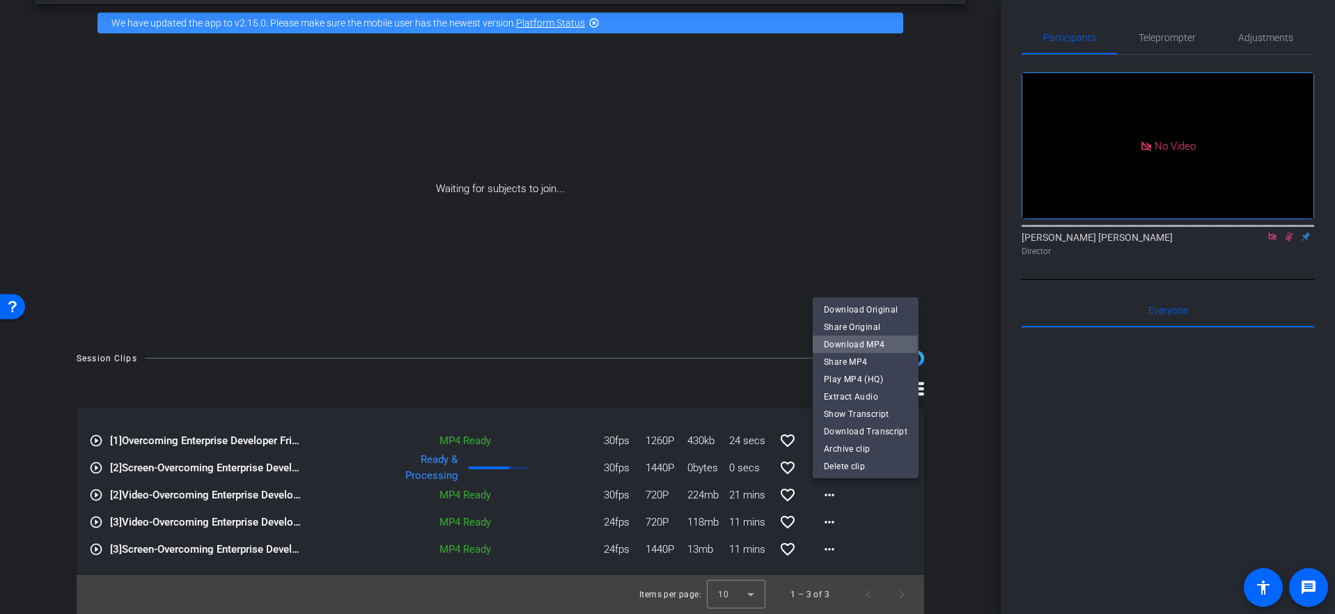
click at [844, 345] on span "Download MP4" at bounding box center [866, 344] width 84 height 17
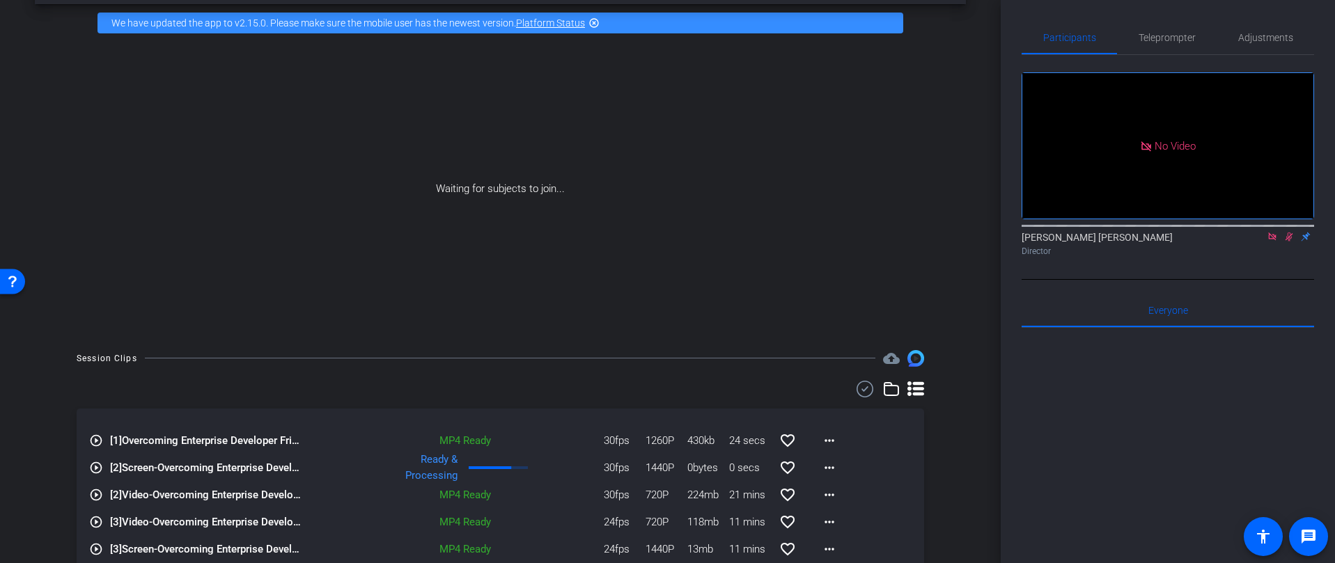
scroll to position [107, 0]
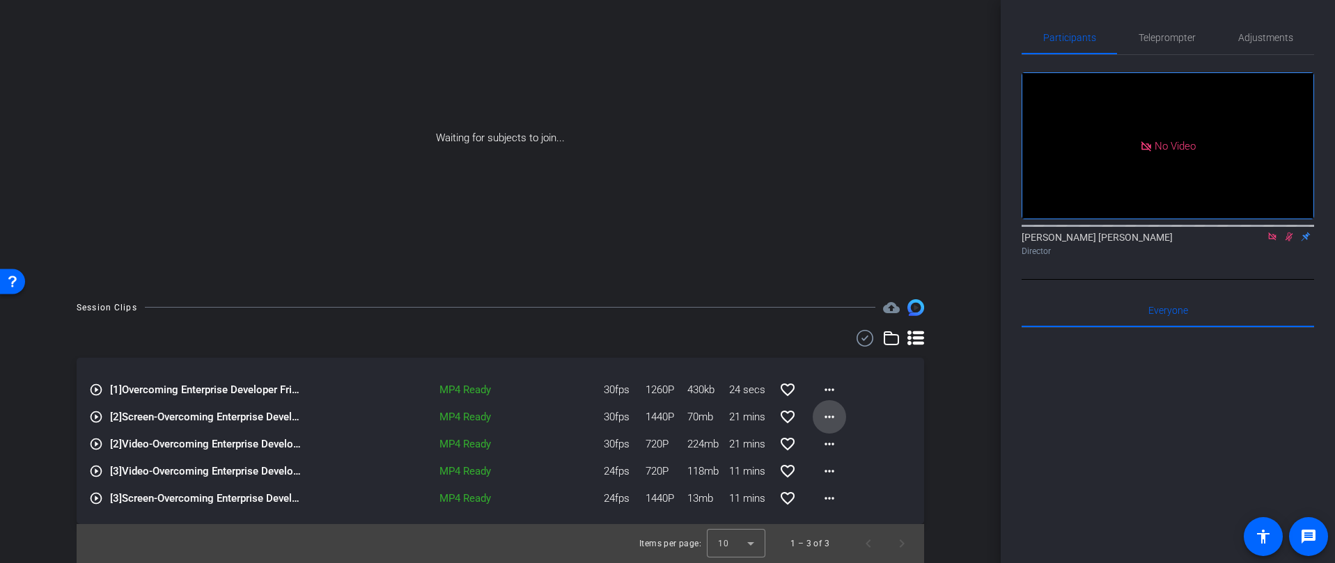
click at [829, 418] on mat-icon "more_horiz" at bounding box center [829, 417] width 17 height 17
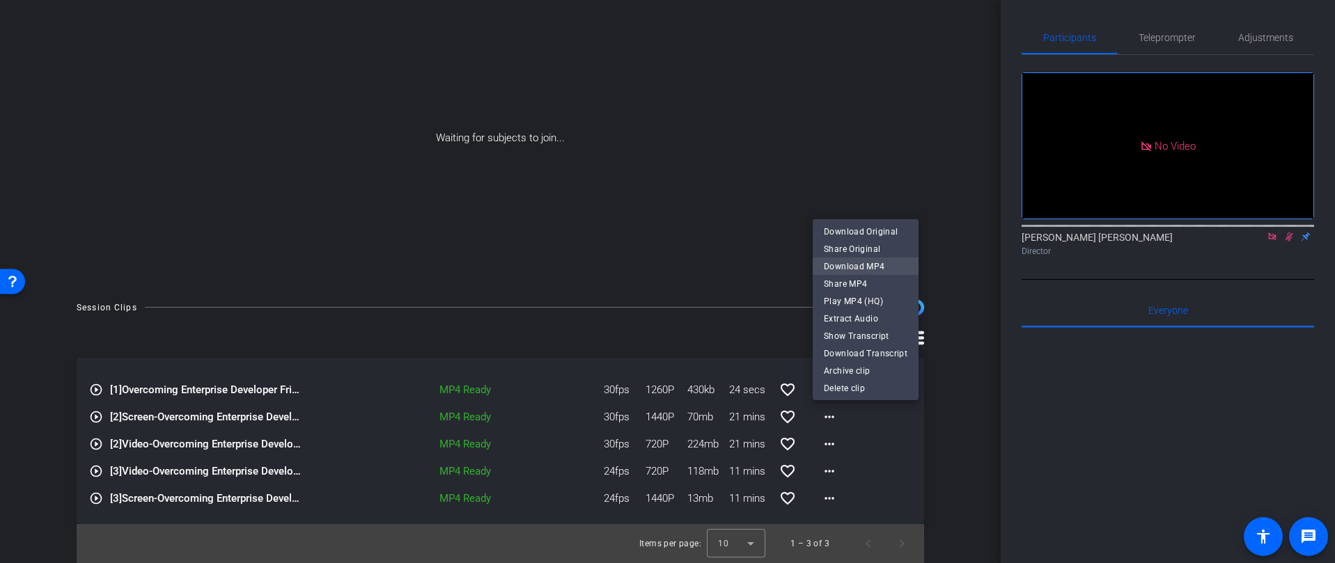
click at [849, 263] on span "Download MP4" at bounding box center [866, 266] width 84 height 17
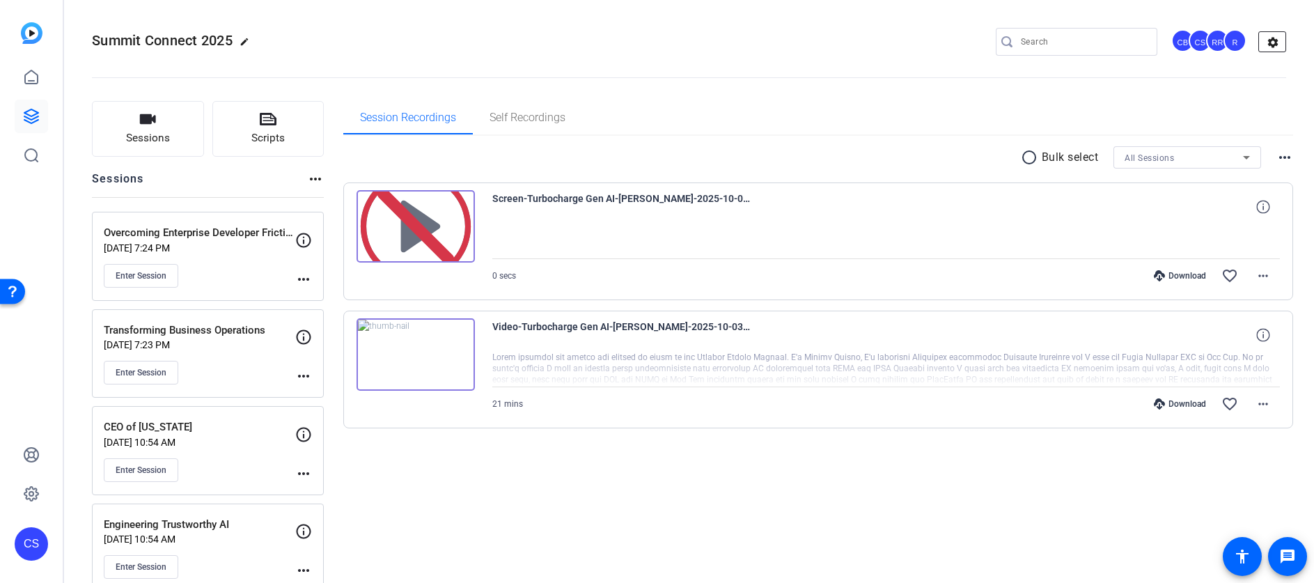
click at [1275, 38] on mat-icon "settings" at bounding box center [1273, 42] width 28 height 21
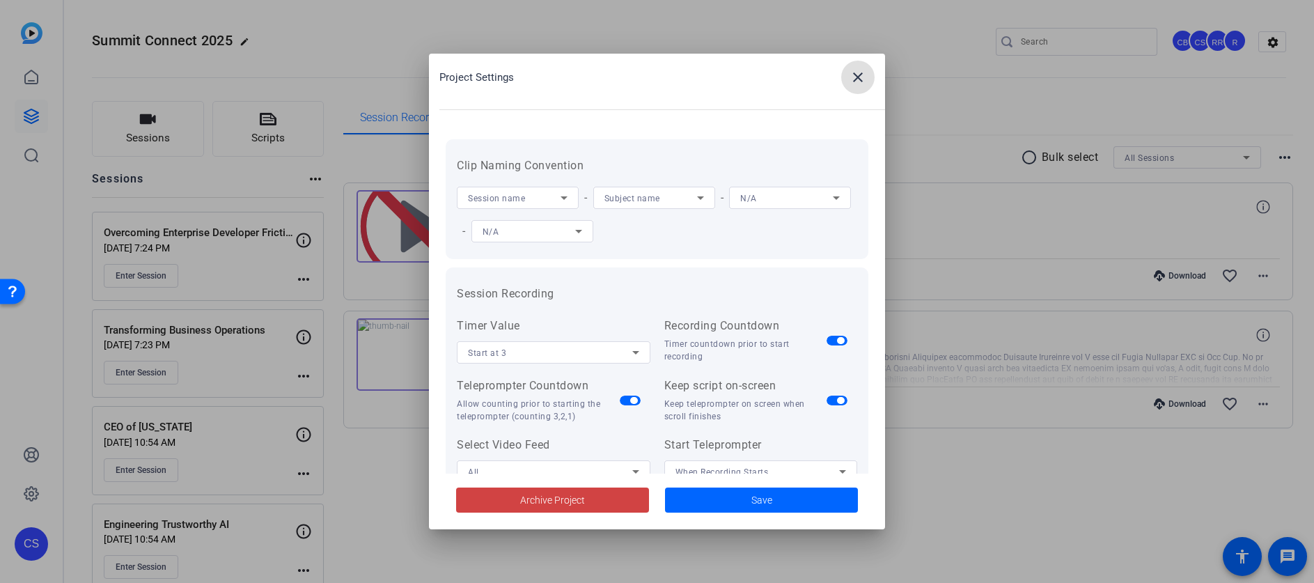
click at [852, 73] on mat-icon "close" at bounding box center [857, 77] width 17 height 17
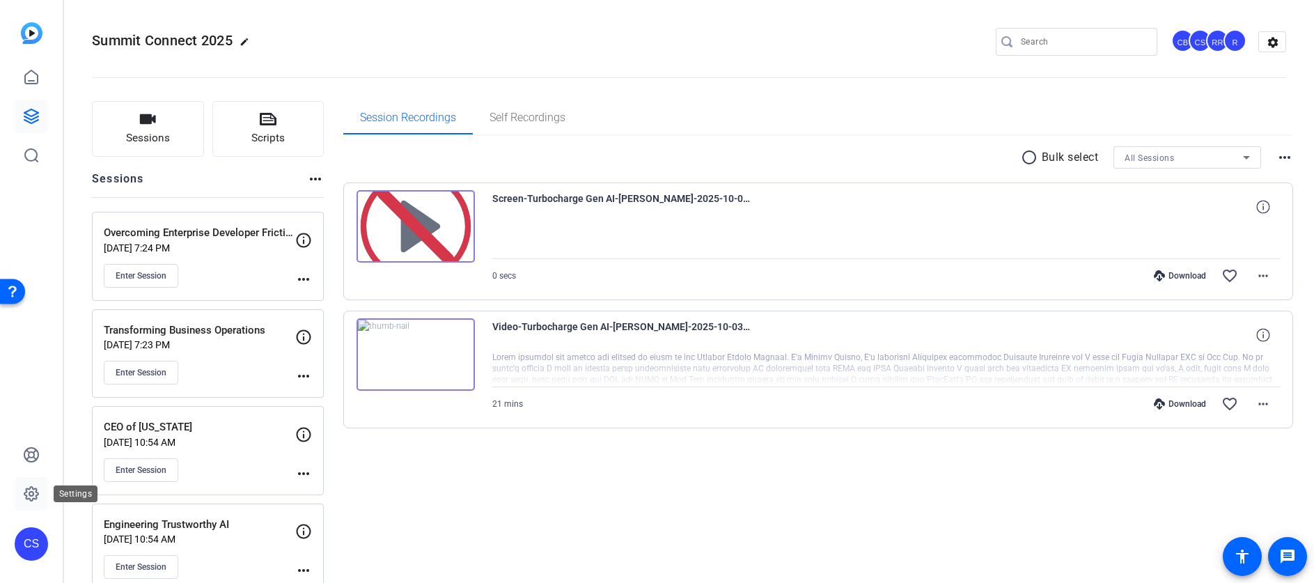
click at [31, 494] on icon at bounding box center [31, 493] width 17 height 17
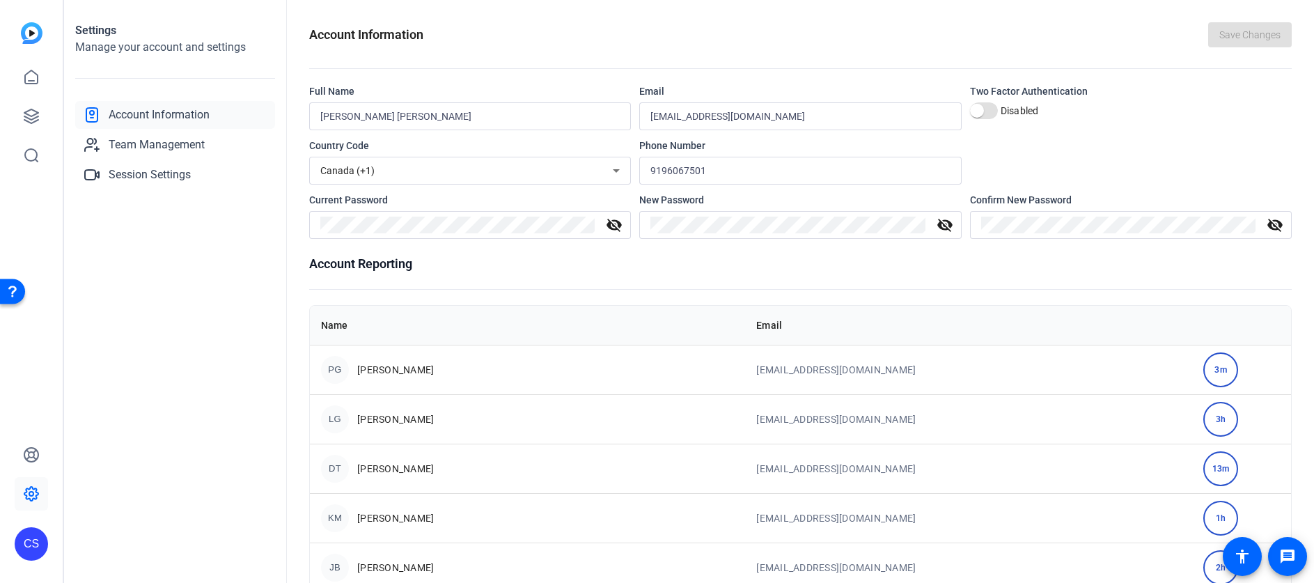
click at [33, 545] on div "CS" at bounding box center [31, 543] width 33 height 33
click at [93, 535] on div "Red Hat, Inc." at bounding box center [111, 542] width 97 height 14
click at [31, 539] on div "CS" at bounding box center [31, 543] width 33 height 33
click at [32, 533] on div "CS" at bounding box center [39, 523] width 33 height 33
click at [38, 533] on div "CS" at bounding box center [31, 543] width 33 height 33
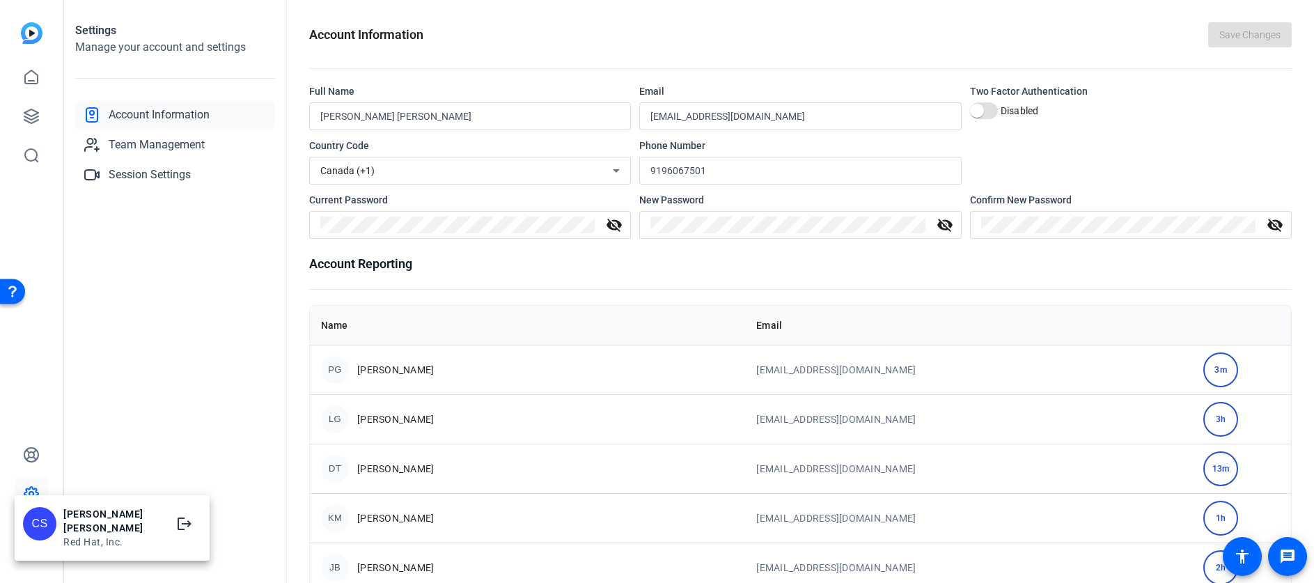
click at [110, 529] on div "[PERSON_NAME] [PERSON_NAME]" at bounding box center [111, 521] width 97 height 28
click at [146, 175] on span "Session Settings" at bounding box center [150, 174] width 82 height 17
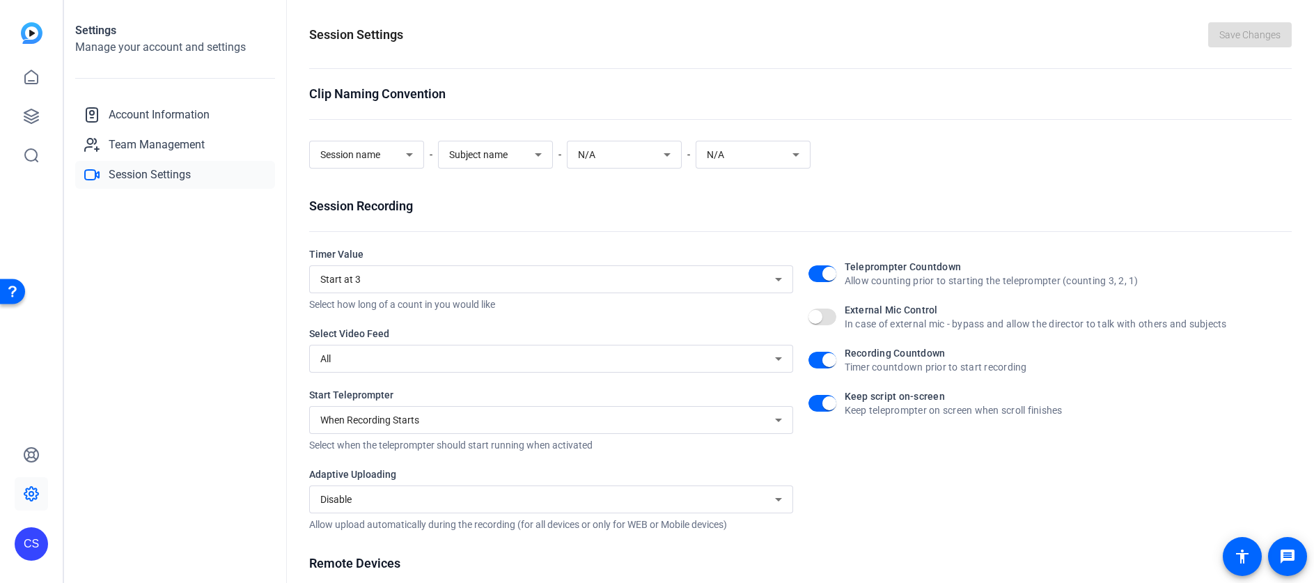
click at [29, 31] on img at bounding box center [32, 33] width 22 height 22
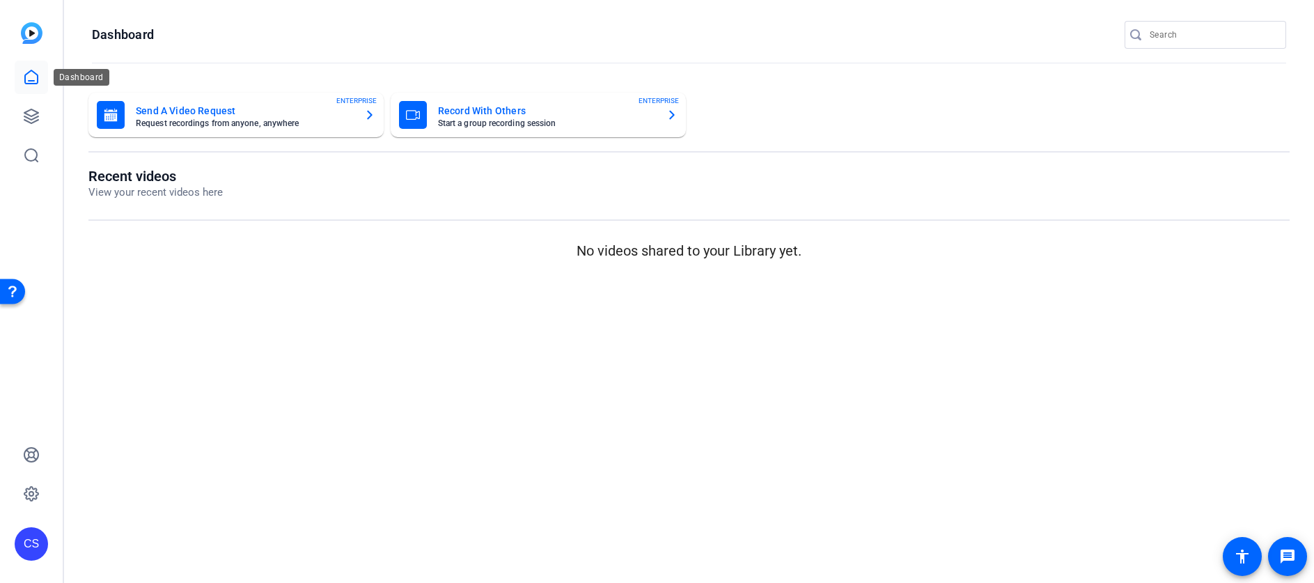
click at [29, 79] on icon at bounding box center [31, 77] width 17 height 17
click at [29, 117] on icon at bounding box center [31, 116] width 17 height 17
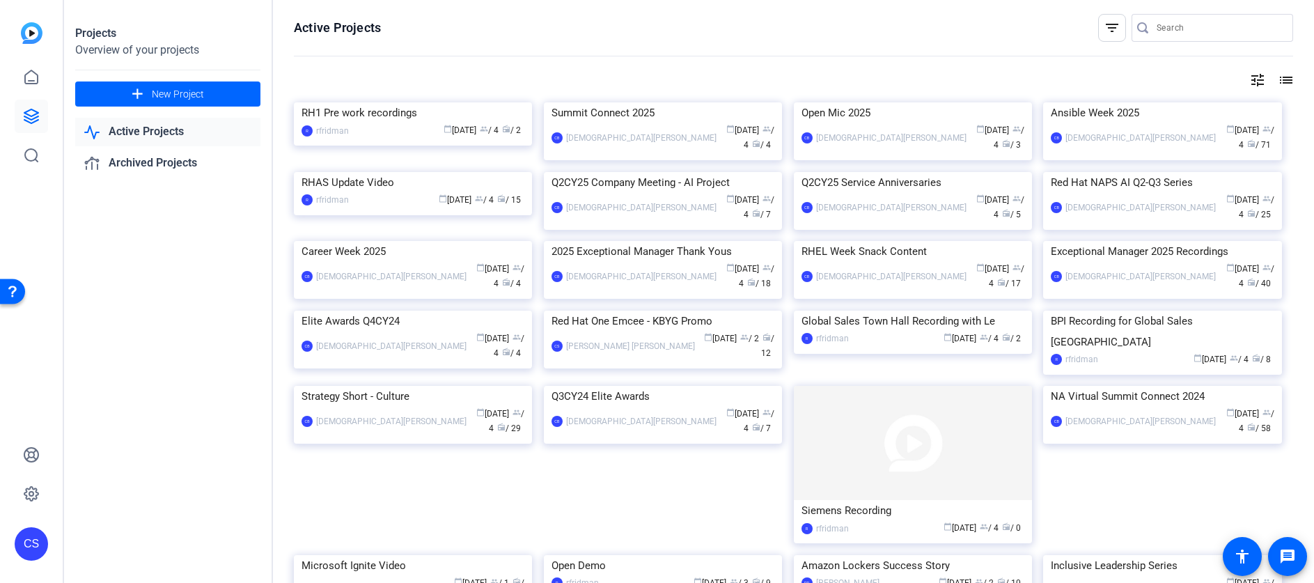
click at [130, 128] on link "Active Projects" at bounding box center [167, 132] width 185 height 29
click at [159, 130] on link "Active Projects" at bounding box center [167, 132] width 185 height 29
click at [31, 487] on icon at bounding box center [31, 494] width 14 height 14
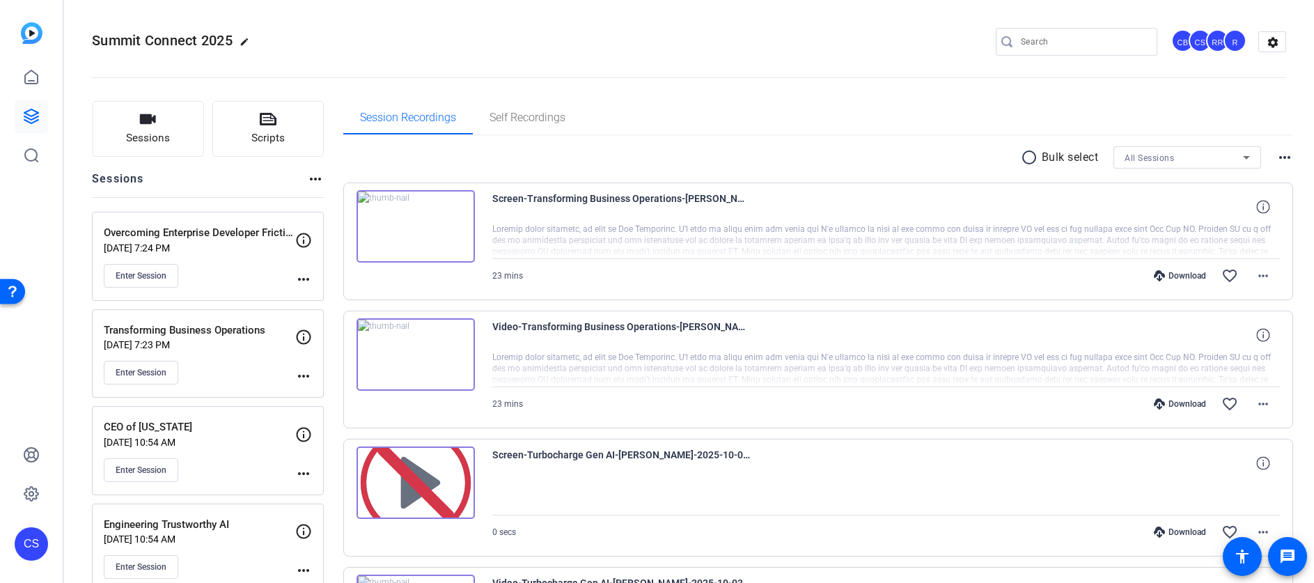
click at [306, 239] on icon at bounding box center [303, 240] width 17 height 17
